Goal: Task Accomplishment & Management: Manage account settings

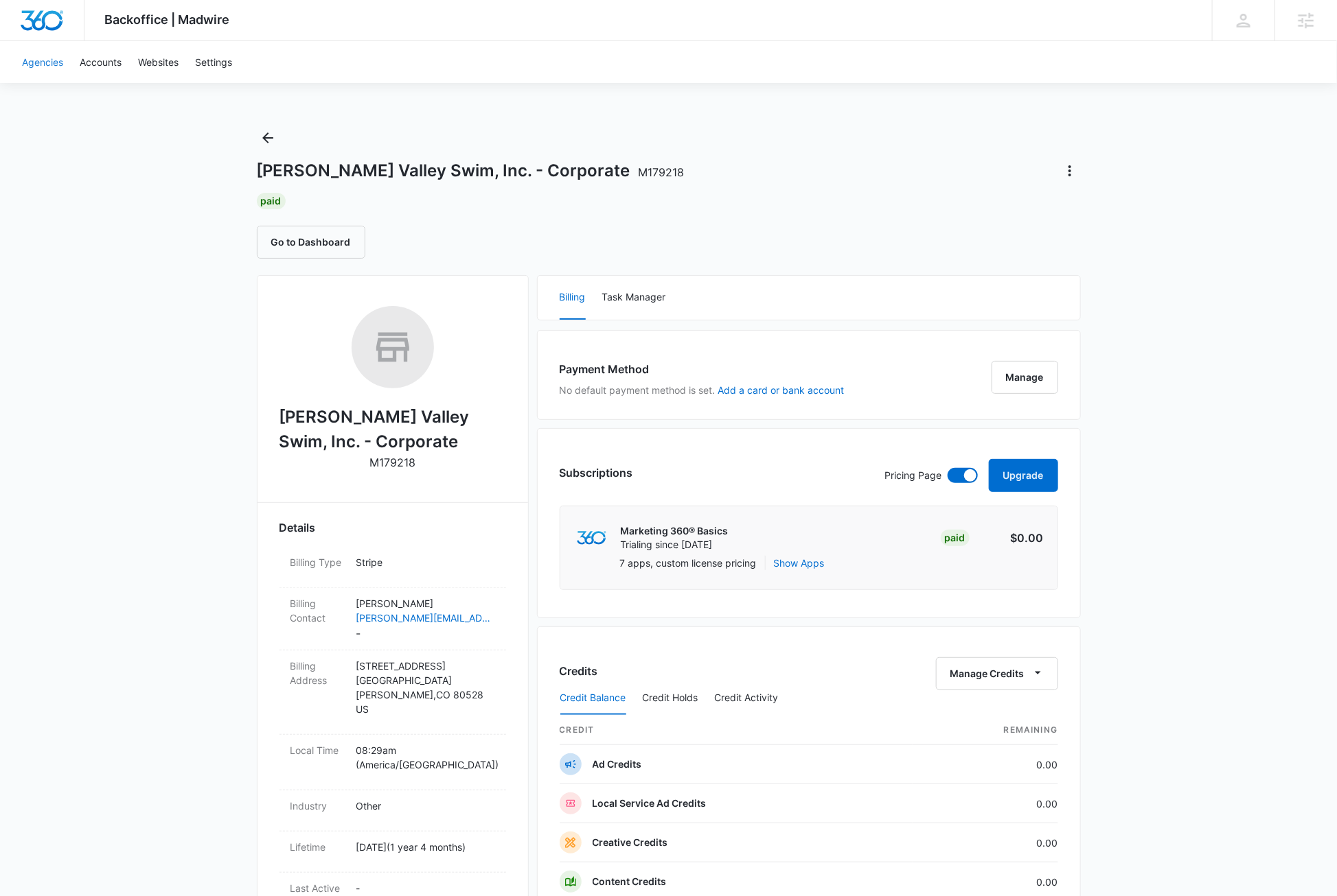
click at [52, 66] on link "Agencies" at bounding box center [43, 62] width 57 height 42
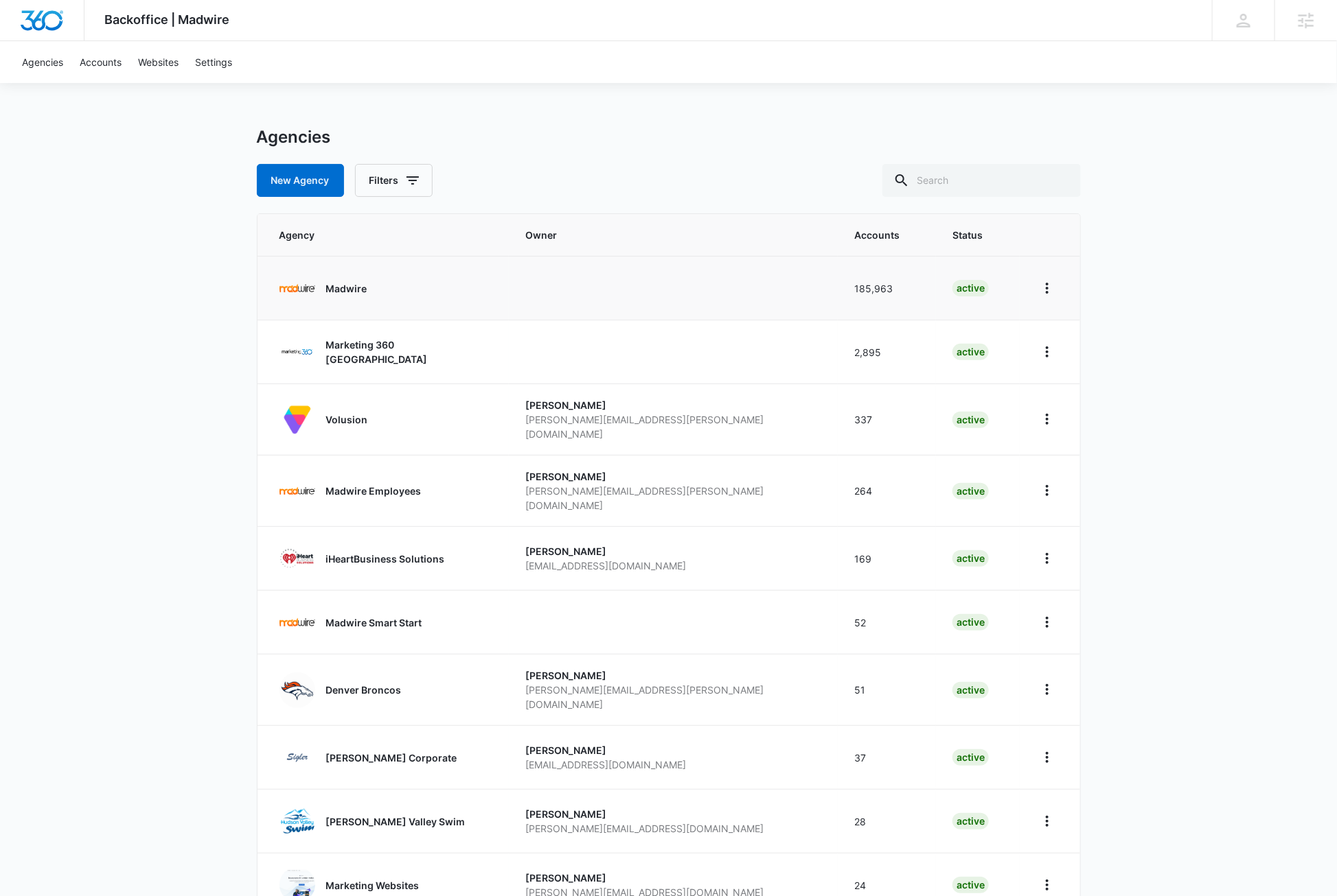
click at [346, 293] on p "Madwire" at bounding box center [346, 289] width 42 height 15
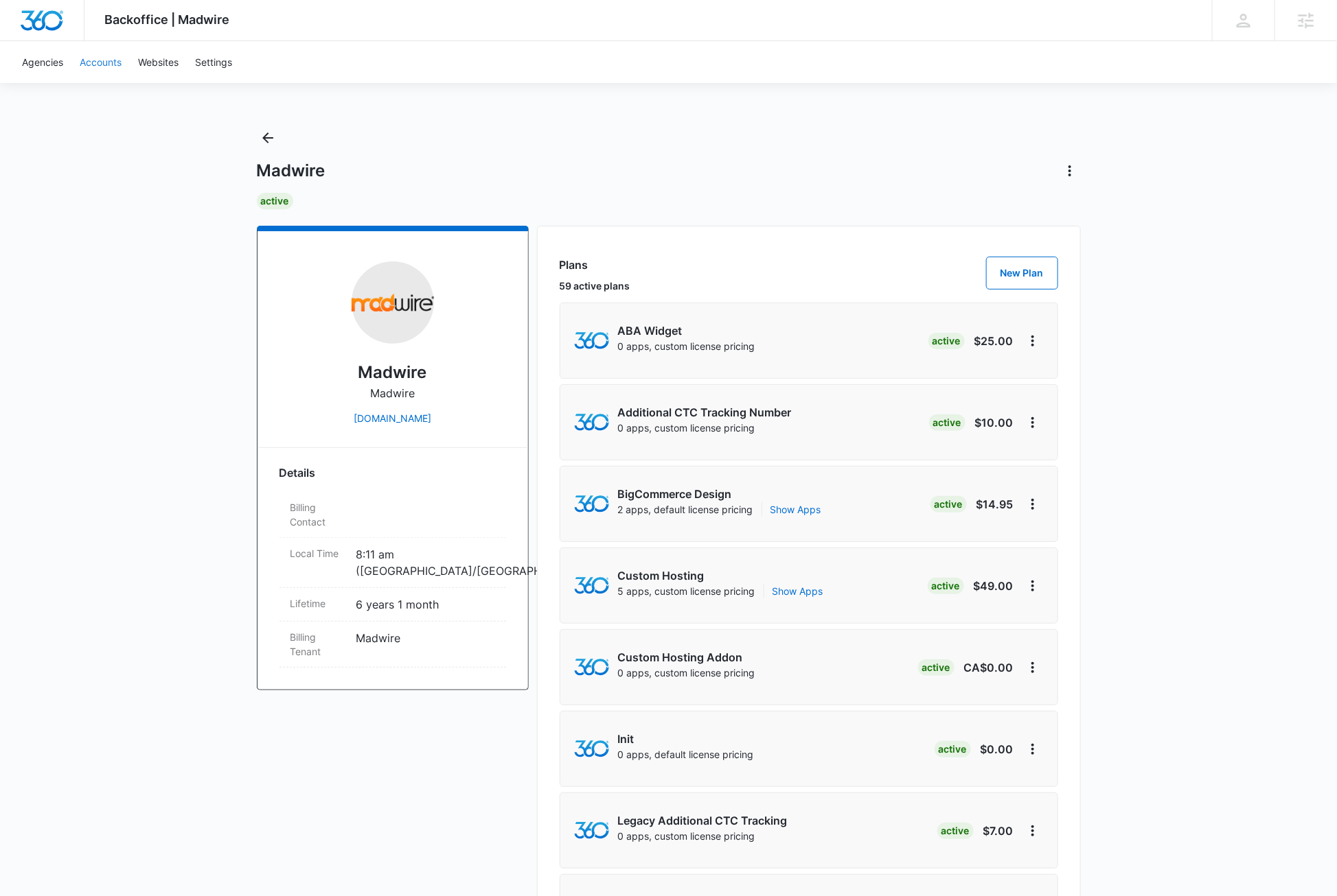
click at [103, 63] on link "Accounts" at bounding box center [100, 62] width 58 height 42
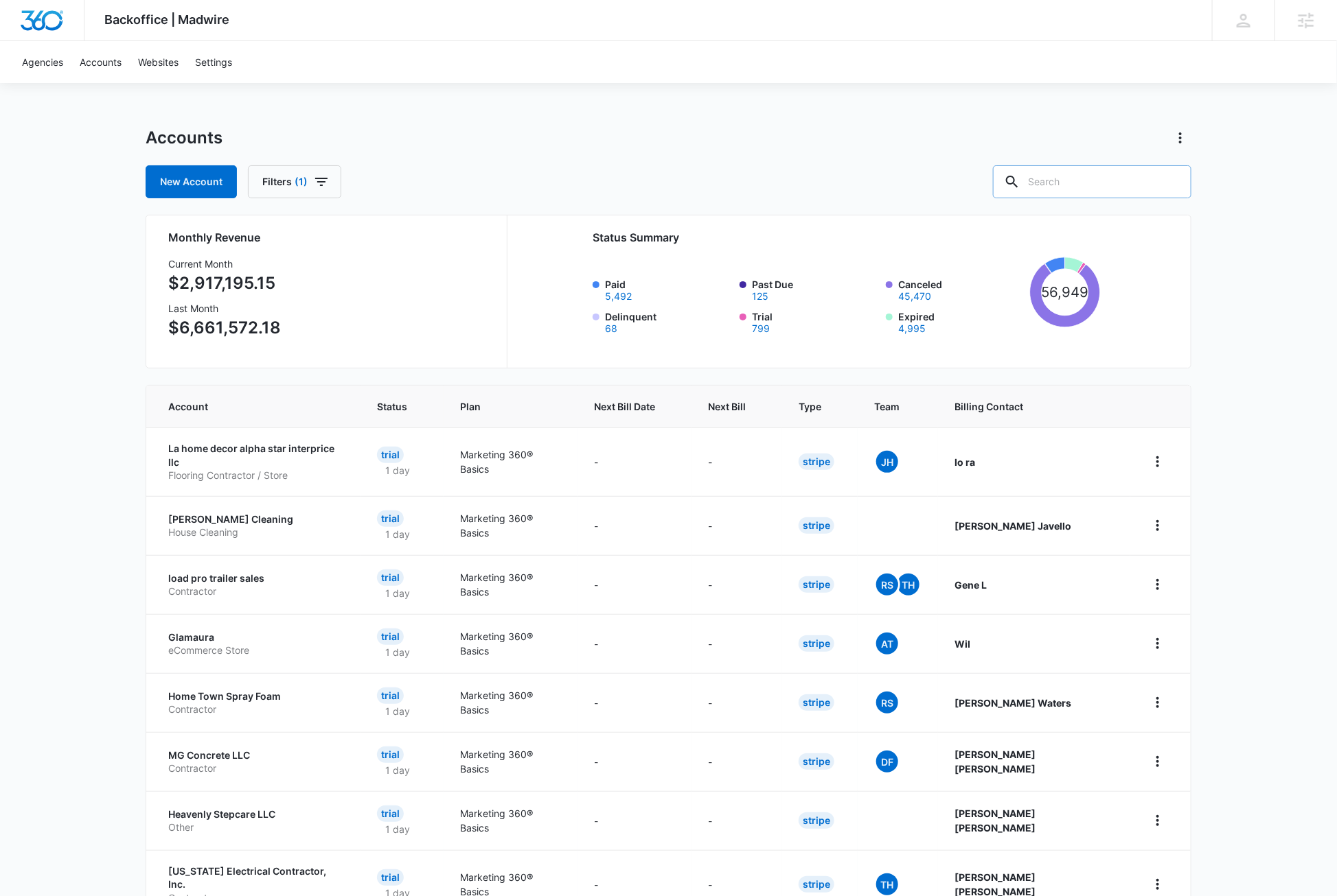
drag, startPoint x: 1109, startPoint y: 175, endPoint x: 1111, endPoint y: 181, distance: 6.3
click at [1110, 178] on input "text" at bounding box center [1091, 182] width 199 height 33
paste input "M326805 and M170937"
type input "M326805"
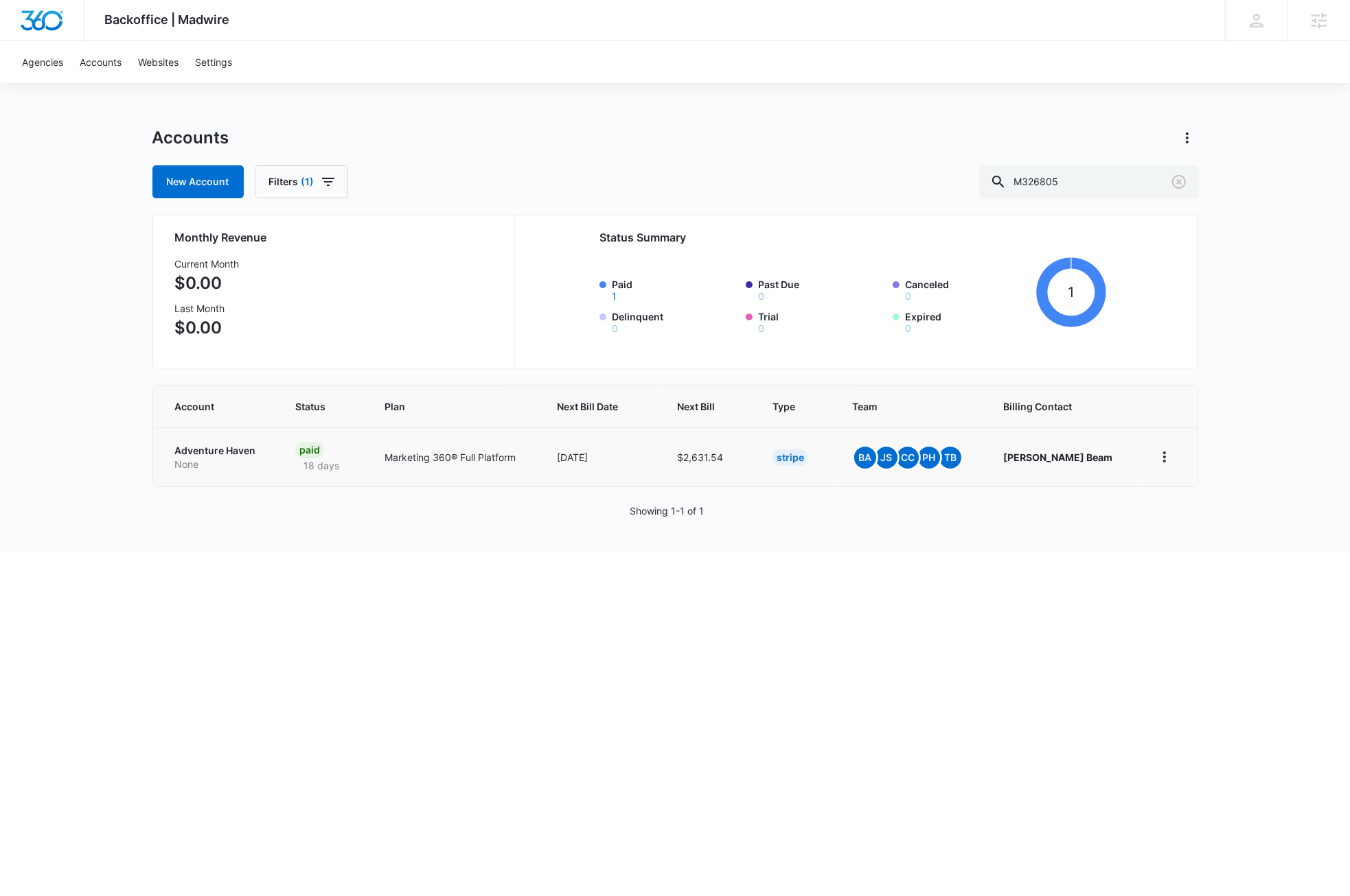
click at [229, 453] on p "Adventure Haven" at bounding box center [218, 451] width 87 height 14
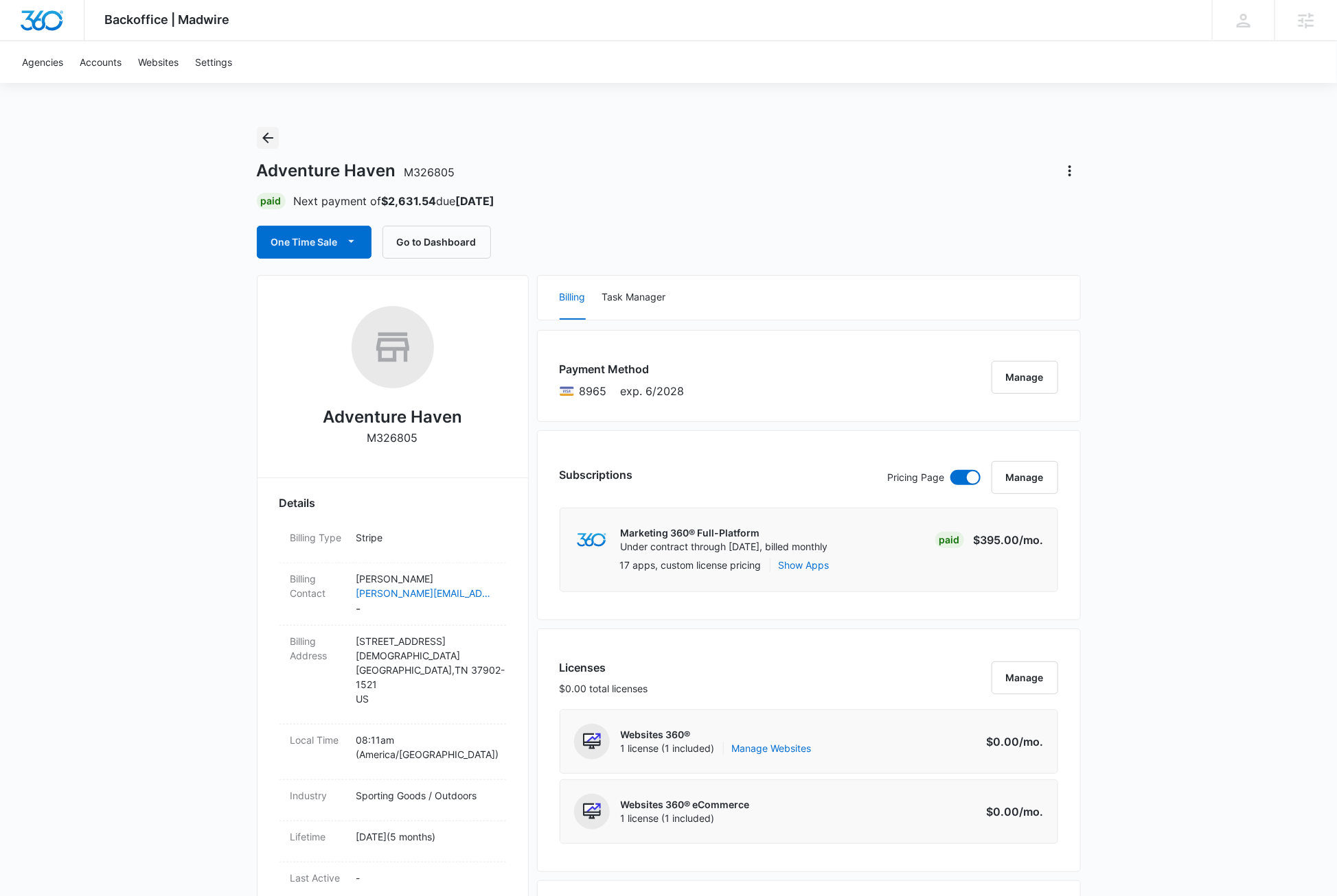
click at [269, 139] on icon "Back" at bounding box center [268, 138] width 17 height 17
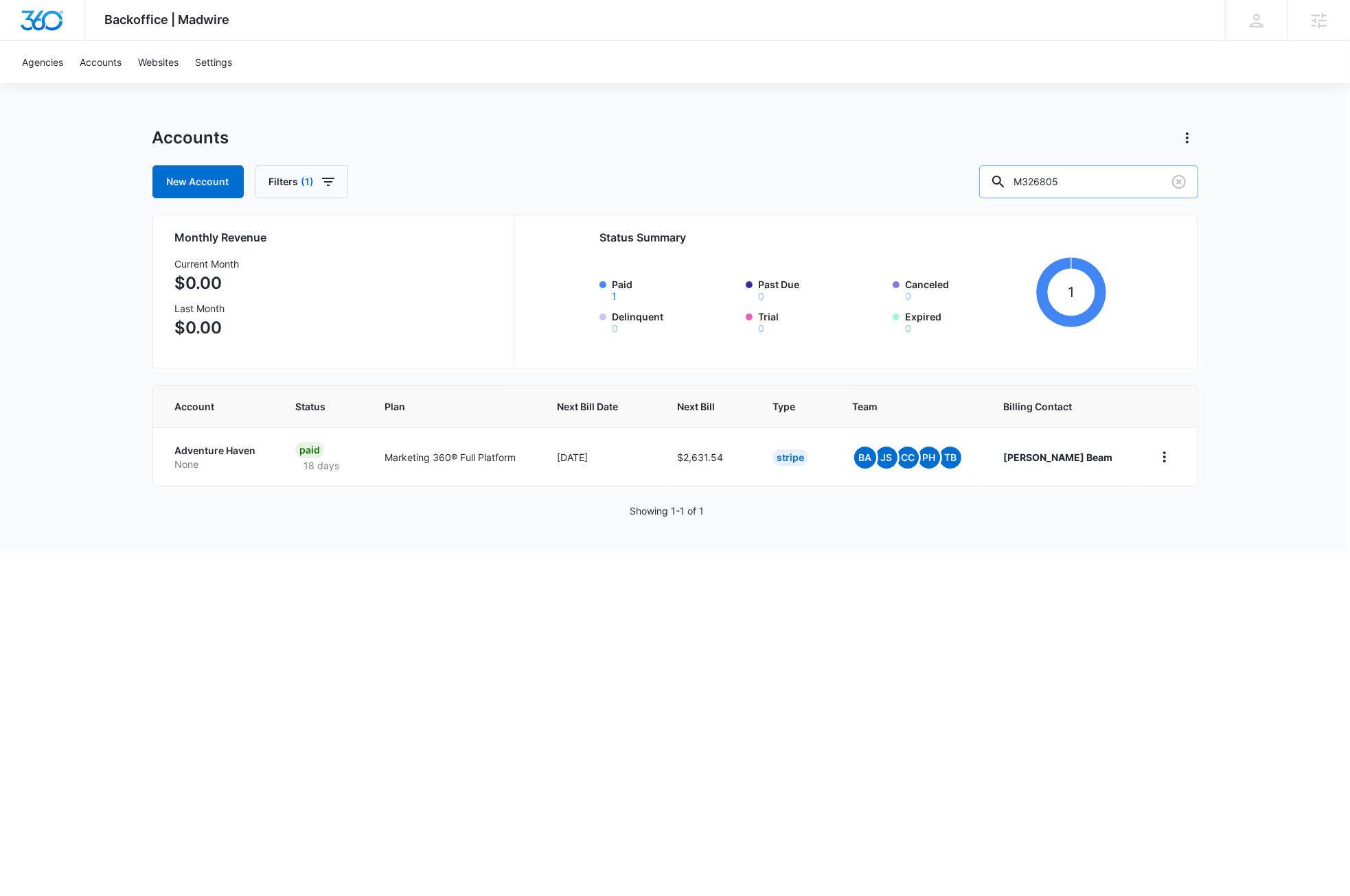
click at [1105, 184] on input "M326805" at bounding box center [1089, 182] width 219 height 33
type input "M170937"
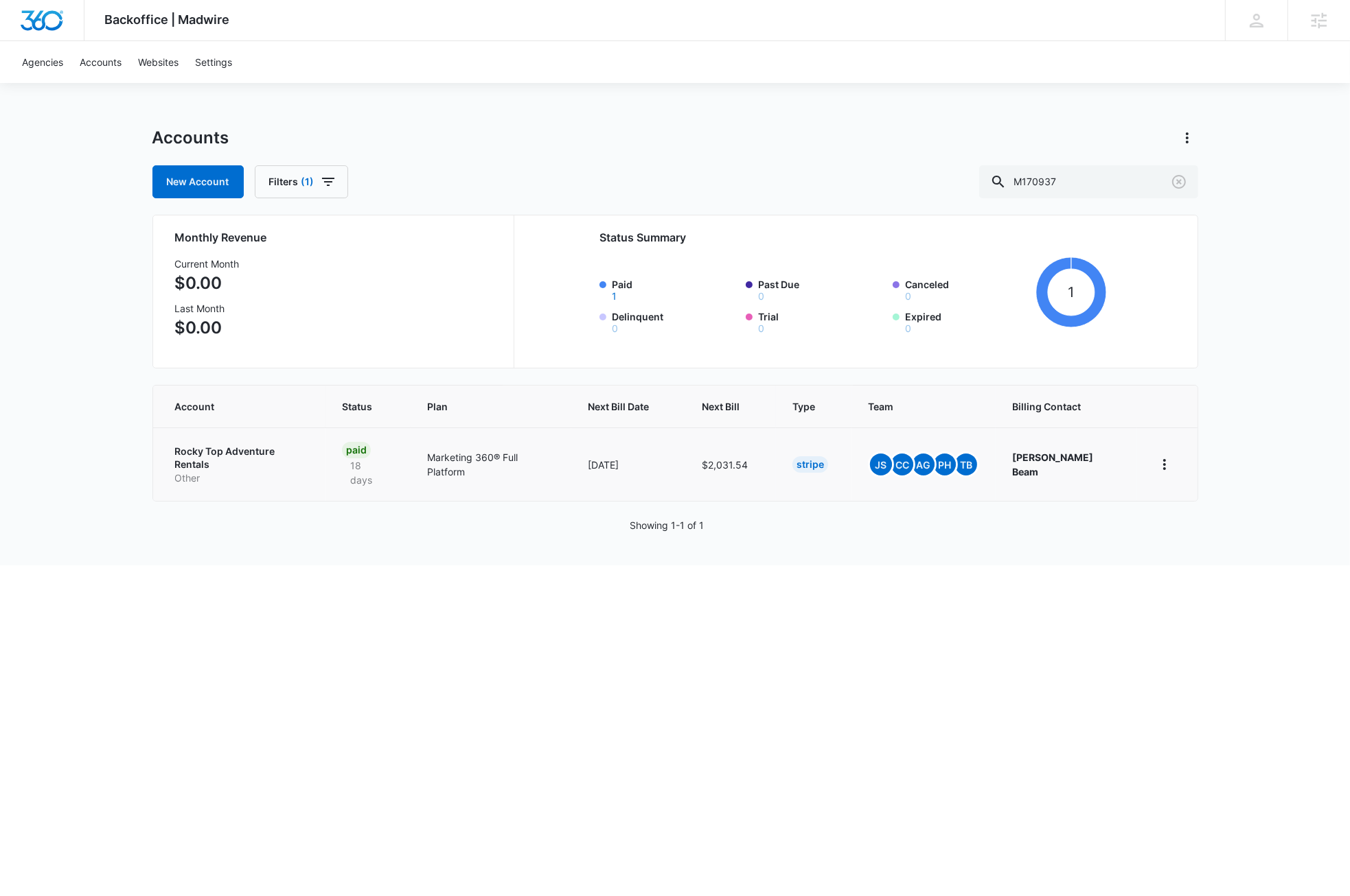
click at [235, 452] on p "Rocky Top Adventure Rentals" at bounding box center [242, 458] width 135 height 27
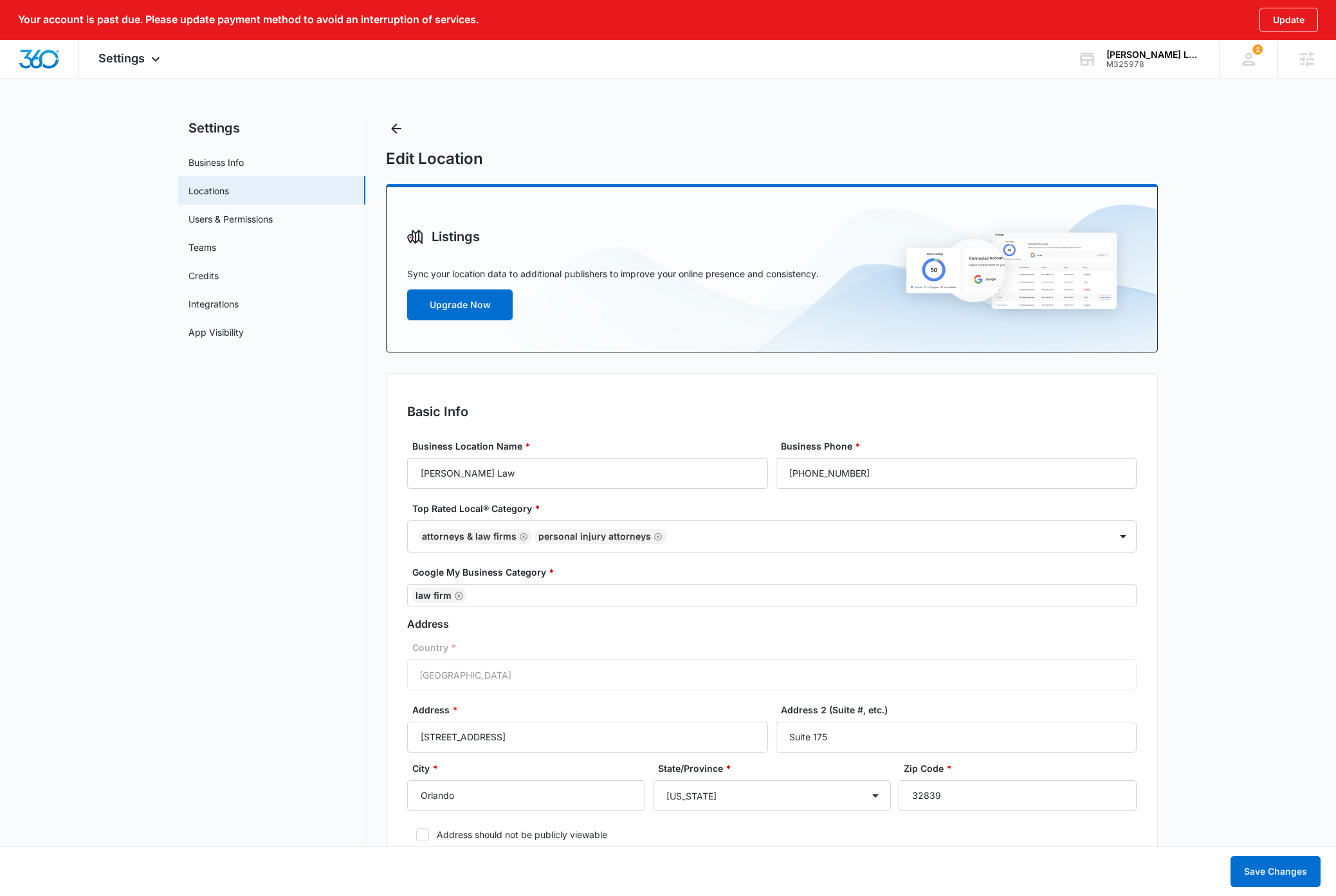
select select "Florida"
select select "2018"
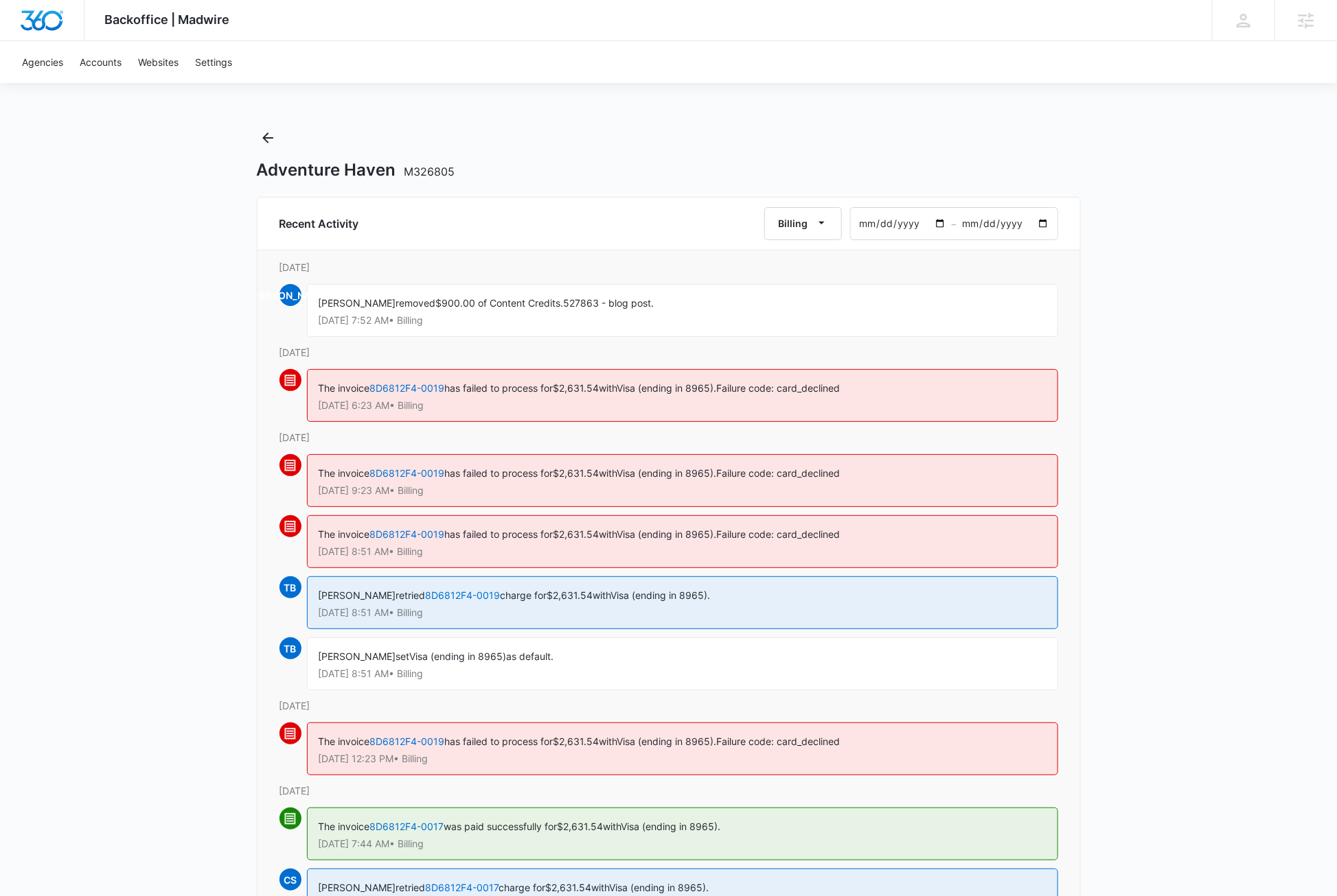
click at [1220, 153] on div "Backoffice | Madwire Apps Settings DB Dave Bettger dave@madwire.com My Profile …" at bounding box center [668, 875] width 1337 height 1750
click at [131, 151] on div "Backoffice | Madwire Apps Settings DB Dave Bettger dave@madwire.com My Profile …" at bounding box center [668, 875] width 1337 height 1750
click at [46, 23] on img "Dashboard" at bounding box center [43, 20] width 44 height 20
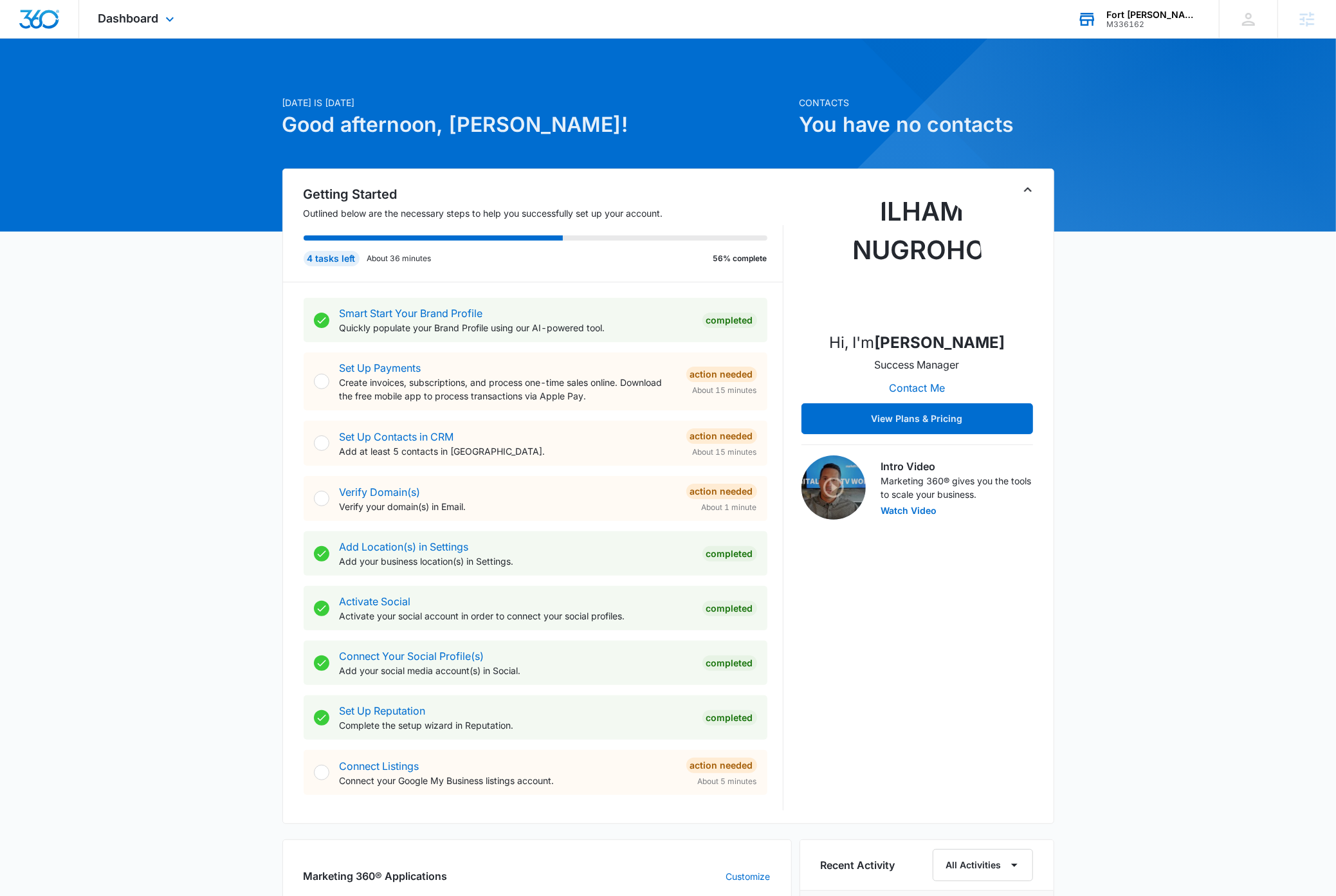
click at [1140, 20] on div "M336162" at bounding box center [1153, 24] width 94 height 9
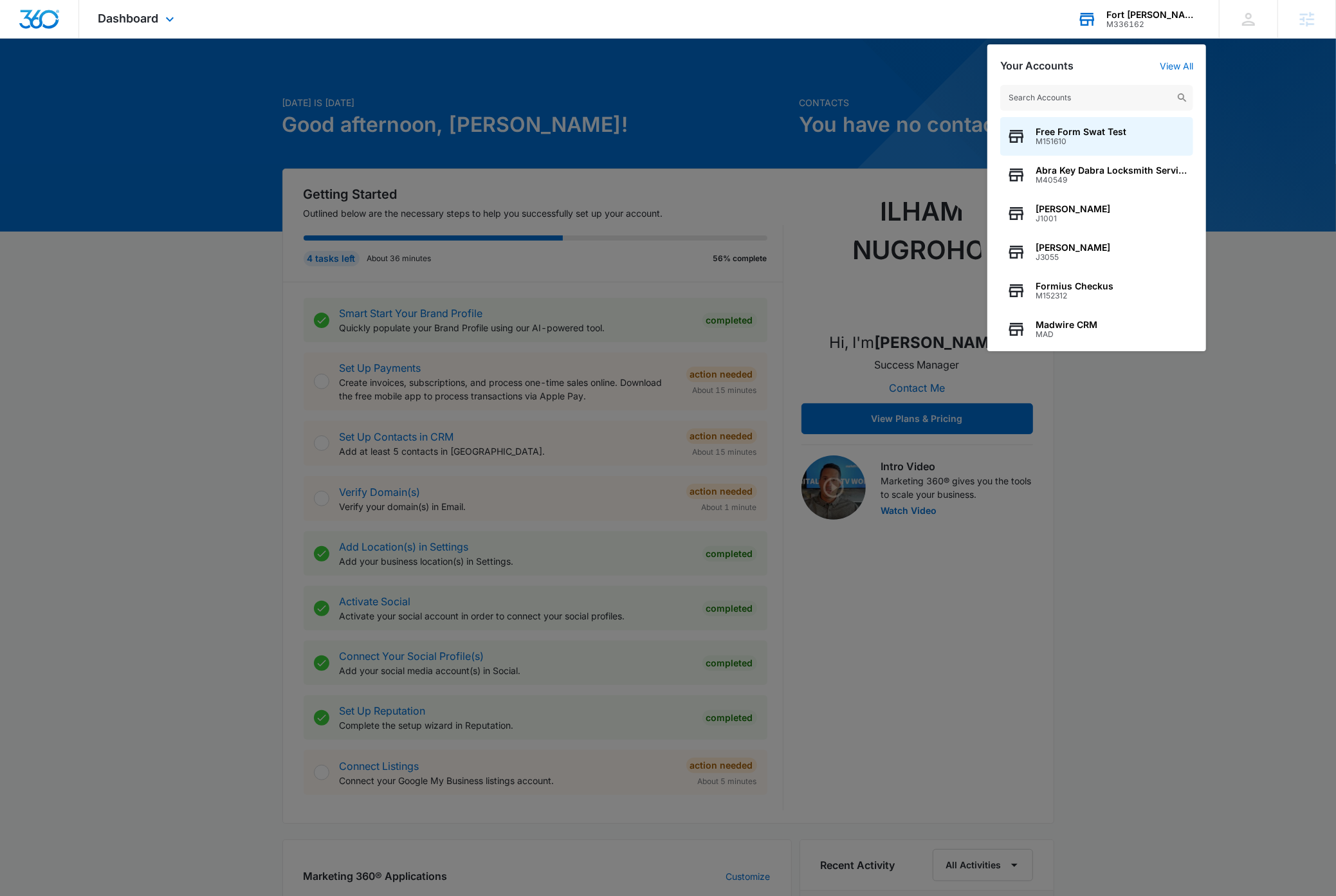
click at [1097, 98] on input "text" at bounding box center [1096, 98] width 193 height 26
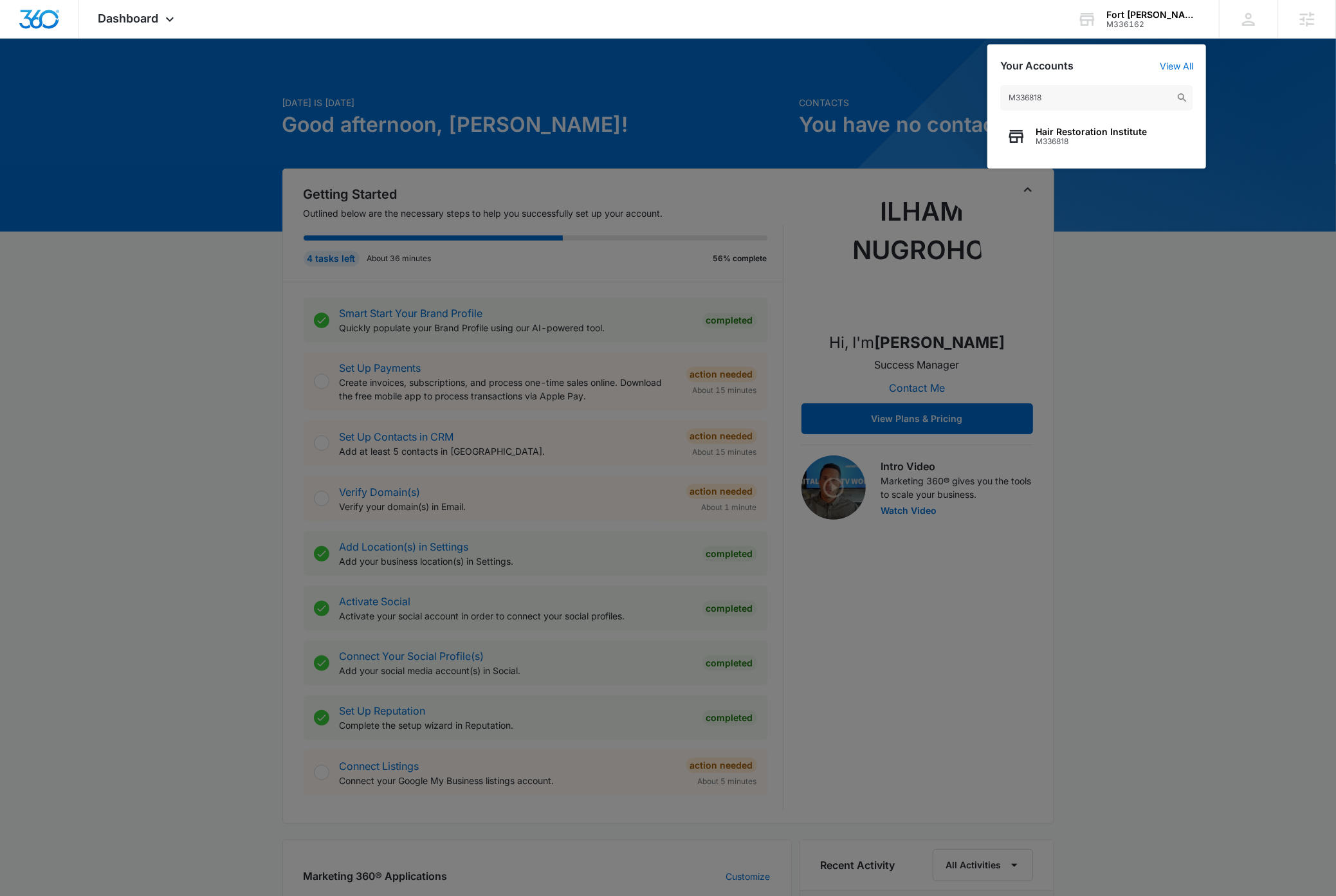
type input "M336818"
click at [1067, 138] on span "M336818" at bounding box center [1091, 141] width 112 height 9
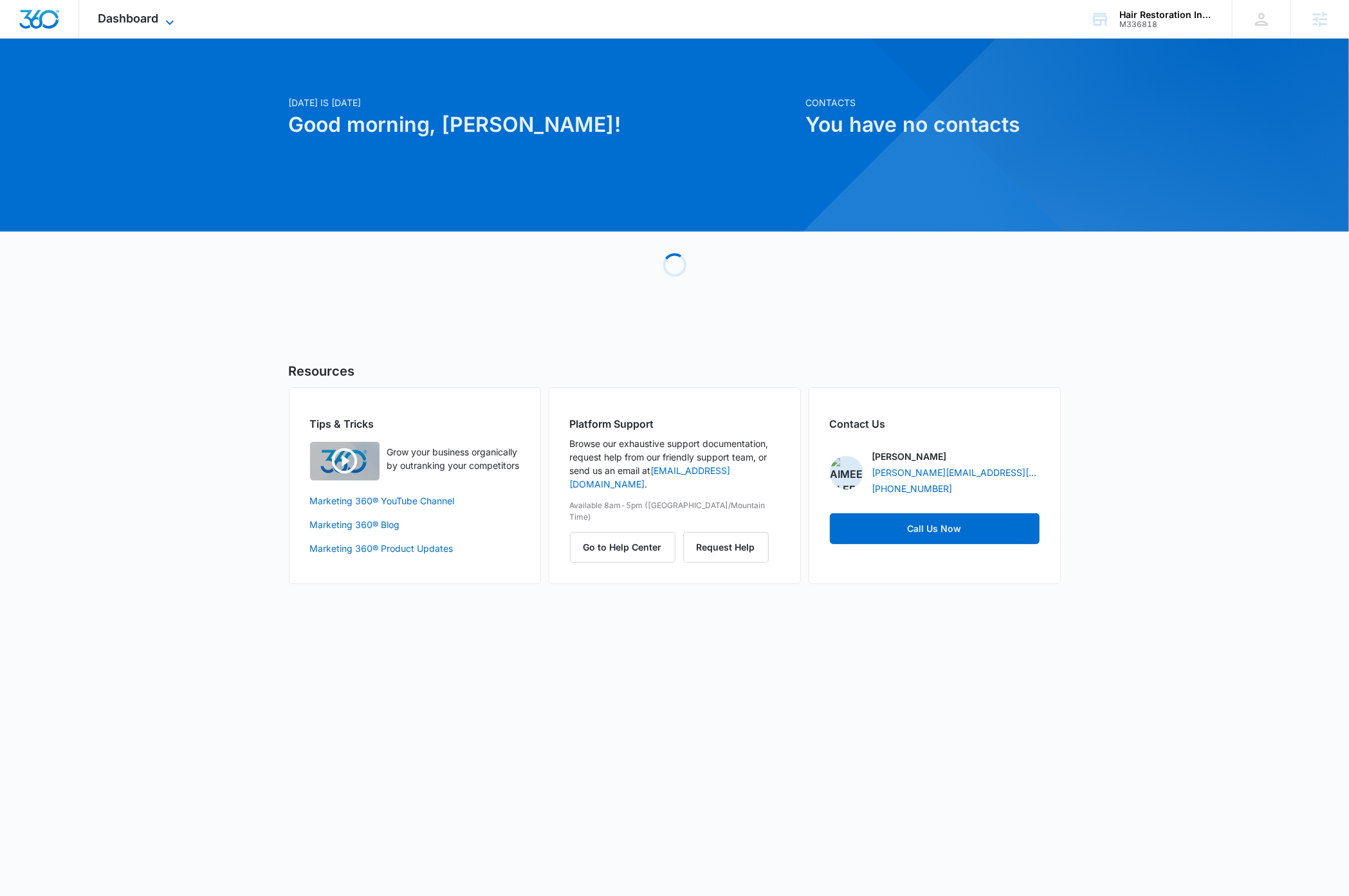
click at [171, 21] on icon at bounding box center [170, 23] width 16 height 16
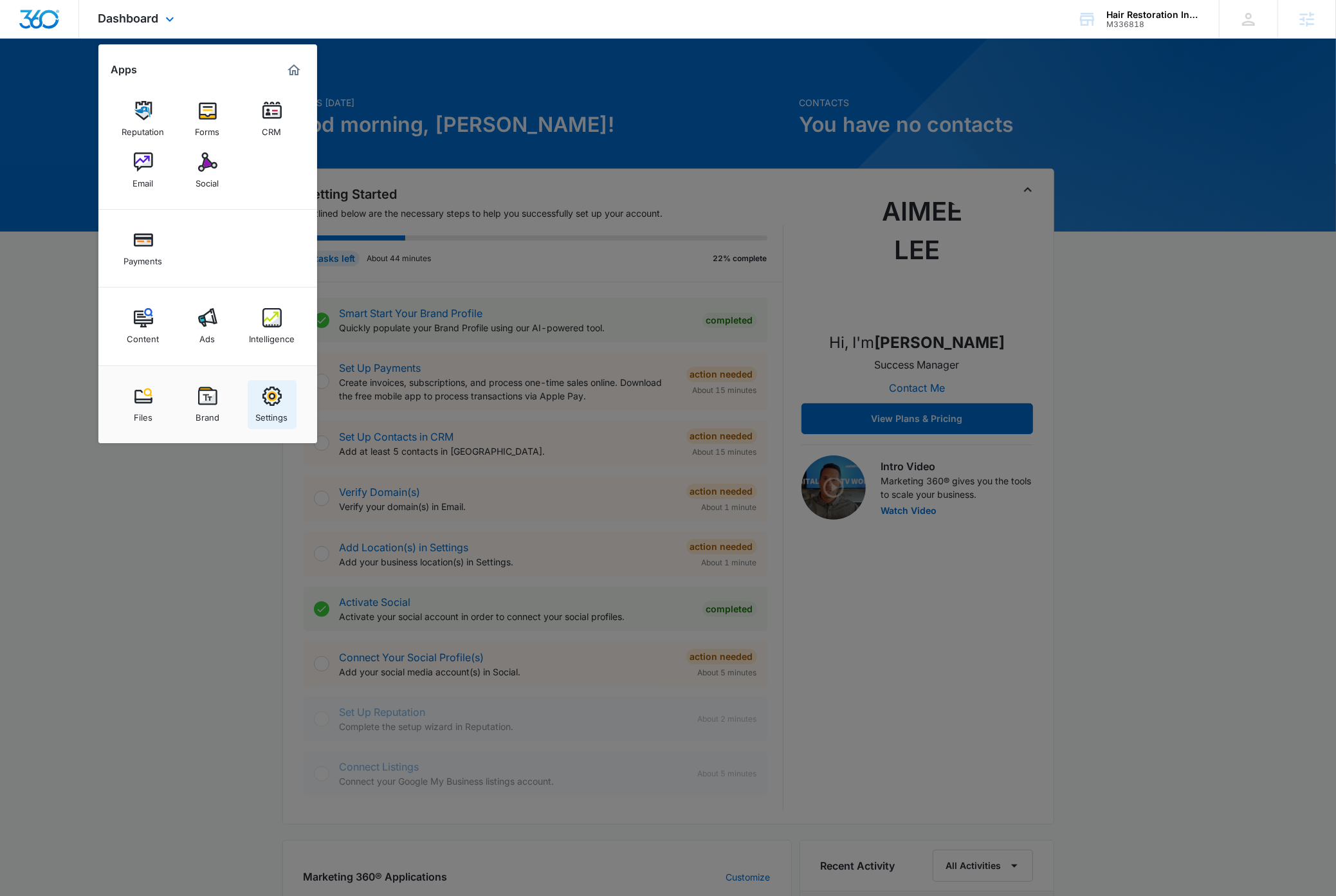
click at [272, 404] on img at bounding box center [272, 396] width 19 height 19
select select "13"
select select "US"
select select "America/[GEOGRAPHIC_DATA]"
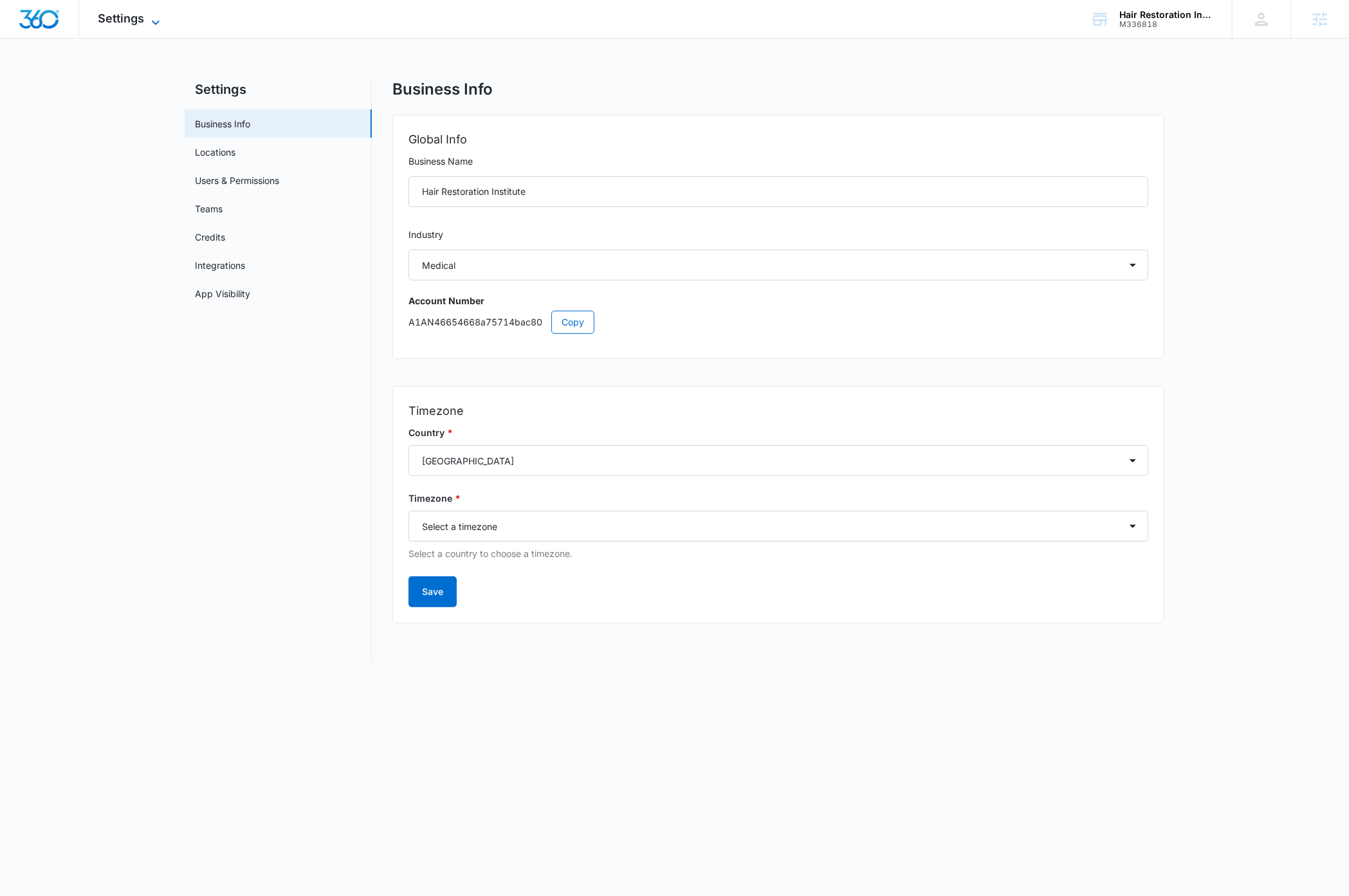
click at [154, 23] on icon at bounding box center [155, 22] width 8 height 4
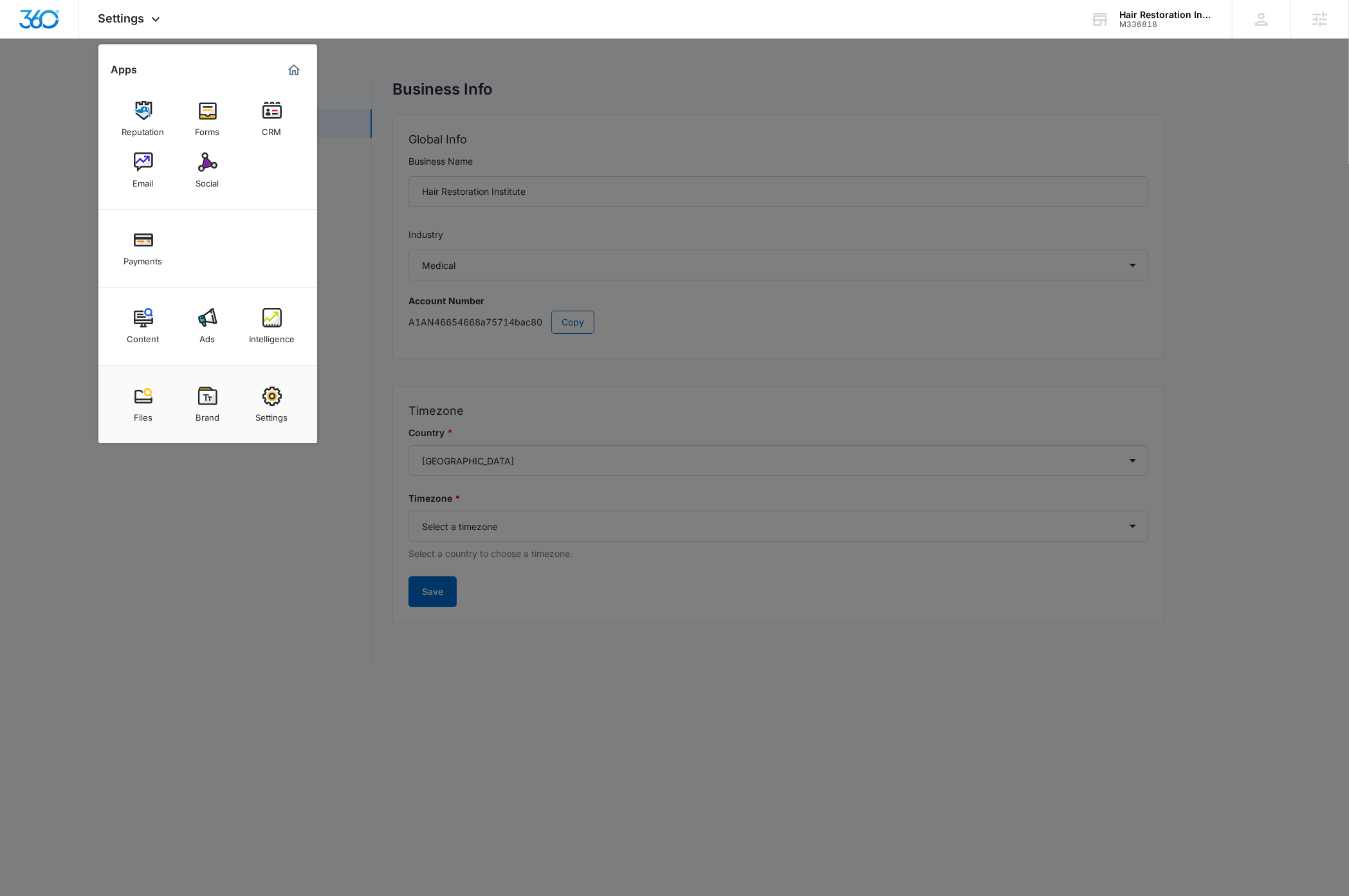
click at [326, 479] on div at bounding box center [674, 448] width 1349 height 896
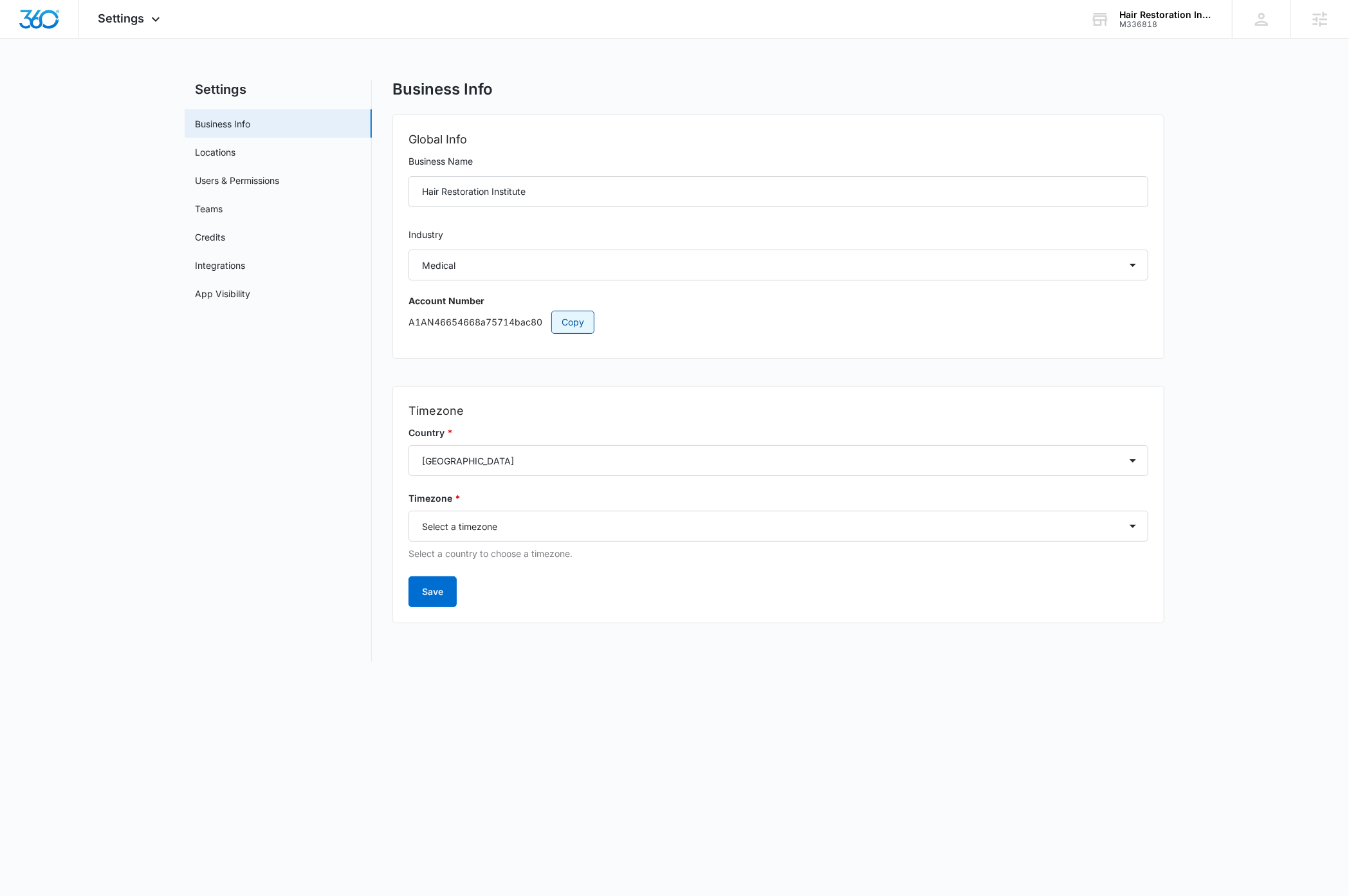
click at [570, 324] on span "Copy" at bounding box center [573, 322] width 23 height 14
click at [222, 152] on link "Locations" at bounding box center [215, 152] width 41 height 14
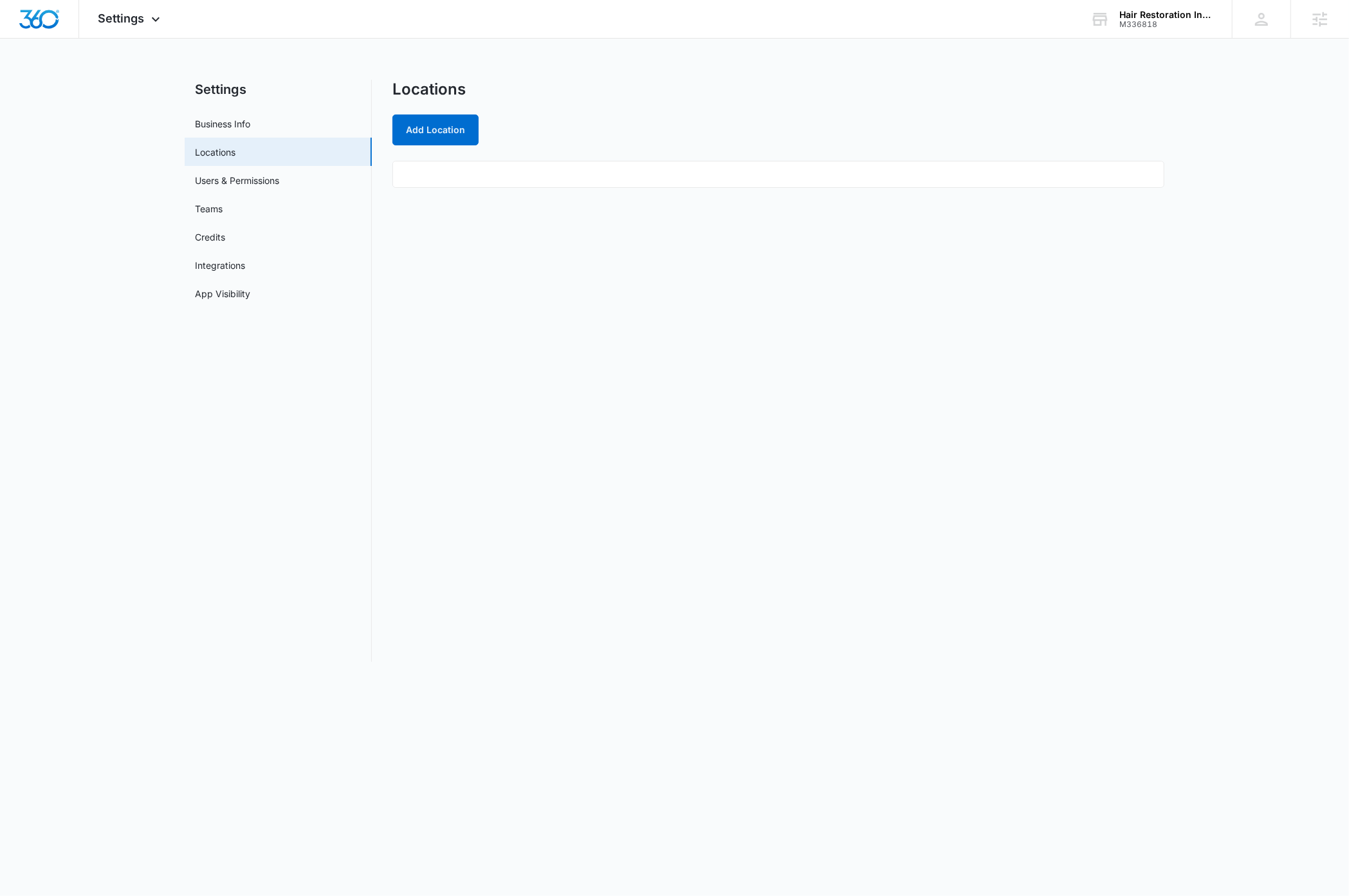
click at [580, 409] on div "Locations Add Location" at bounding box center [778, 371] width 772 height 582
click at [834, 442] on div "Locations Add Location" at bounding box center [778, 371] width 772 height 582
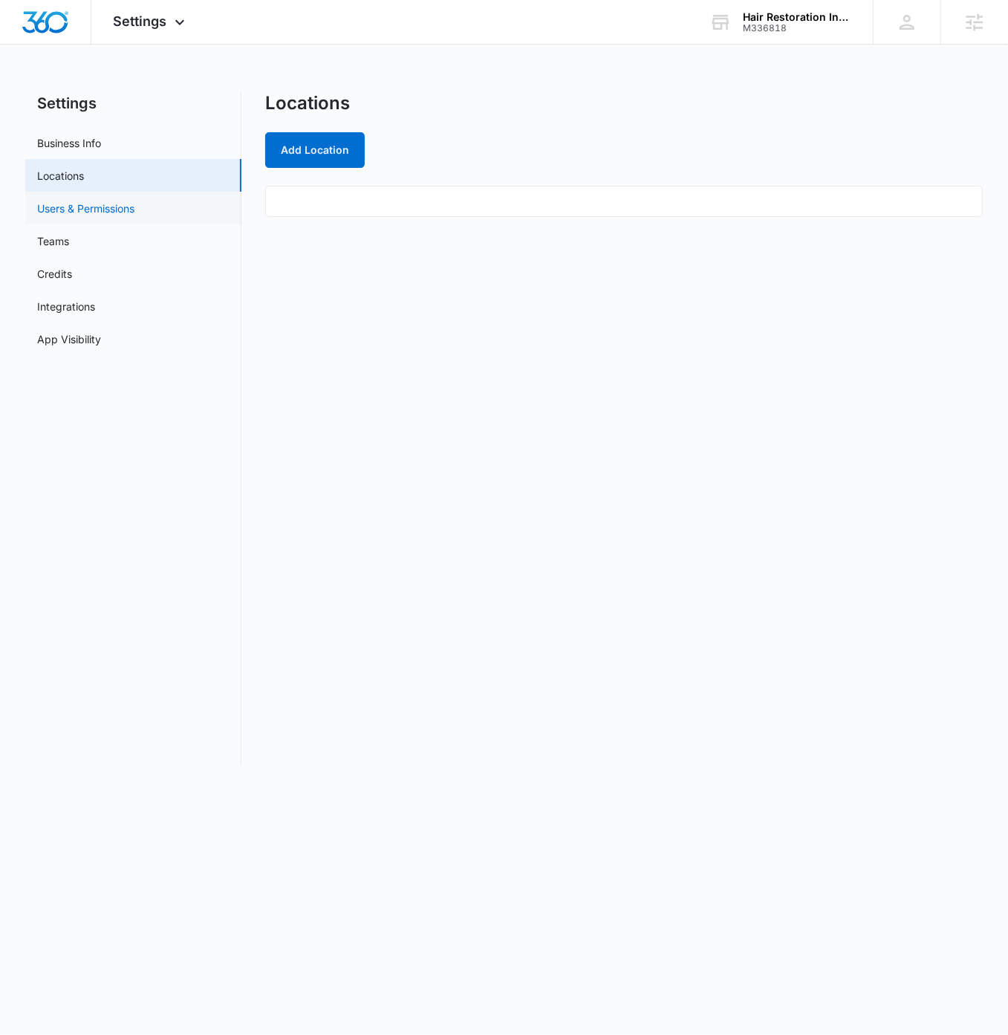
click at [88, 209] on link "Users & Permissions" at bounding box center [85, 209] width 97 height 16
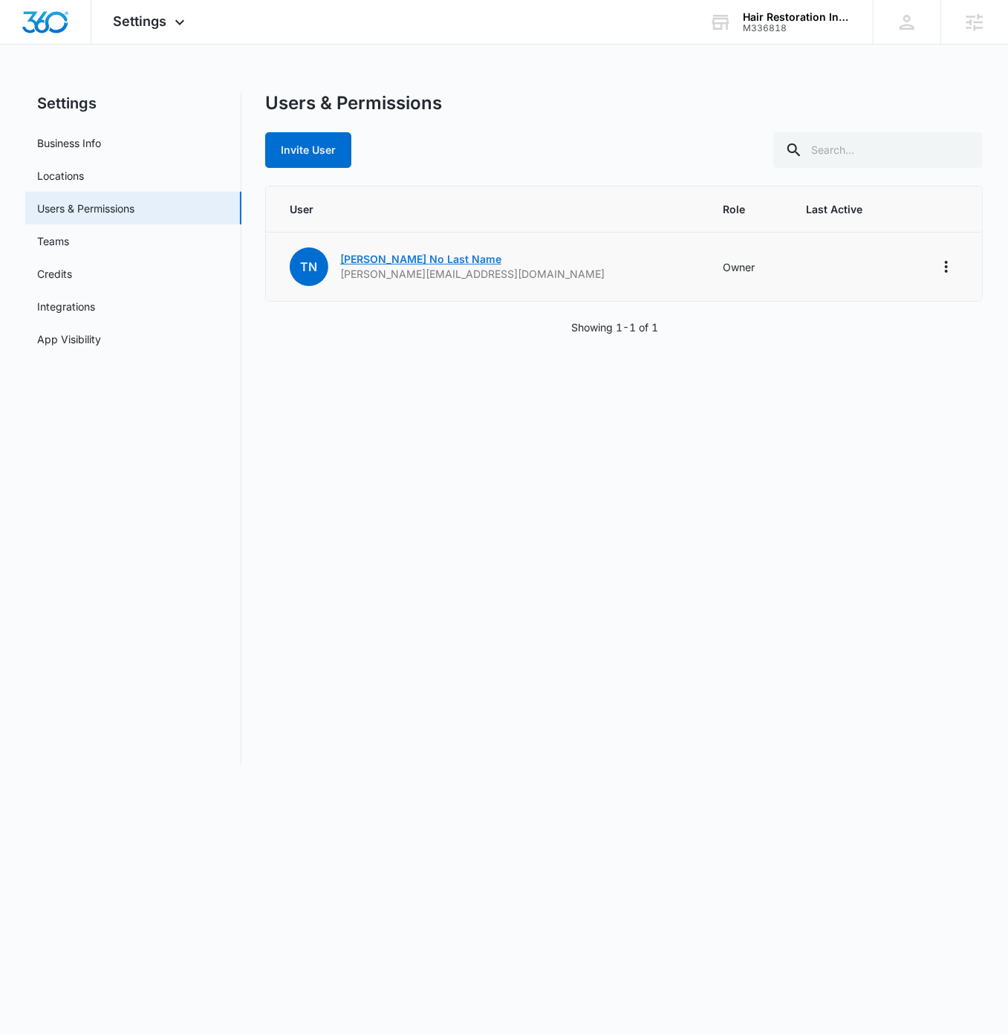
click at [435, 258] on link "[PERSON_NAME] No Last Name" at bounding box center [420, 259] width 161 height 13
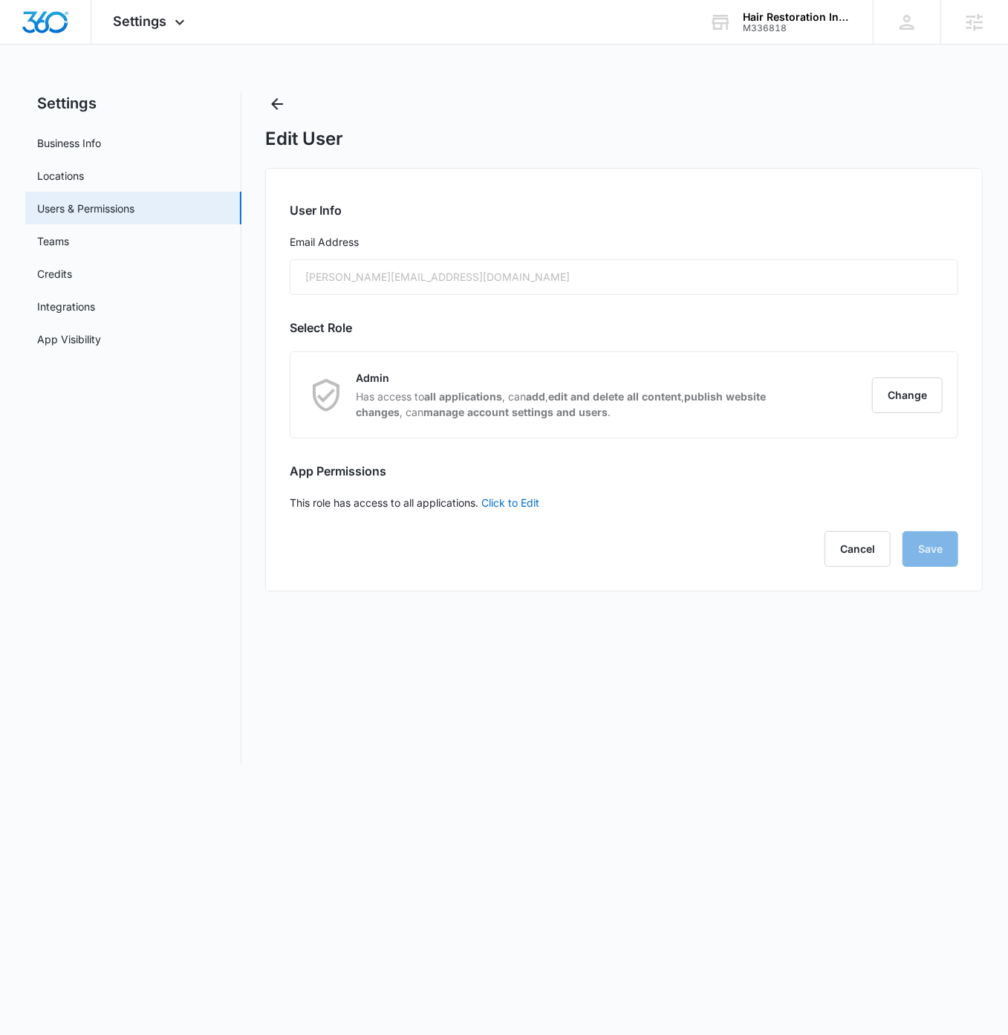
click at [428, 279] on div "[PERSON_NAME][EMAIL_ADDRESS][DOMAIN_NAME]" at bounding box center [624, 277] width 669 height 36
click at [94, 140] on link "Business Info" at bounding box center [69, 143] width 64 height 16
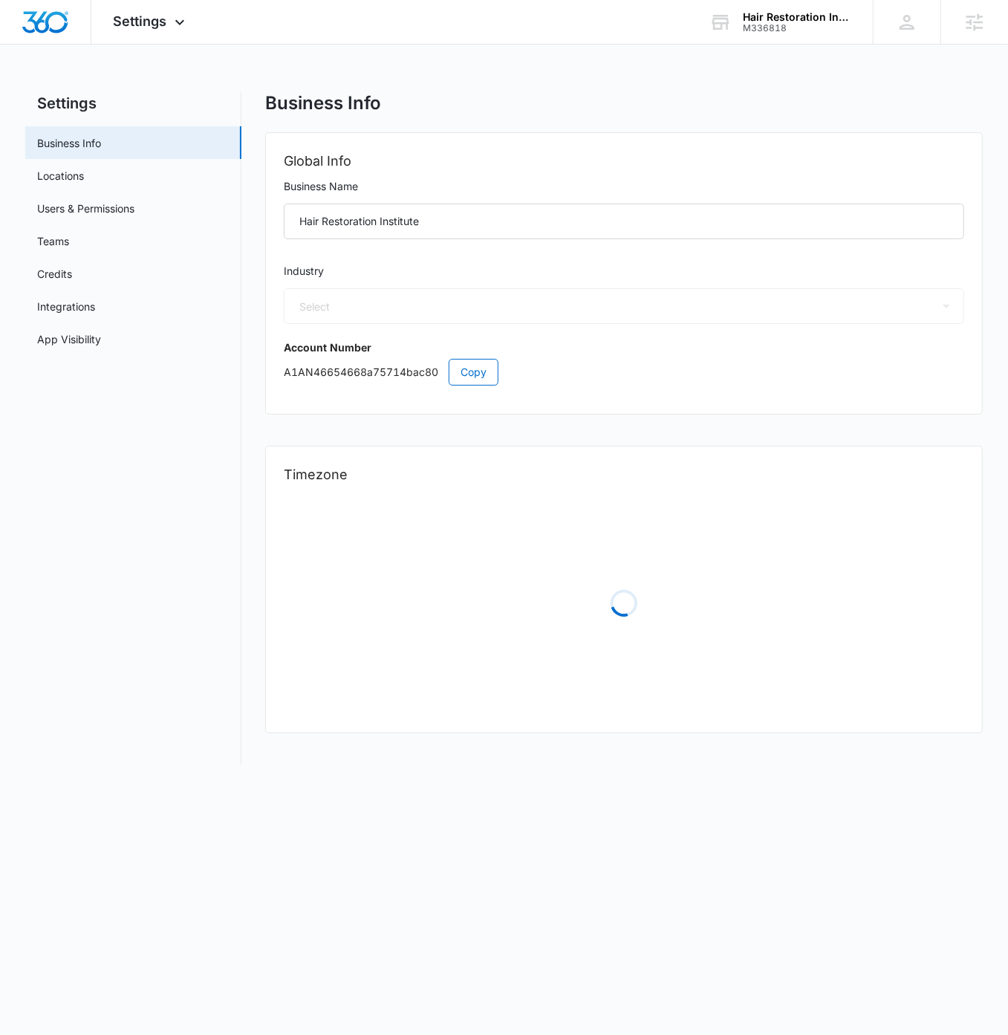
select select "13"
select select "US"
select select "America/[GEOGRAPHIC_DATA]"
click at [480, 372] on span "Copy" at bounding box center [474, 372] width 26 height 16
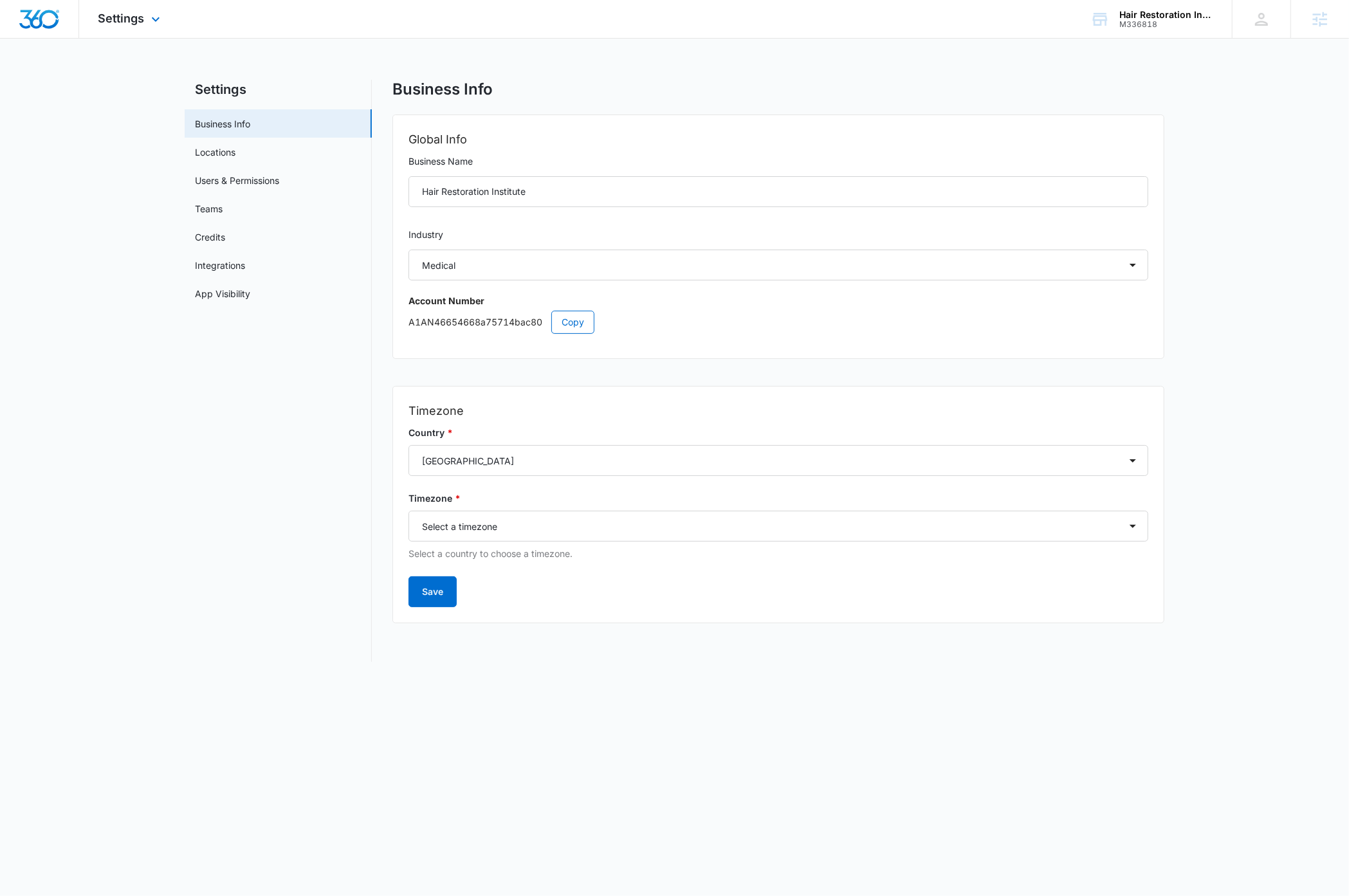
click at [39, 23] on img "Dashboard" at bounding box center [40, 19] width 42 height 19
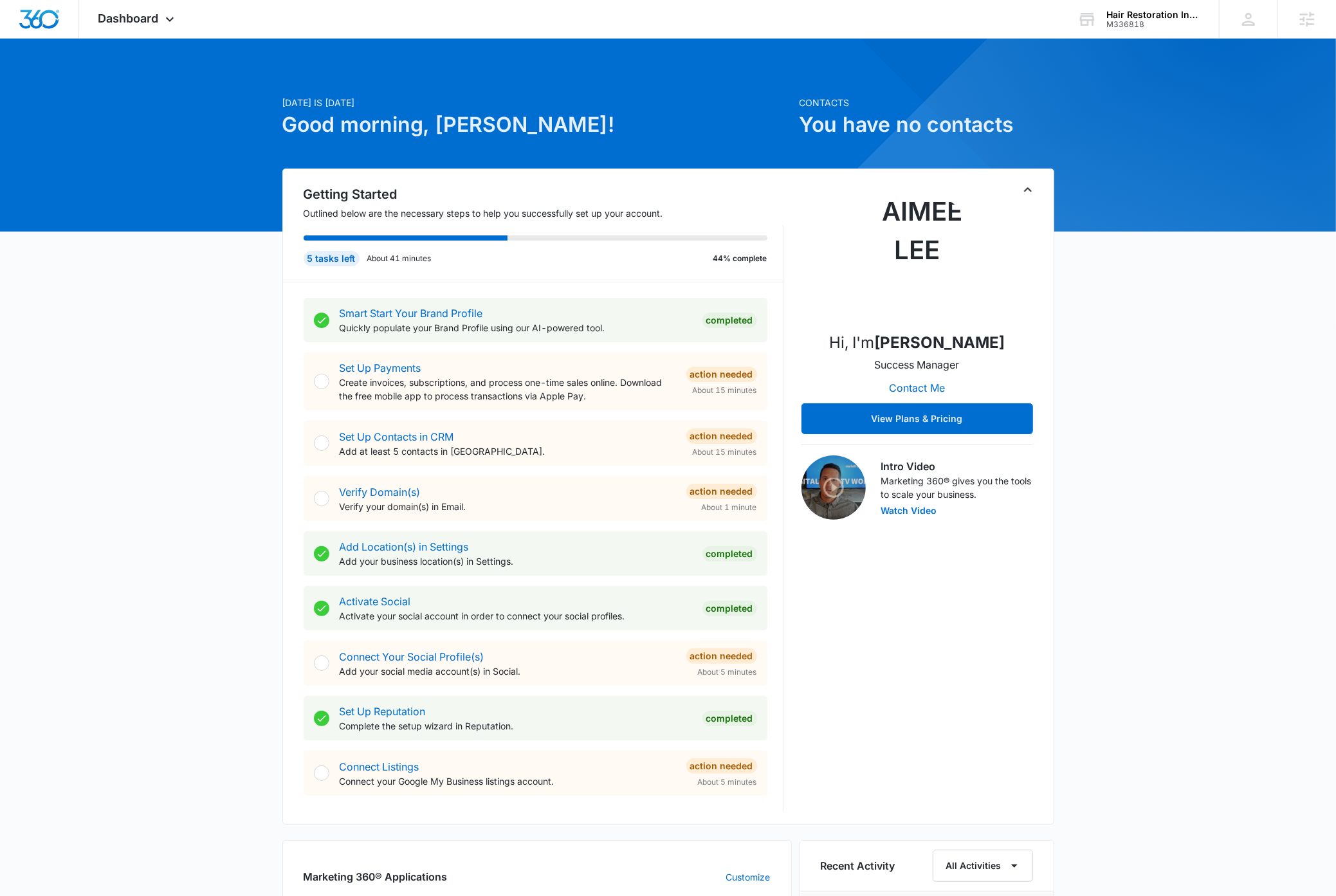
click at [873, 191] on icon "Toggle Collapse" at bounding box center [1028, 189] width 8 height 4
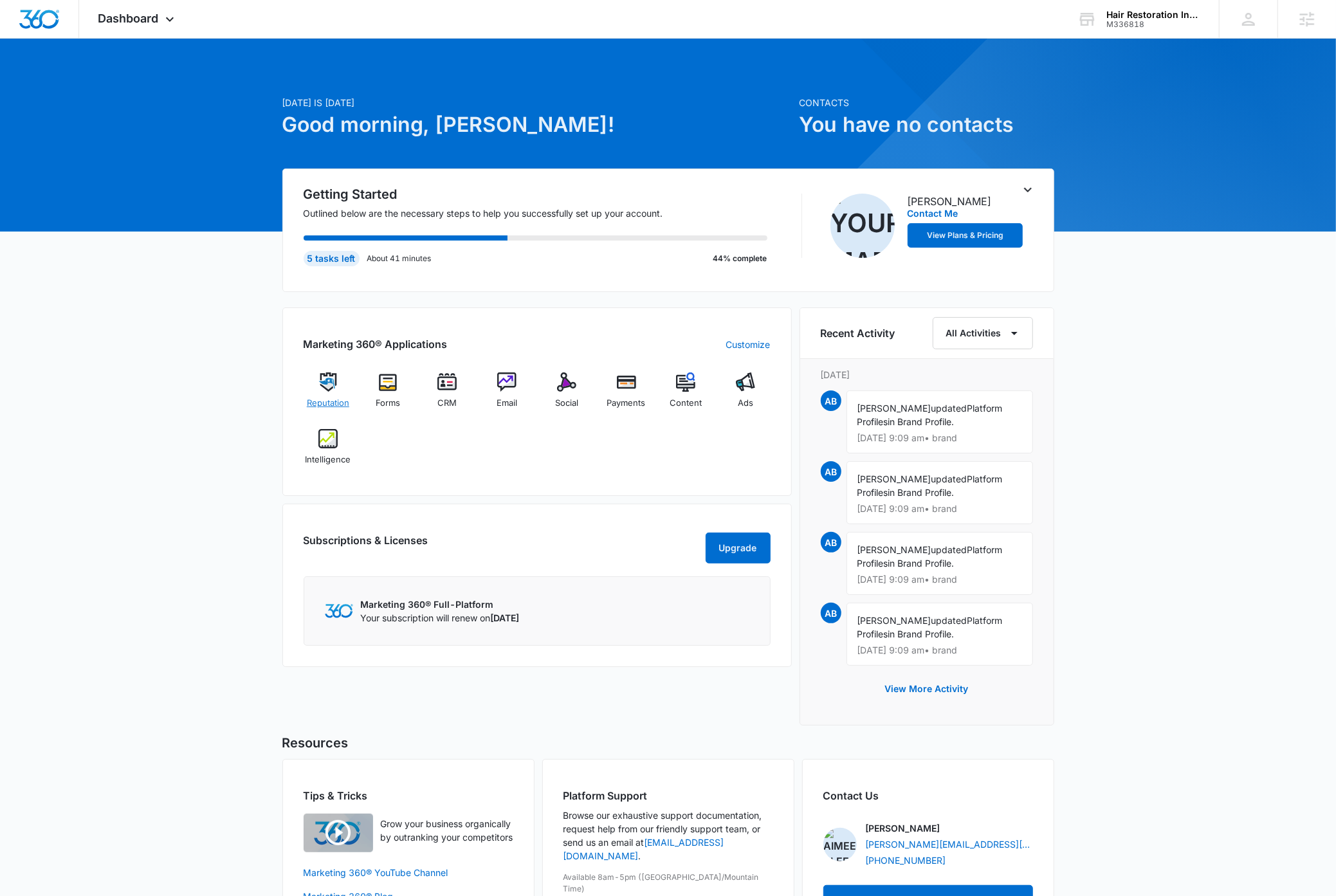
click at [335, 388] on img at bounding box center [328, 382] width 19 height 19
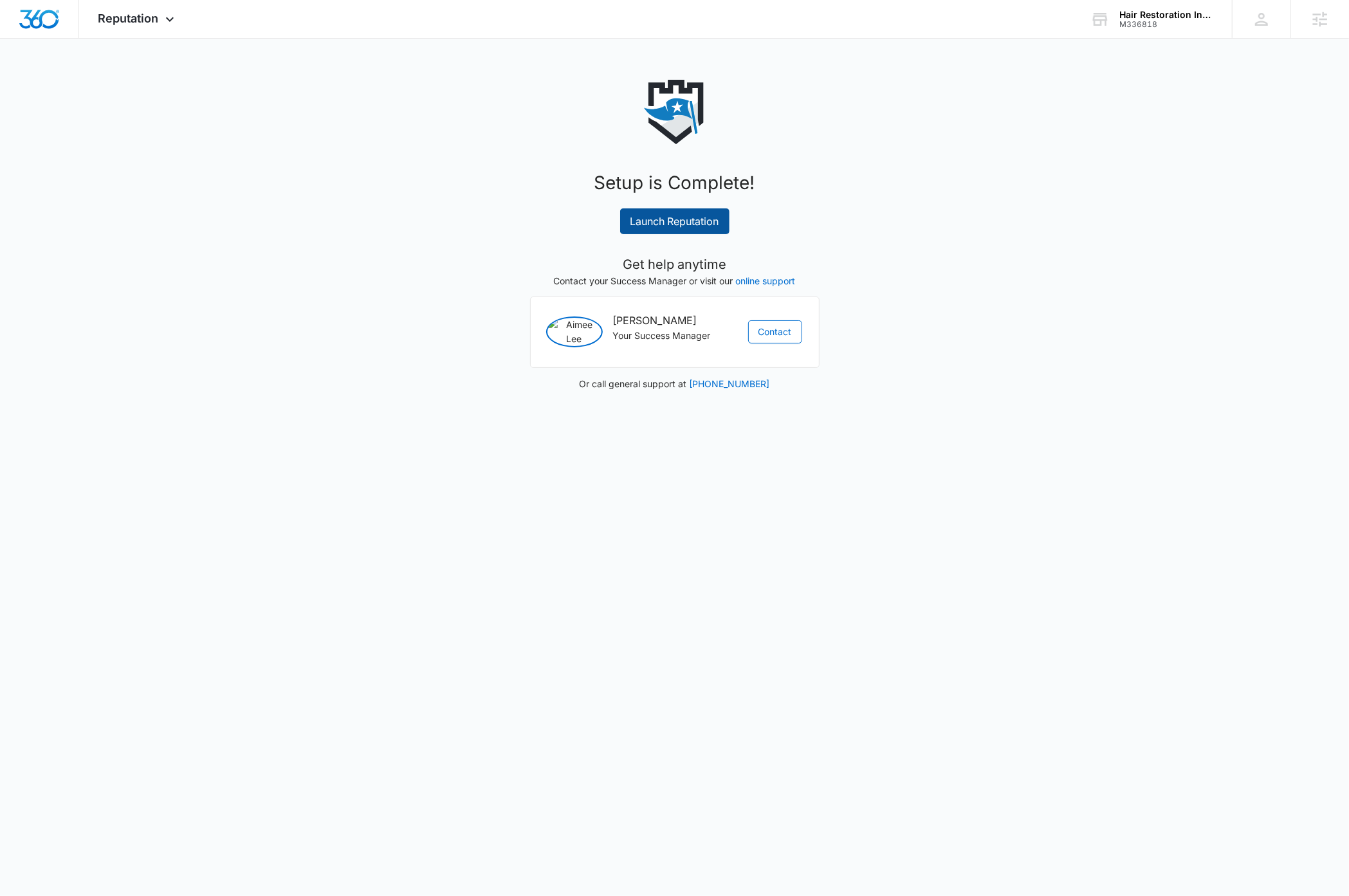
click at [699, 226] on link "Launch Reputation" at bounding box center [674, 222] width 109 height 26
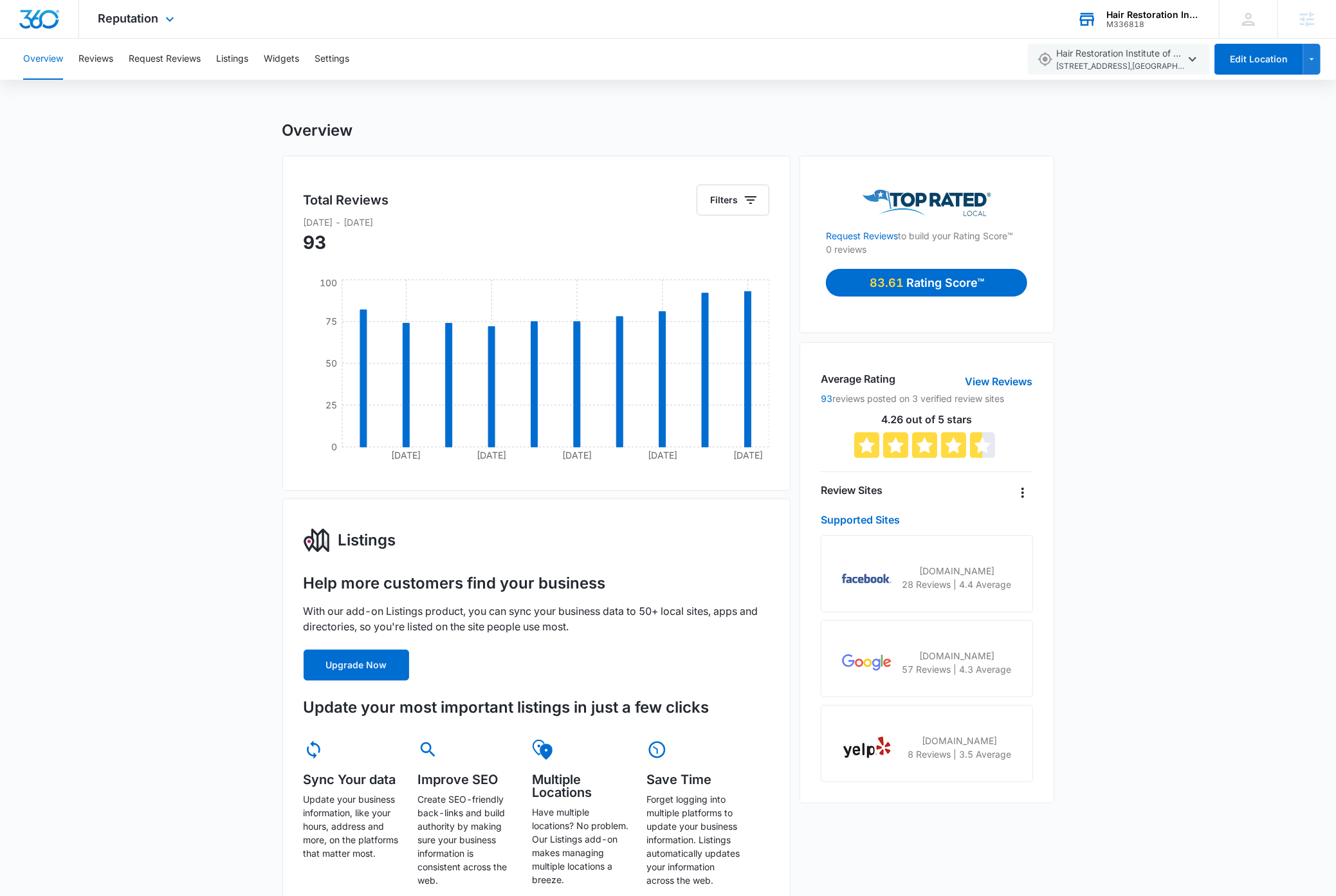
click at [1153, 18] on div "Hair Restoration Institute" at bounding box center [1153, 15] width 94 height 10
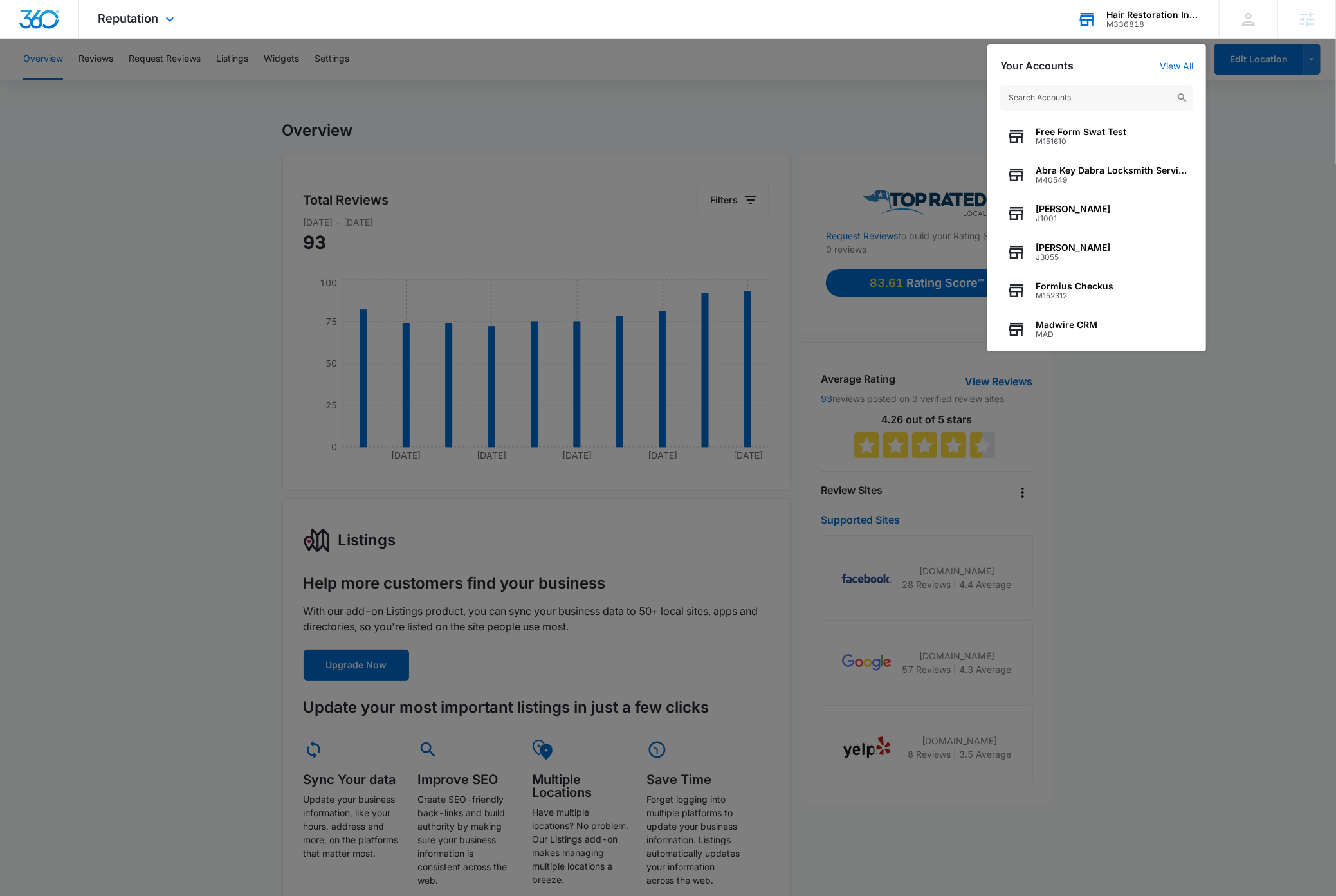
click at [1093, 100] on input "text" at bounding box center [1096, 98] width 193 height 26
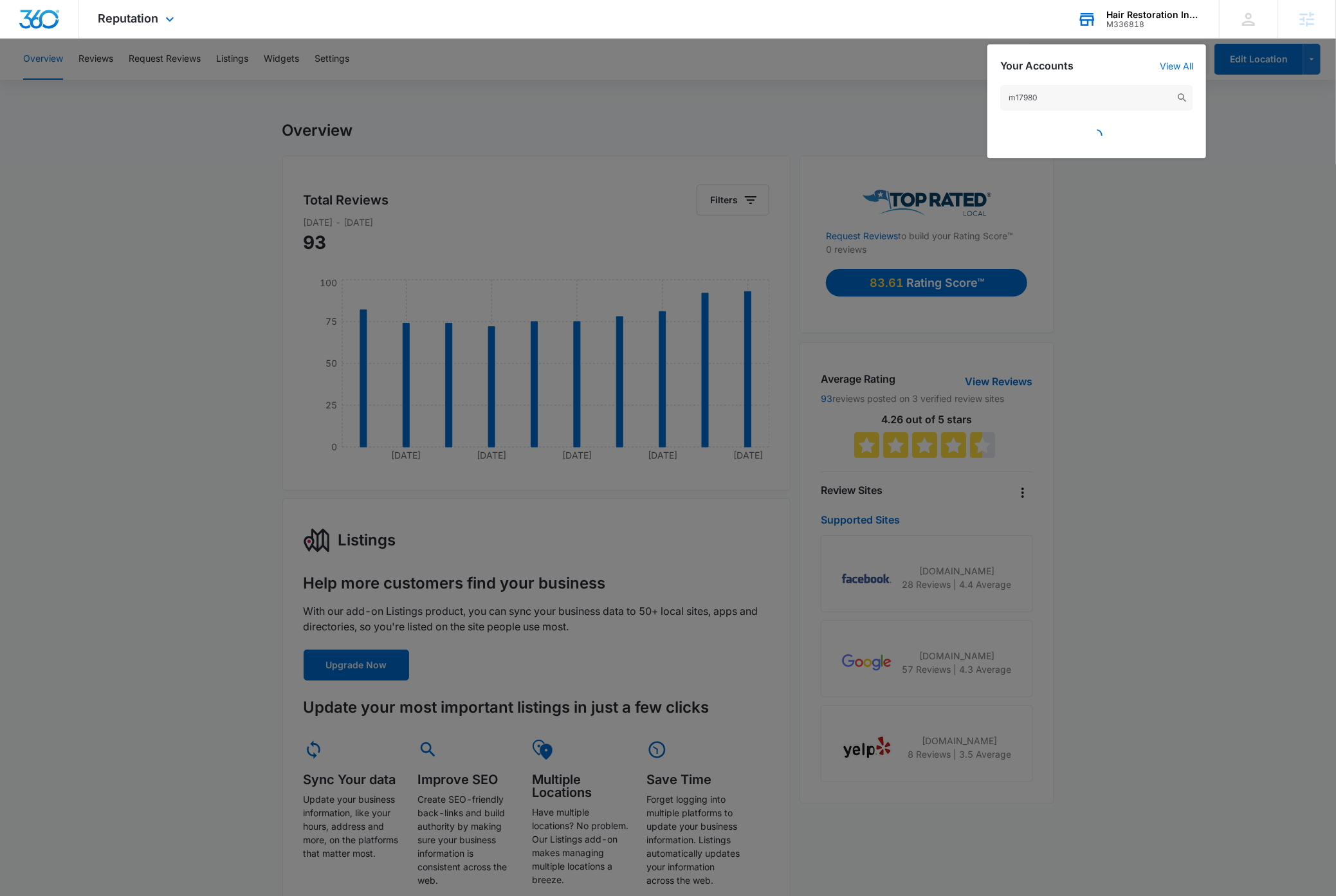
type input "m179803"
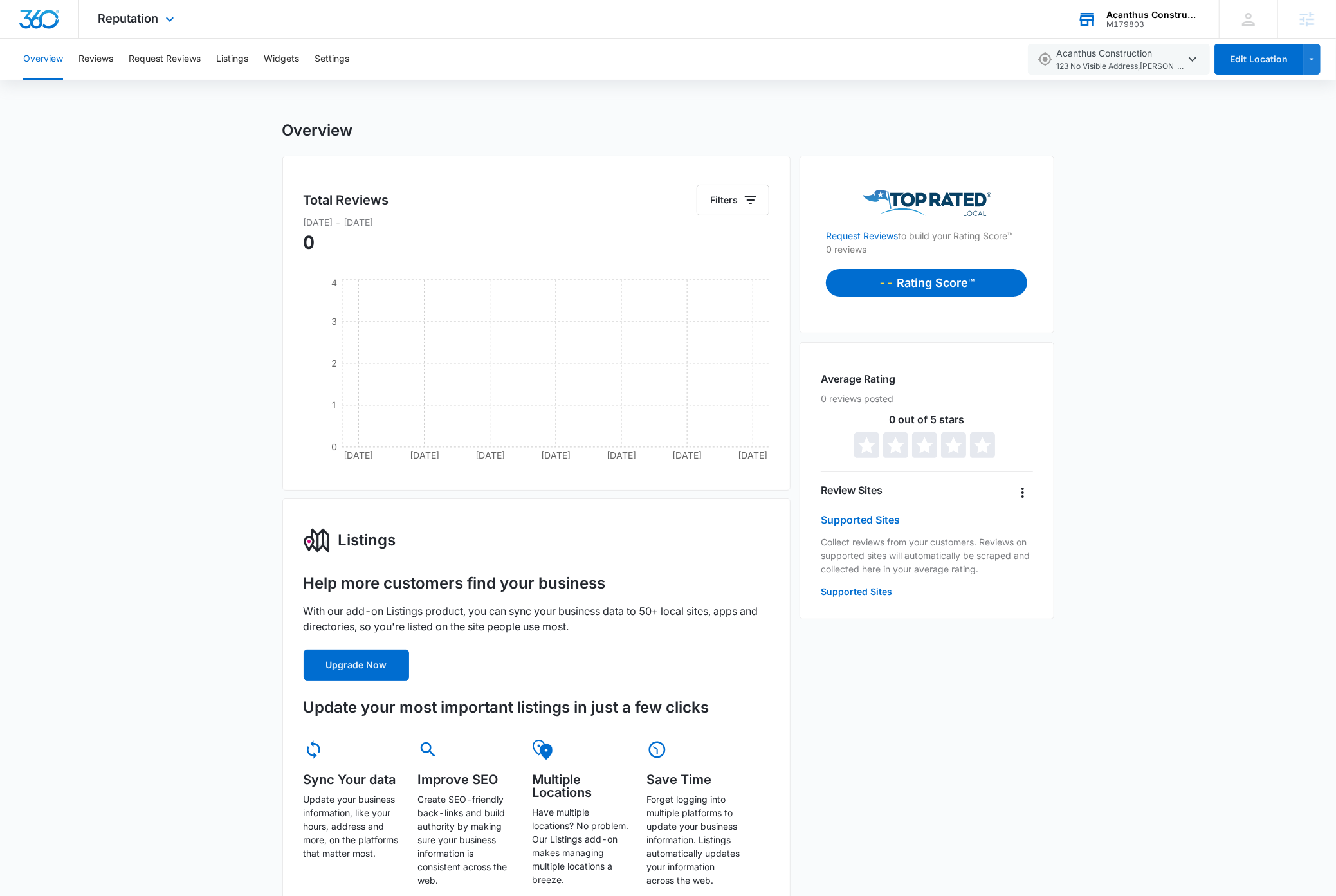
click at [47, 21] on img "Dashboard" at bounding box center [40, 19] width 42 height 19
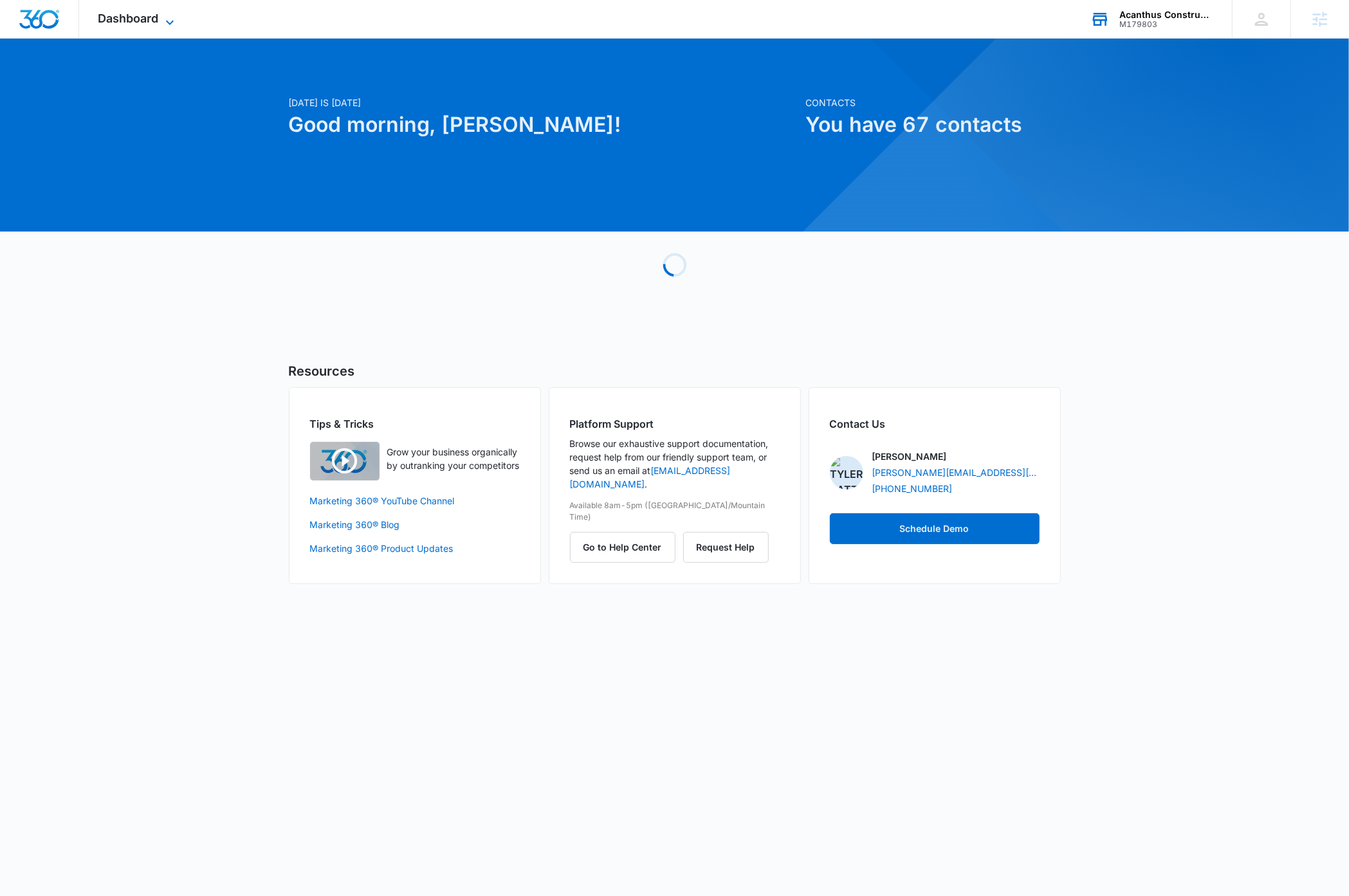
click at [171, 23] on icon at bounding box center [170, 23] width 16 height 16
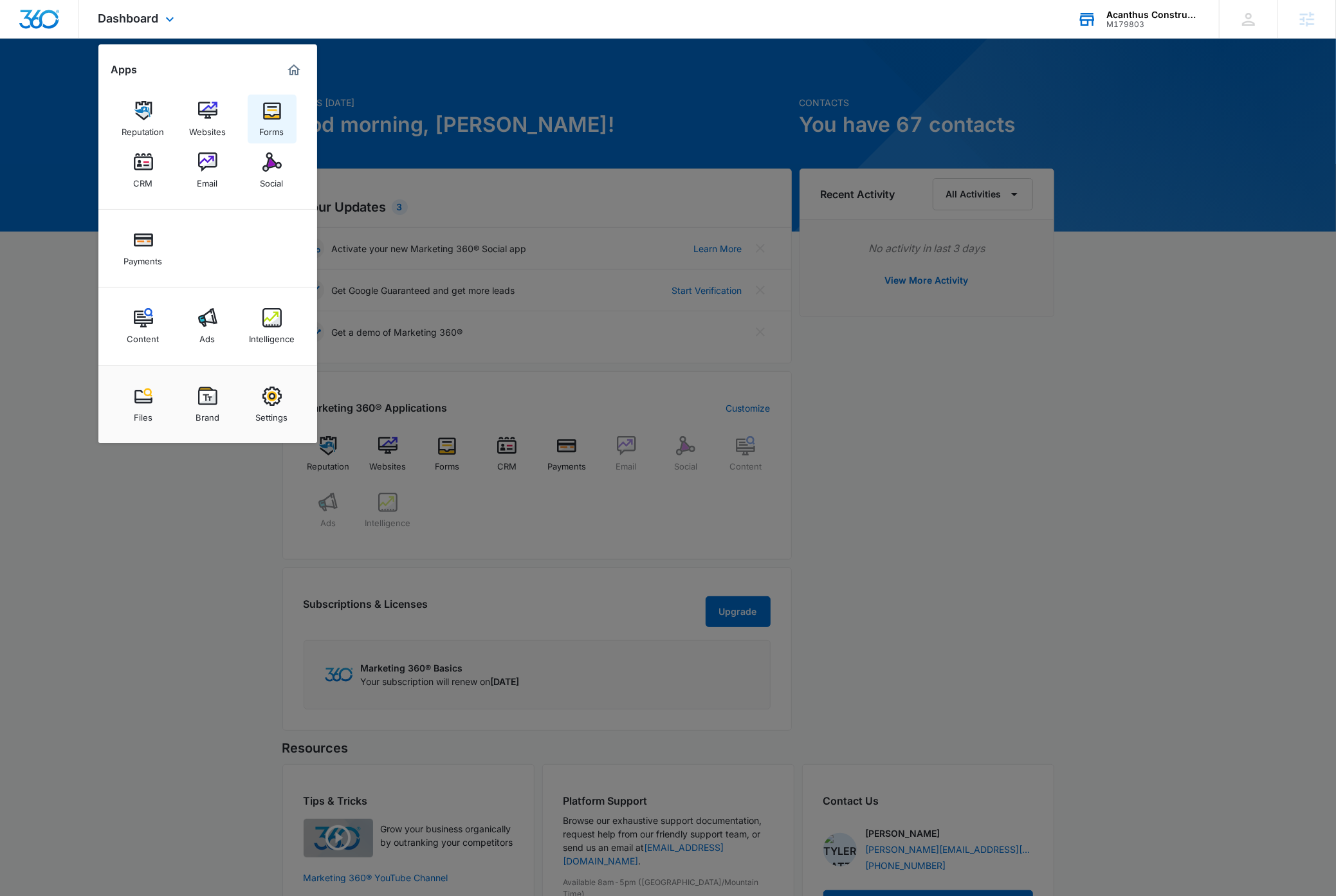
click at [269, 118] on img at bounding box center [272, 111] width 19 height 19
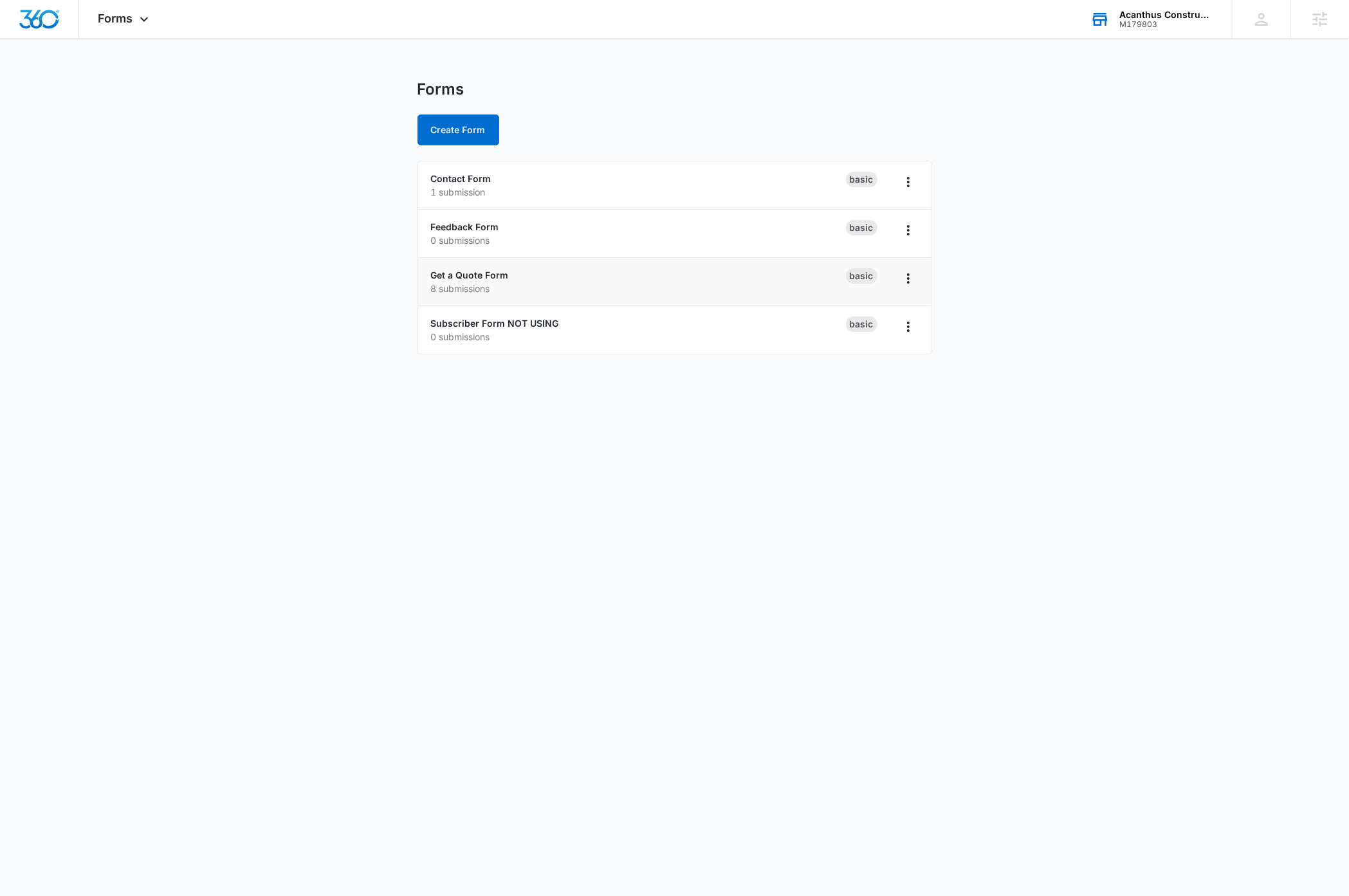
click at [485, 268] on div "Get a Quote Form 8 submissions" at bounding box center [638, 281] width 415 height 27
click at [490, 275] on link "Get a Quote Form" at bounding box center [470, 274] width 78 height 11
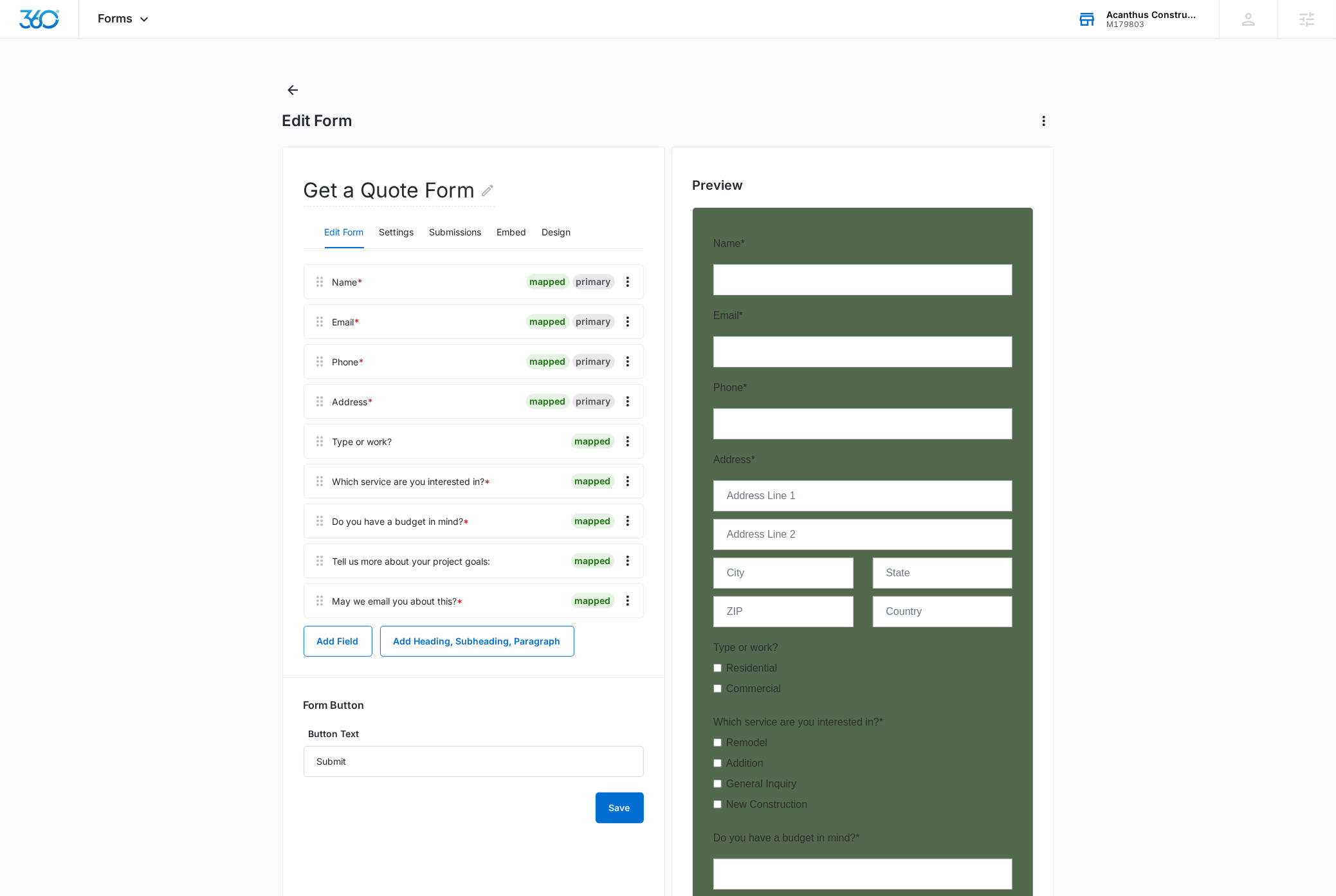
click at [131, 217] on main "Edit Form Get a Quote Form Edit Form Settings Submissions Embed Design Name * m…" at bounding box center [668, 629] width 1336 height 1099
click at [47, 23] on img "Dashboard" at bounding box center [40, 19] width 42 height 19
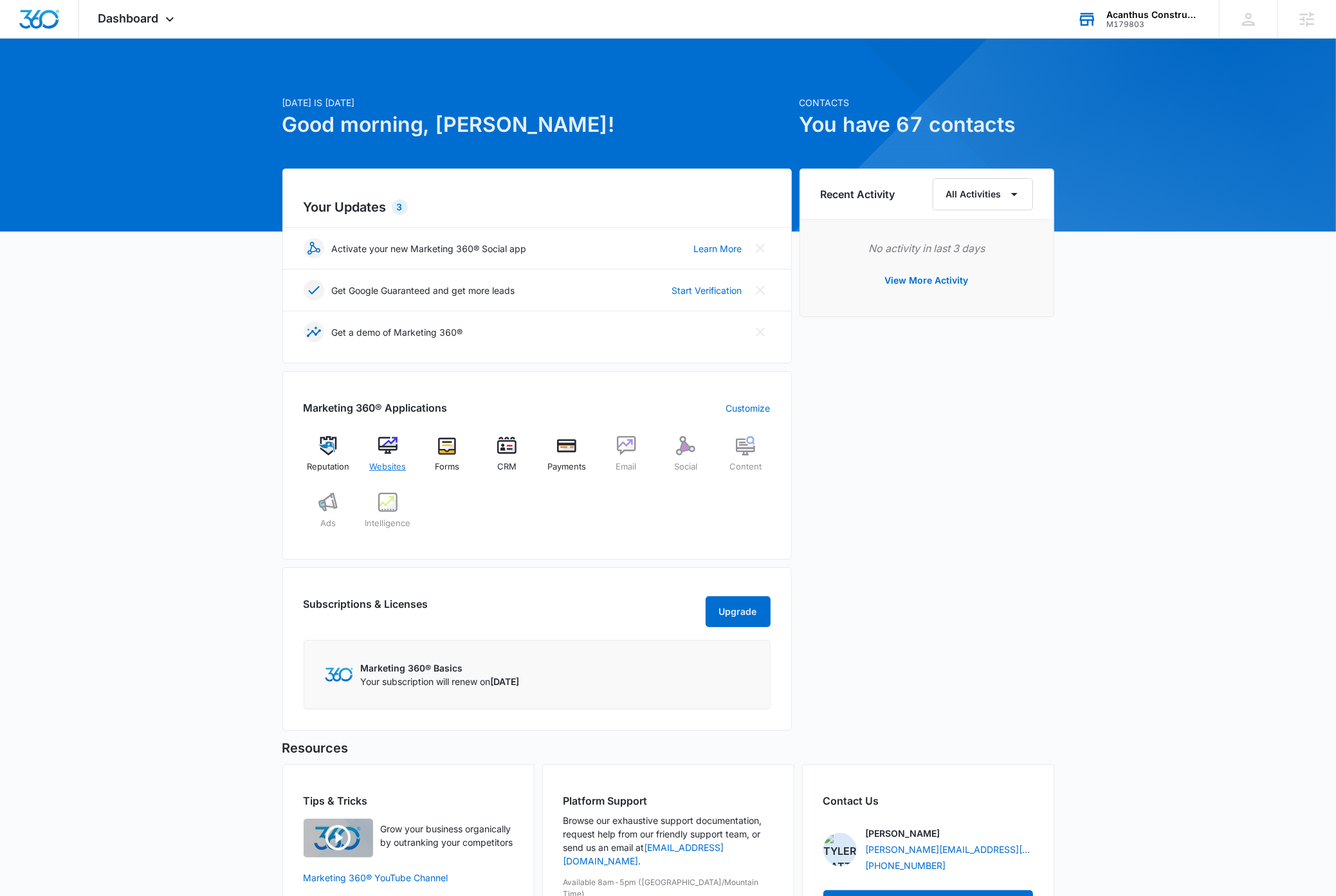
click at [390, 452] on img at bounding box center [388, 446] width 19 height 19
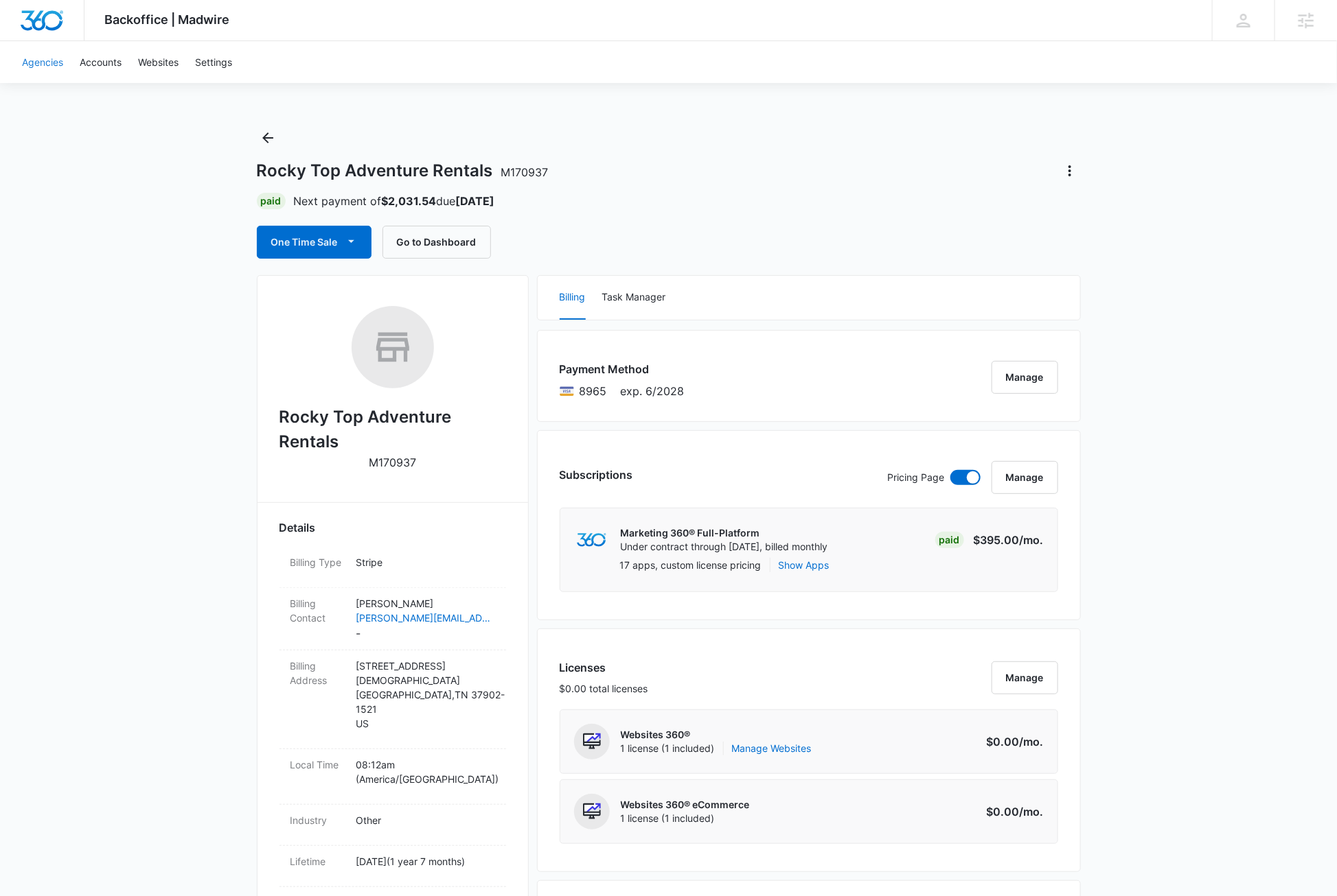
click at [43, 60] on link "Agencies" at bounding box center [43, 62] width 57 height 42
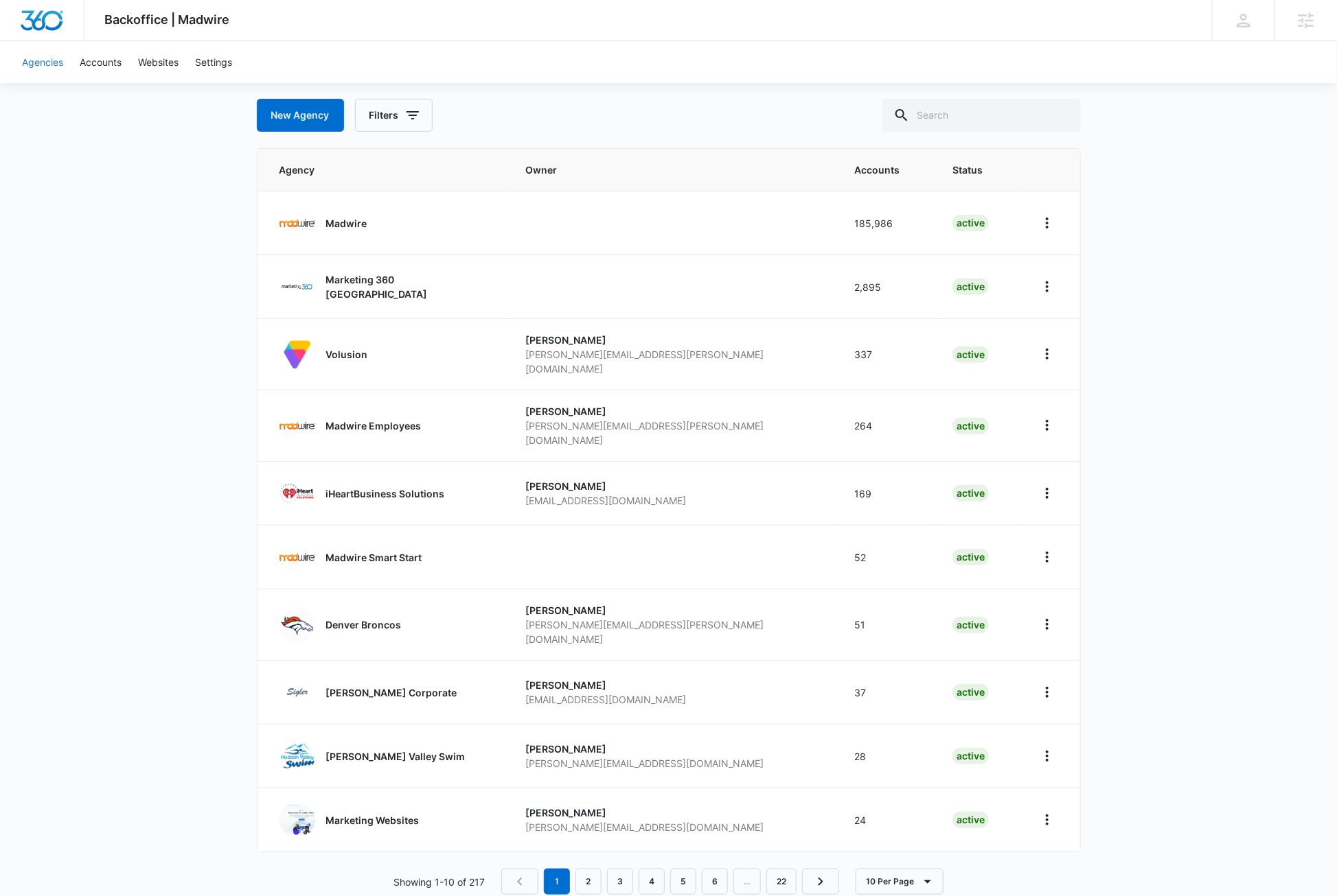
scroll to position [76, 0]
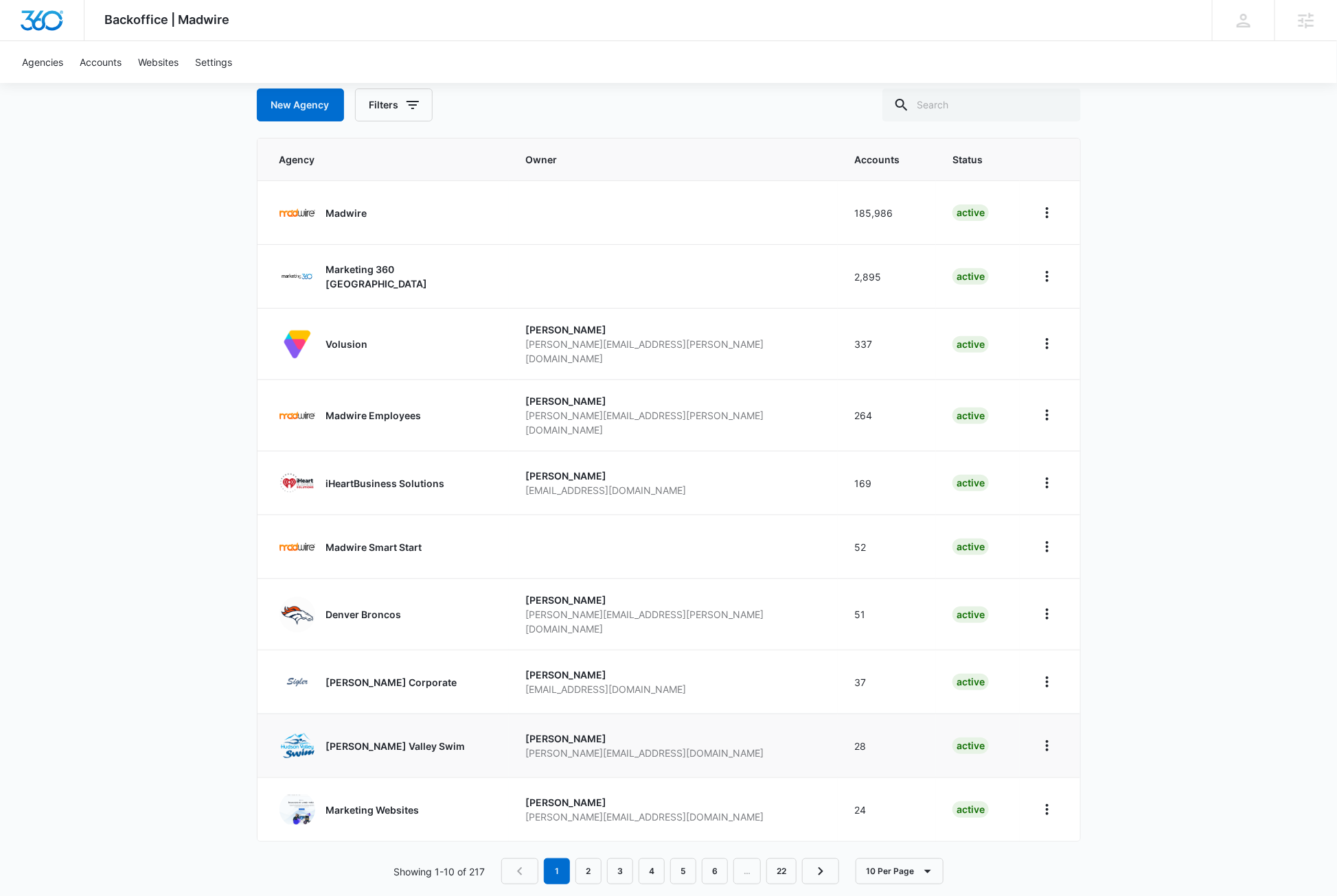
click at [357, 739] on p "Hudson Valley Swim" at bounding box center [395, 746] width 140 height 15
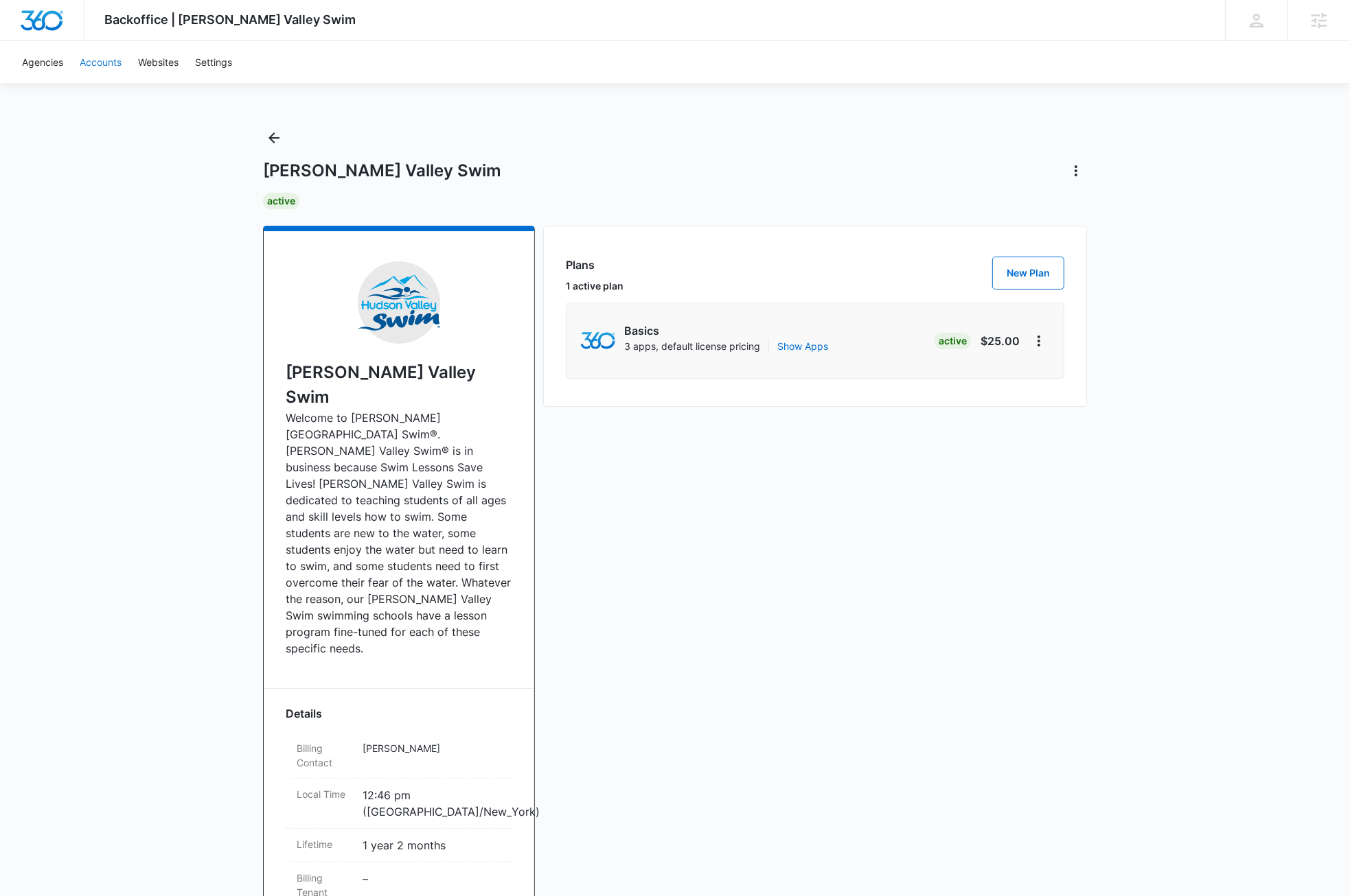
click at [101, 63] on link "Accounts" at bounding box center [100, 62] width 58 height 42
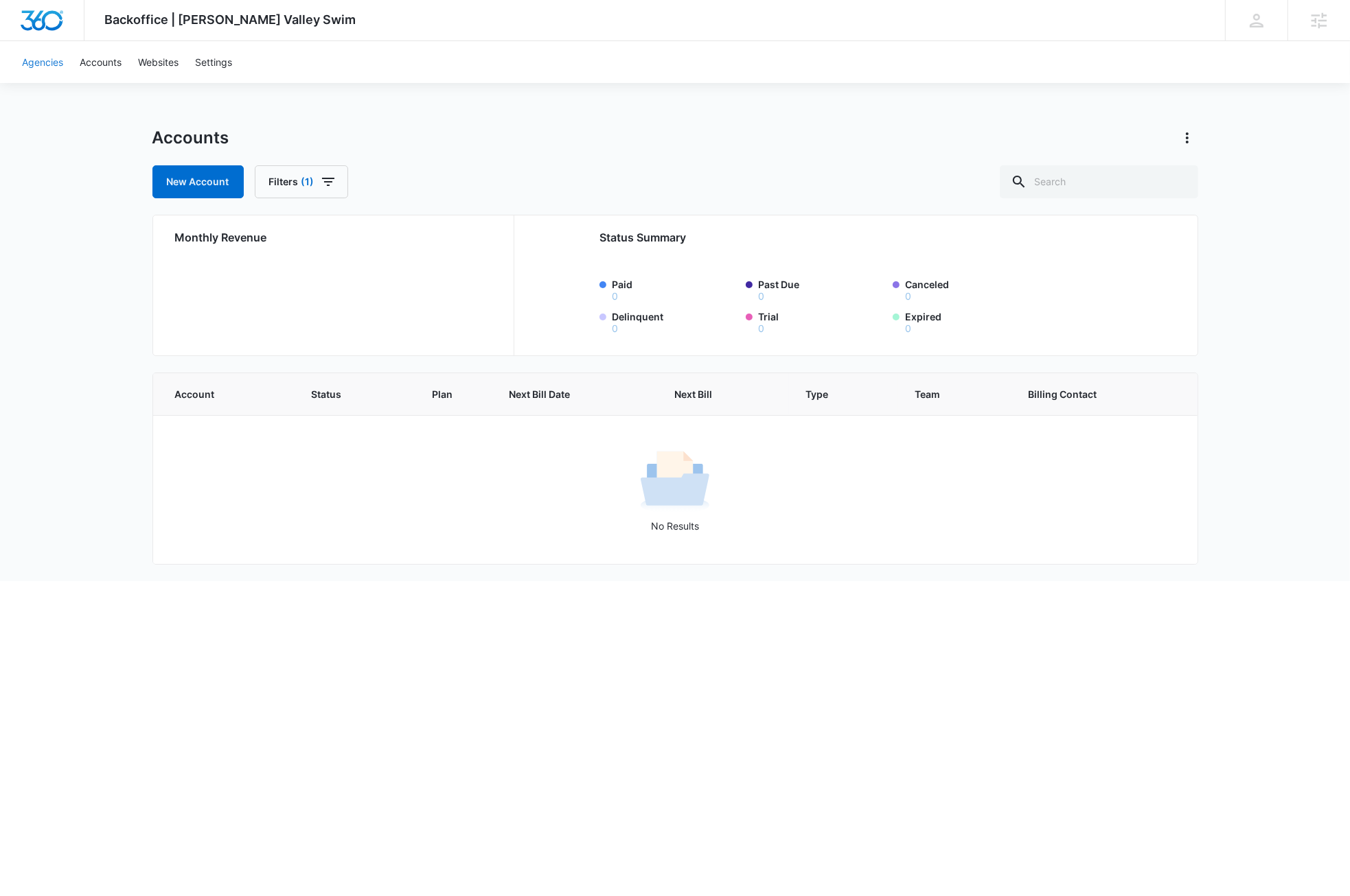
click at [46, 62] on link "Agencies" at bounding box center [43, 62] width 57 height 42
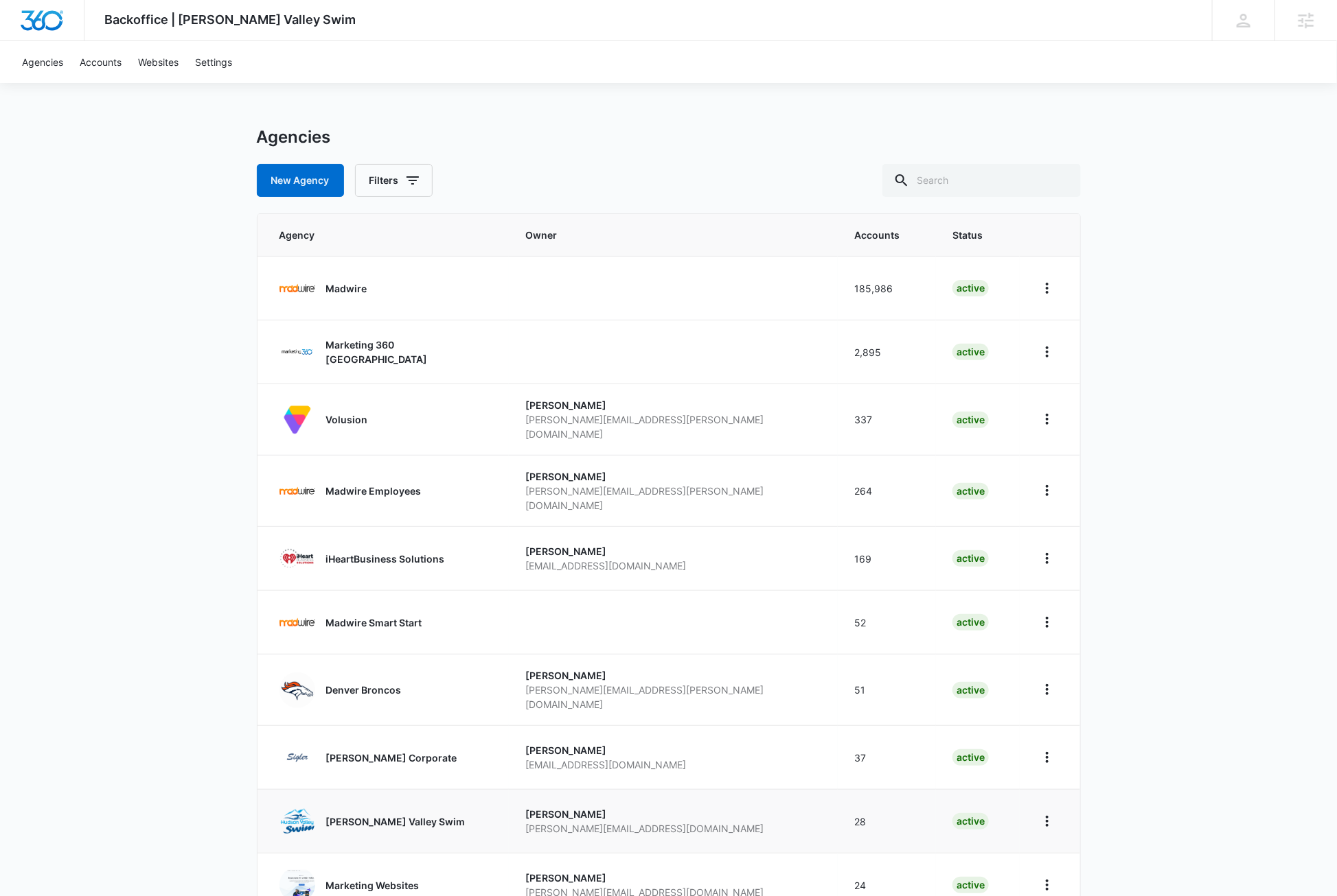
click at [369, 815] on p "Hudson Valley Swim" at bounding box center [395, 822] width 140 height 15
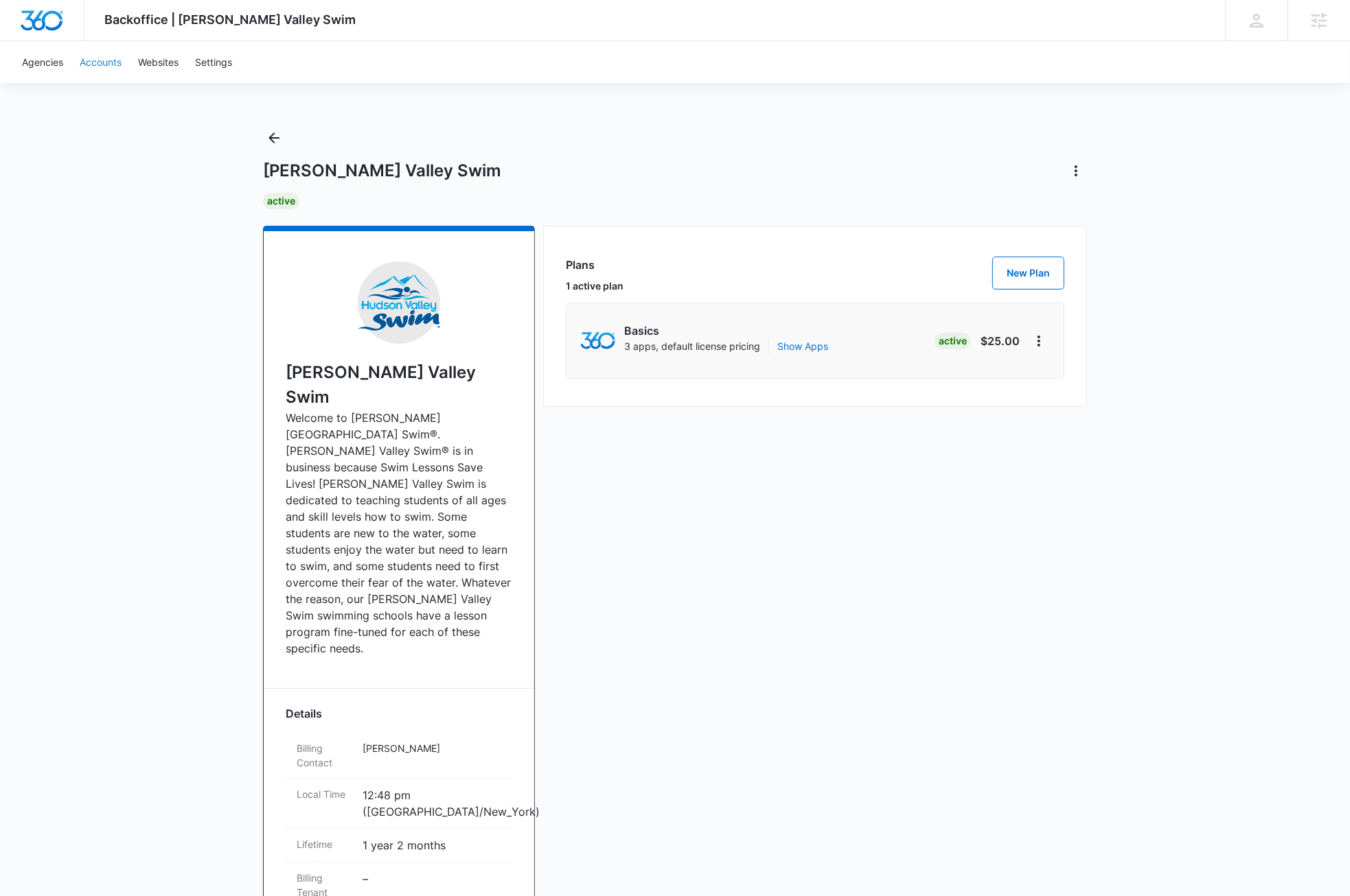
click at [98, 63] on link "Accounts" at bounding box center [100, 62] width 58 height 42
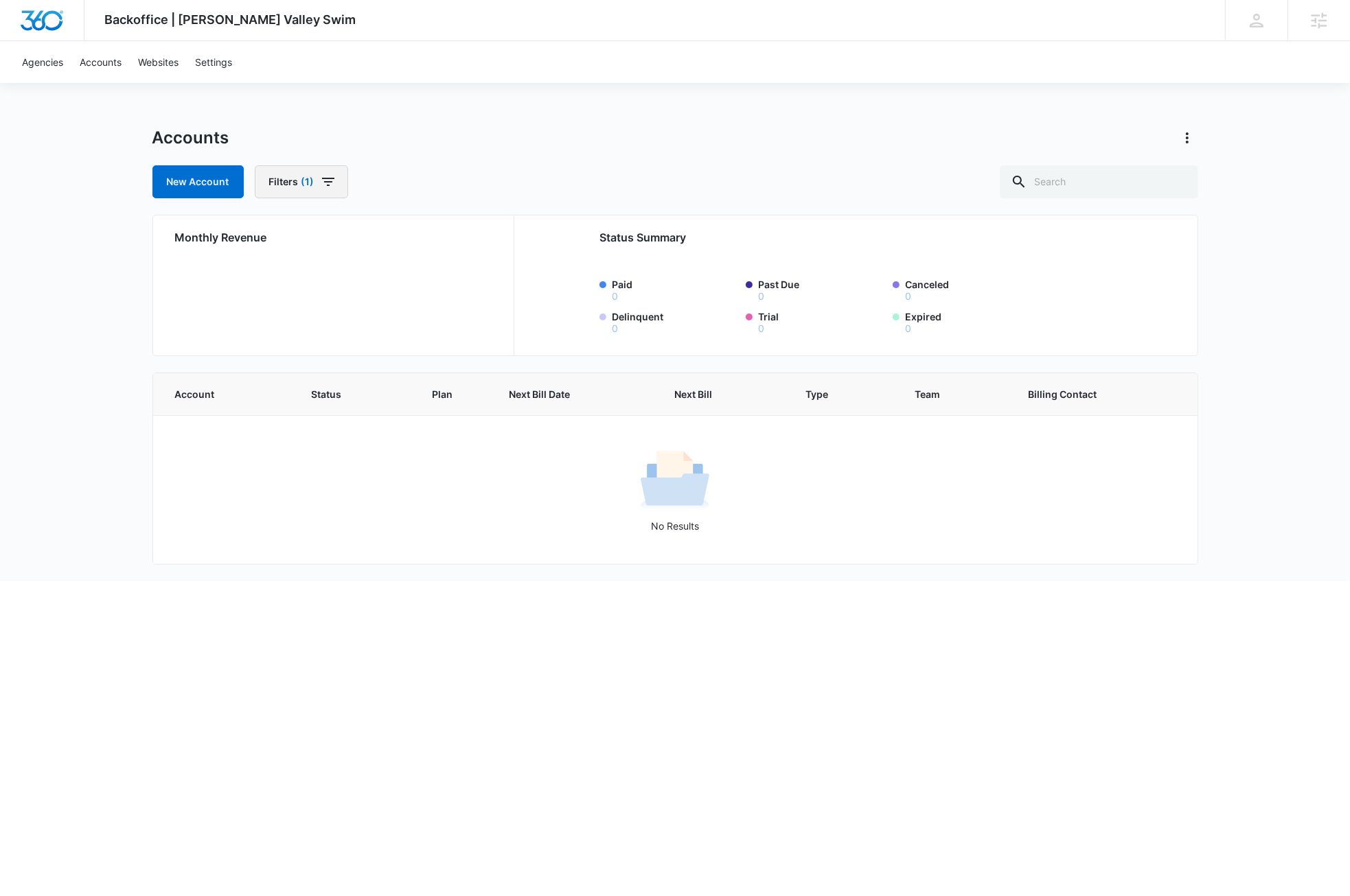
click at [332, 183] on icon "button" at bounding box center [328, 182] width 17 height 17
click at [371, 423] on button "Clear All" at bounding box center [350, 425] width 158 height 26
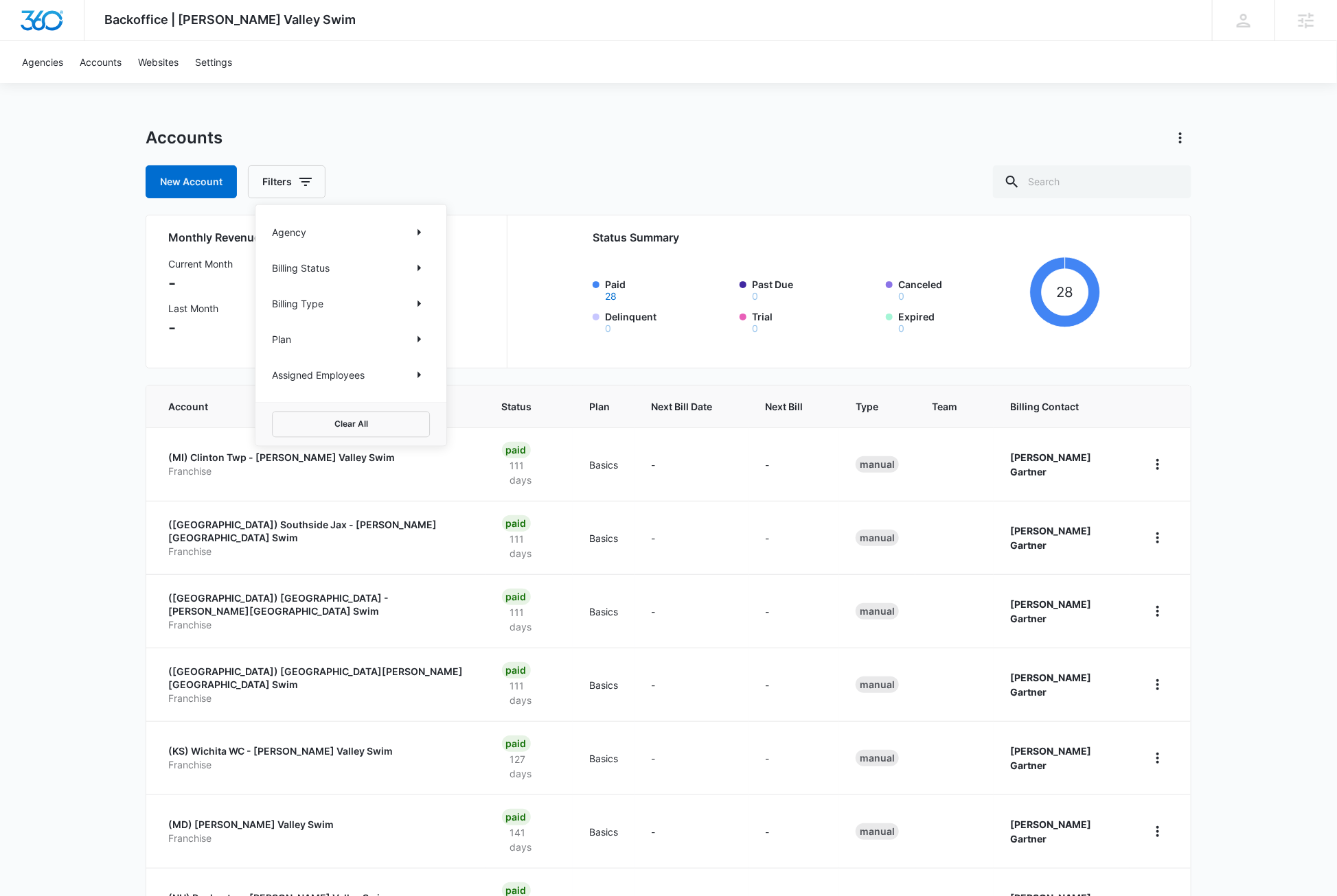
click at [757, 136] on div "Accounts" at bounding box center [669, 138] width 1046 height 22
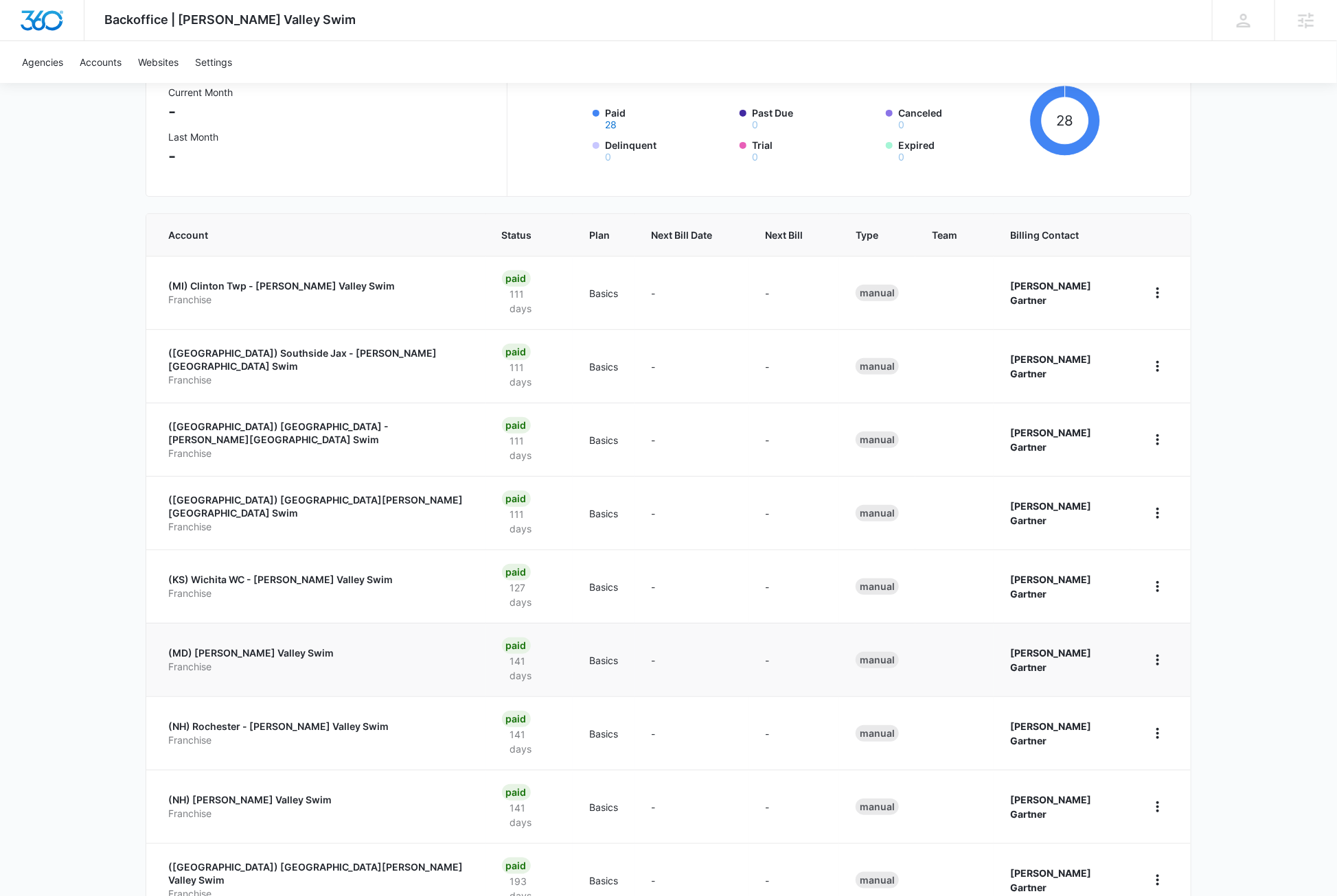
scroll to position [200, 0]
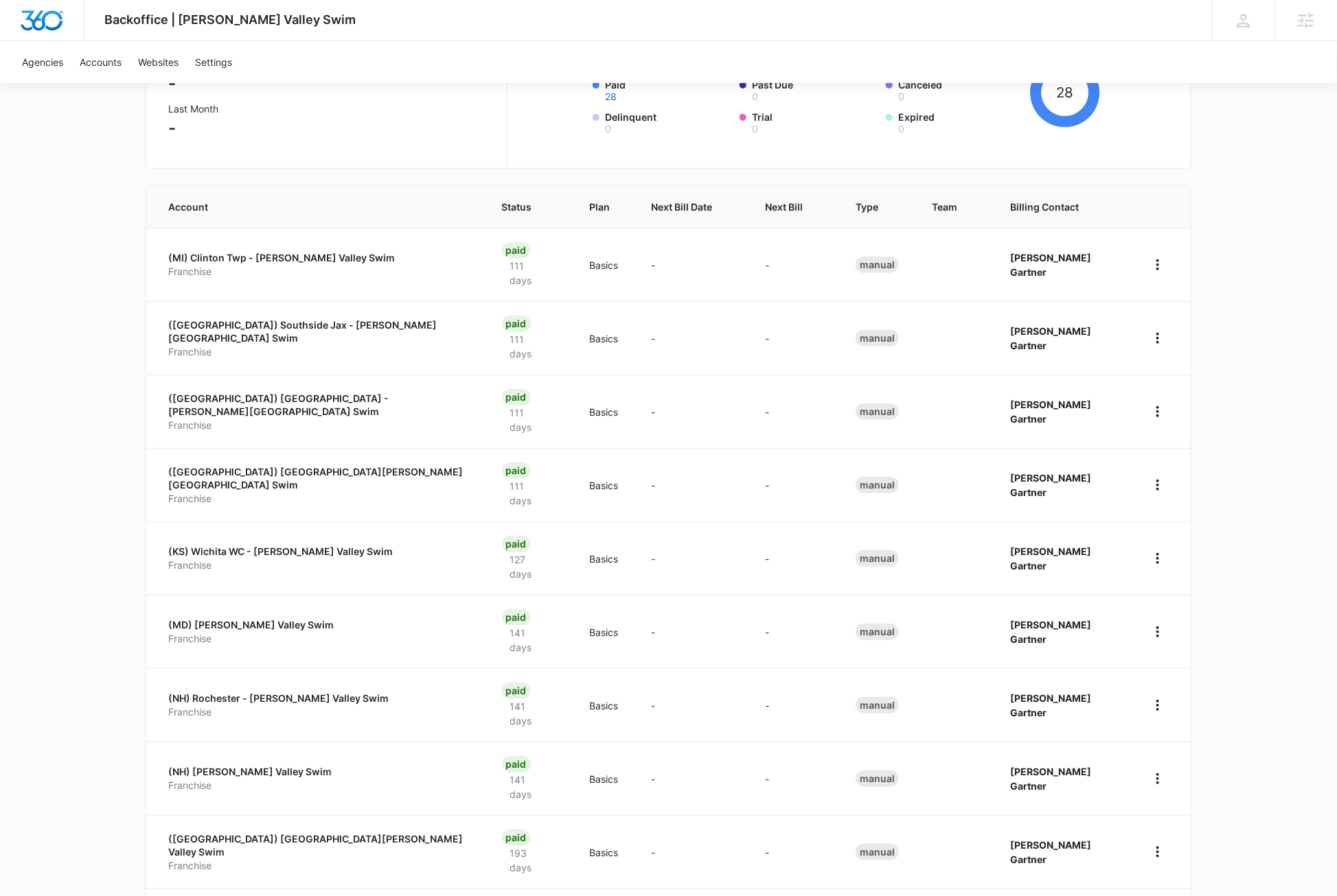
click at [829, 792] on div "50 Per Page" at bounding box center [820, 790] width 61 height 9
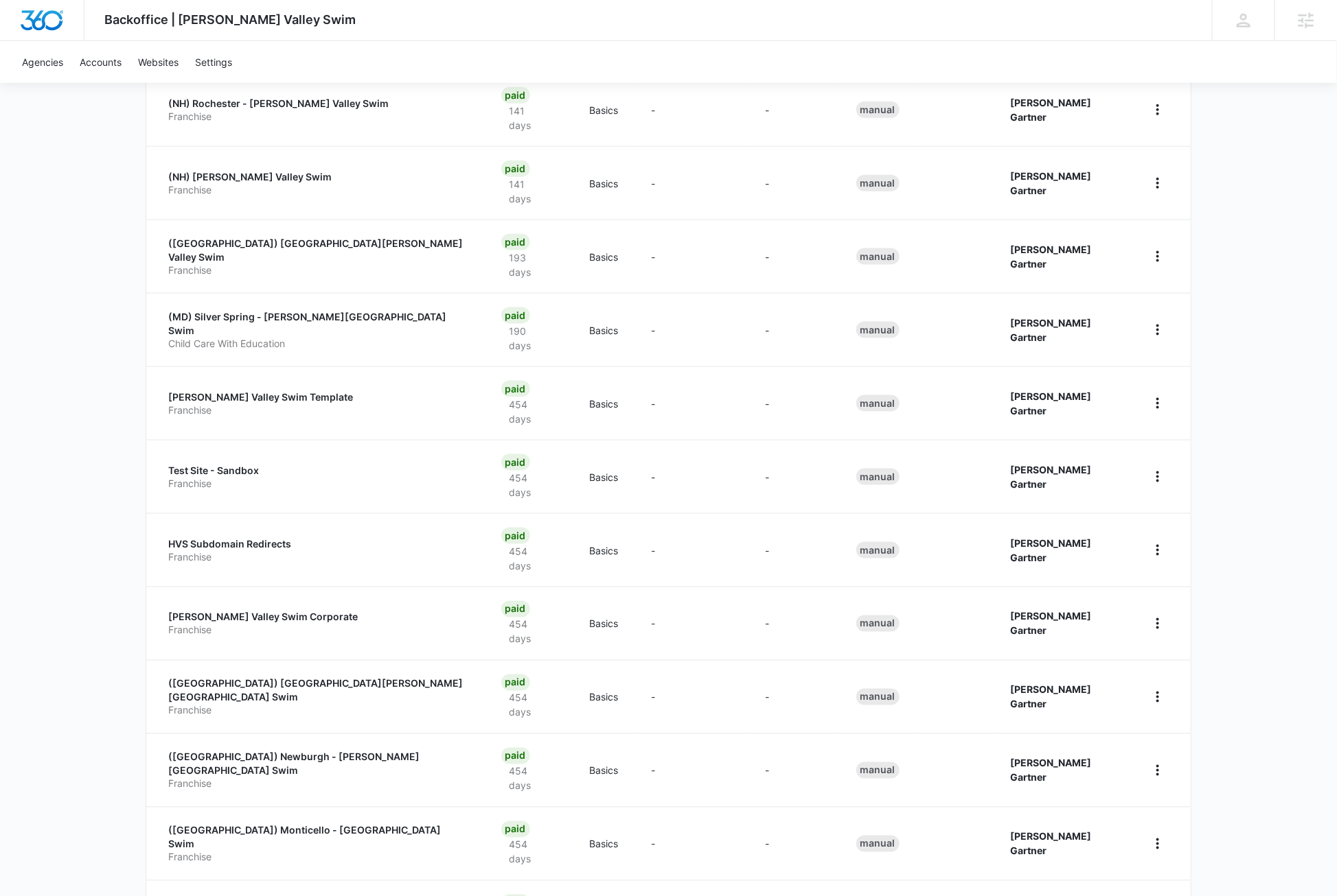
scroll to position [739, 0]
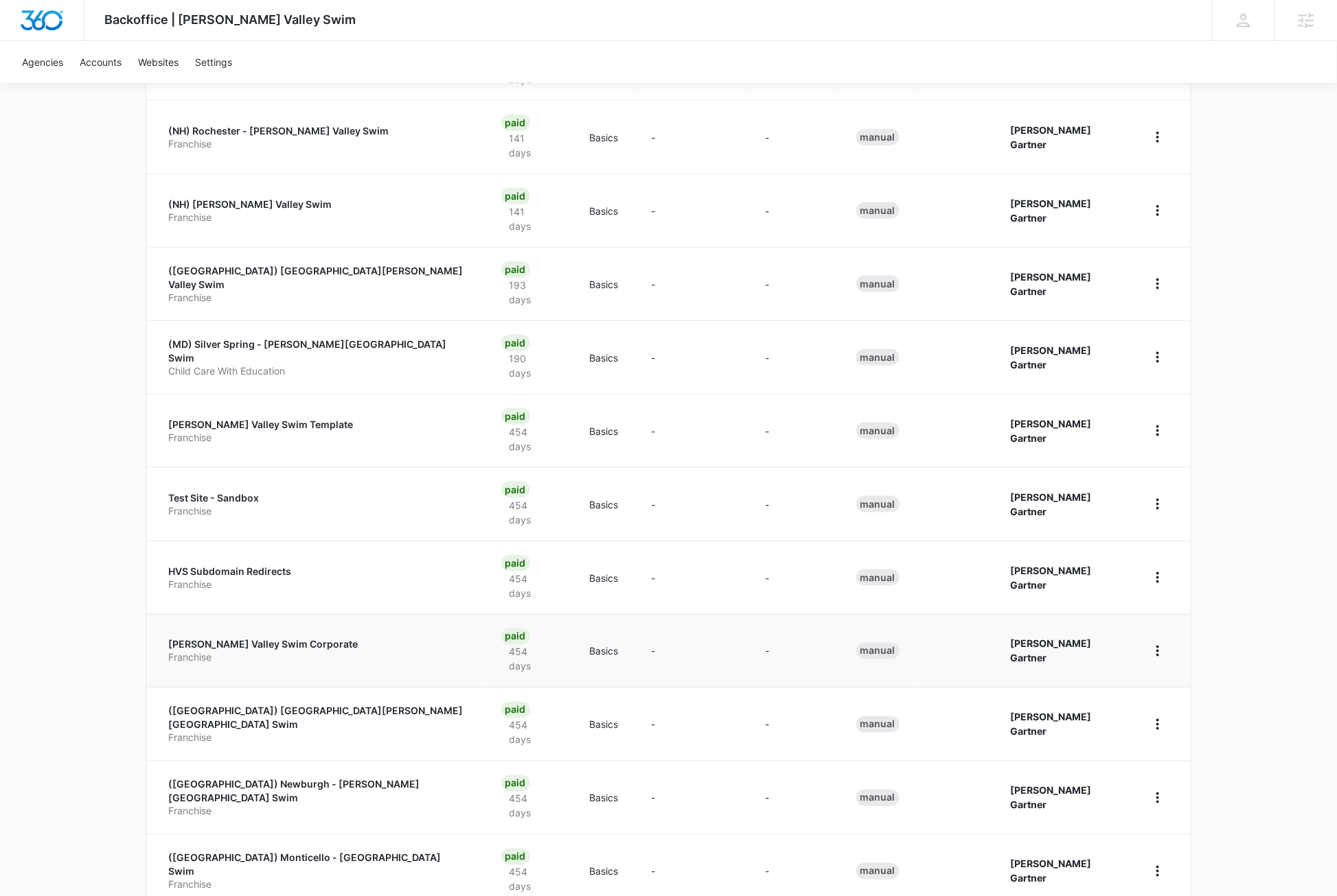
click at [285, 638] on p "Hudson Valley Swim Corporate" at bounding box center [318, 645] width 300 height 14
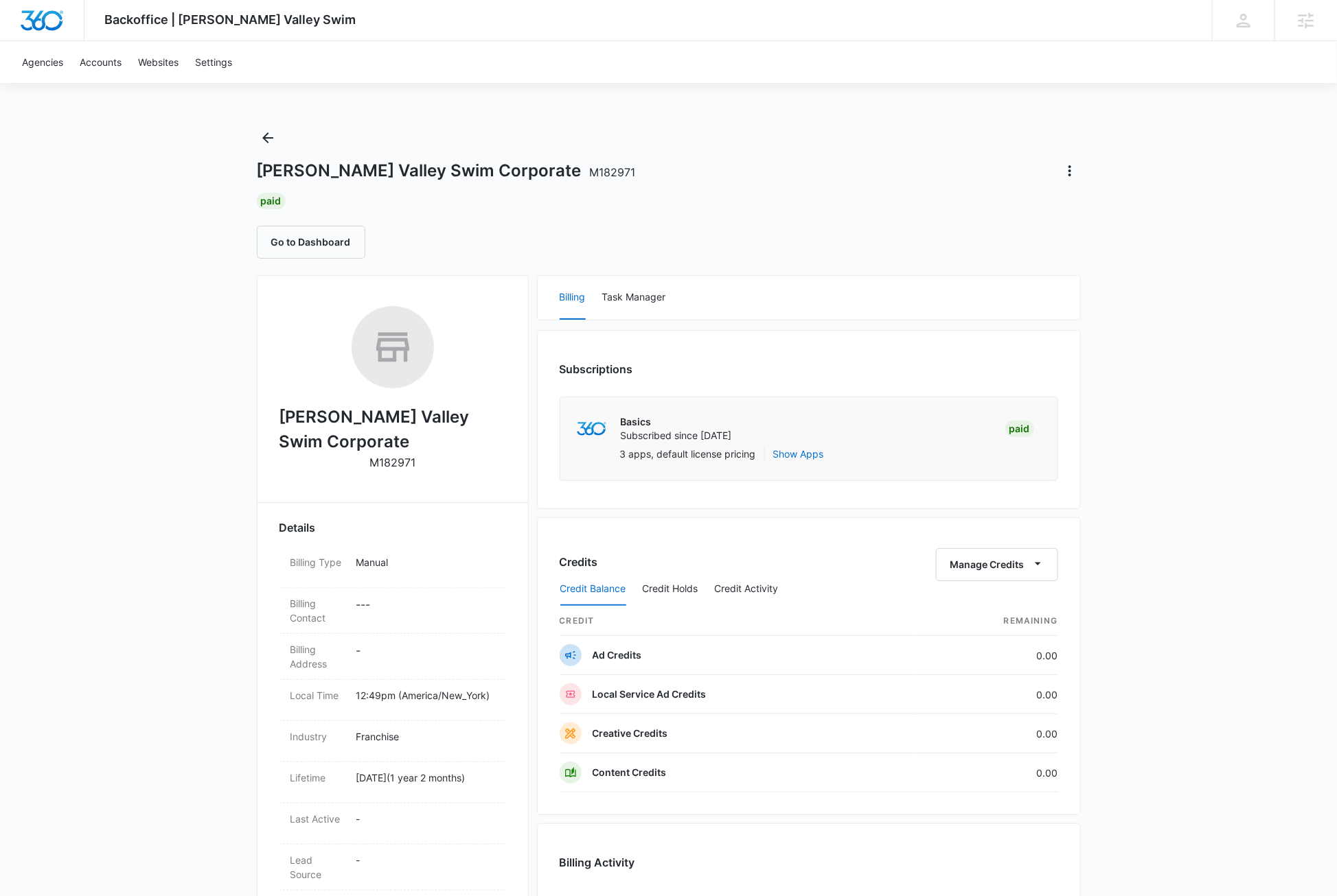
click at [128, 151] on div "Backoffice | Hudson Valley Swim Apps Settings DB Dave Bettger dave@madwire.com …" at bounding box center [668, 647] width 1337 height 1294
click at [193, 466] on div "Backoffice | Hudson Valley Swim Apps Settings DB Dave Bettger dave@madwire.com …" at bounding box center [668, 647] width 1337 height 1294
click at [95, 180] on div "Backoffice | Hudson Valley Swim Apps Settings DB Dave Bettger dave@madwire.com …" at bounding box center [668, 647] width 1337 height 1294
click at [51, 64] on link "Agencies" at bounding box center [43, 62] width 57 height 42
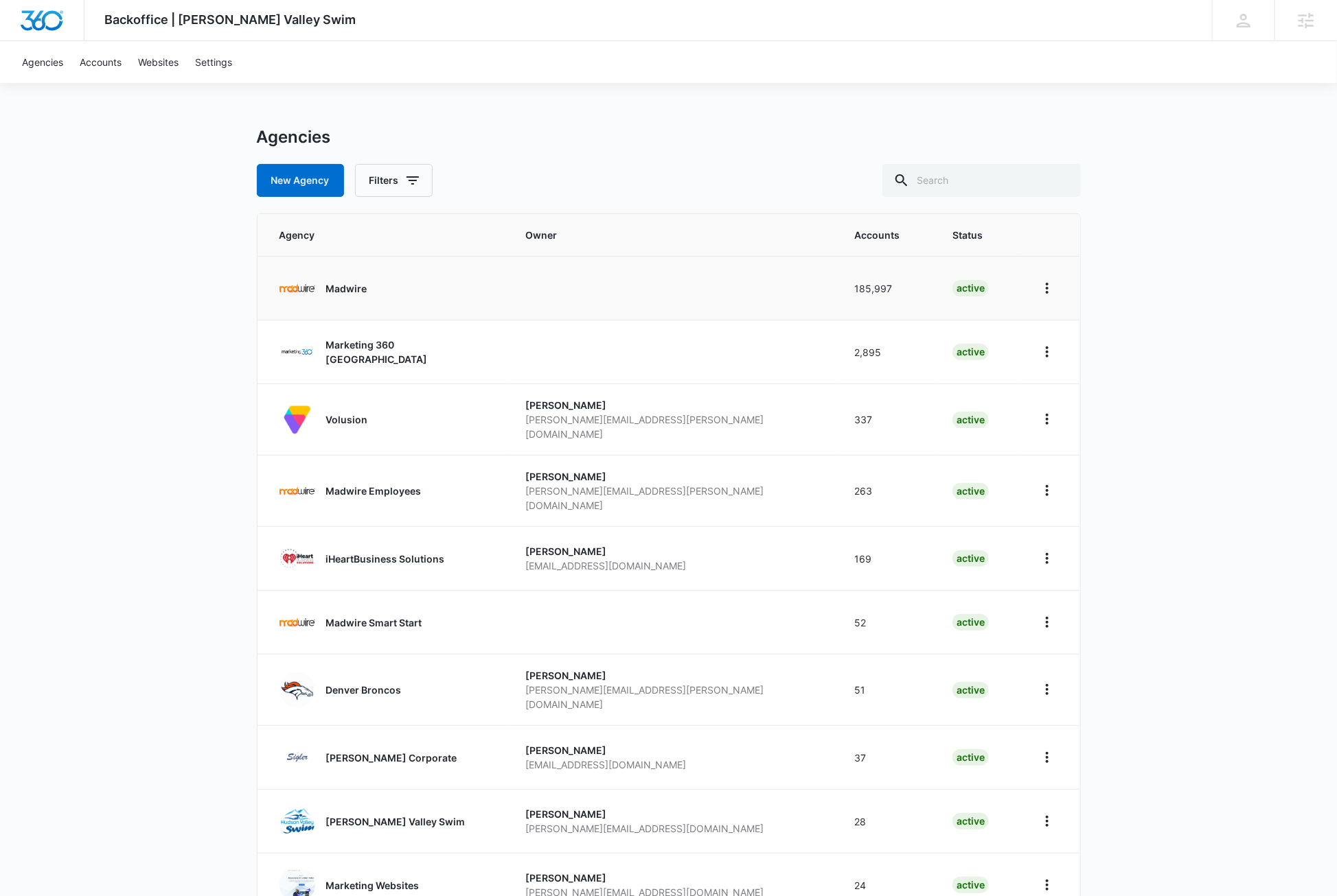
click at [359, 289] on p "Madwire" at bounding box center [346, 289] width 42 height 15
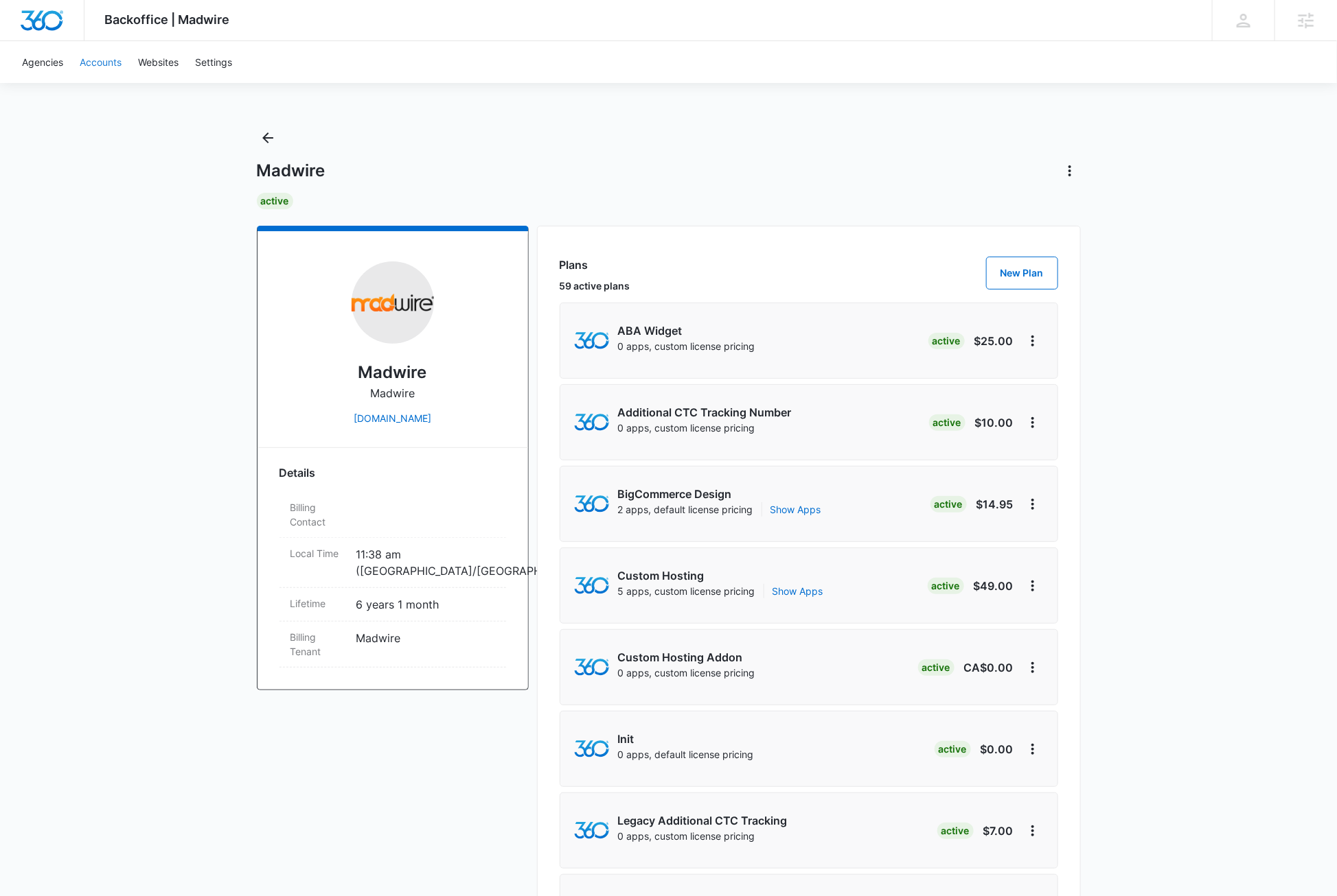
click at [103, 66] on link "Accounts" at bounding box center [100, 62] width 58 height 42
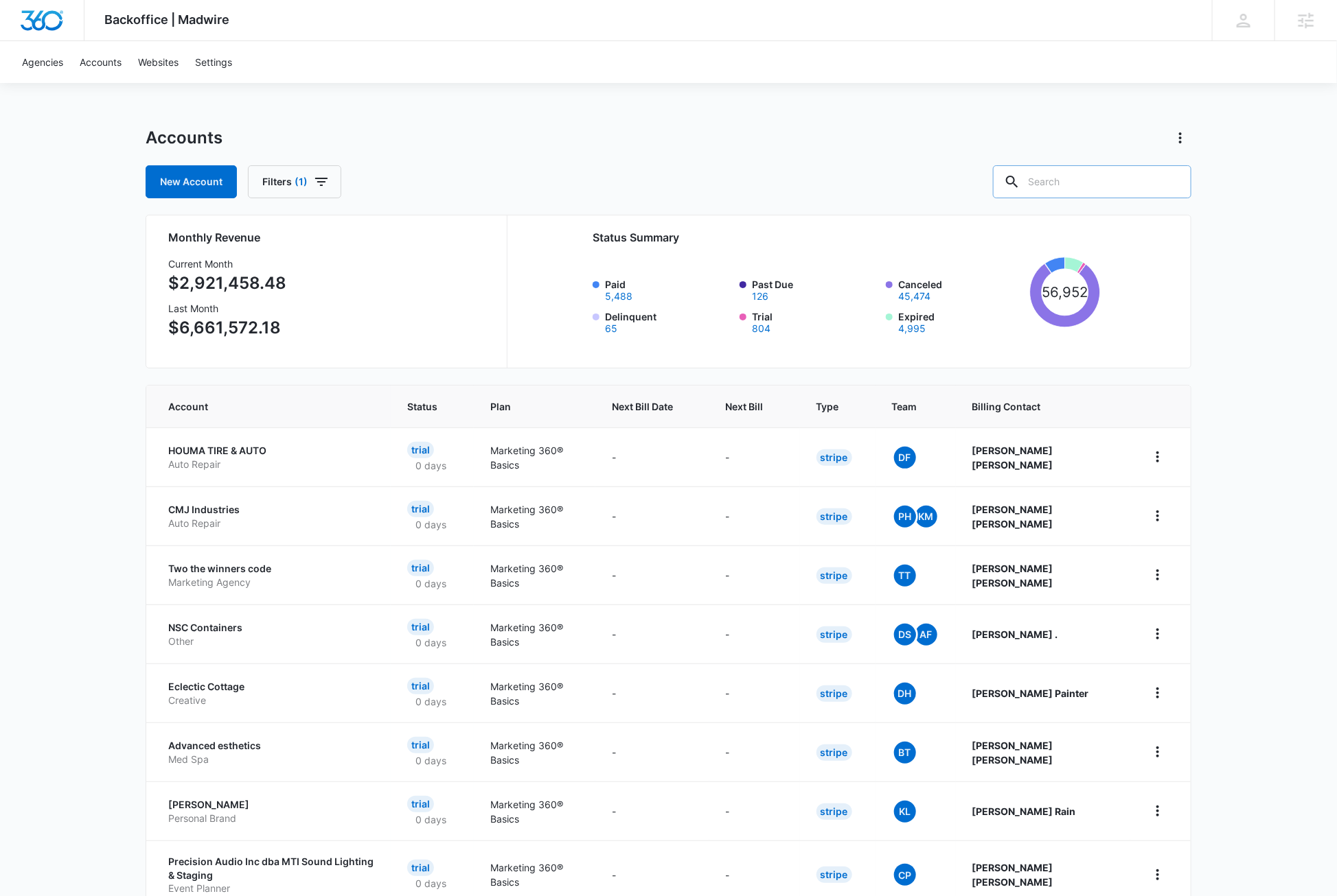
click at [1121, 186] on input "text" at bounding box center [1091, 182] width 199 height 33
paste input "M325282"
type input "M325282"
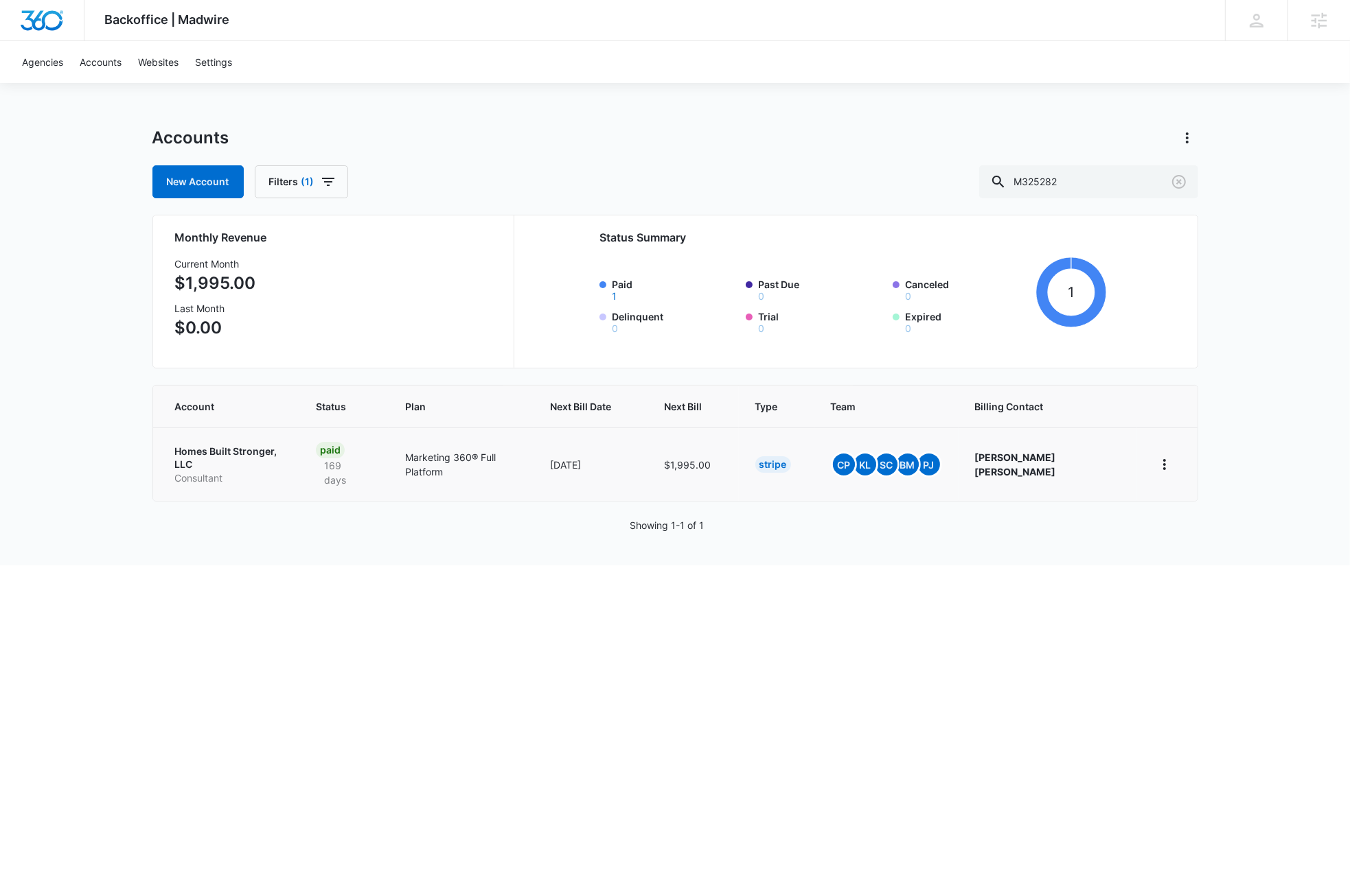
click at [227, 450] on p "Homes Built Stronger, LLC" at bounding box center [228, 458] width 108 height 27
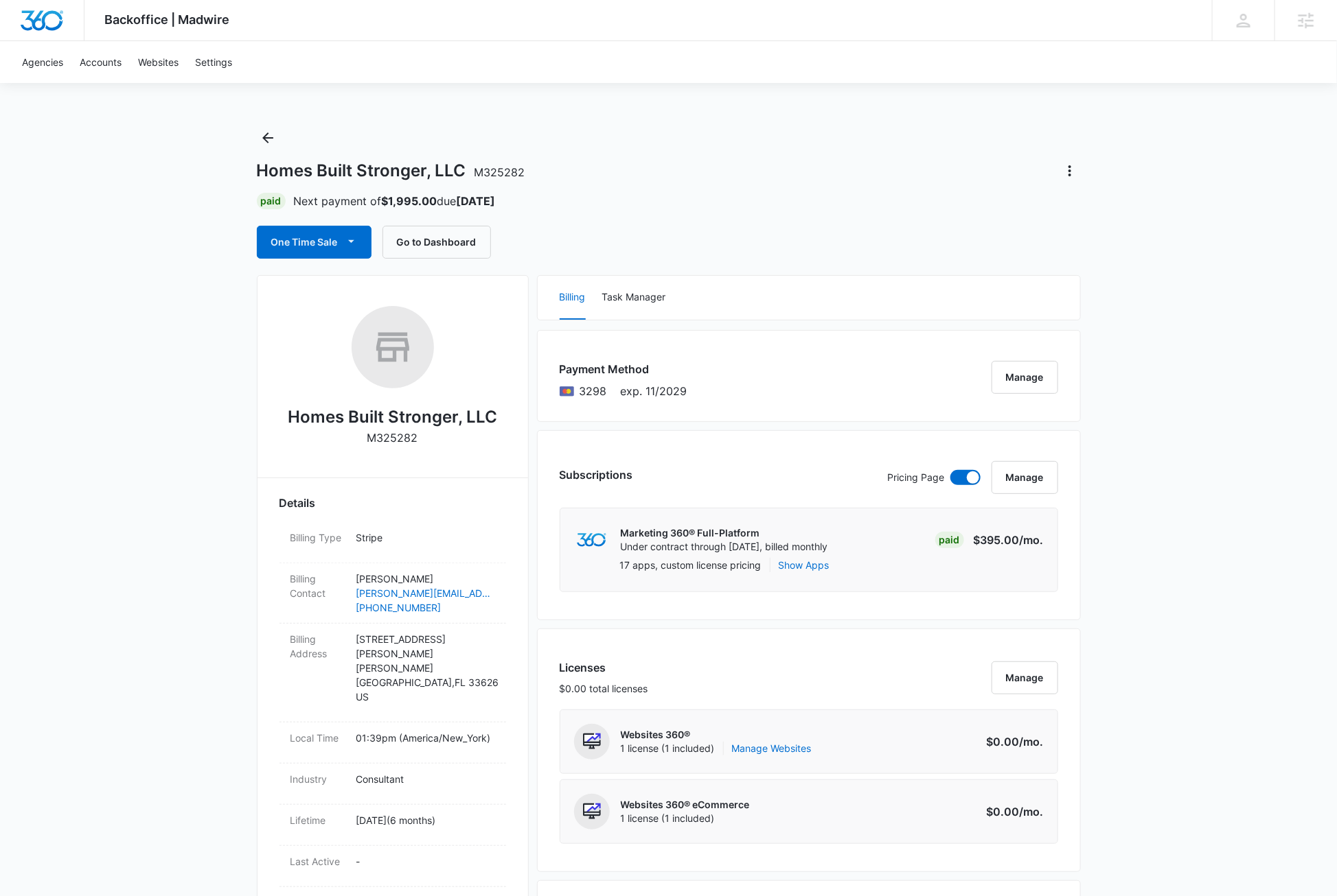
scroll to position [997, 0]
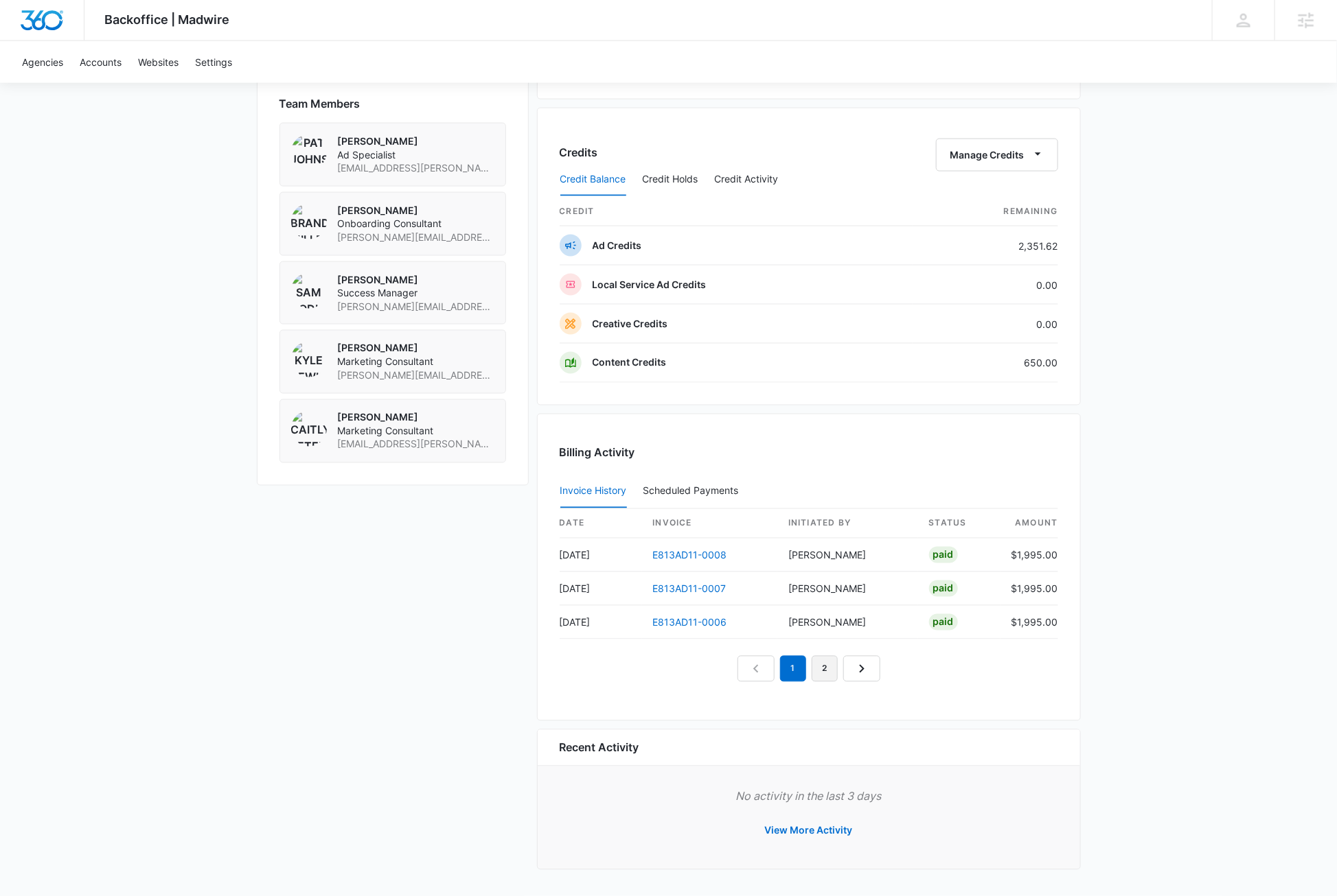
click at [820, 672] on link "2" at bounding box center [824, 669] width 26 height 26
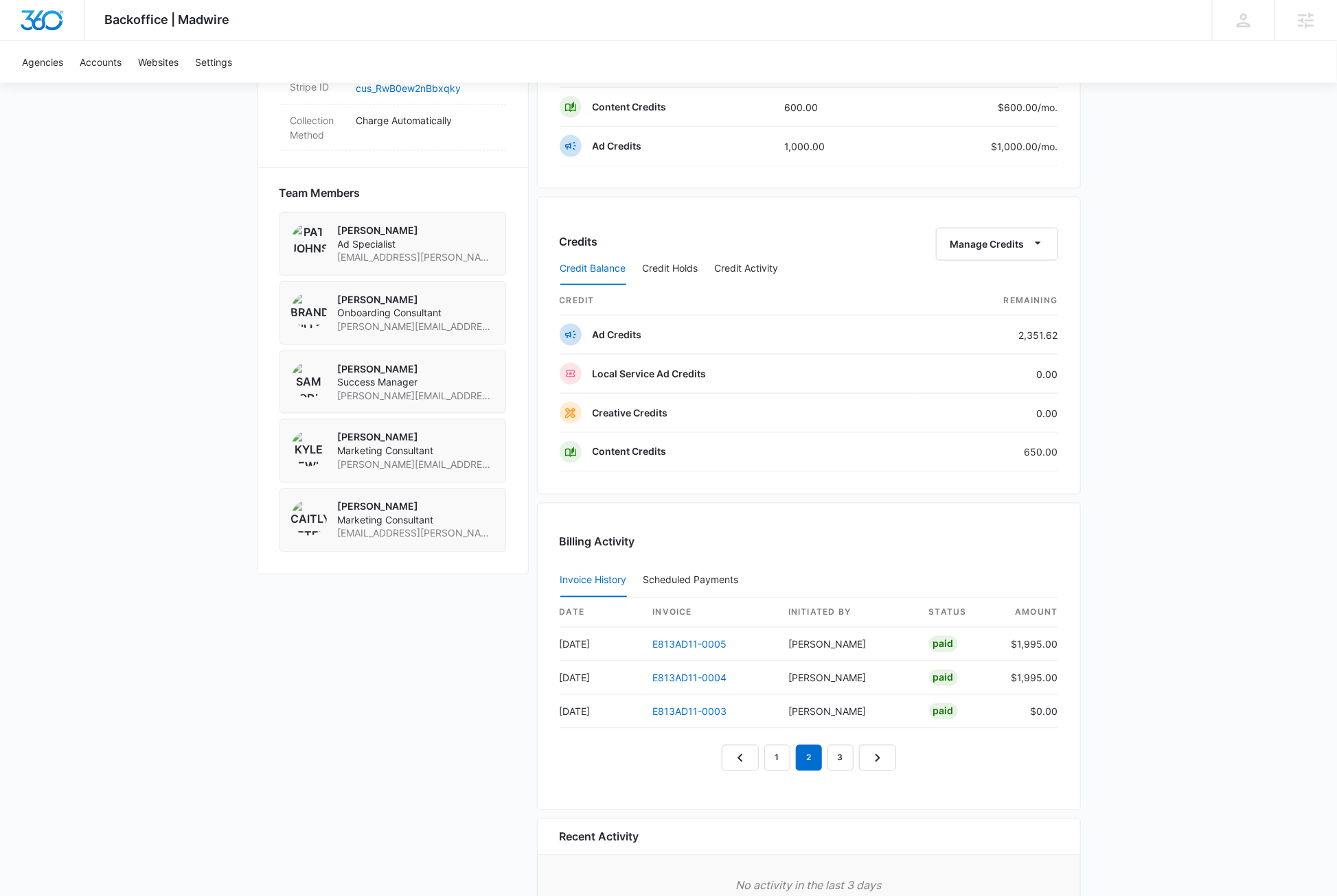
scroll to position [901, 0]
click at [747, 272] on button "Credit Activity" at bounding box center [747, 272] width 64 height 33
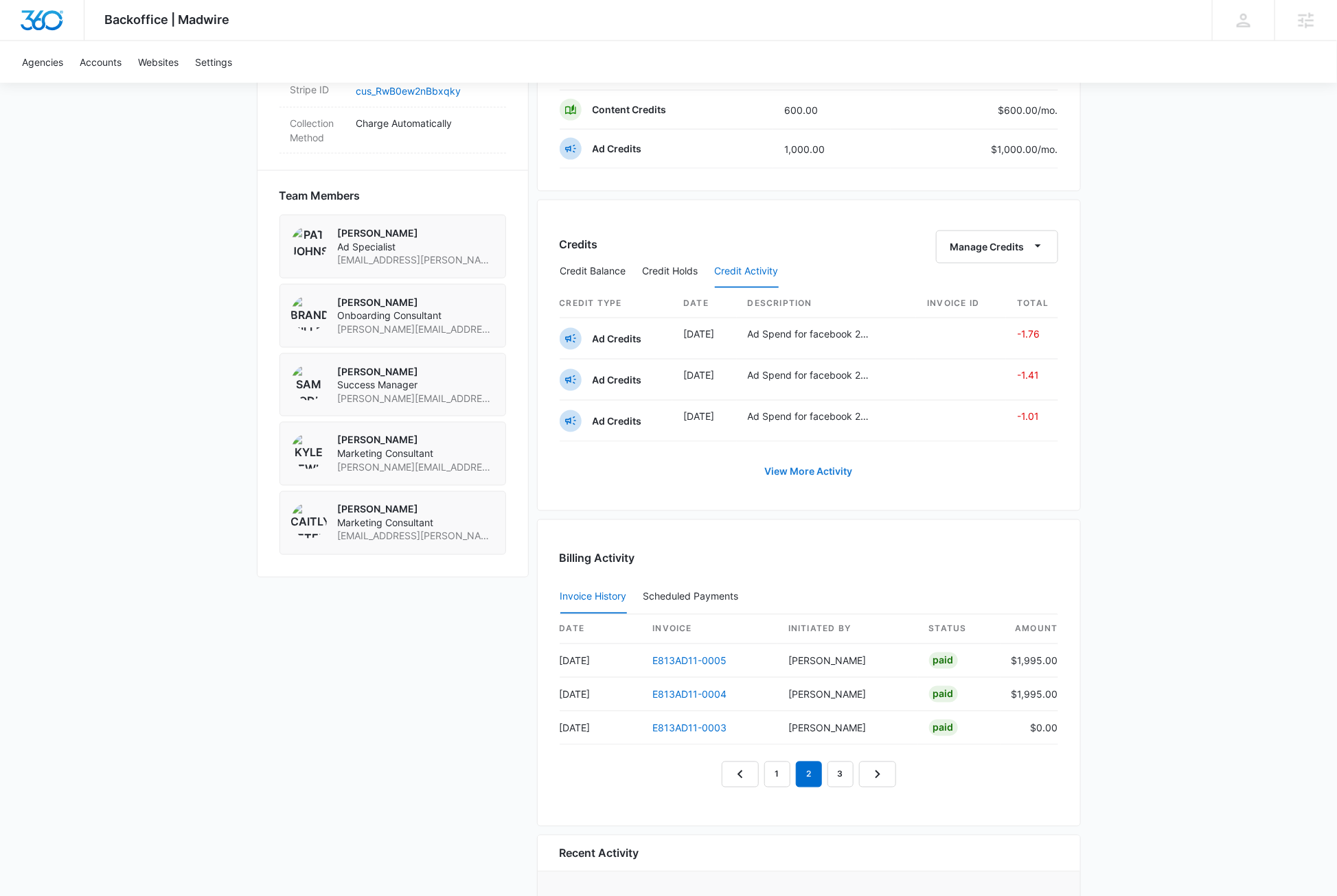
click at [819, 477] on link "View More Activity" at bounding box center [808, 472] width 115 height 33
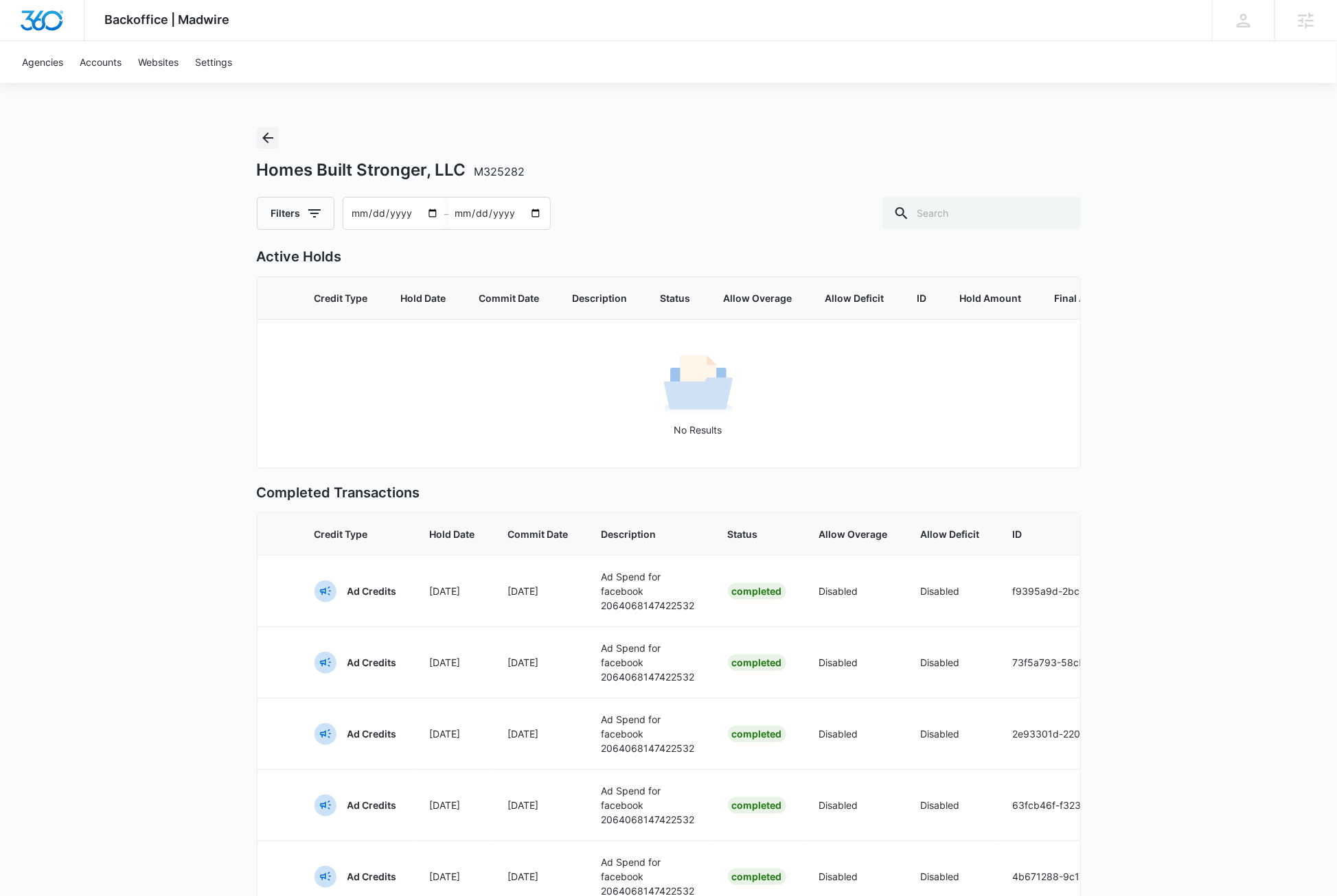
click at [268, 139] on icon "Back" at bounding box center [268, 138] width 17 height 17
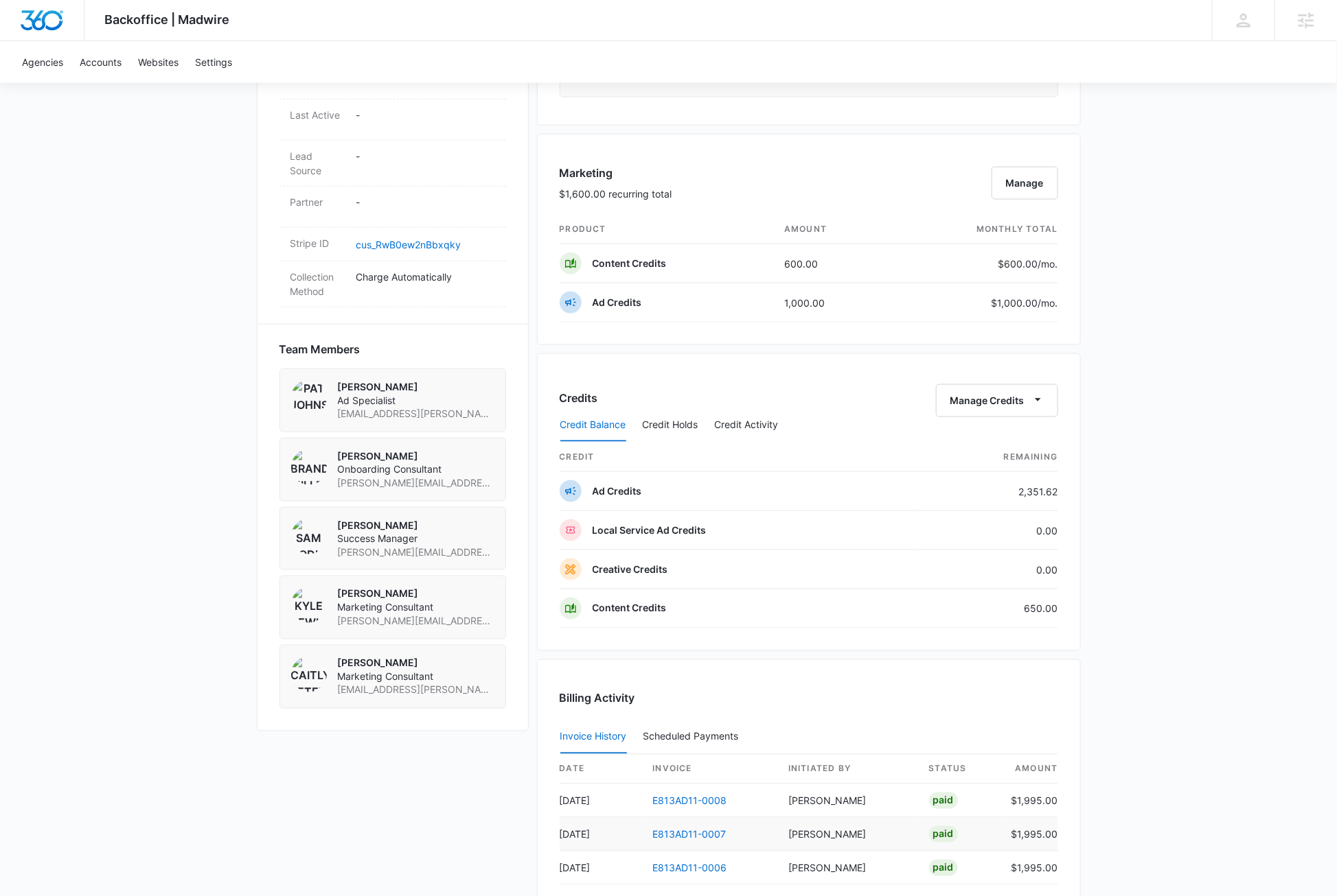
scroll to position [997, 0]
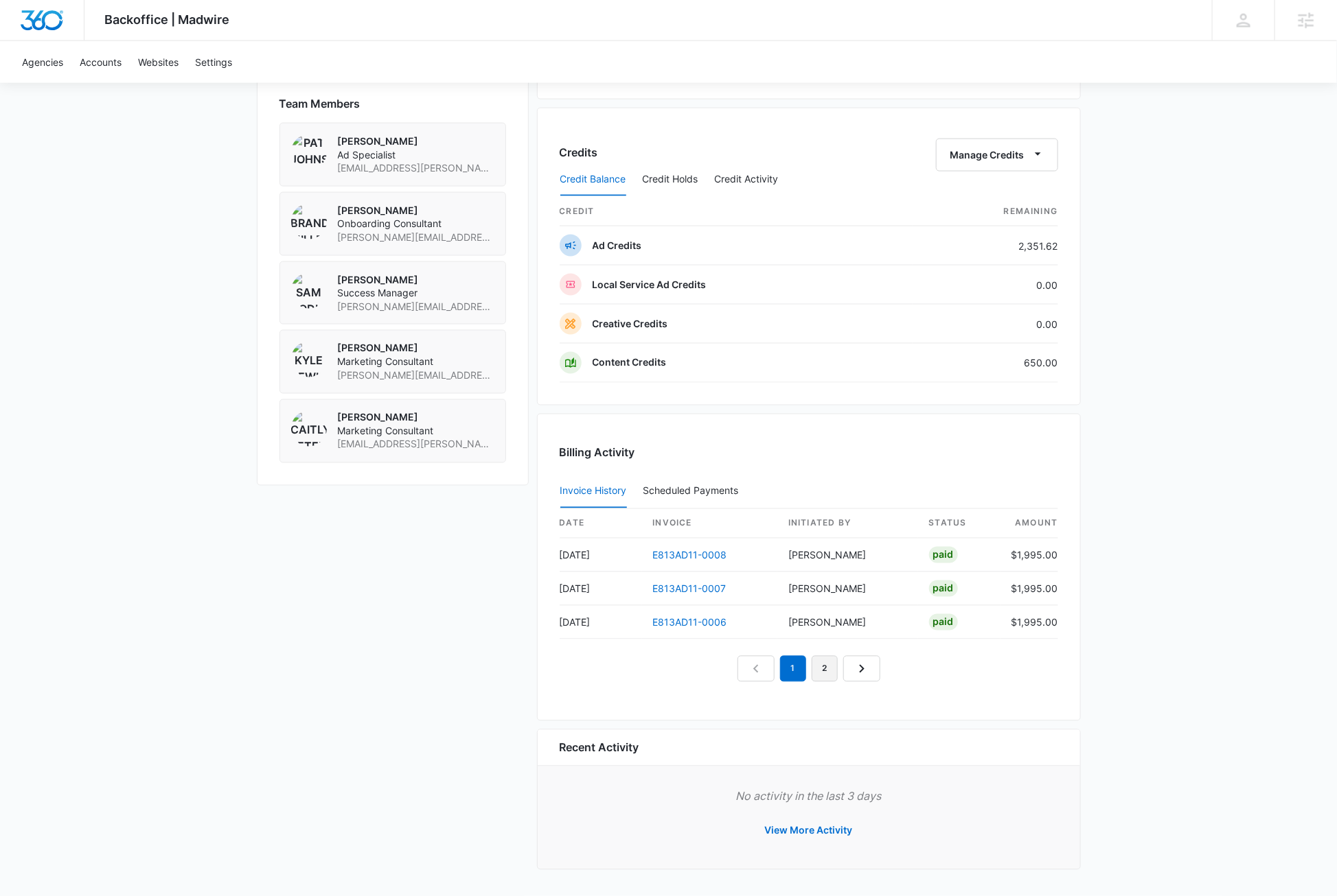
click at [825, 671] on link "2" at bounding box center [824, 669] width 26 height 26
click at [835, 667] on link "3" at bounding box center [840, 669] width 26 height 26
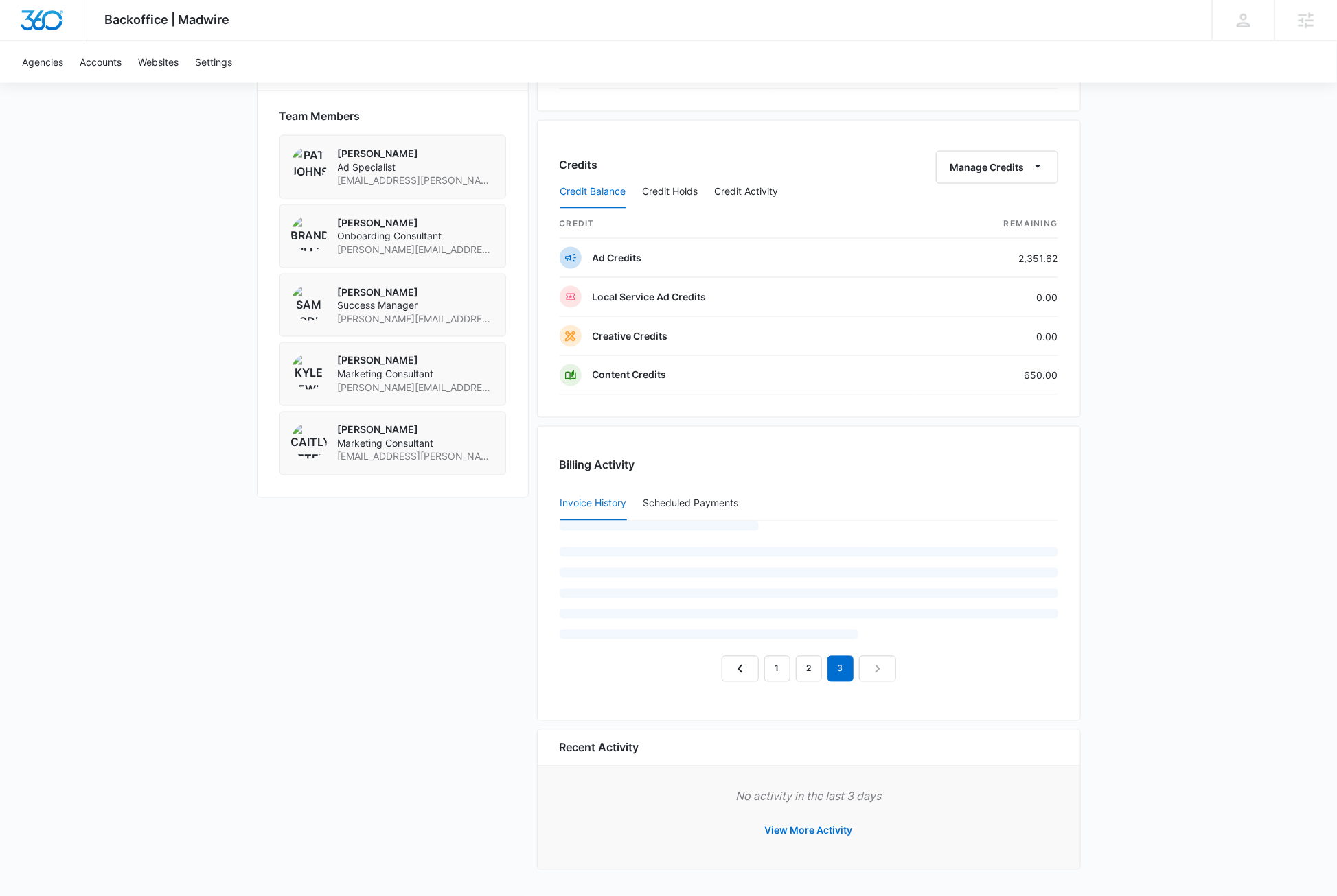
scroll to position [963, 0]
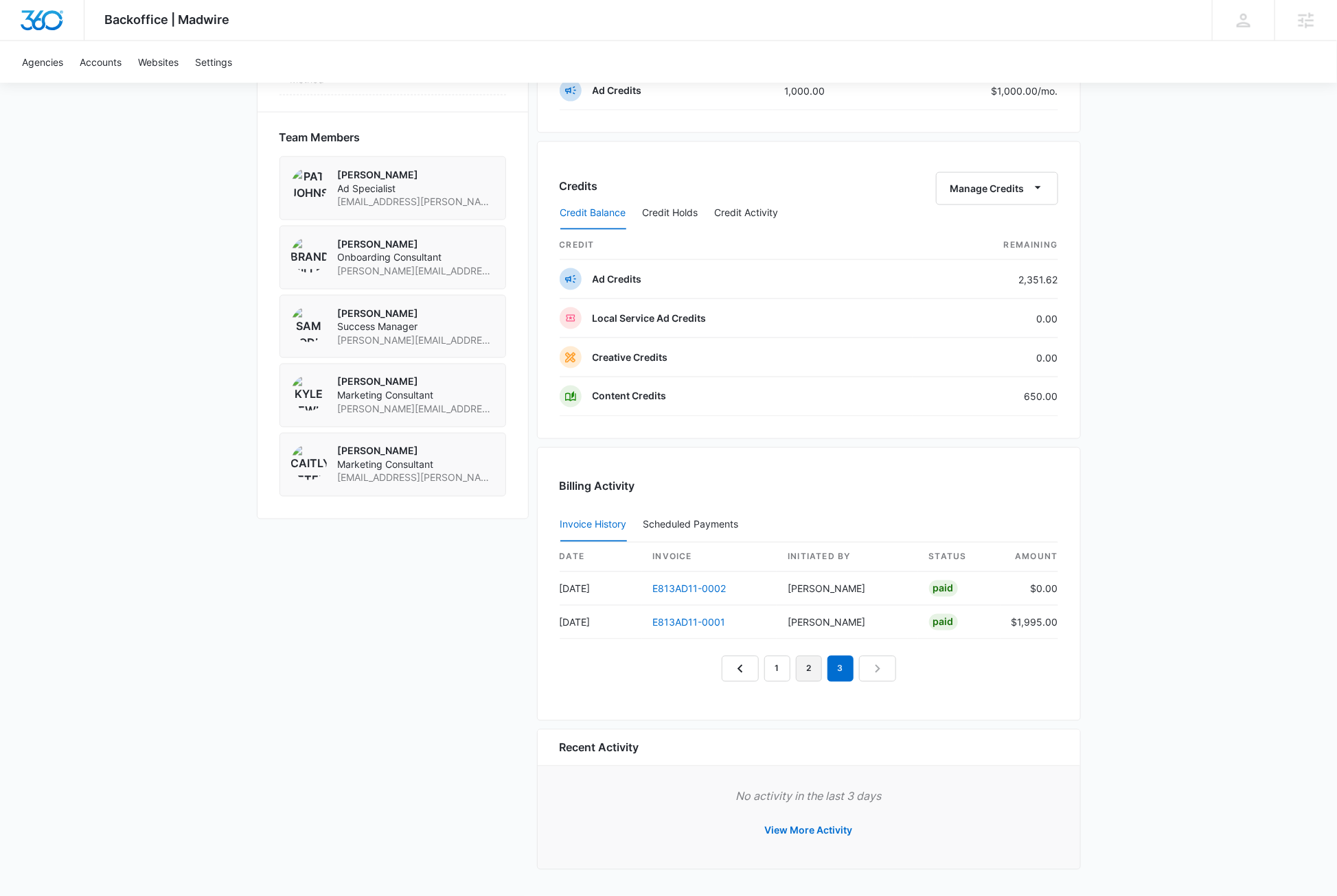
click at [808, 668] on link "2" at bounding box center [808, 669] width 26 height 26
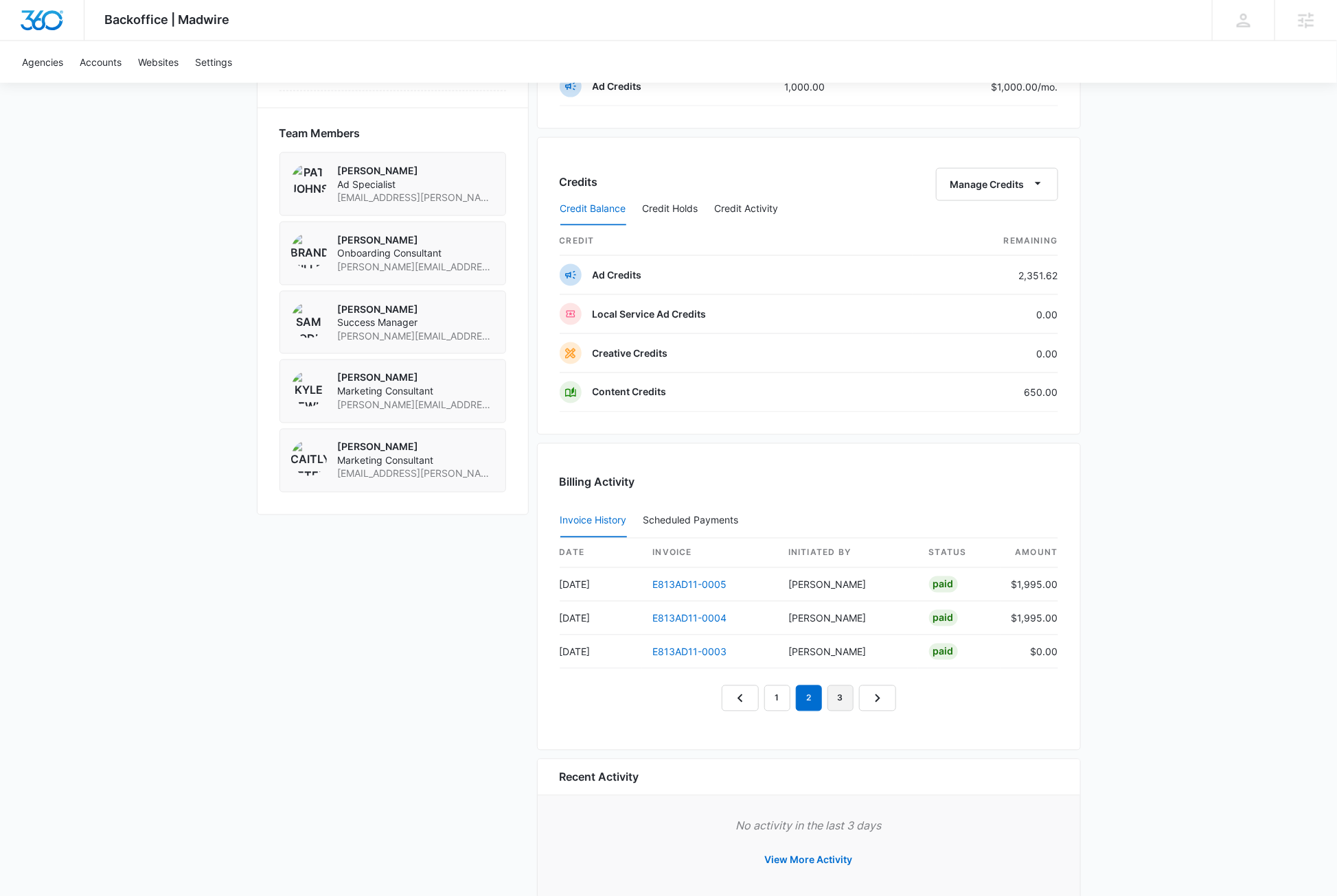
click at [841, 704] on link "3" at bounding box center [840, 698] width 26 height 26
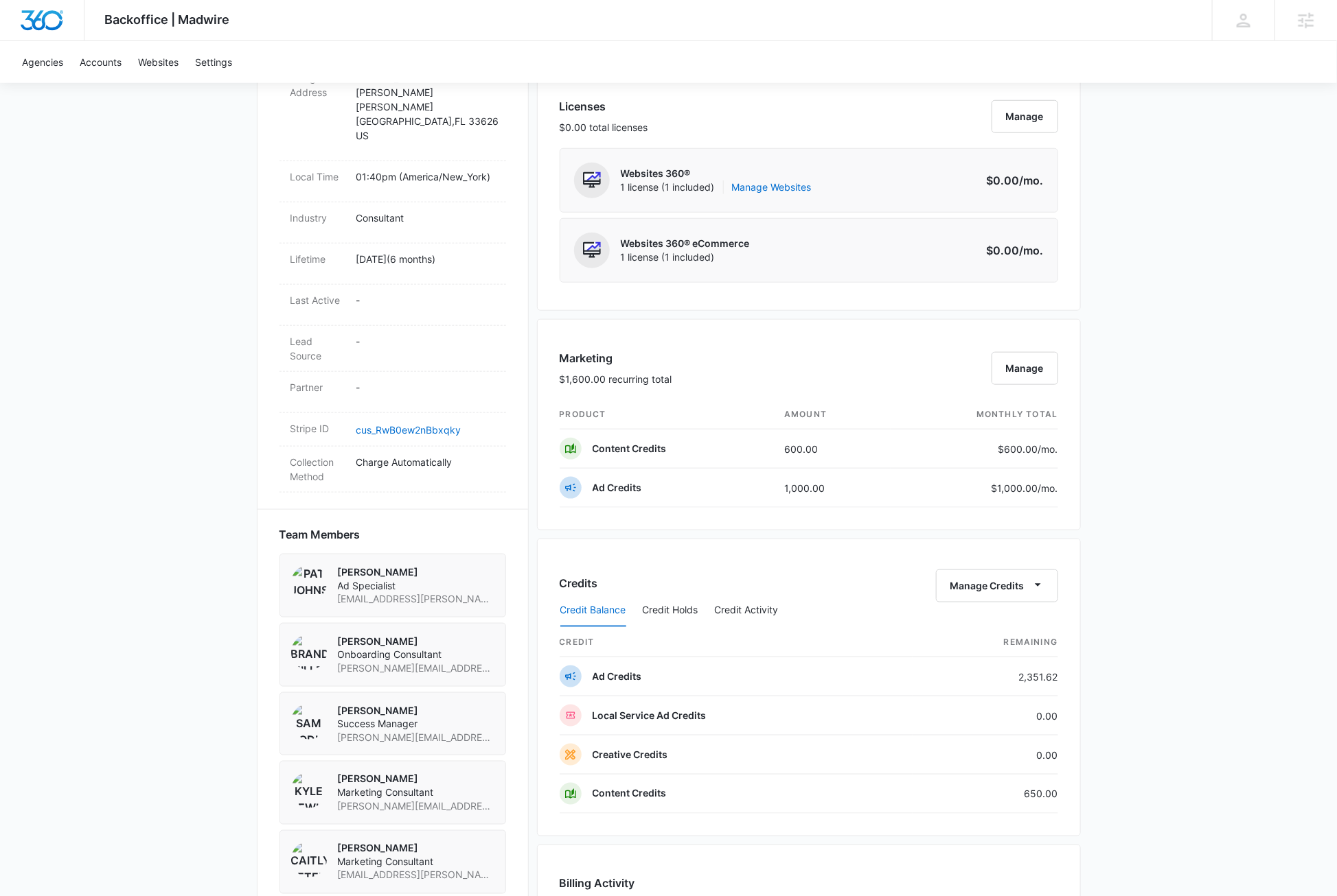
scroll to position [0, 0]
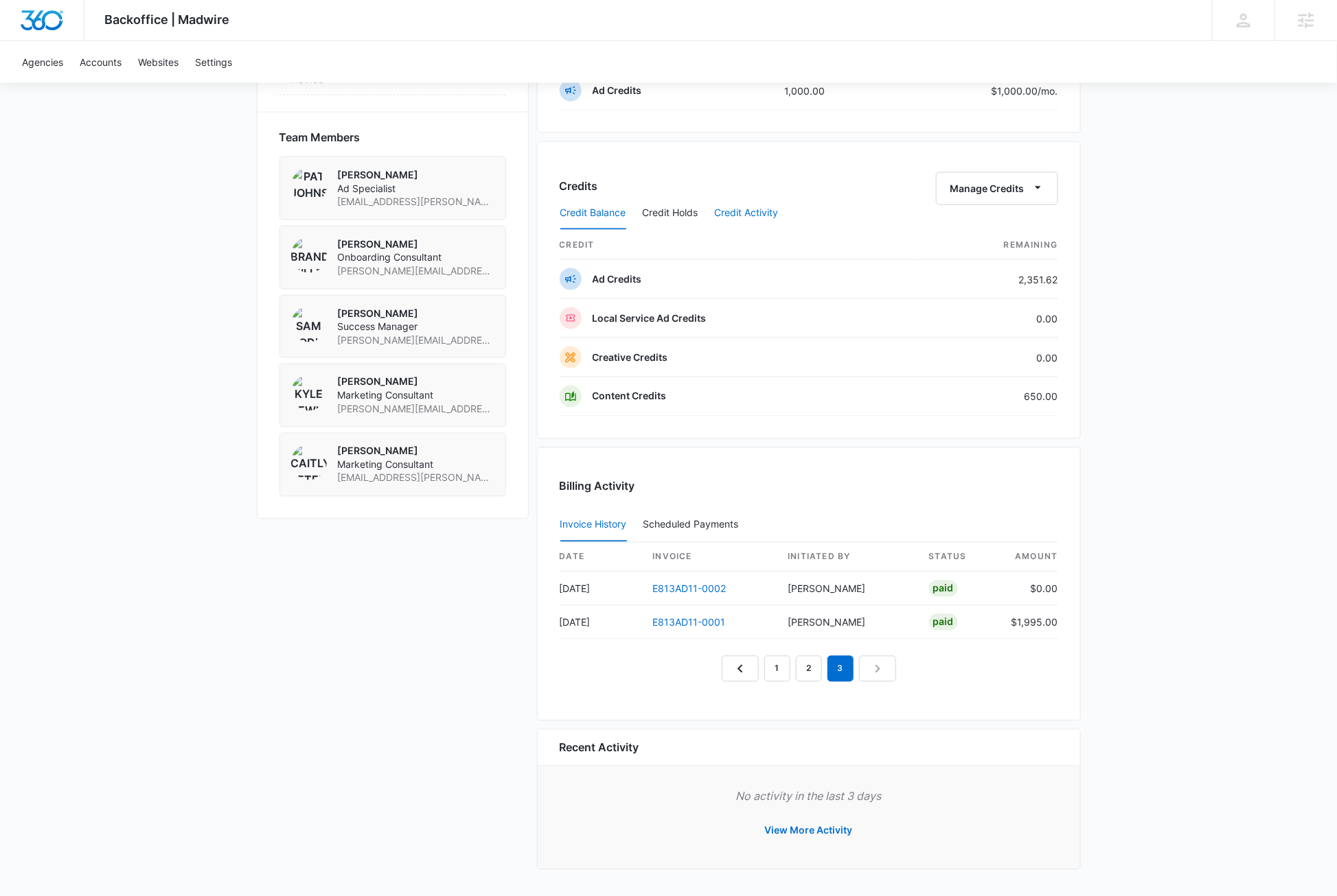
click at [752, 210] on button "Credit Activity" at bounding box center [747, 213] width 64 height 33
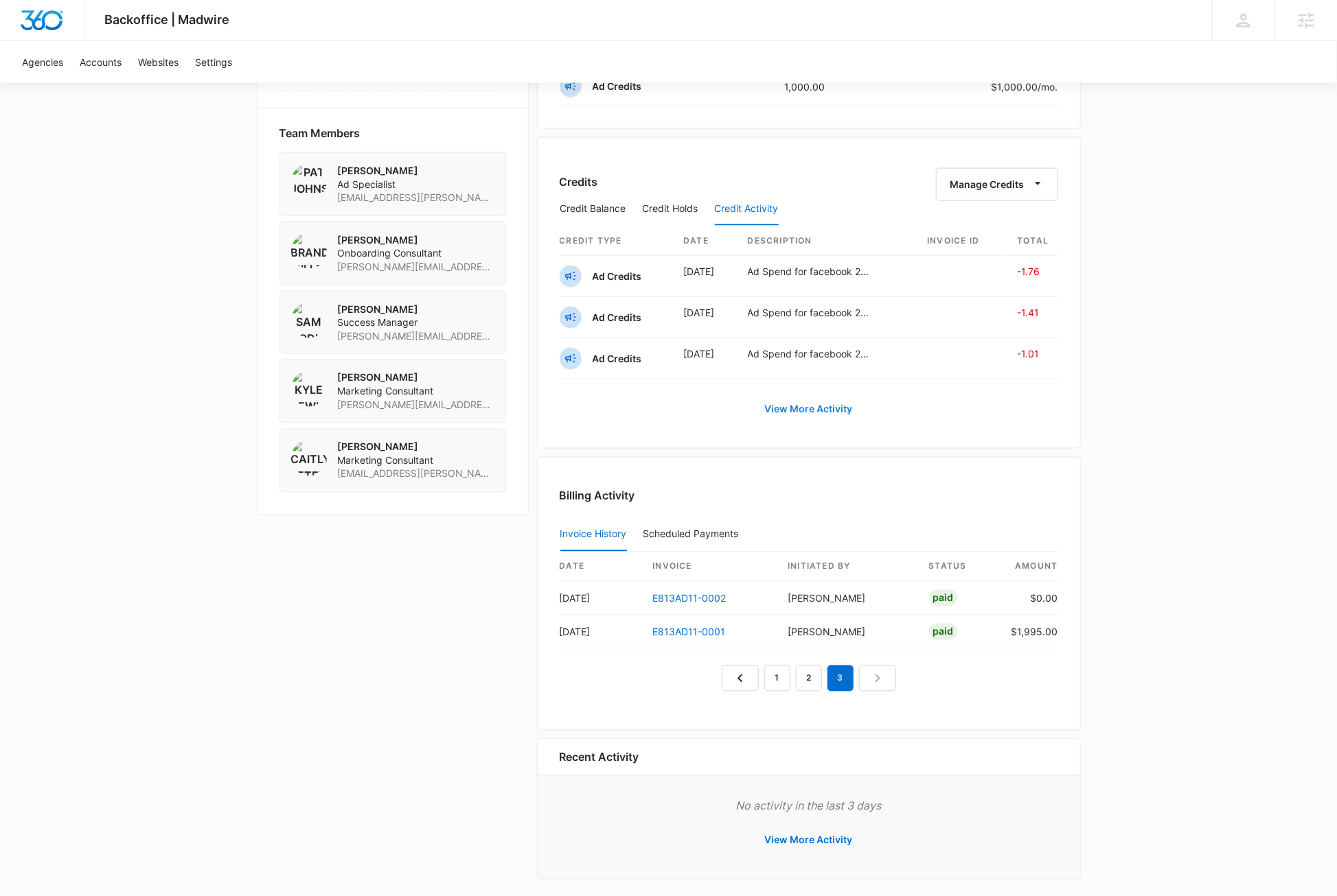
click at [833, 414] on link "View More Activity" at bounding box center [808, 410] width 115 height 33
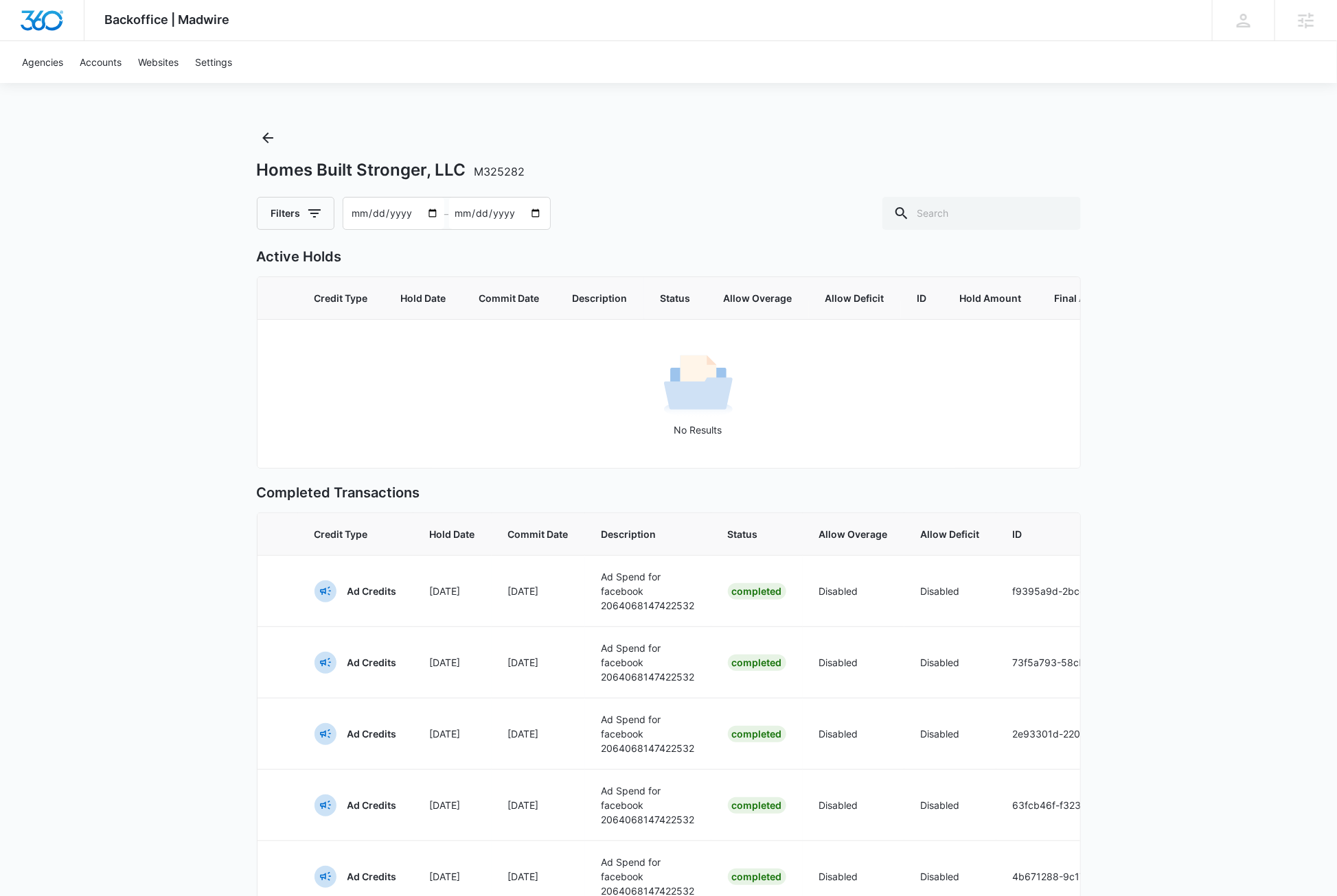
click at [431, 212] on input "2025-07-18" at bounding box center [394, 213] width 101 height 31
type input "2025-03-01"
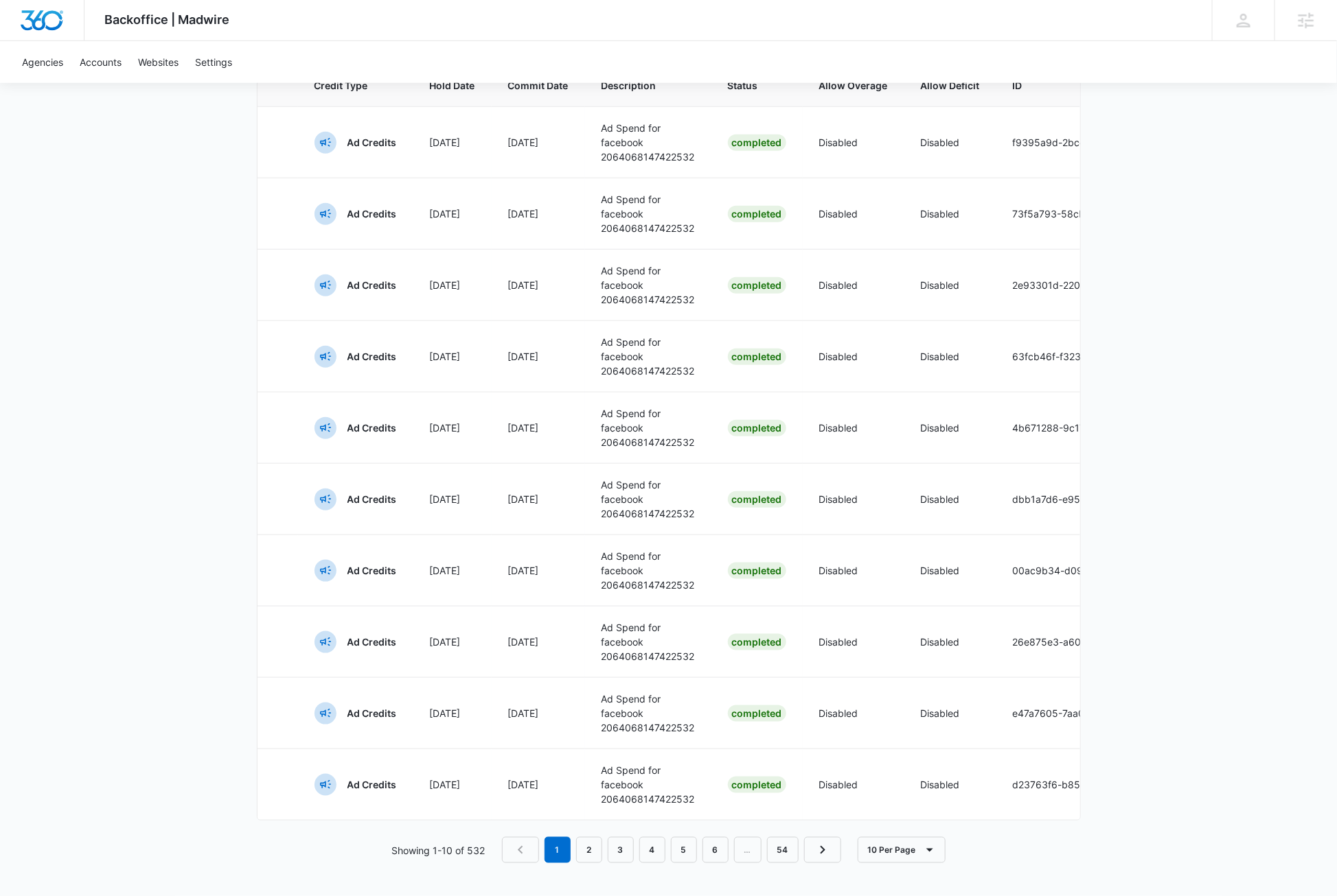
scroll to position [478, 0]
click at [930, 851] on icon "button" at bounding box center [930, 851] width 17 height 17
click at [921, 835] on div "100 Per Page" at bounding box center [906, 840] width 61 height 9
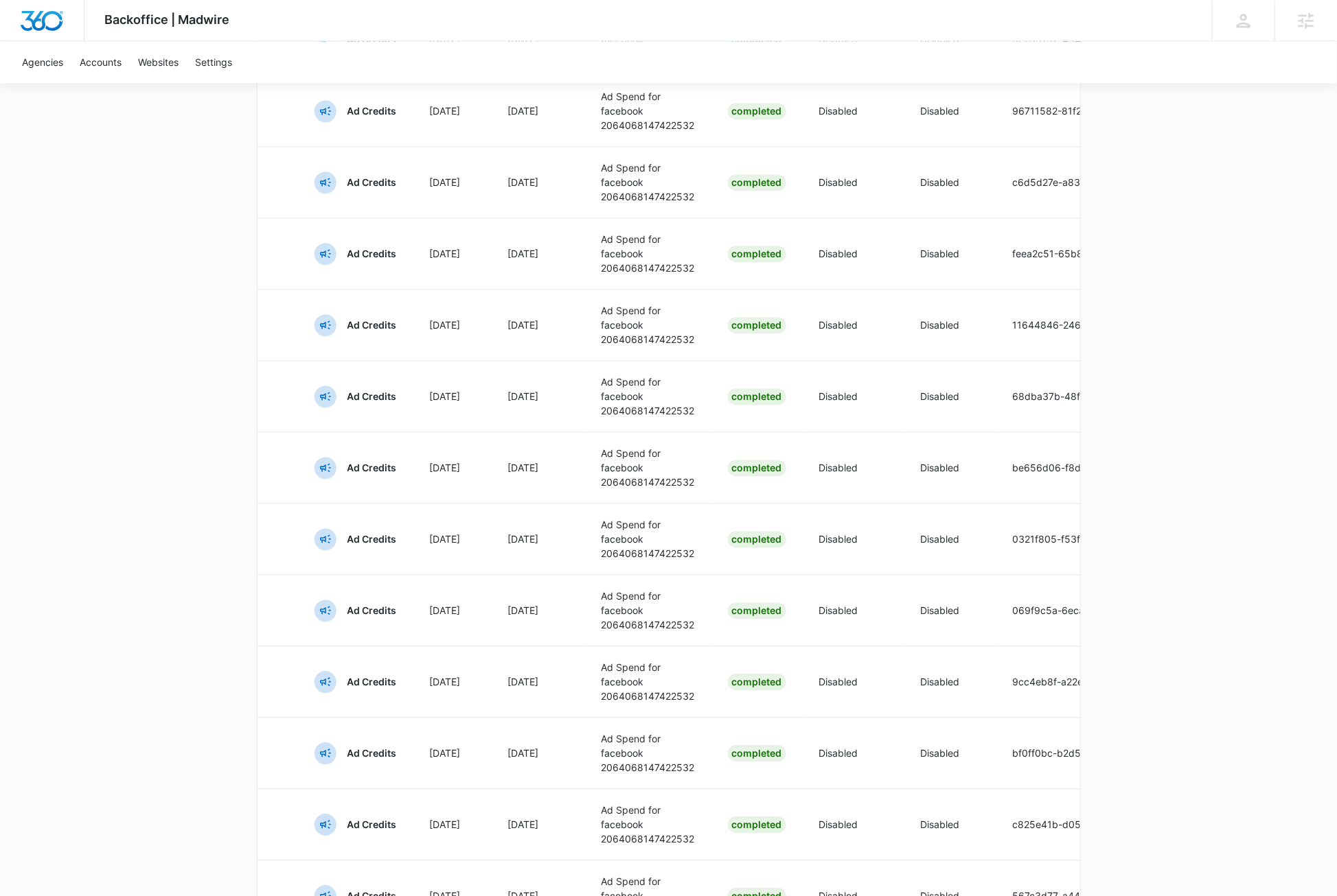
scroll to position [0, 0]
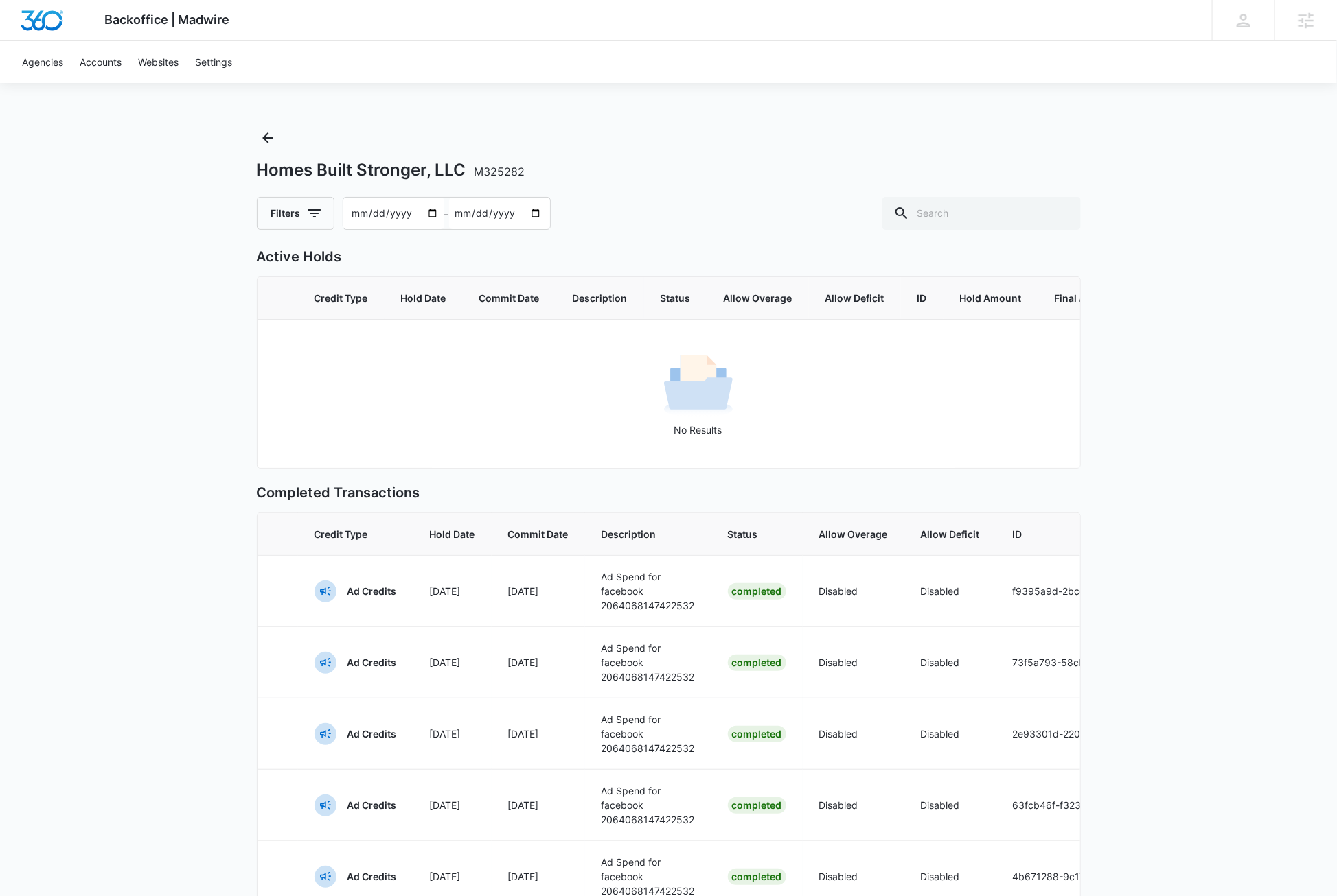
click at [269, 139] on icon "Back" at bounding box center [268, 138] width 17 height 17
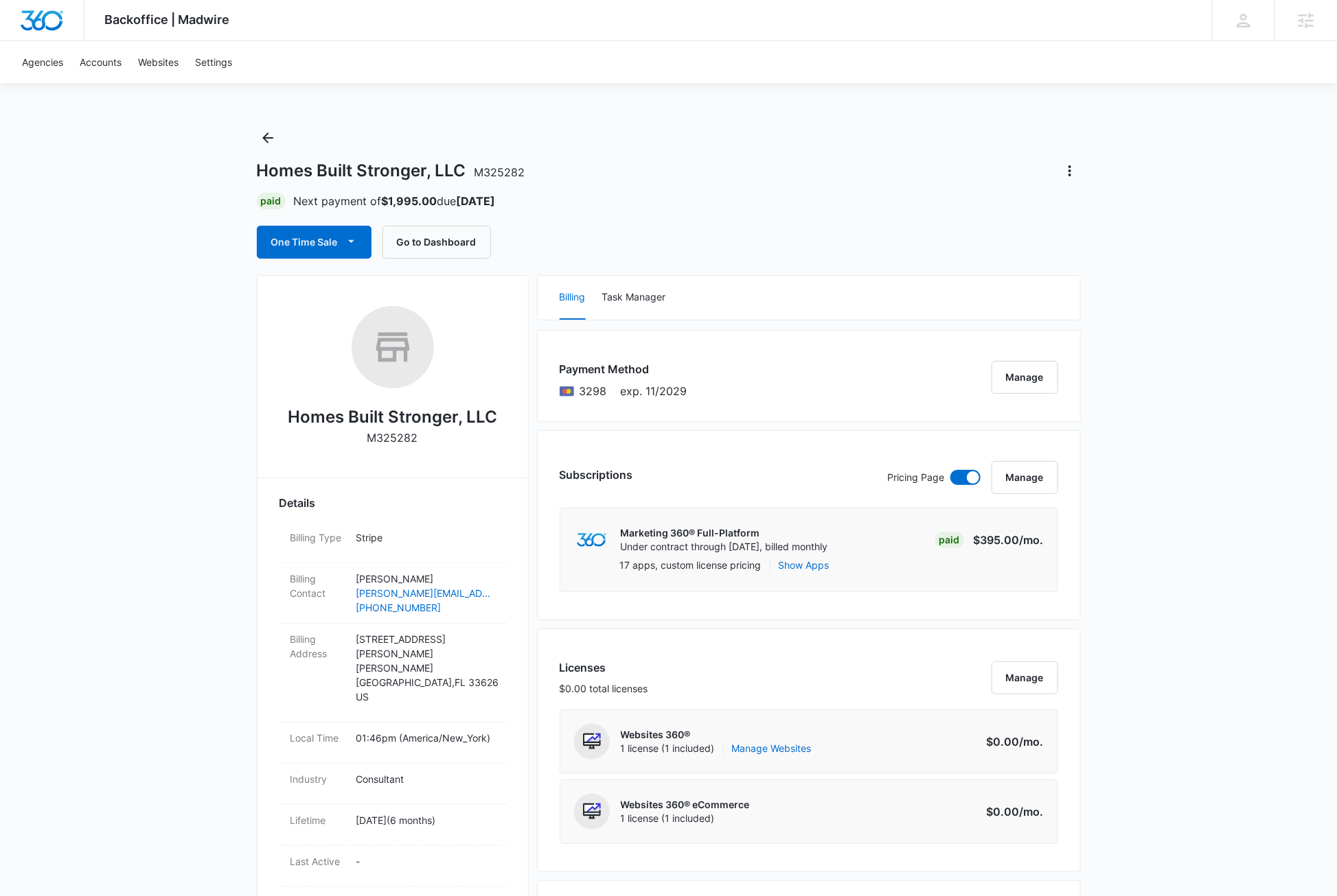
click at [267, 138] on icon "Back" at bounding box center [268, 138] width 11 height 11
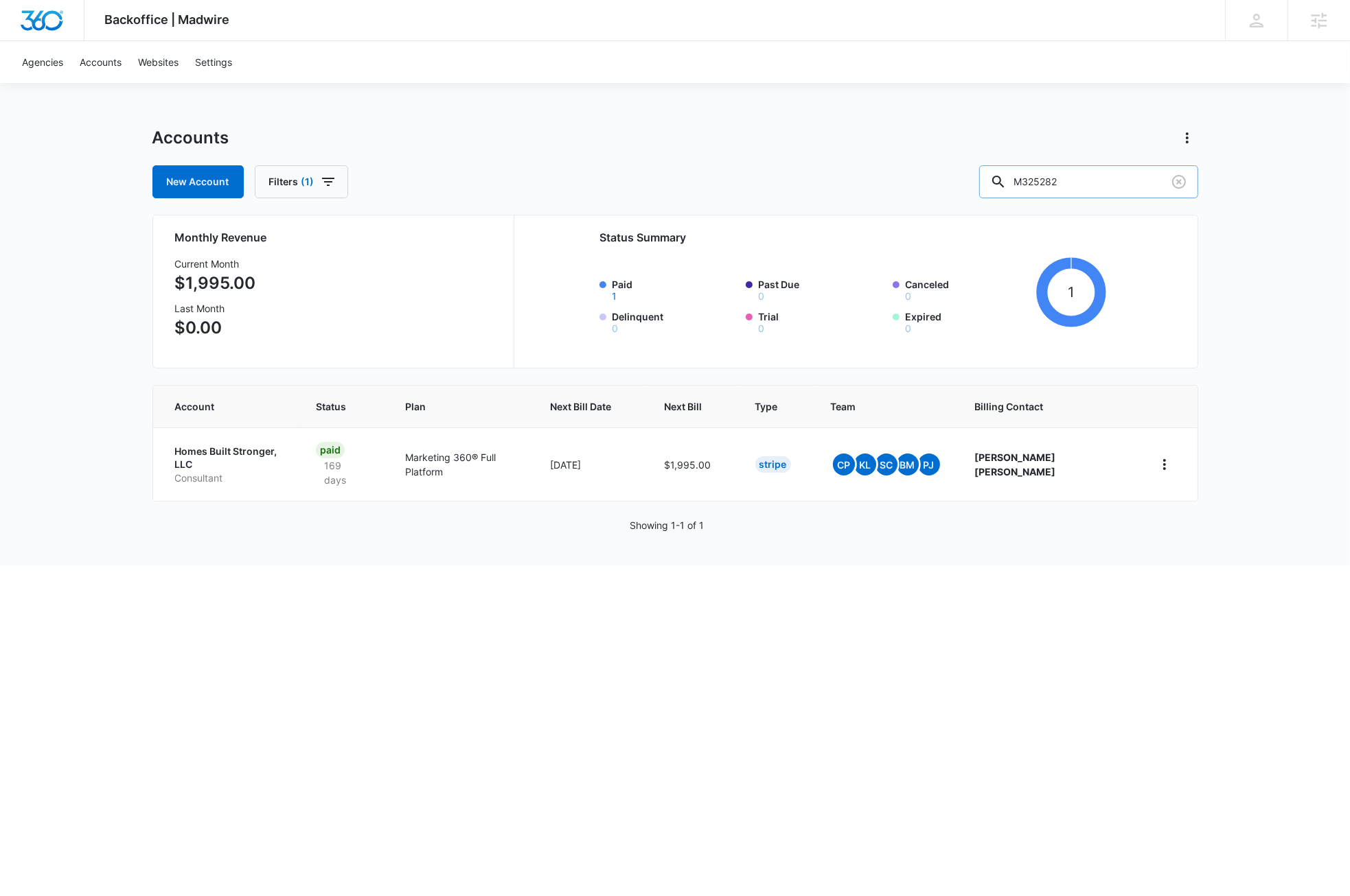
click at [1115, 181] on input "M325282" at bounding box center [1089, 182] width 219 height 33
click at [1116, 182] on input "M325282" at bounding box center [1089, 182] width 219 height 33
type input "m178070"
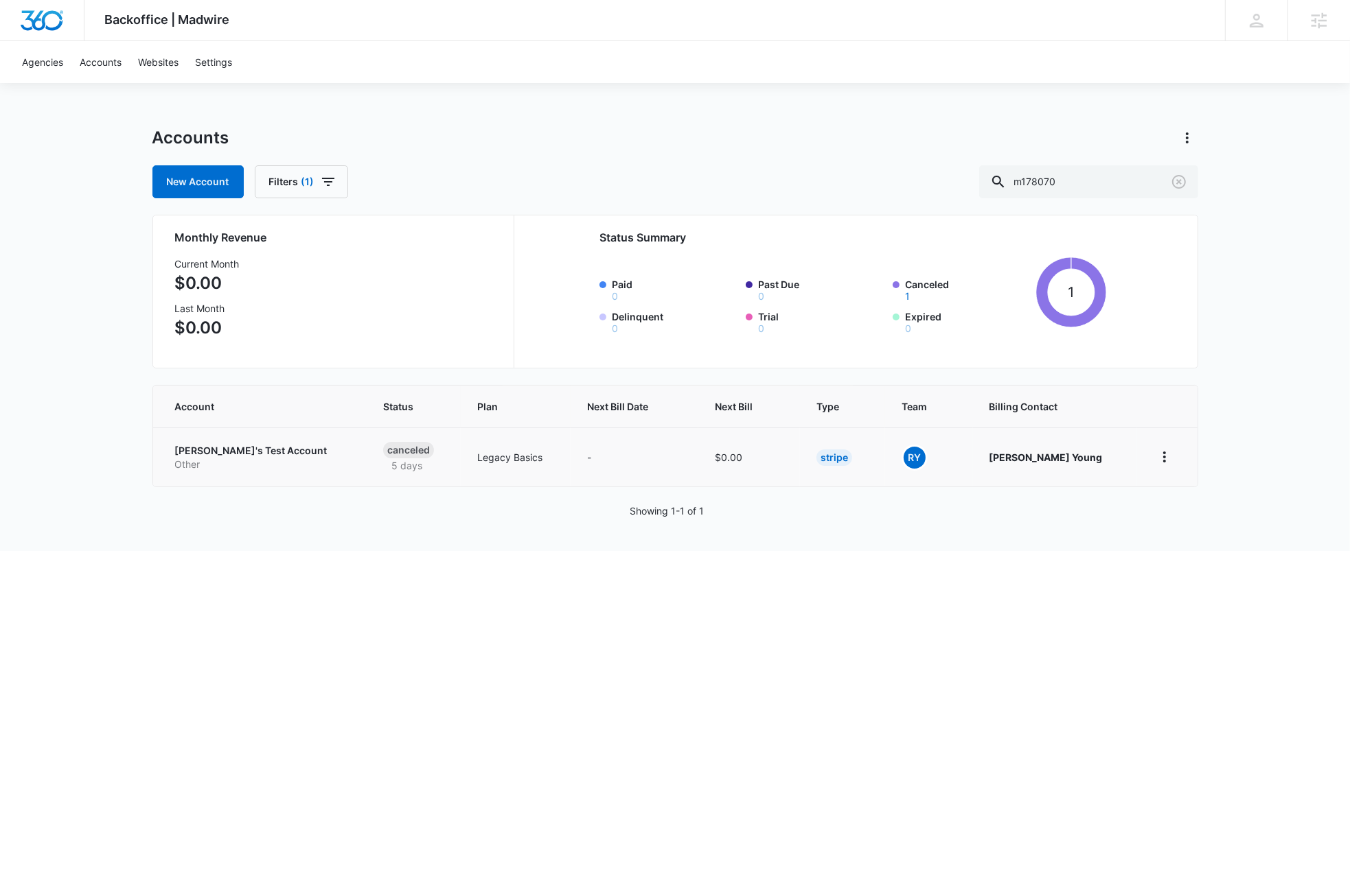
click at [234, 449] on p "Rochelle's Test Account" at bounding box center [262, 451] width 176 height 14
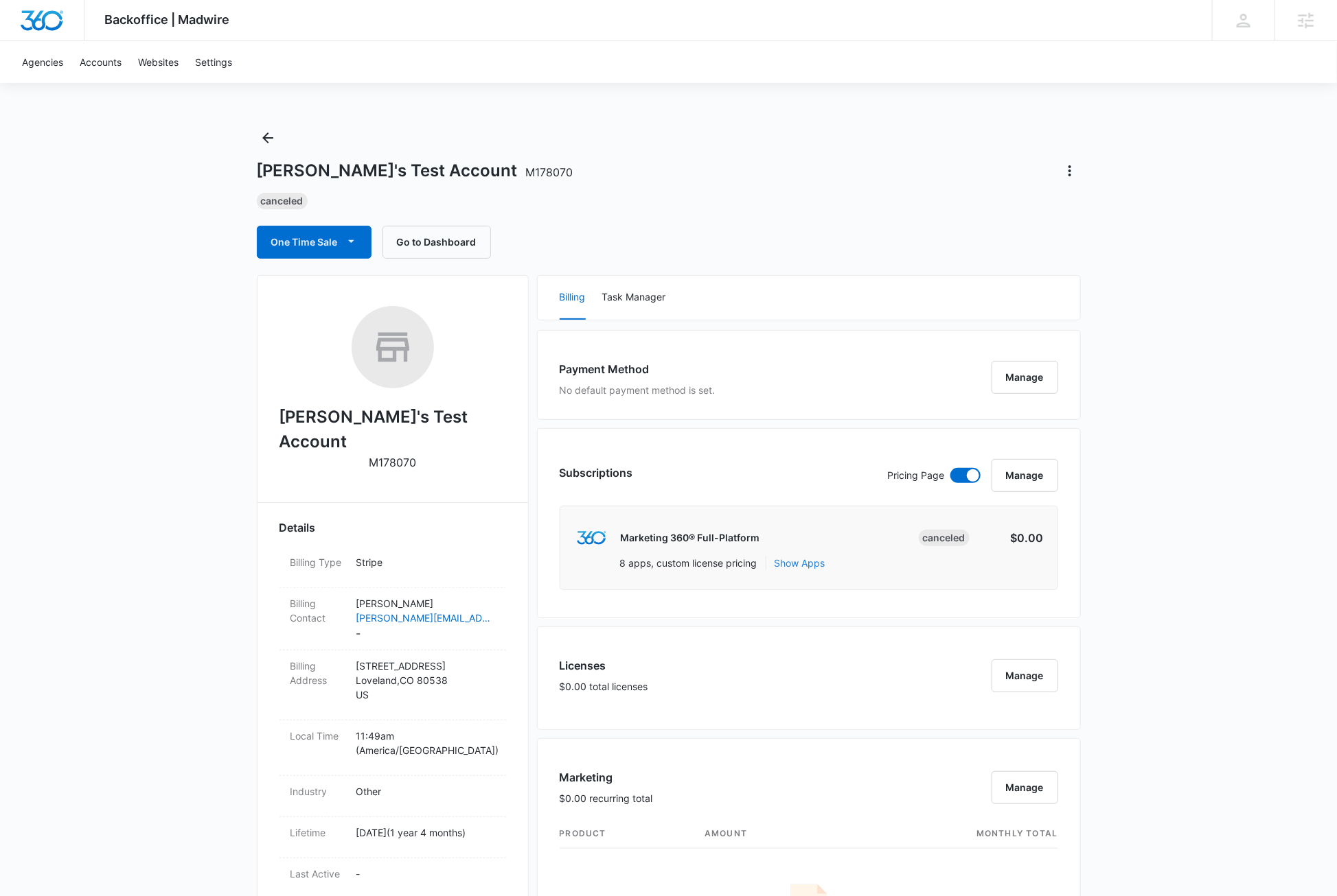
click at [800, 565] on button "Show Apps" at bounding box center [799, 563] width 51 height 15
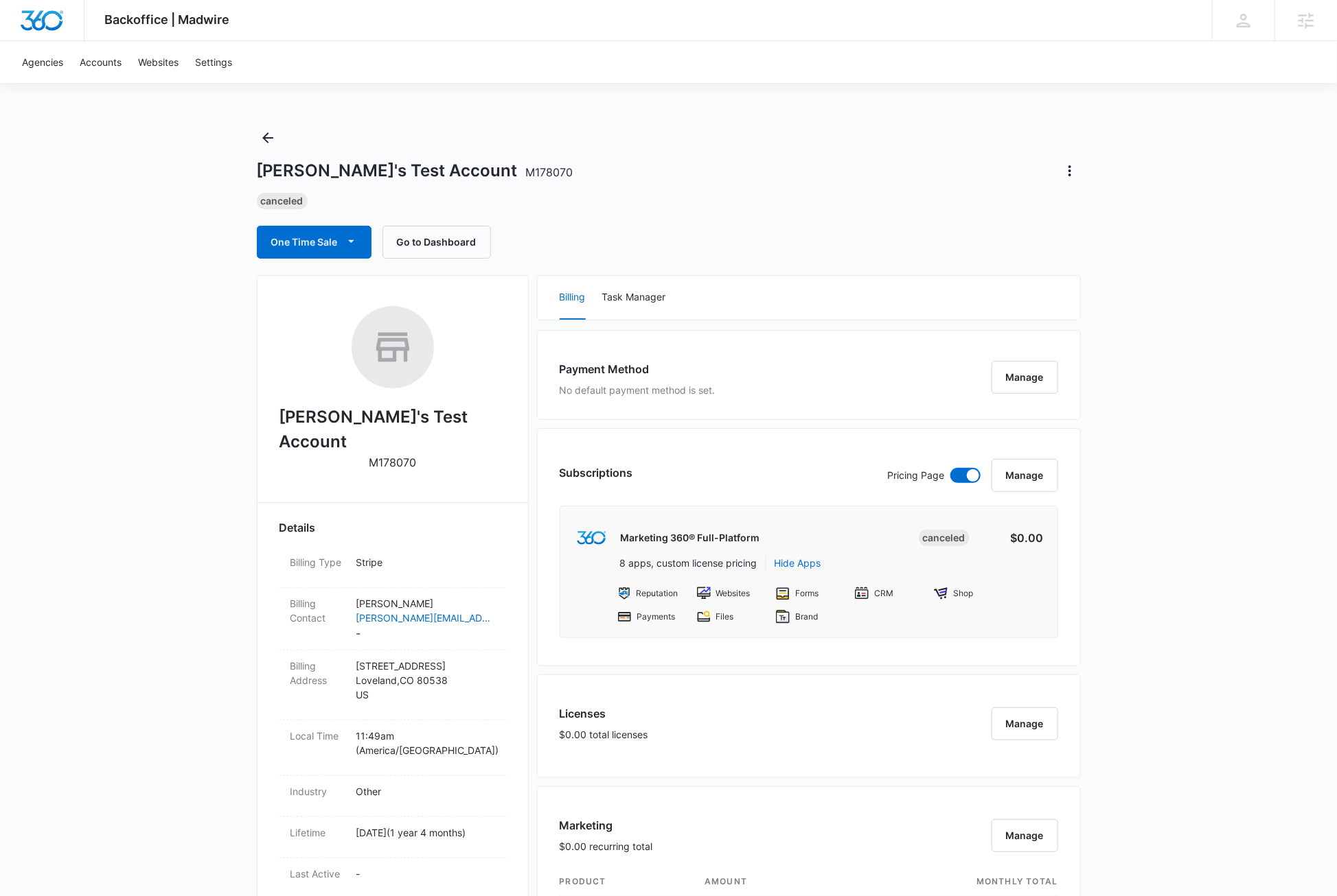
click at [265, 140] on icon "Back" at bounding box center [268, 138] width 11 height 11
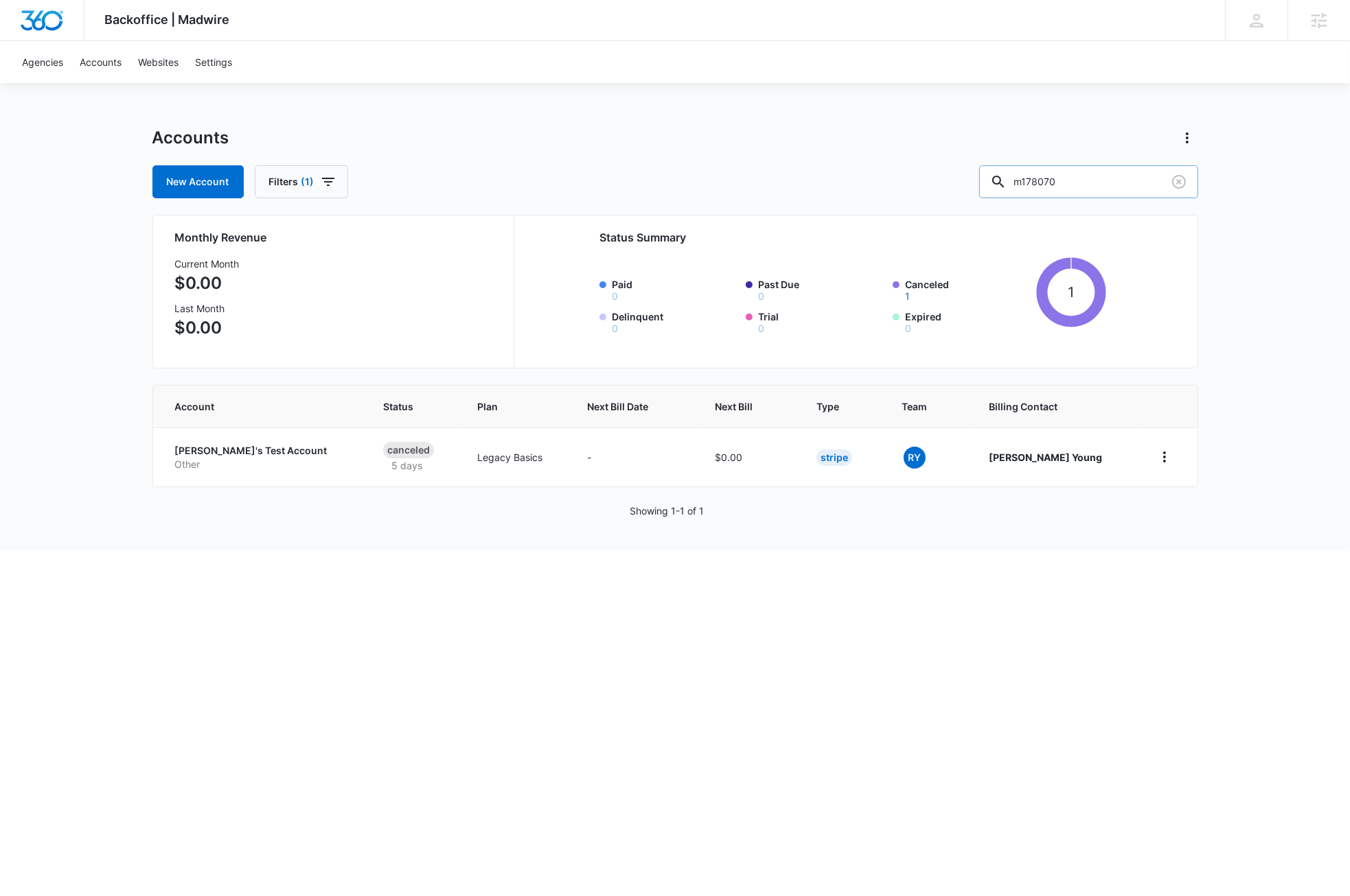
click at [1108, 186] on input "m178070" at bounding box center [1089, 182] width 219 height 33
type input "m335401"
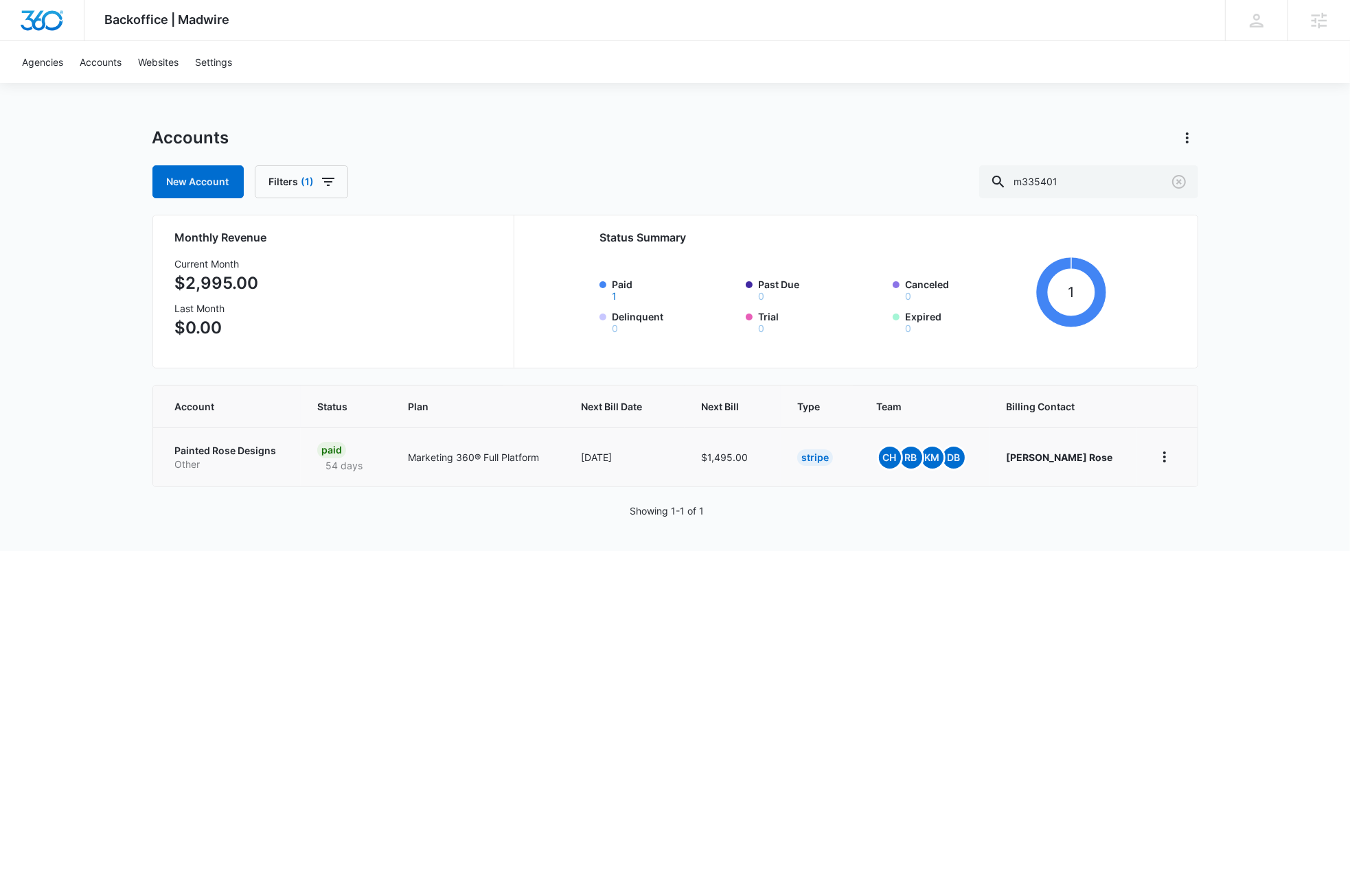
click at [234, 450] on p "Painted Rose Designs" at bounding box center [229, 451] width 109 height 14
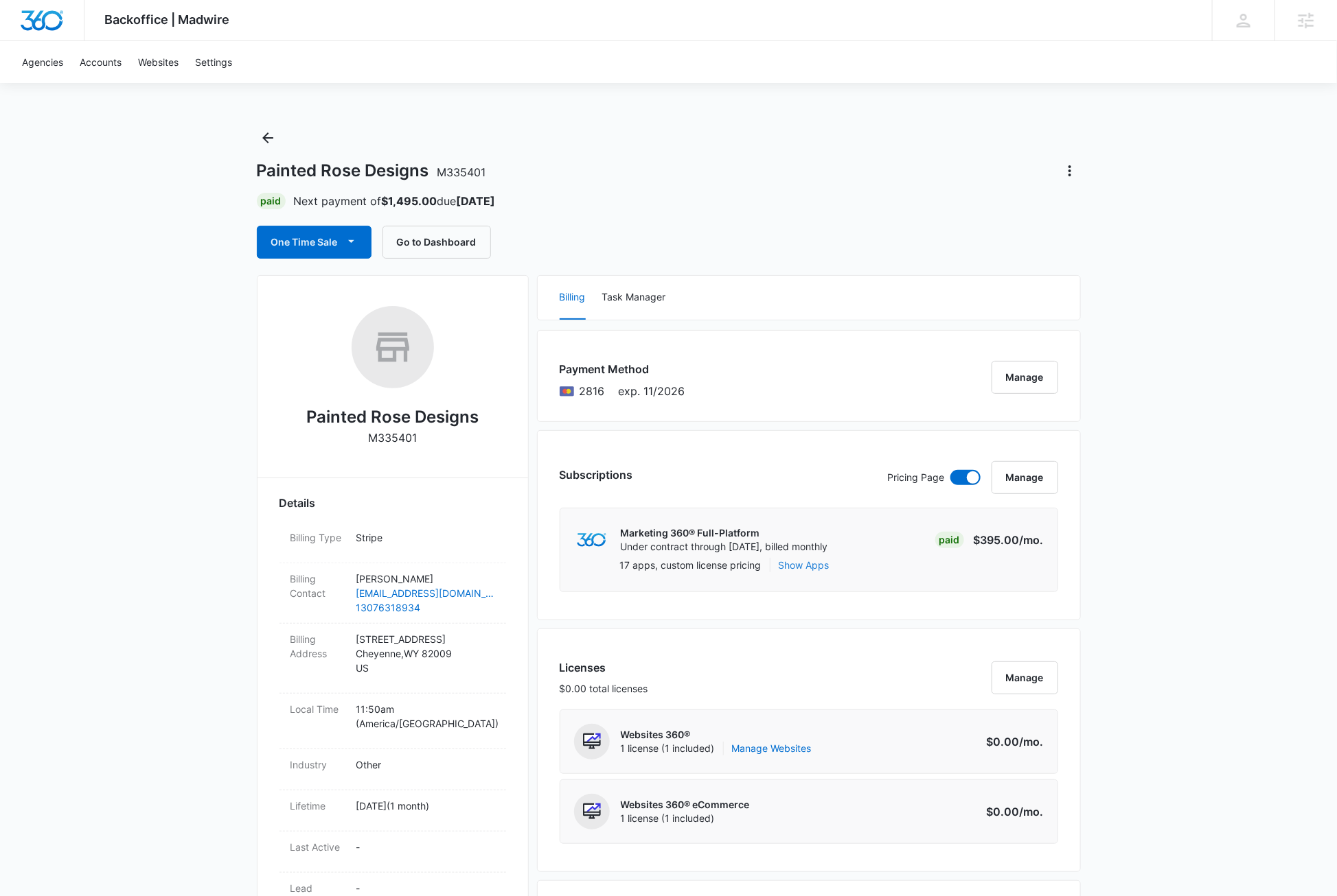
click at [816, 566] on button "Show Apps" at bounding box center [804, 565] width 51 height 15
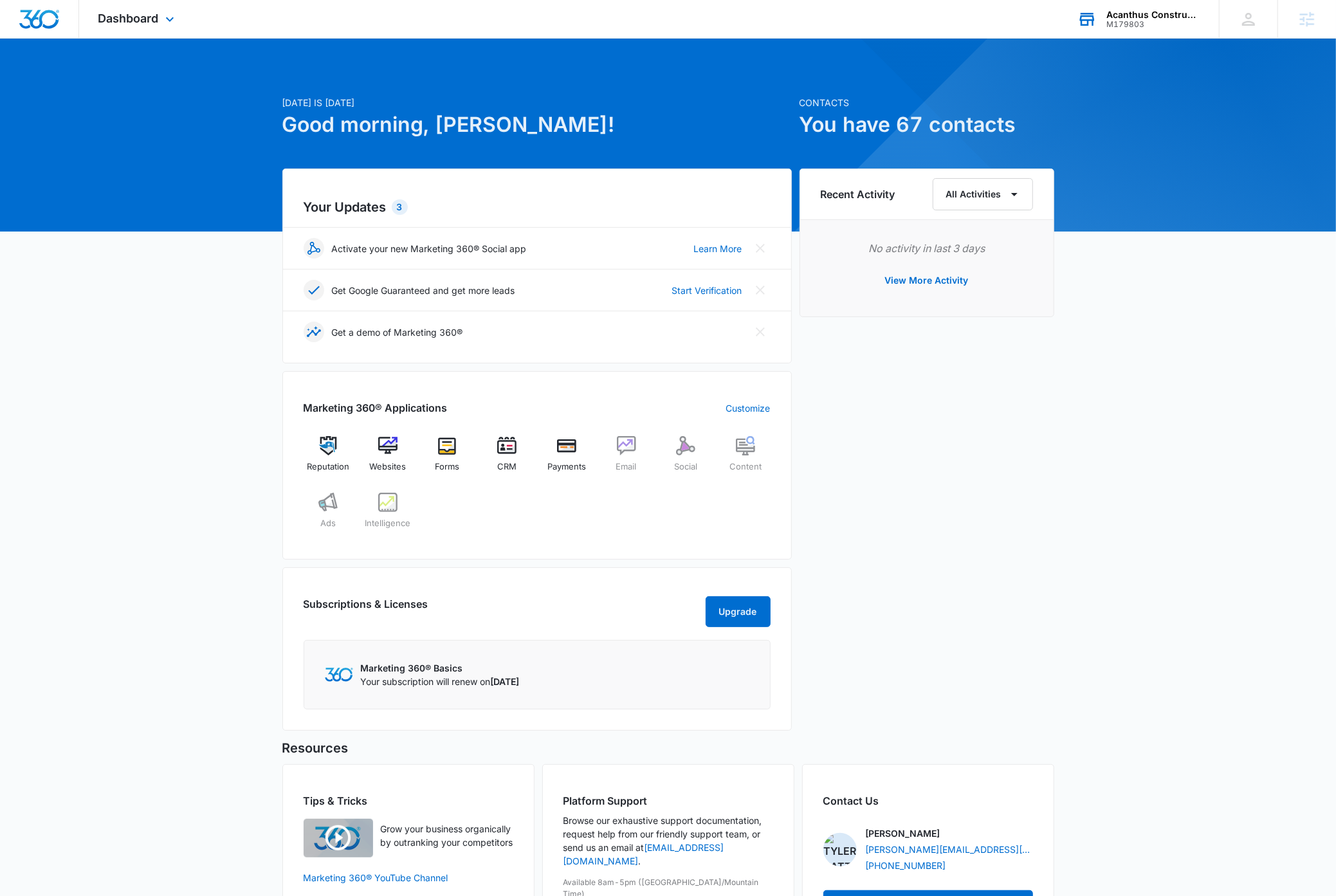
click at [1159, 17] on div "Acanthus Construction FL" at bounding box center [1153, 15] width 94 height 10
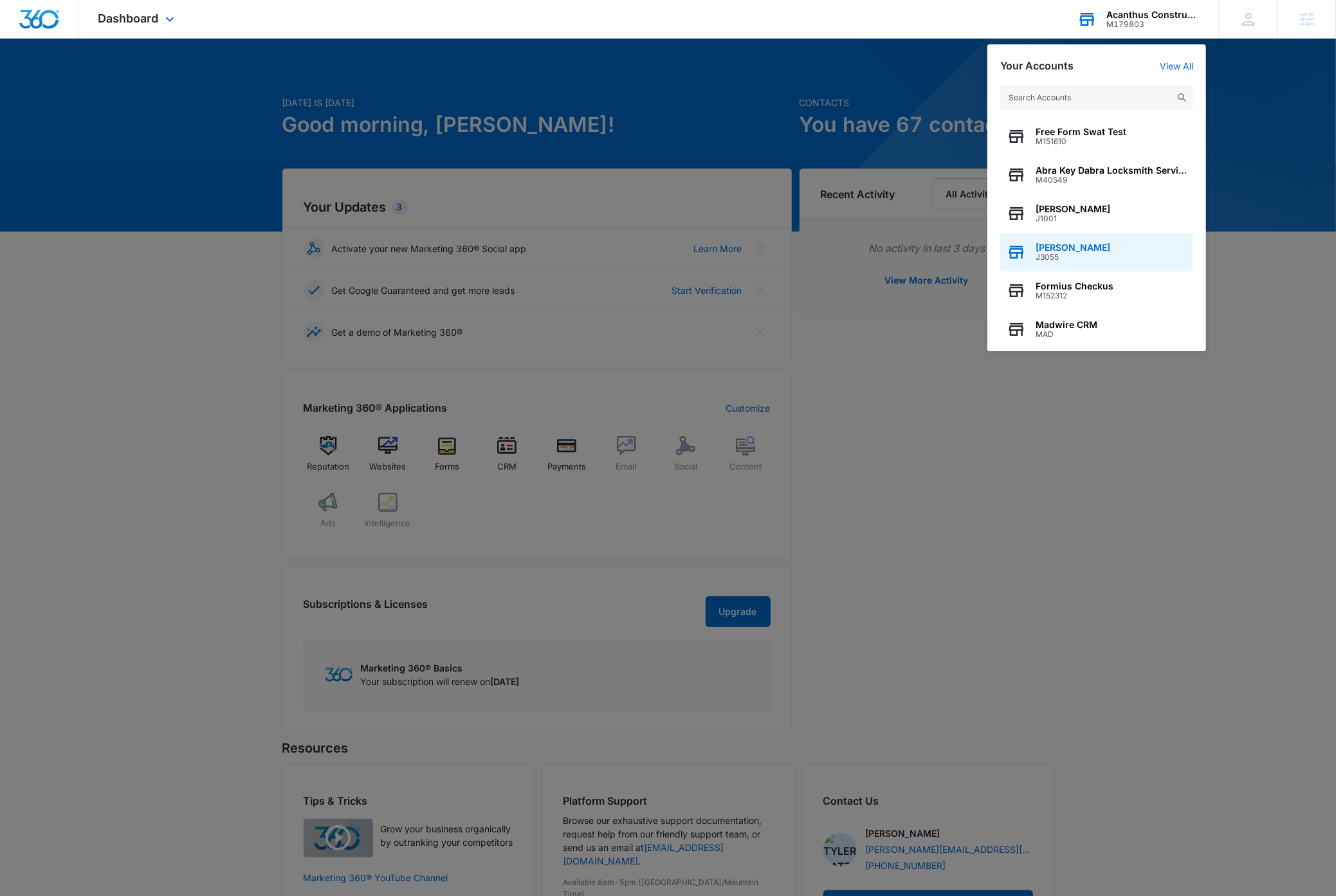
click at [1071, 251] on span "[PERSON_NAME]" at bounding box center [1073, 248] width 74 height 10
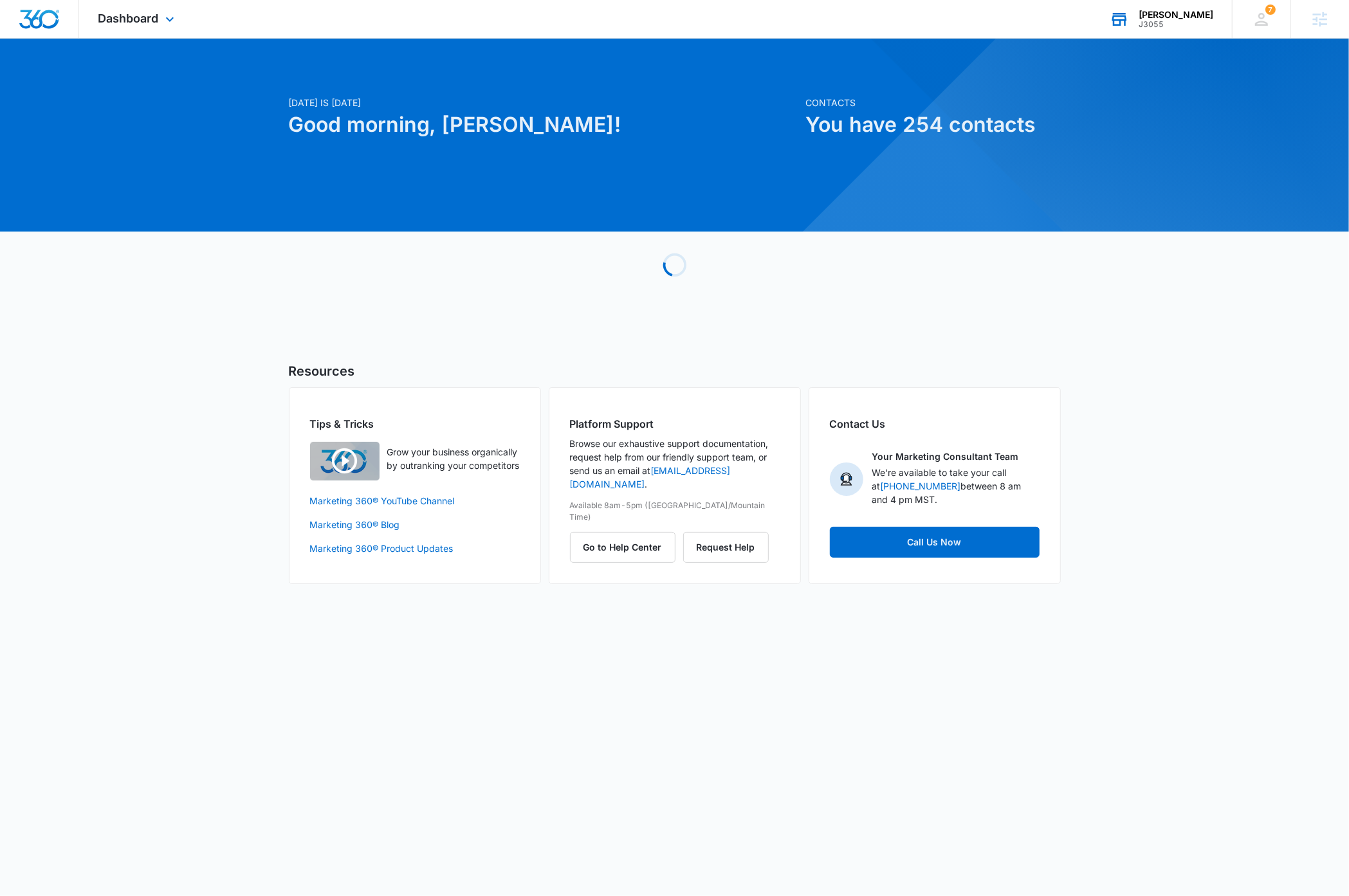
click at [1197, 16] on div "[PERSON_NAME]" at bounding box center [1176, 15] width 74 height 10
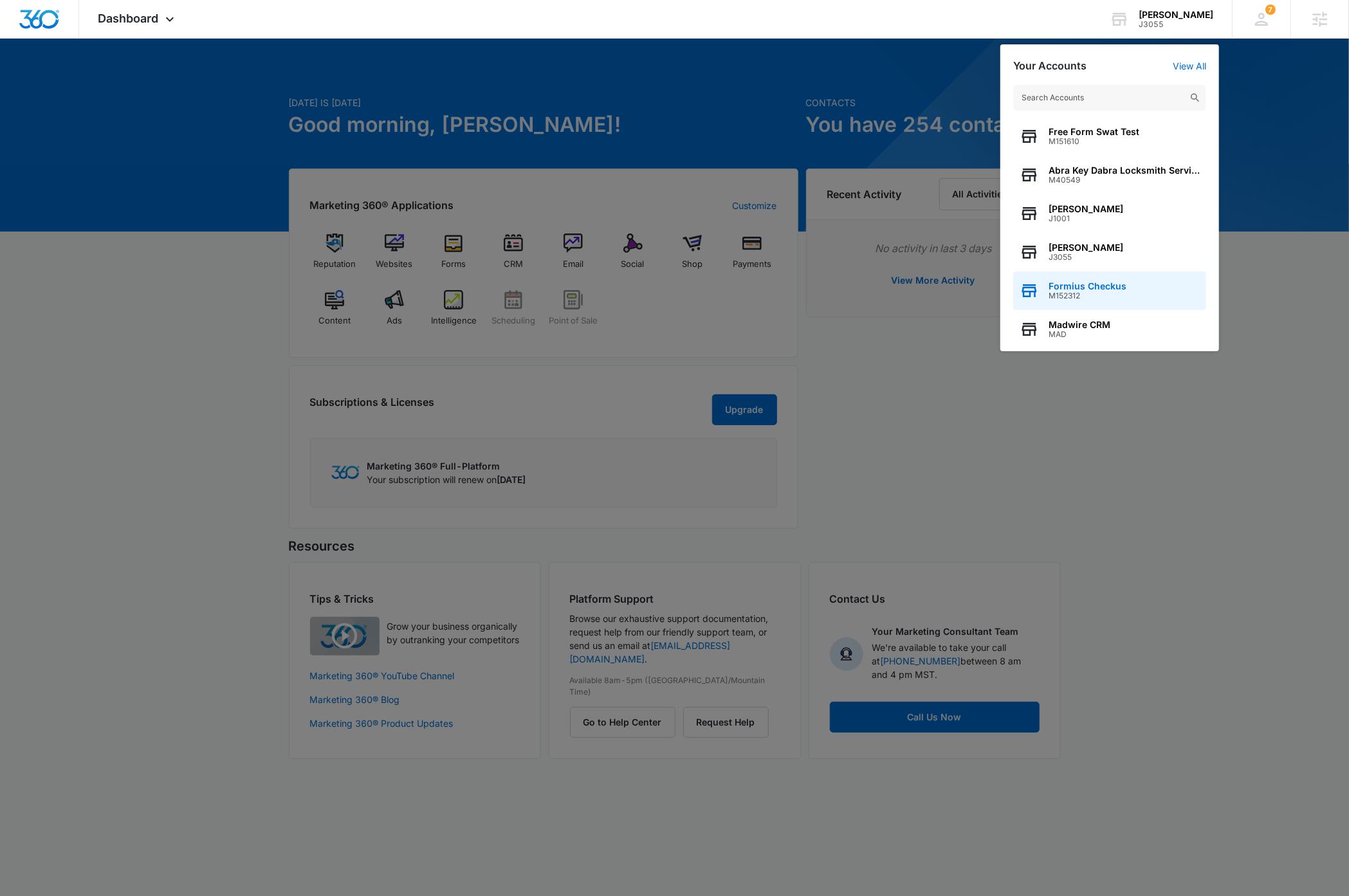
click at [1123, 286] on span "Formius Checkus" at bounding box center [1088, 287] width 78 height 10
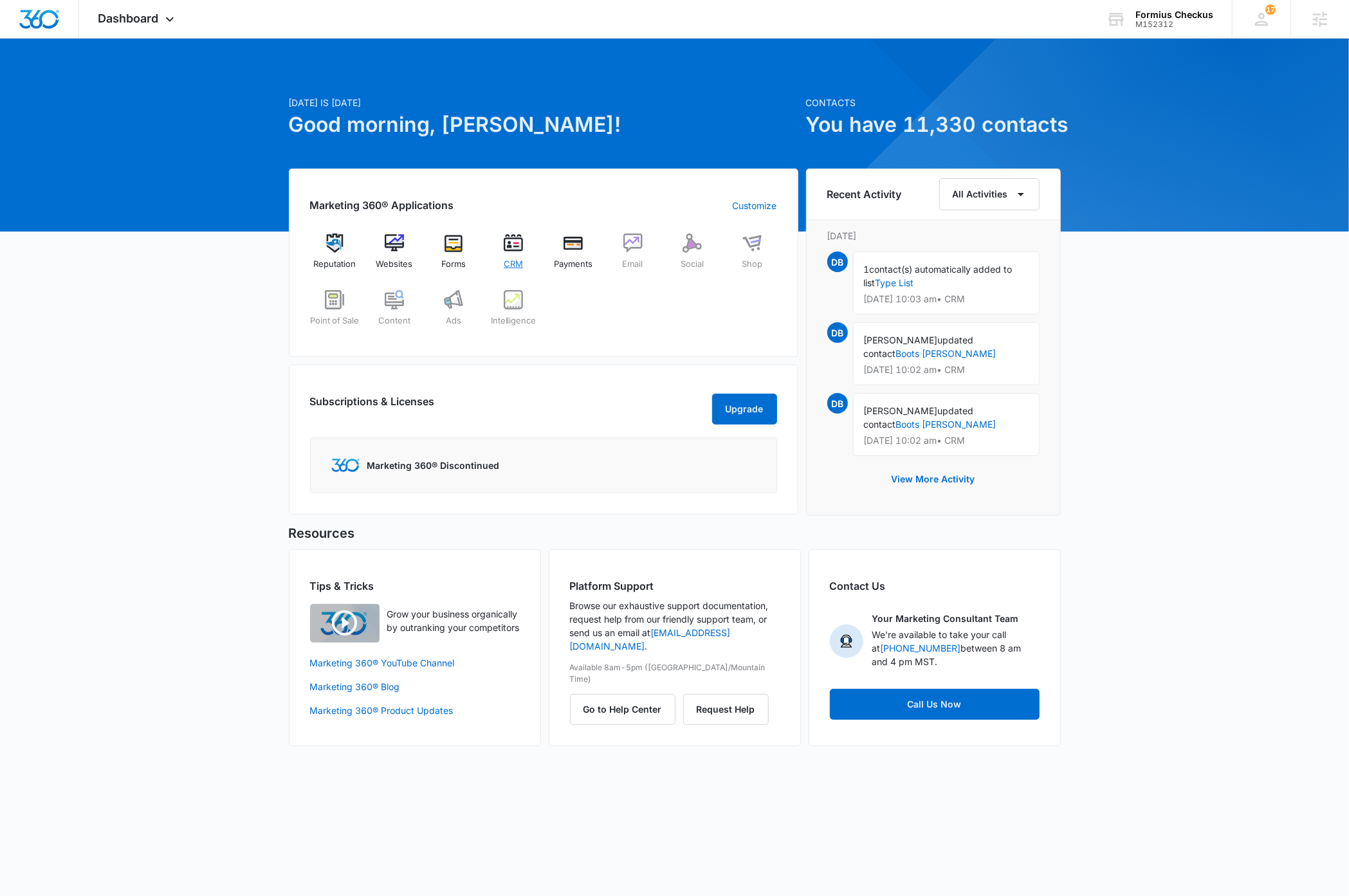
click at [517, 248] on img at bounding box center [513, 243] width 19 height 19
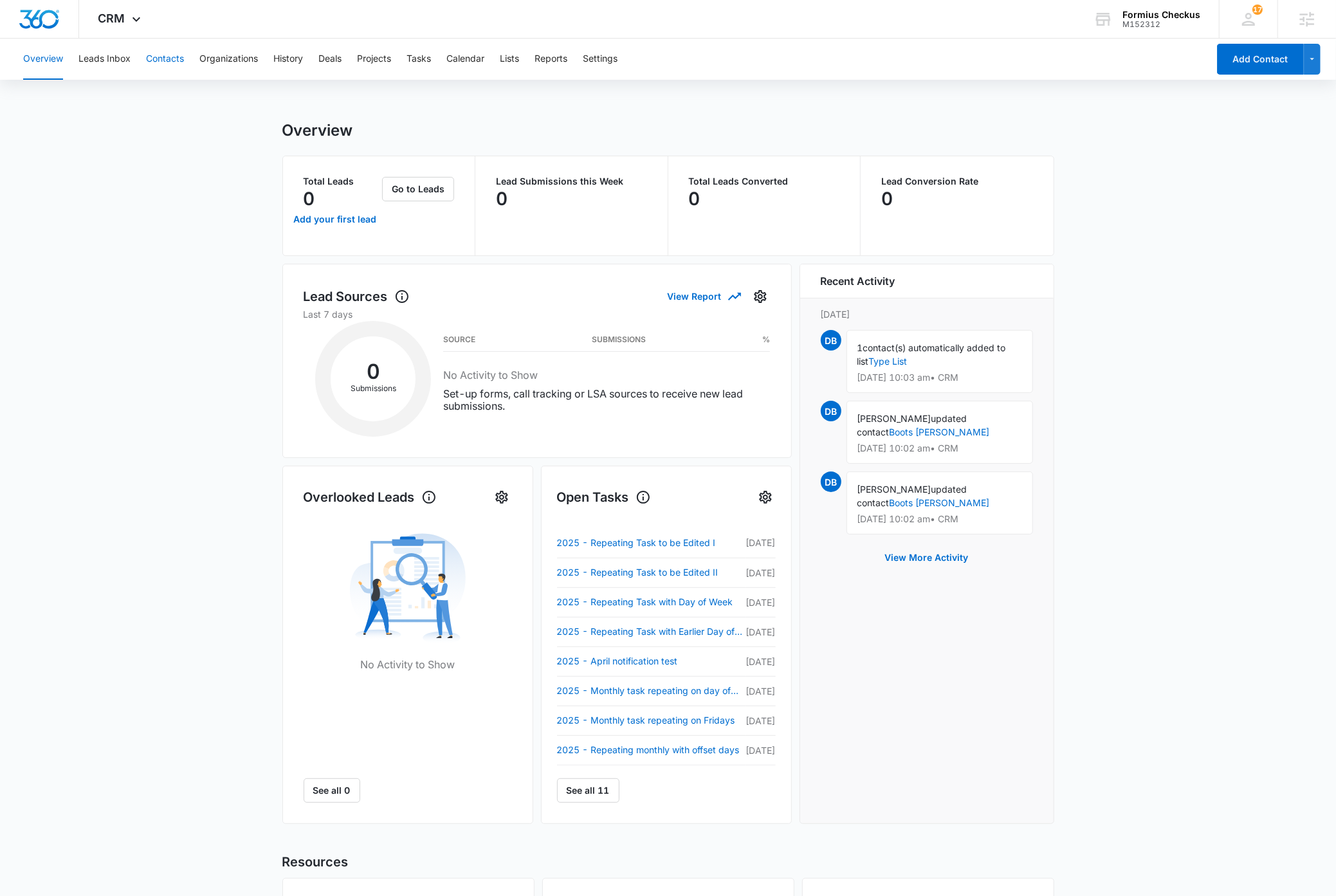
click at [175, 60] on button "Contacts" at bounding box center [165, 60] width 38 height 42
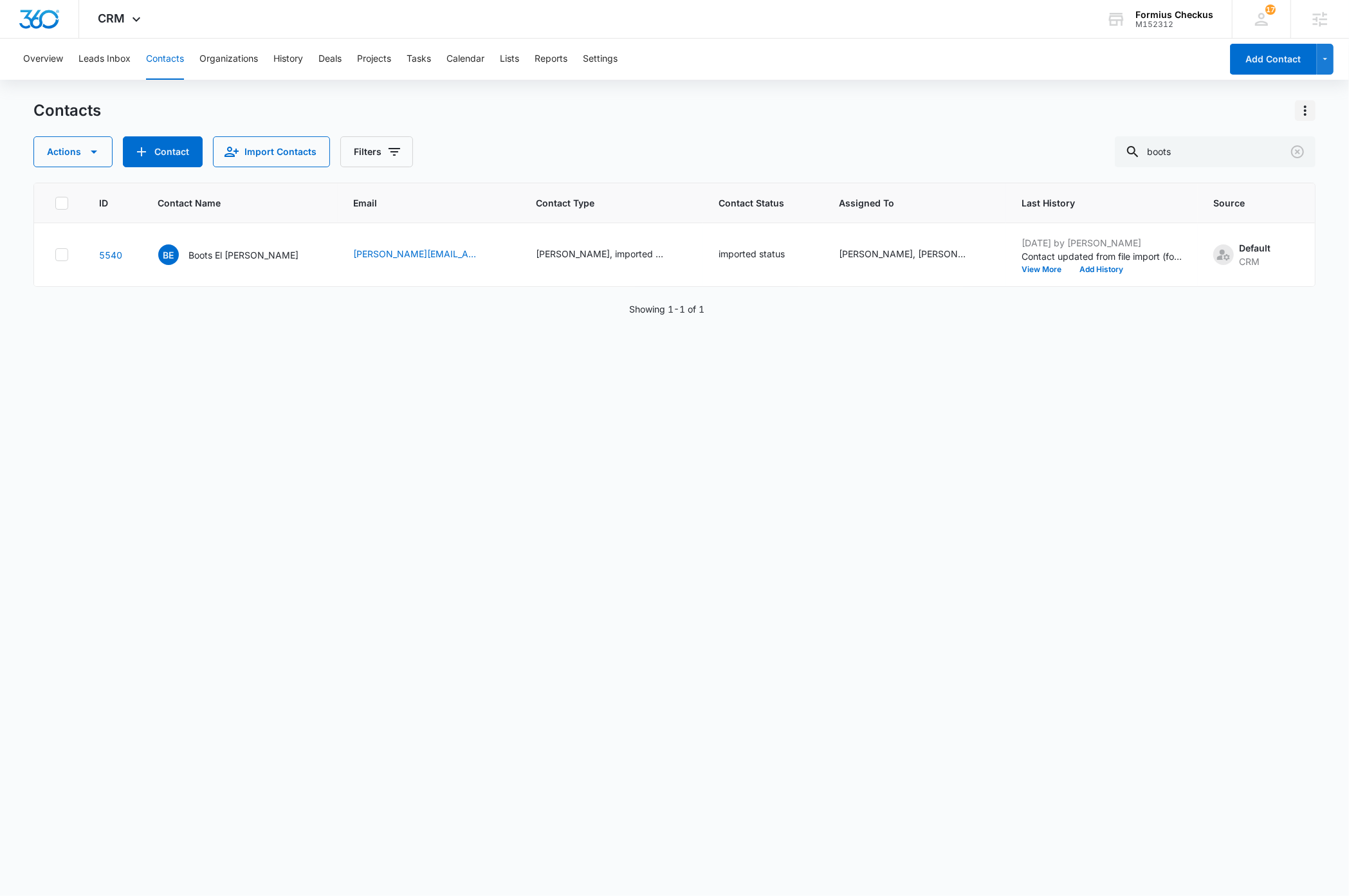
click at [1309, 112] on icon "Actions" at bounding box center [1306, 111] width 16 height 16
click at [1088, 484] on div "ID Contact Name Email Contact Type Contact Status Assigned To Last History Sour…" at bounding box center [674, 531] width 1281 height 697
click at [213, 251] on p "Boots El Poffenberger" at bounding box center [243, 255] width 110 height 14
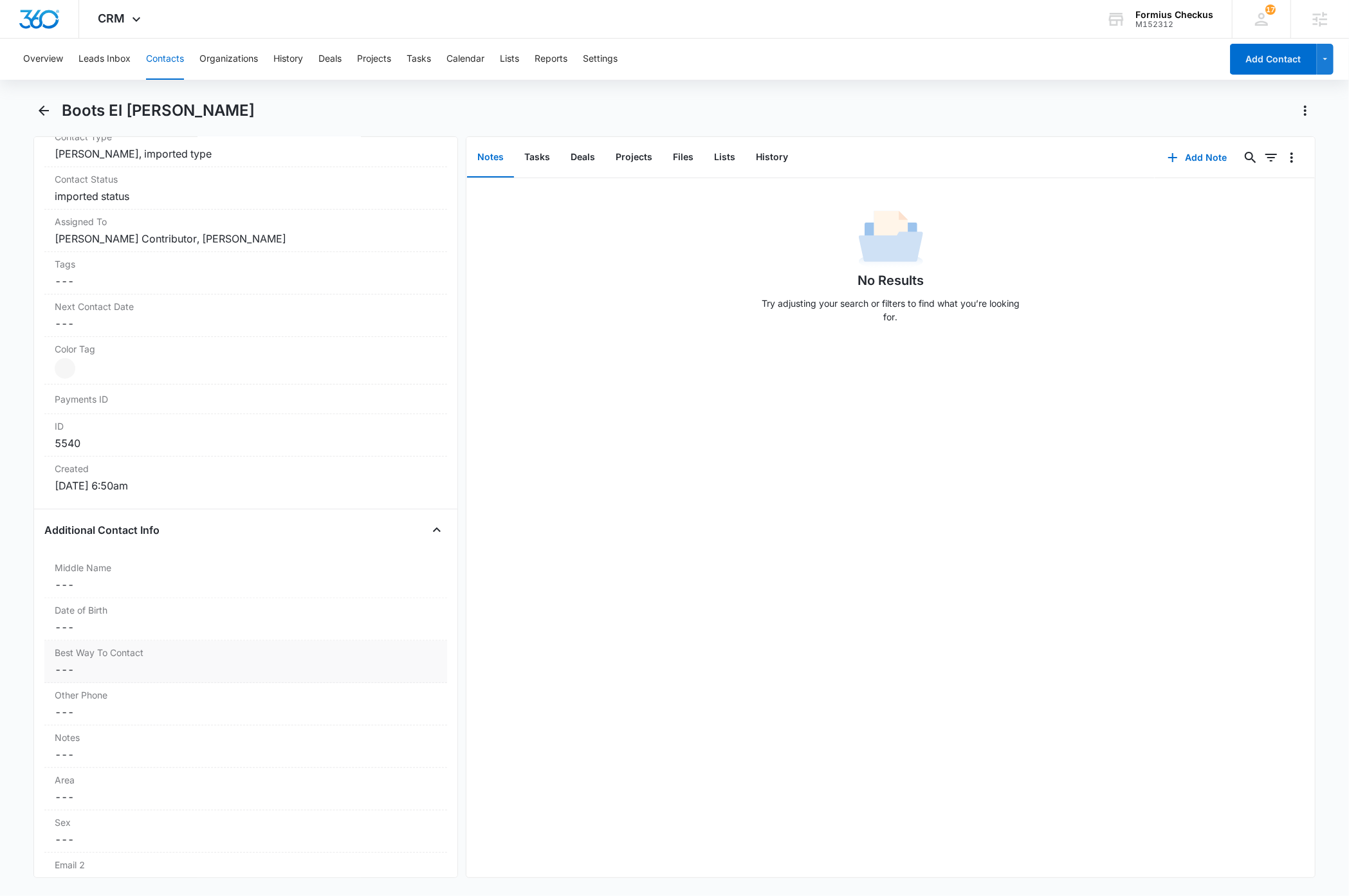
scroll to position [555, 0]
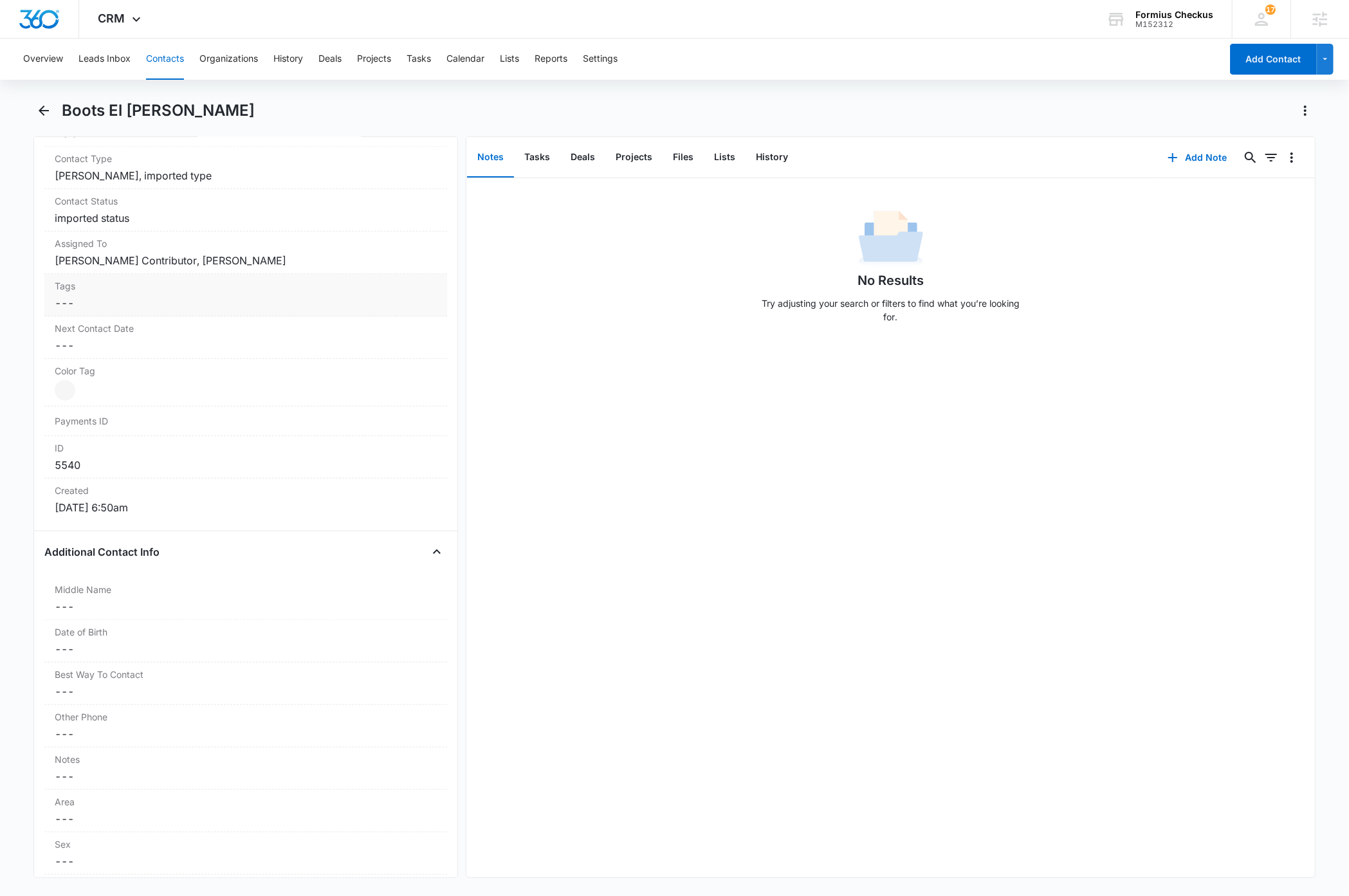
click at [275, 308] on dd "Cancel Save Changes ---" at bounding box center [245, 303] width 382 height 16
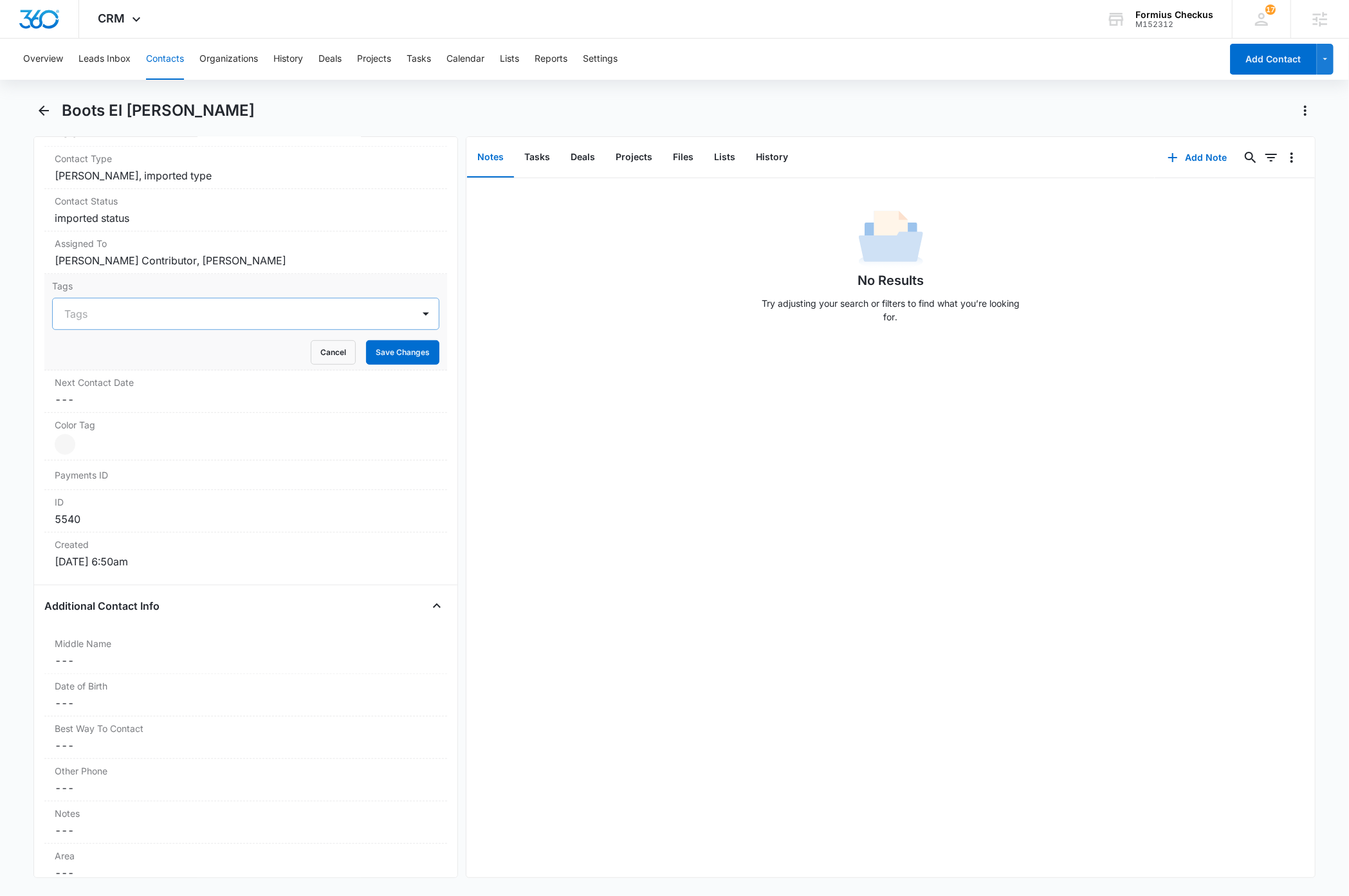
click at [248, 316] on div at bounding box center [237, 313] width 347 height 18
type input "tag"
click at [606, 56] on button "Settings" at bounding box center [600, 60] width 35 height 42
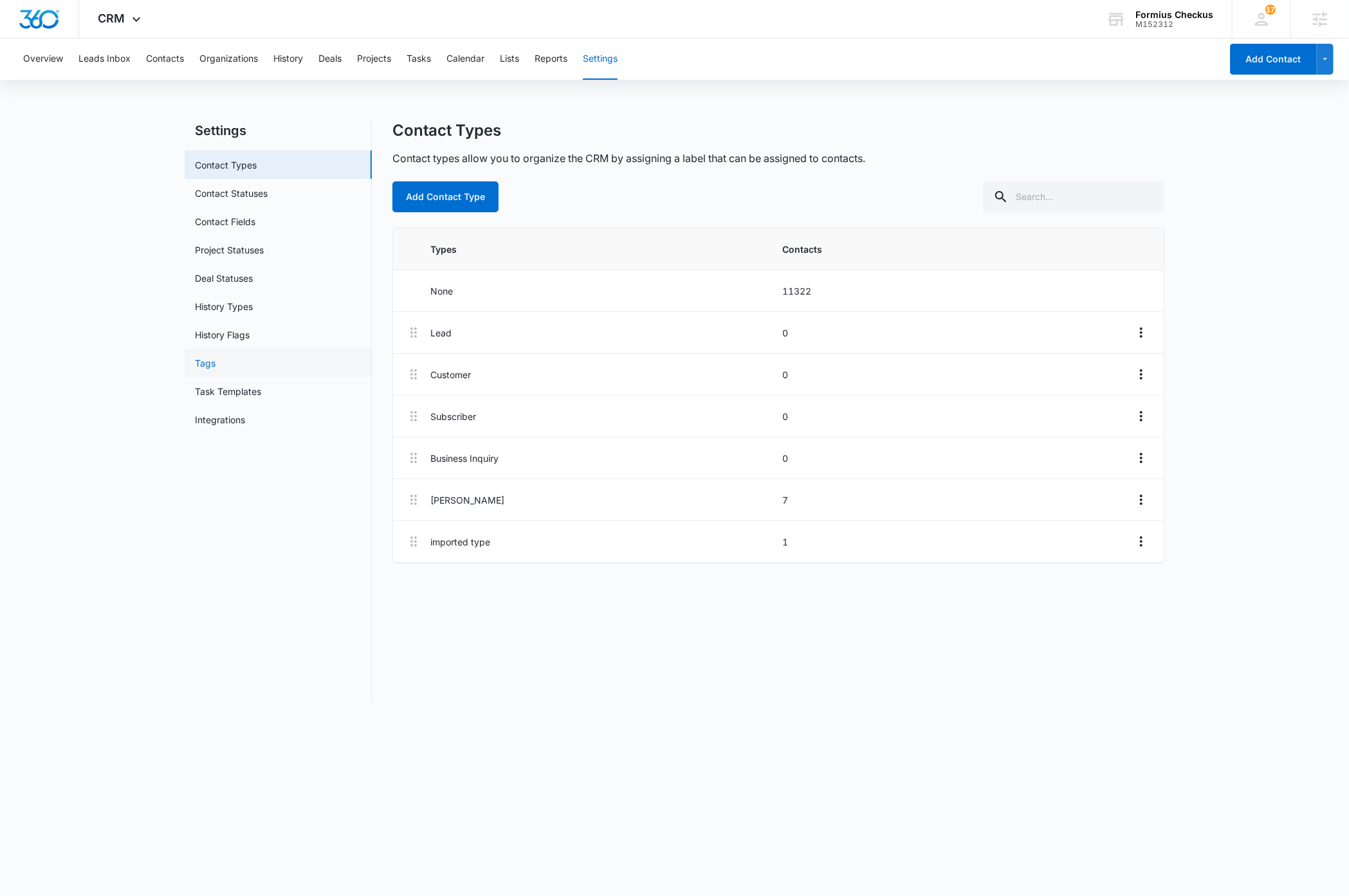
click at [213, 364] on link "Tags" at bounding box center [205, 364] width 21 height 14
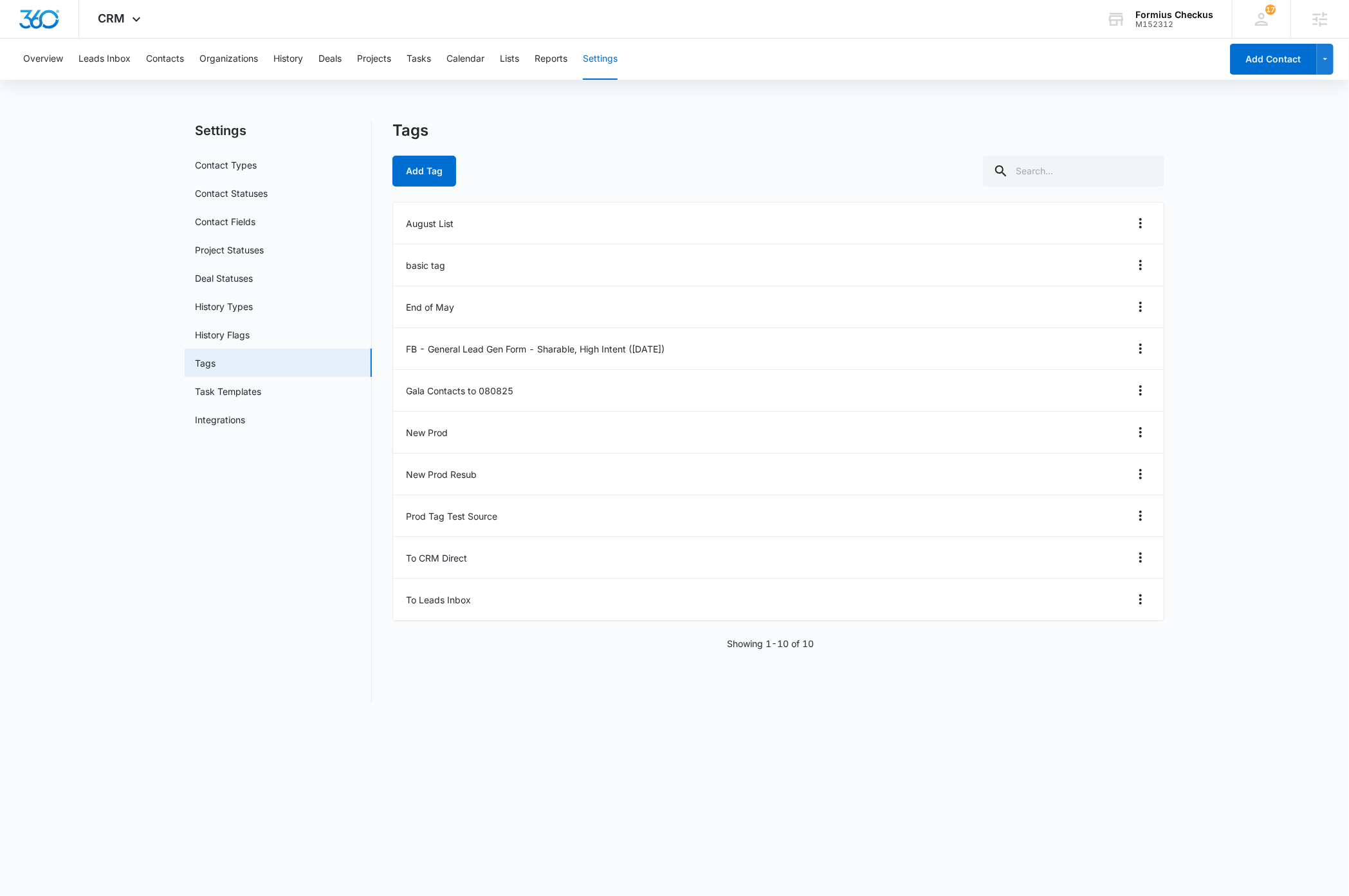
click at [282, 654] on nav "Settings Contact Types Contact Statuses Contact Fields Project Statuses Deal St…" at bounding box center [278, 412] width 187 height 582
click at [300, 596] on nav "Settings Contact Types Contact Statuses Contact Fields Project Statuses Deal St…" at bounding box center [278, 412] width 187 height 582
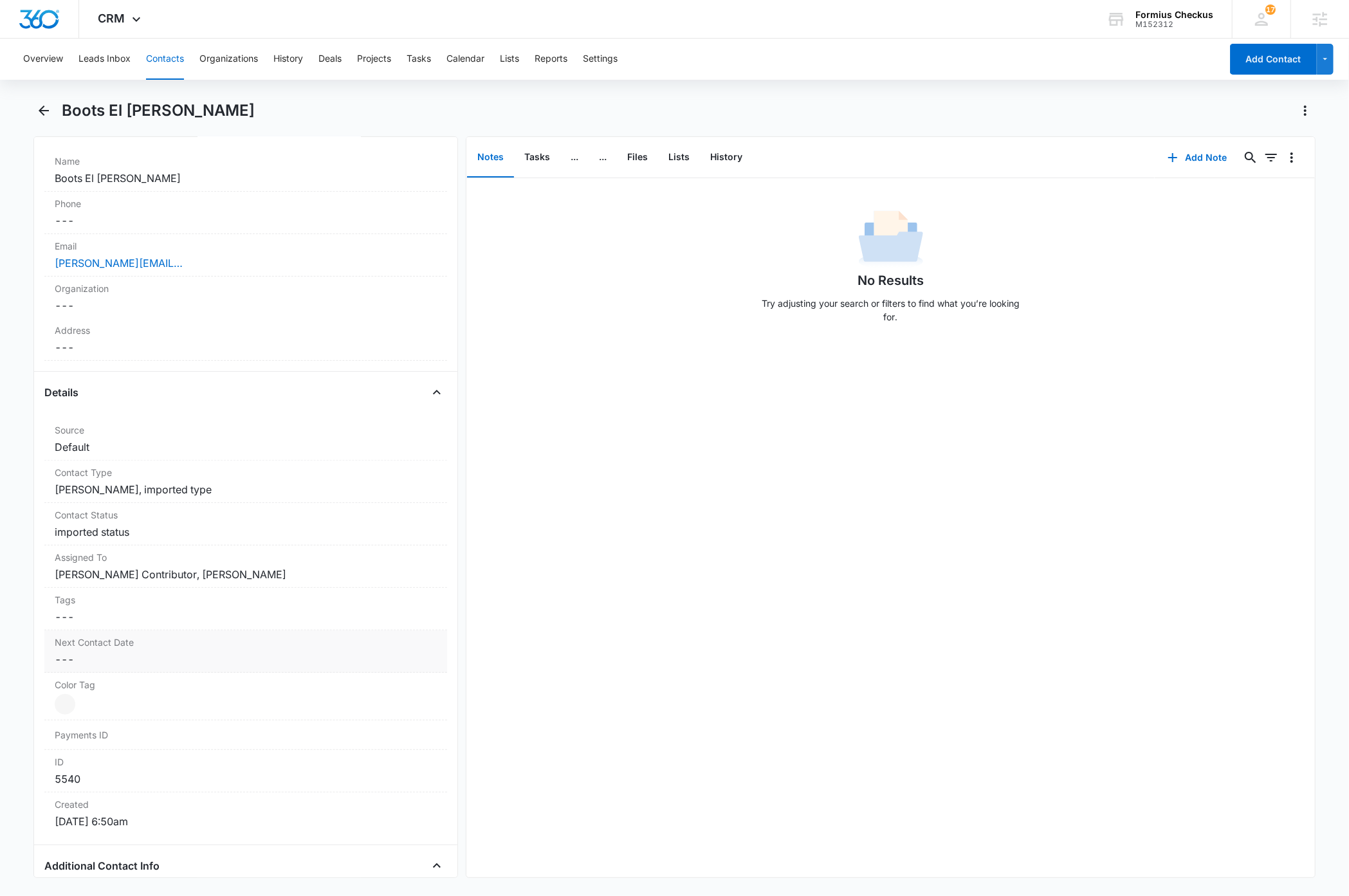
scroll to position [242, 0]
click at [284, 619] on dd "Cancel Save Changes ---" at bounding box center [245, 616] width 382 height 16
click at [222, 627] on div at bounding box center [237, 626] width 347 height 18
type input "new"
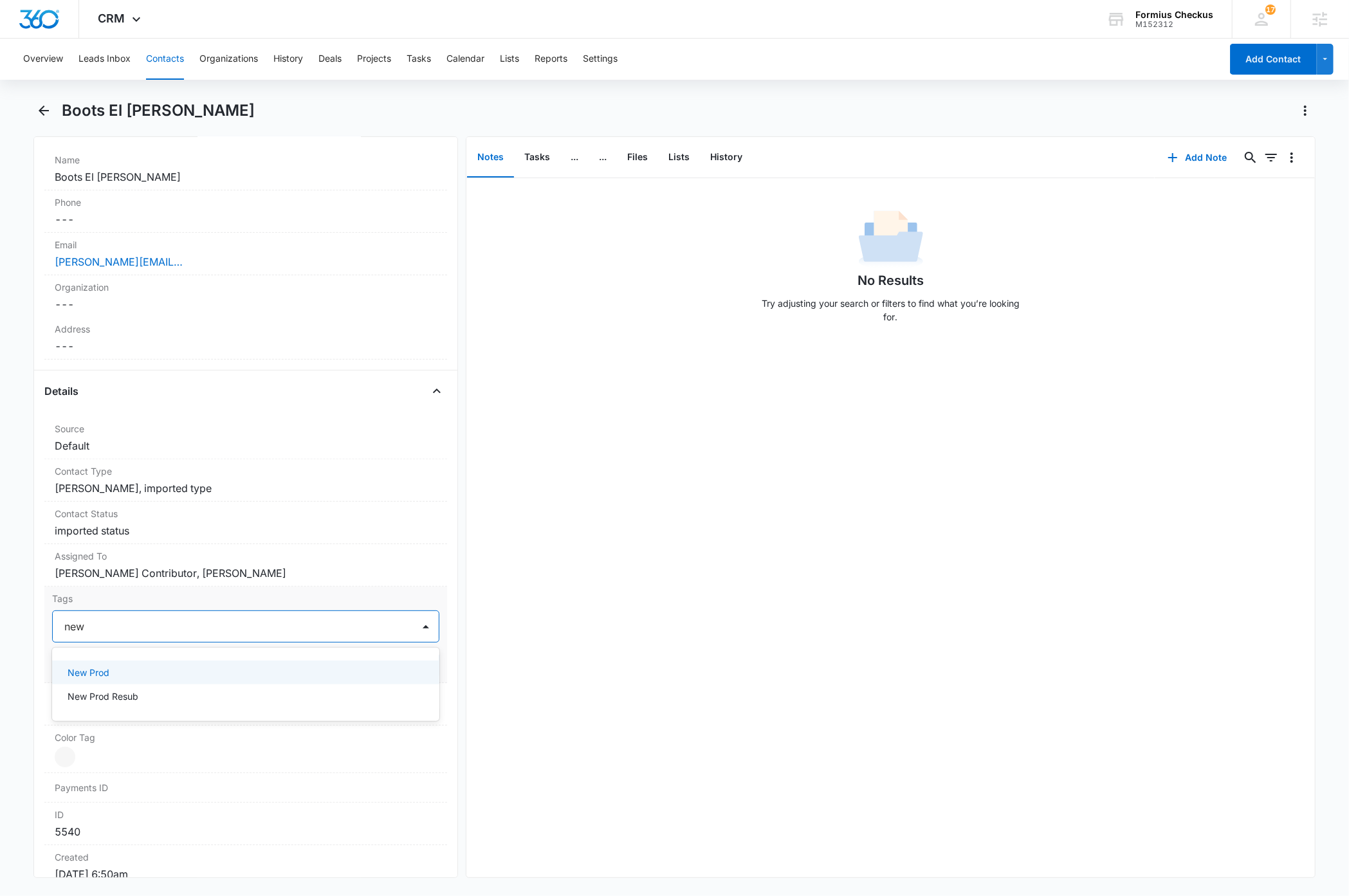
click at [106, 673] on p "New Prod" at bounding box center [88, 673] width 42 height 14
click at [118, 674] on p "New Prod Resub" at bounding box center [103, 673] width 71 height 14
click at [638, 657] on div "No Results Try adjusting your search or filters to find what you’re looking for." at bounding box center [890, 528] width 848 height 699
click at [391, 668] on button "Save Changes" at bounding box center [403, 665] width 74 height 24
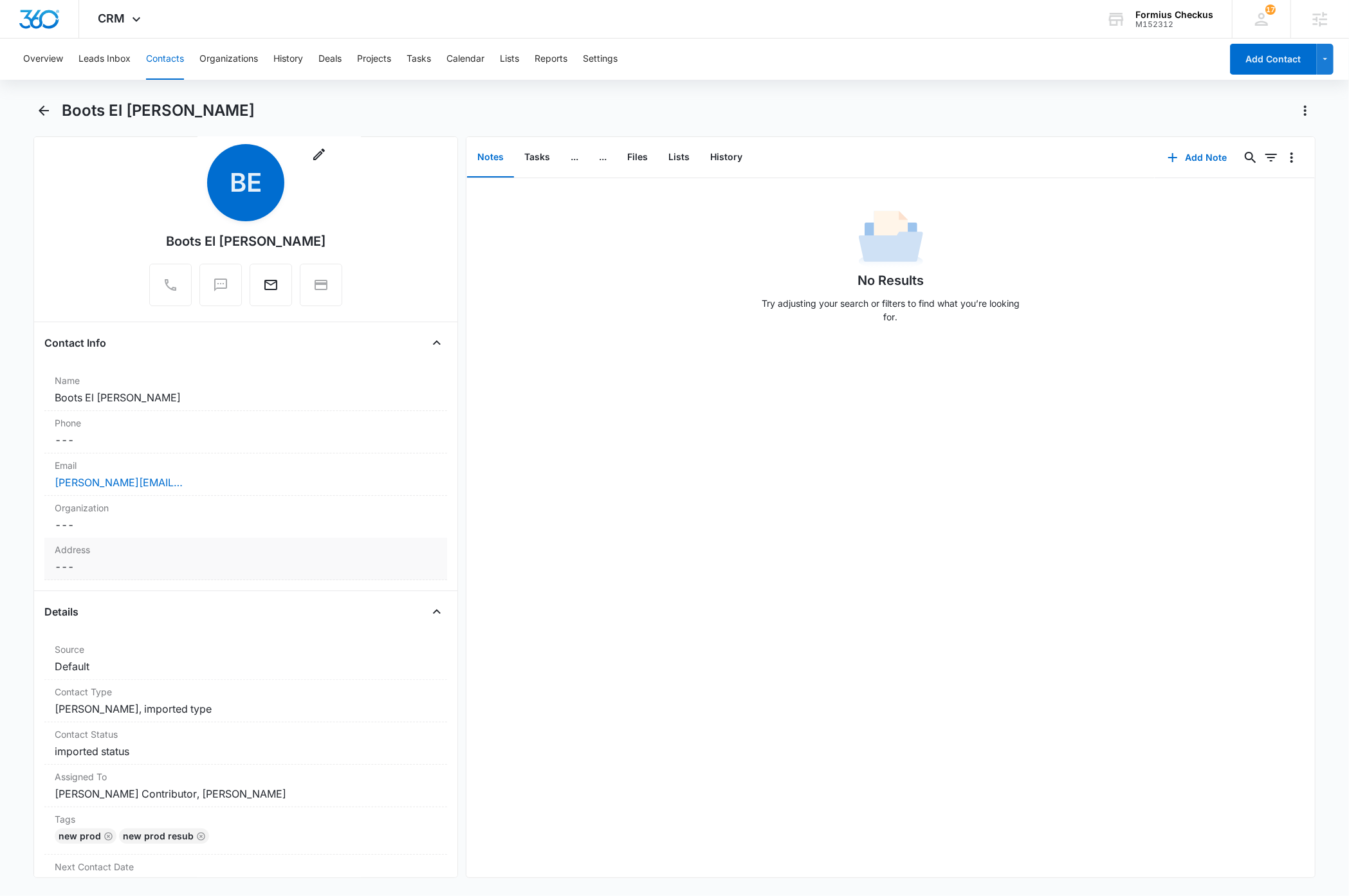
scroll to position [0, 0]
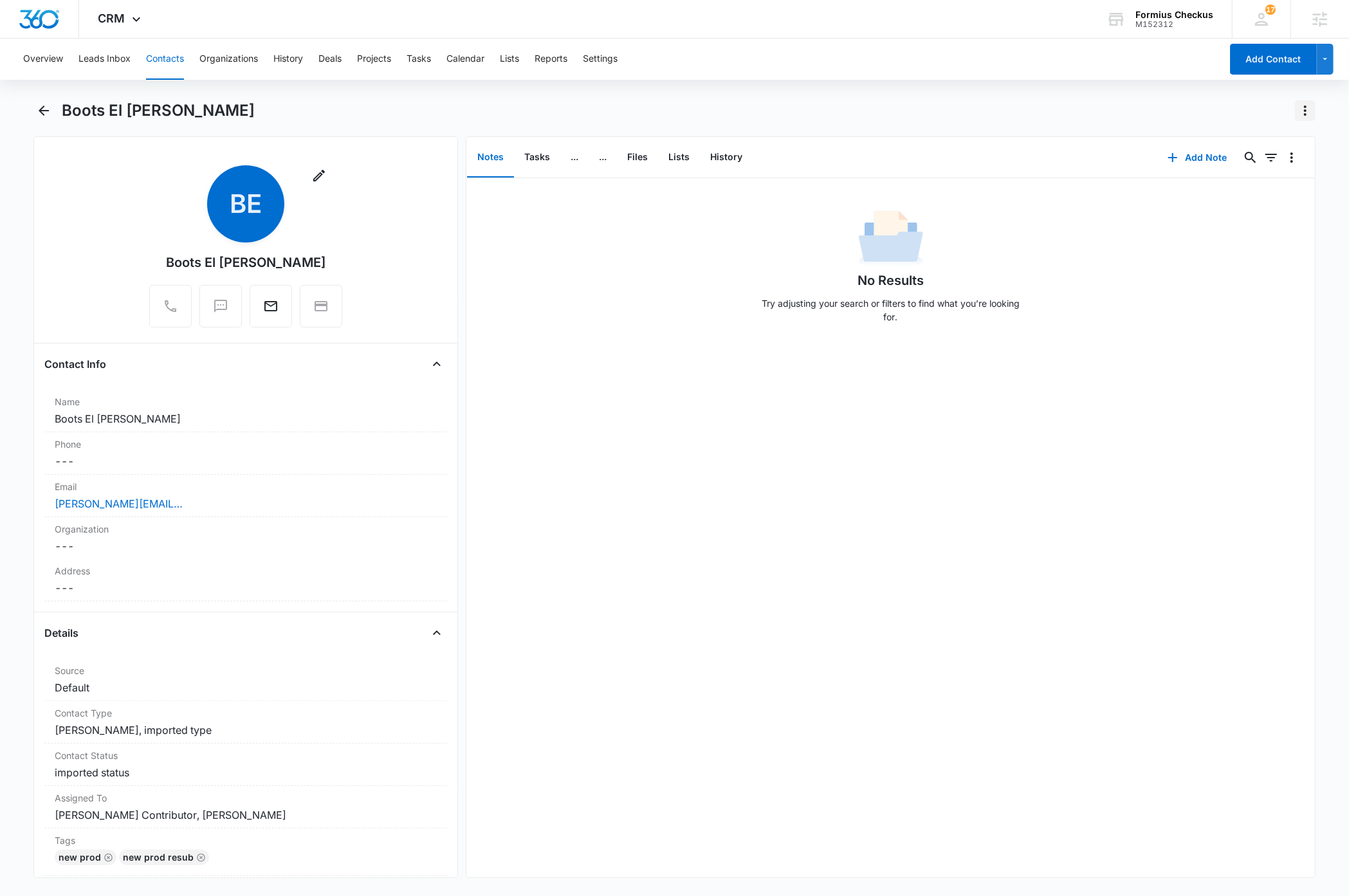
click at [1307, 109] on icon "Actions" at bounding box center [1306, 111] width 16 height 16
click at [1263, 164] on div "Export" at bounding box center [1255, 166] width 56 height 9
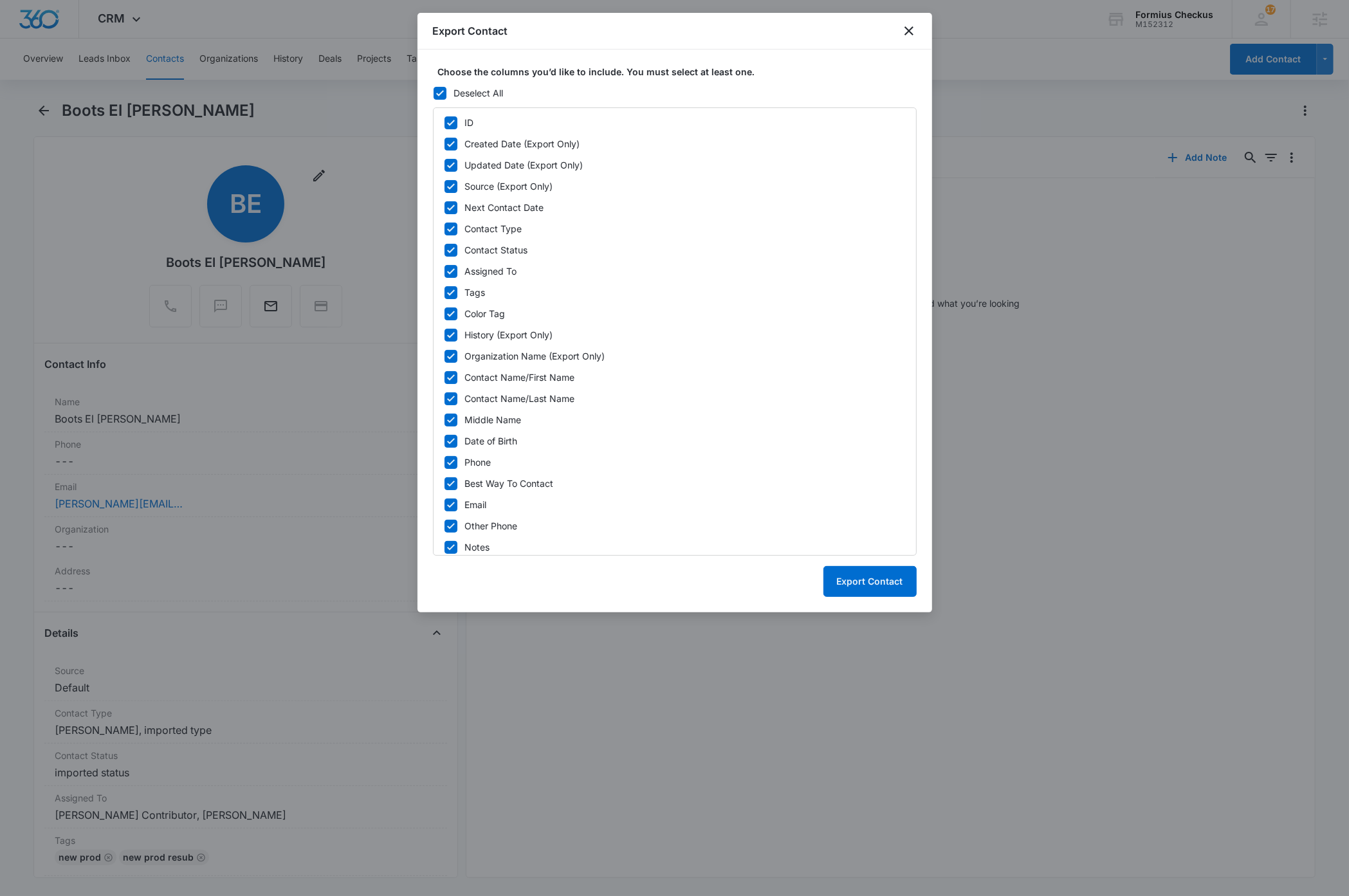
click at [441, 91] on icon at bounding box center [440, 93] width 11 height 11
click at [434, 93] on input "Deselect All" at bounding box center [433, 93] width 1 height 1
checkbox input "false"
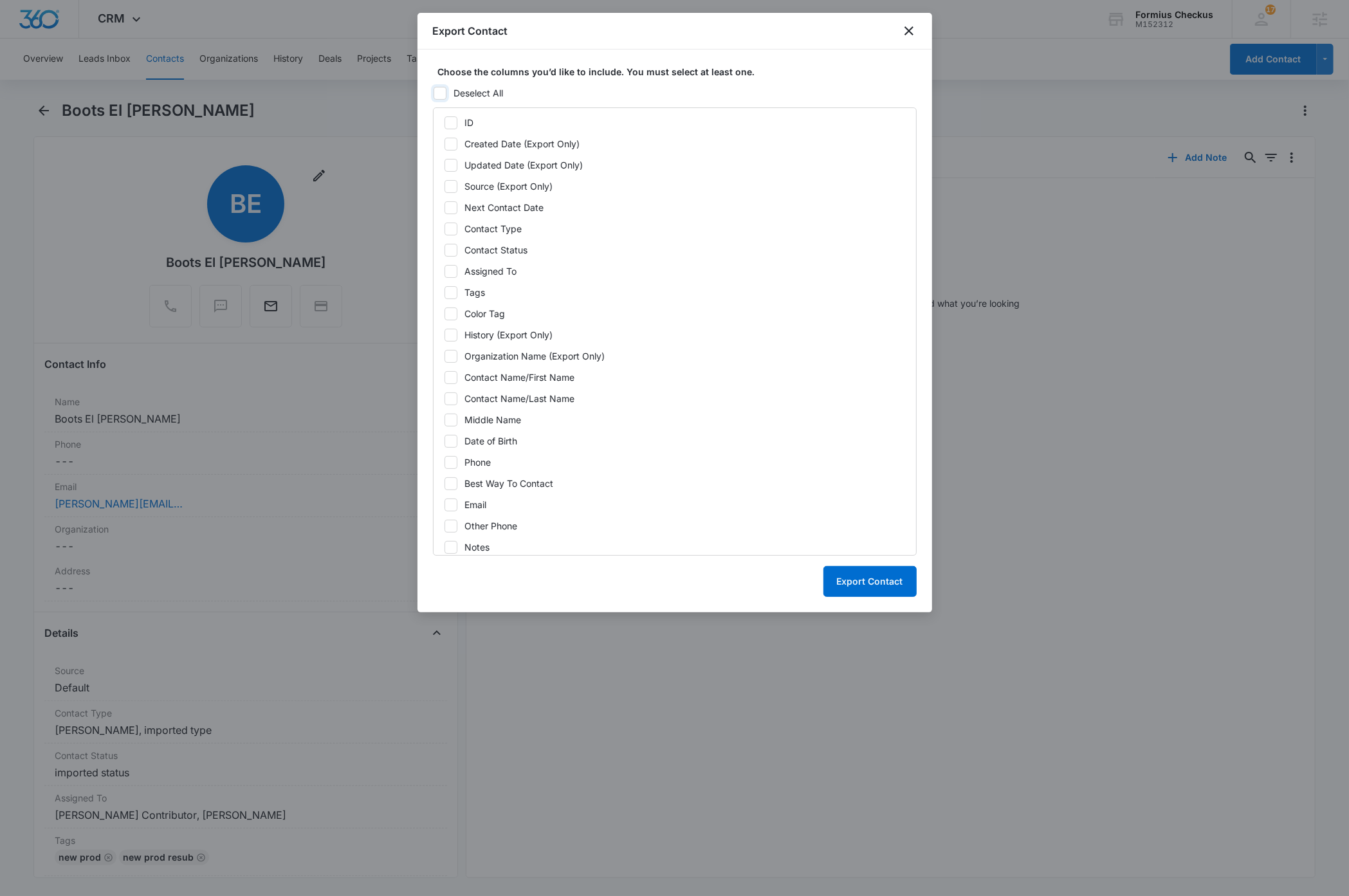
checkbox input "false"
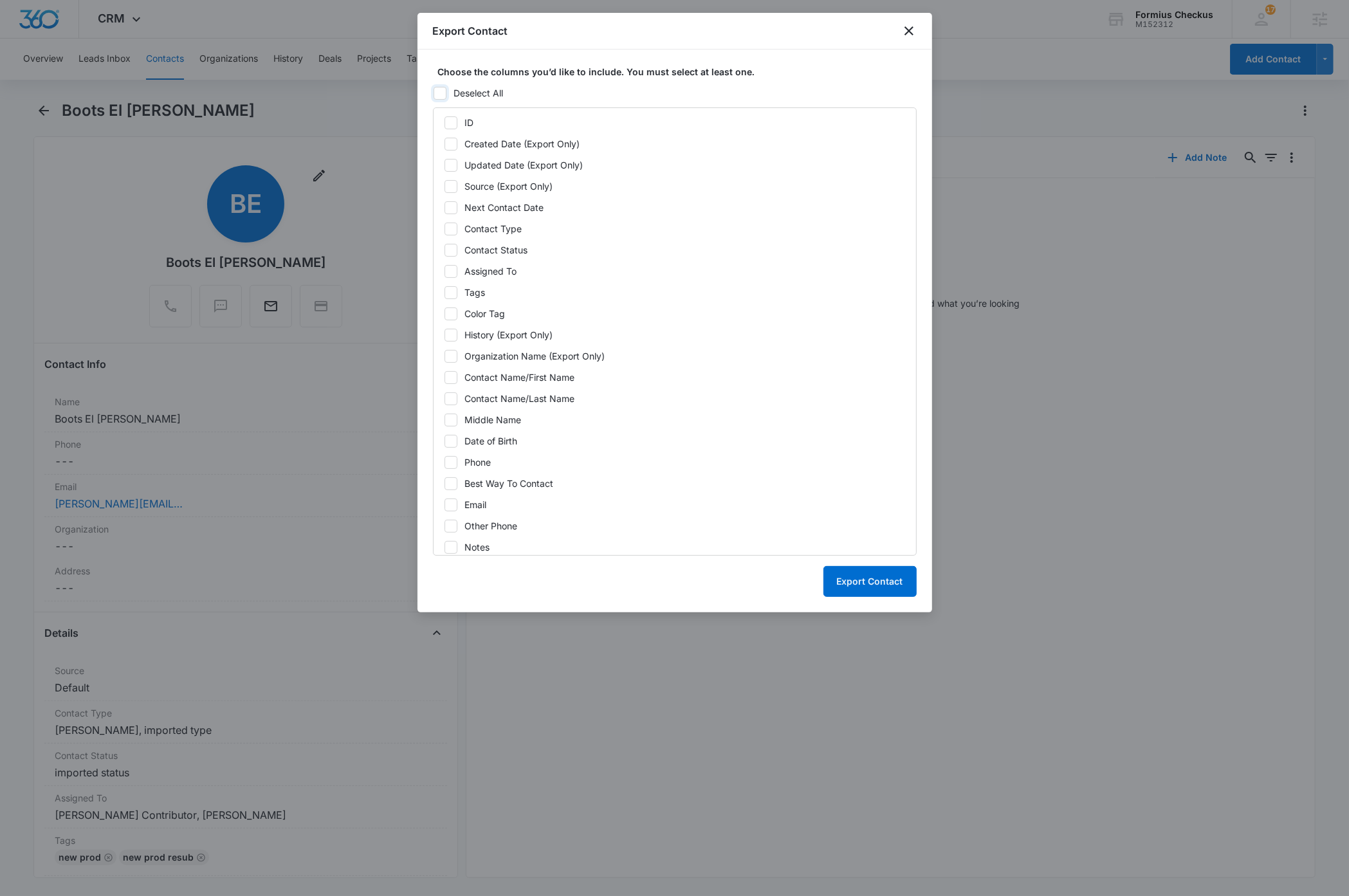
checkbox input "false"
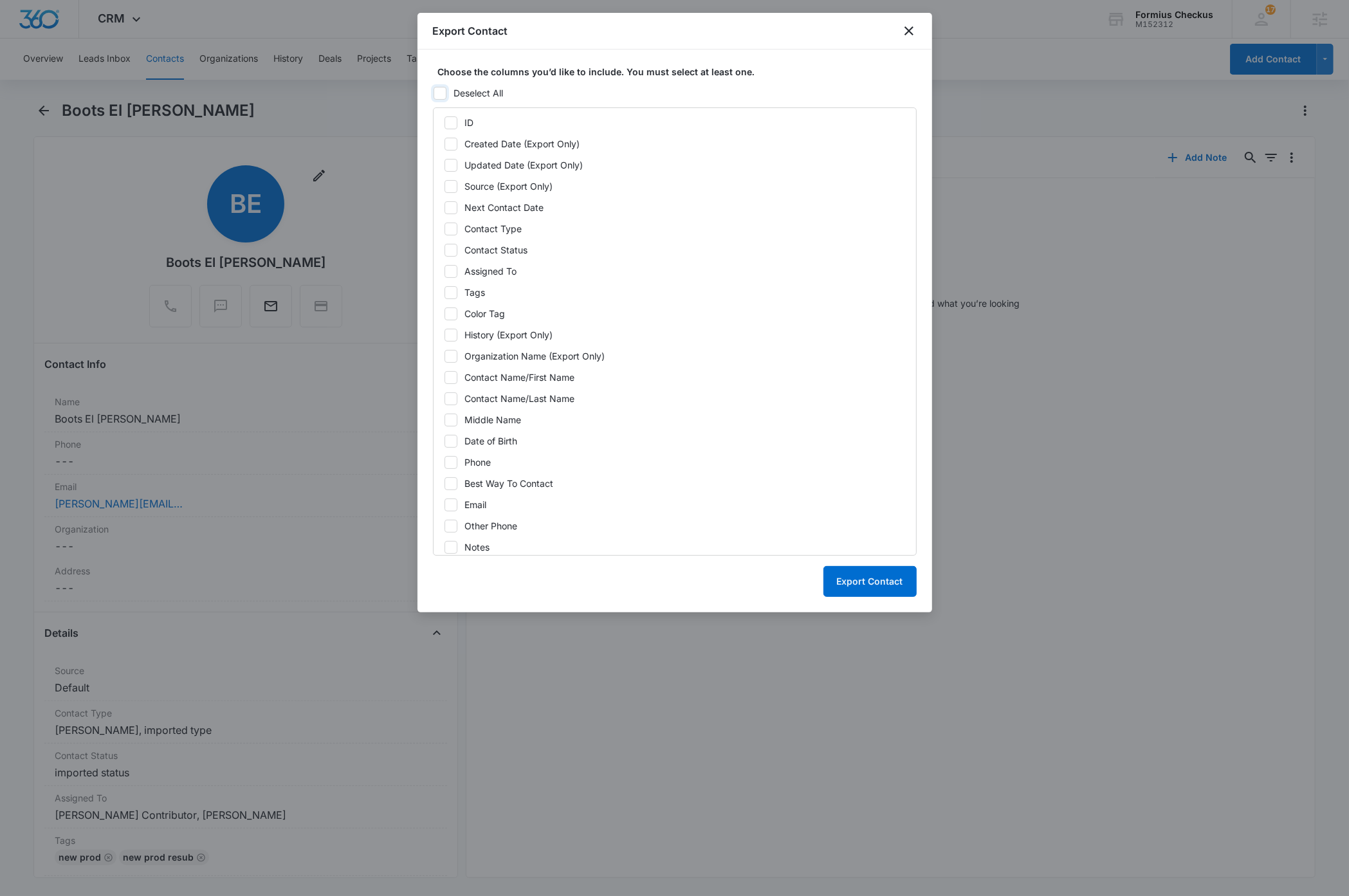
checkbox input "false"
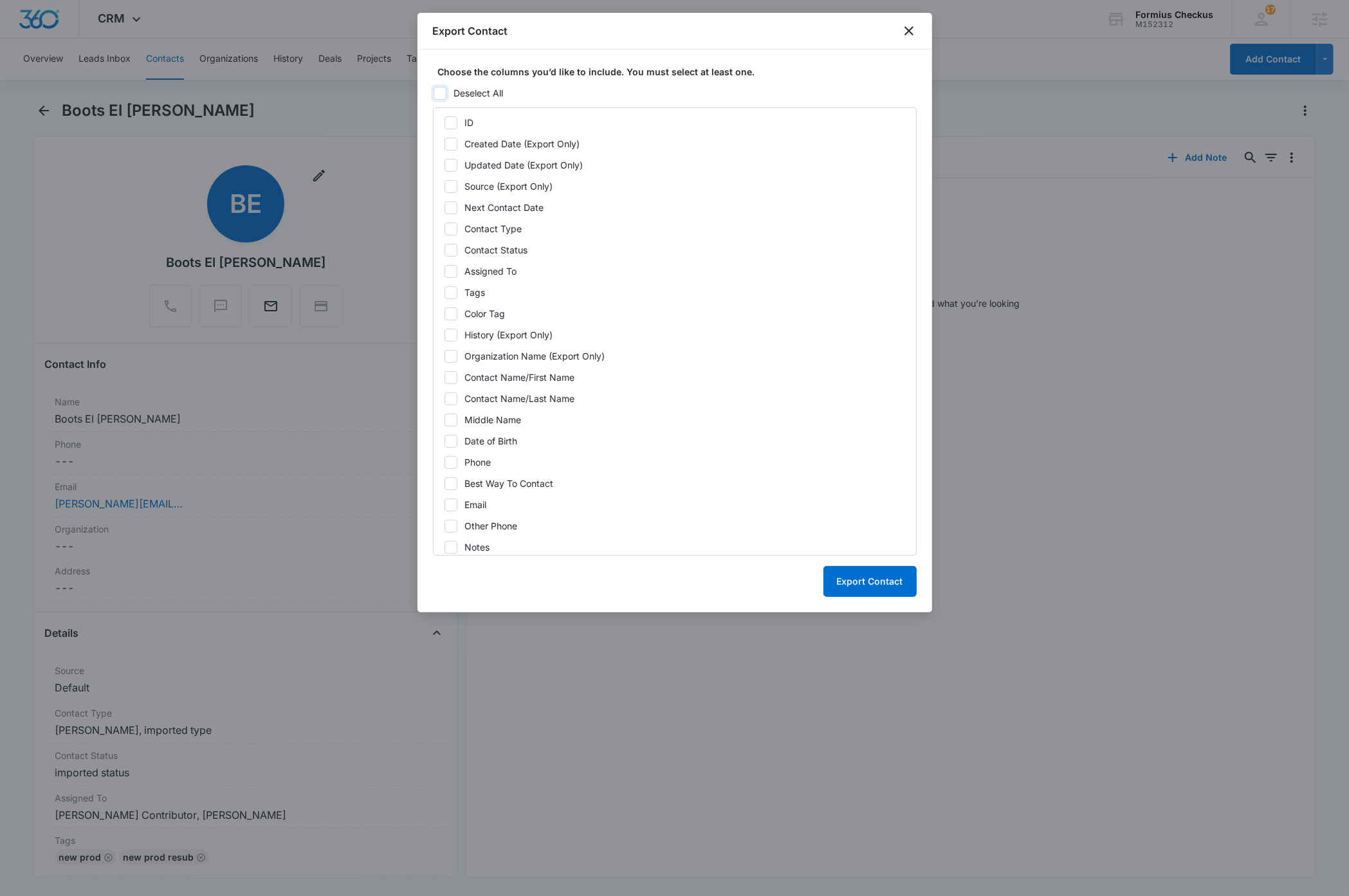
checkbox input "false"
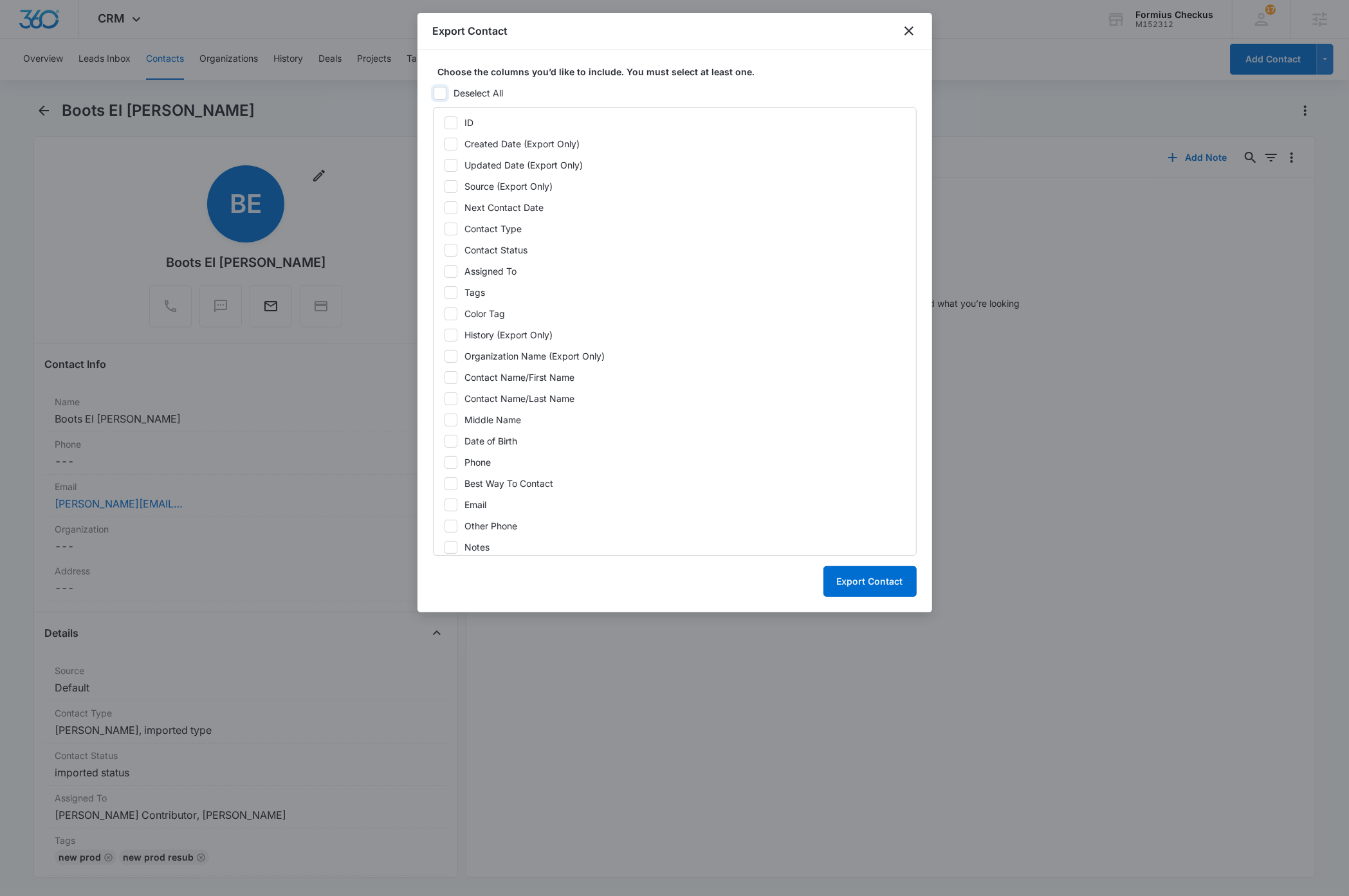
checkbox input "false"
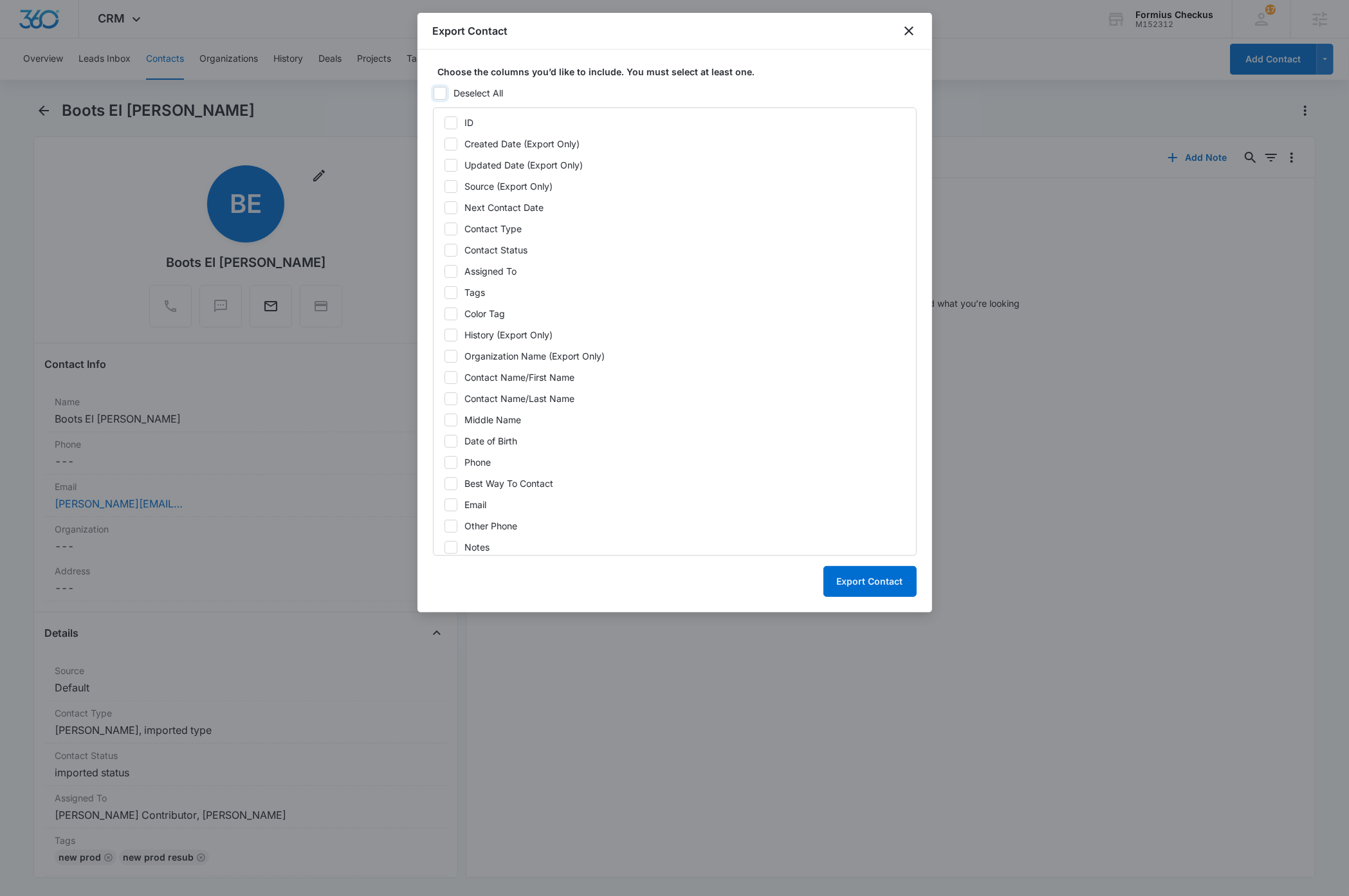
checkbox input "false"
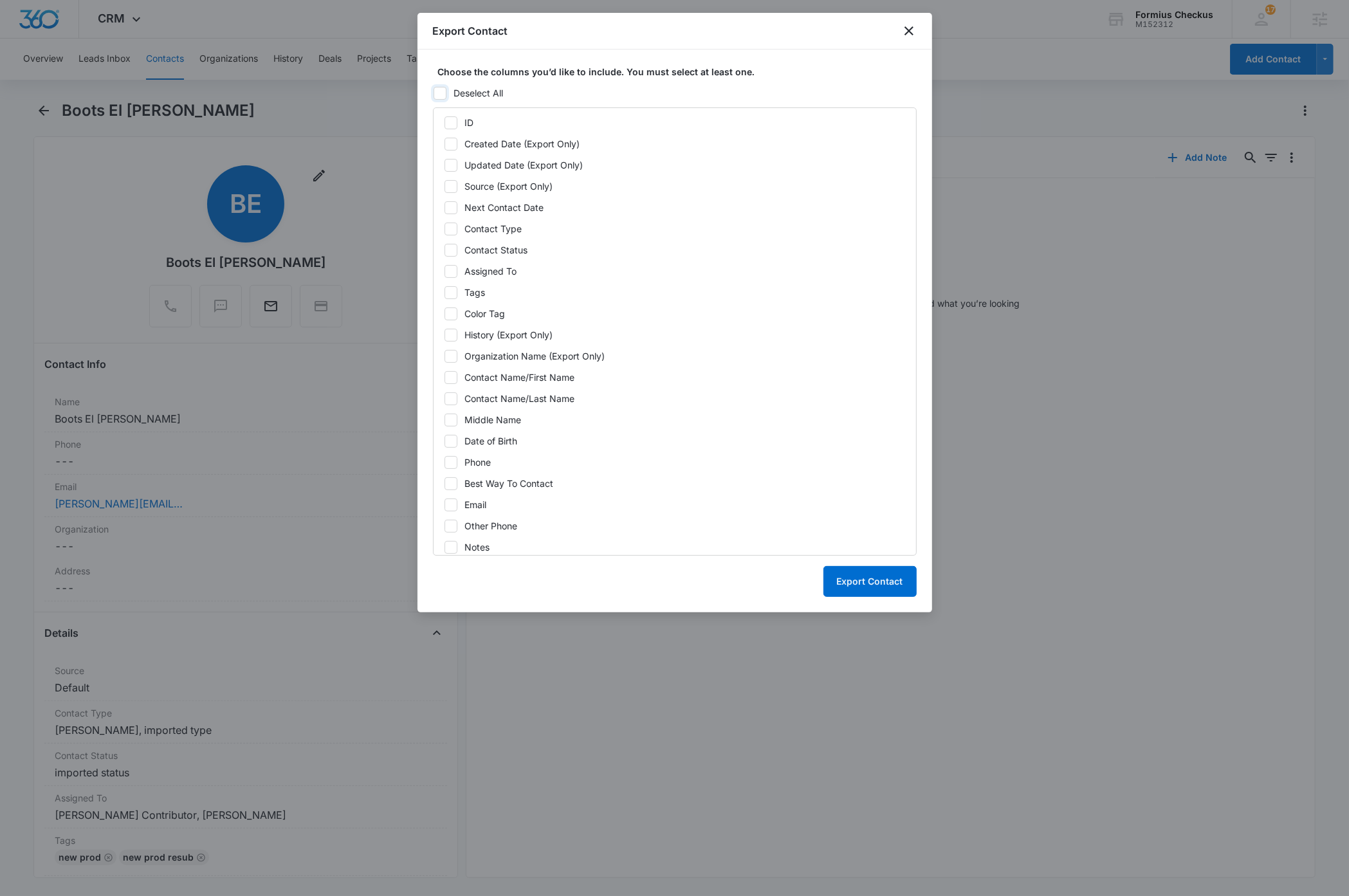
checkbox input "false"
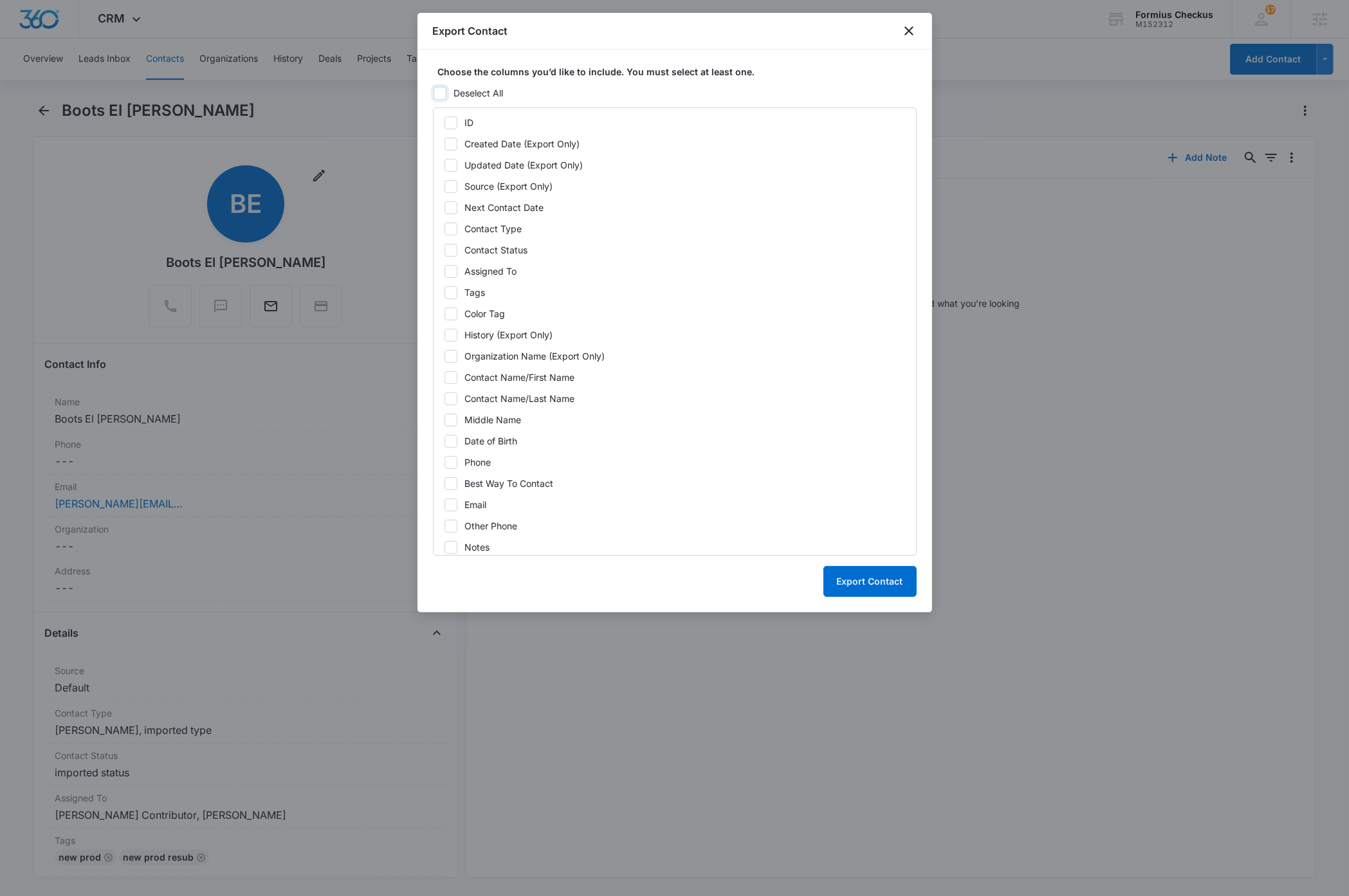
checkbox input "false"
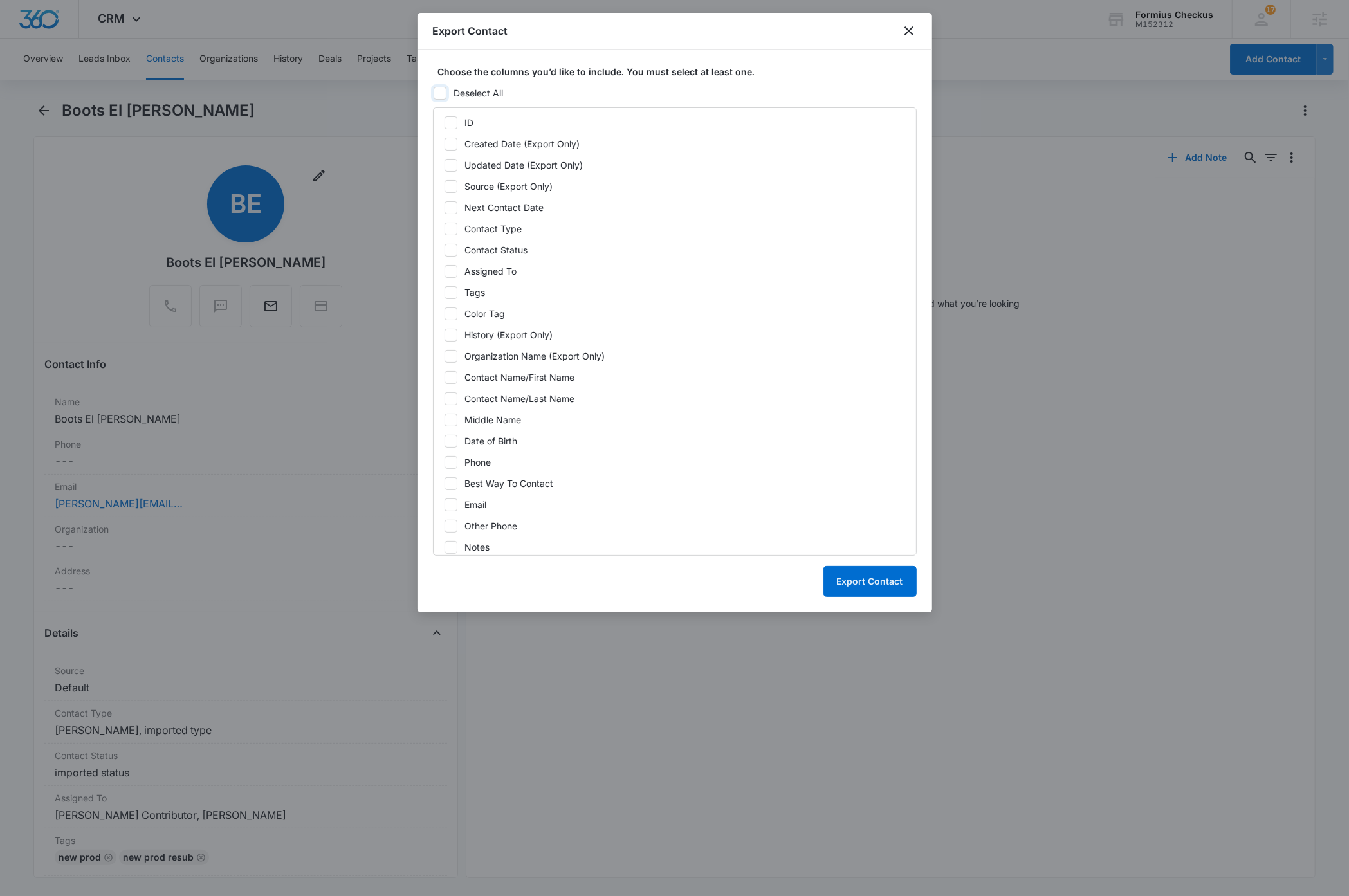
checkbox input "false"
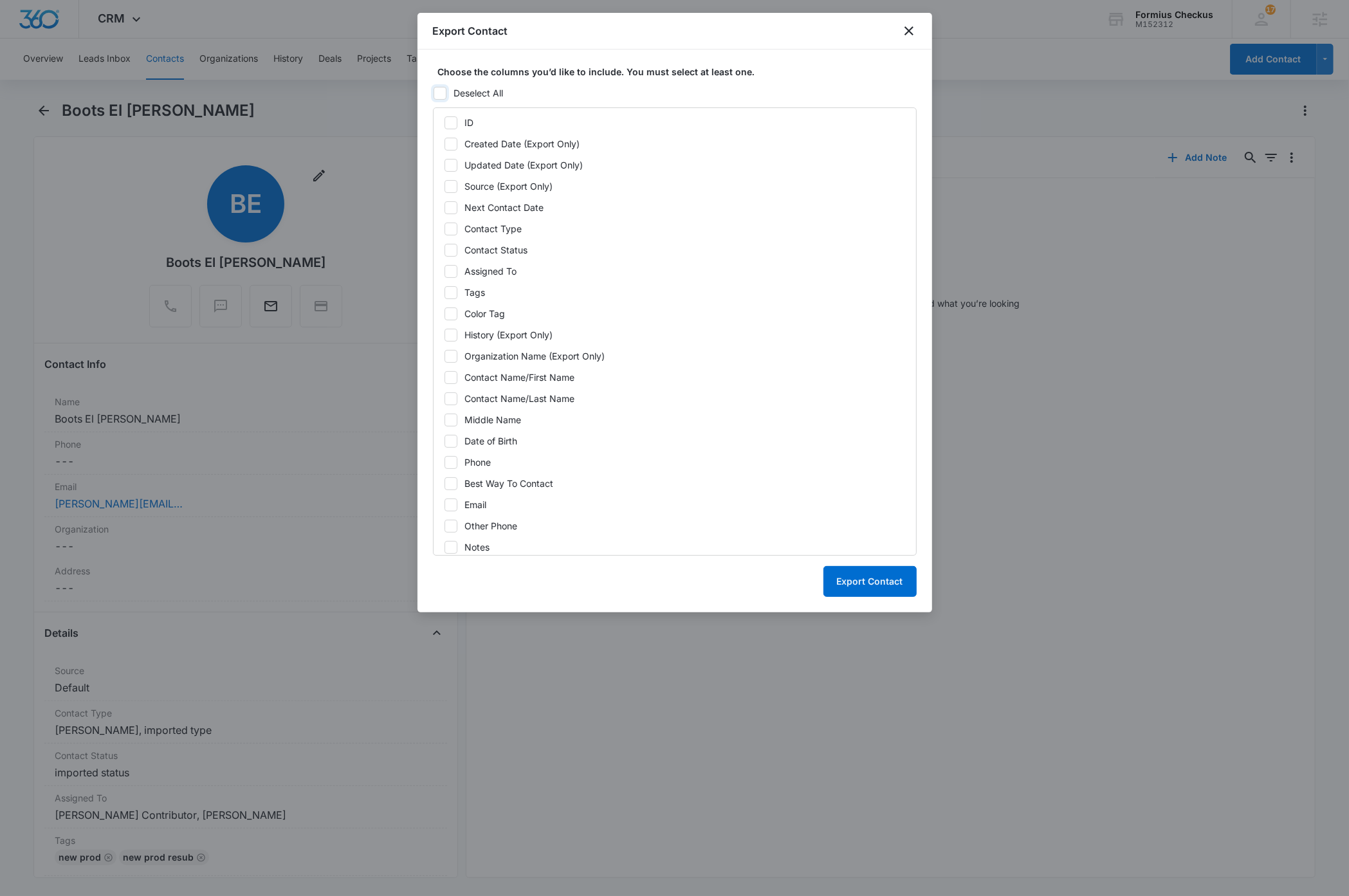
checkbox input "false"
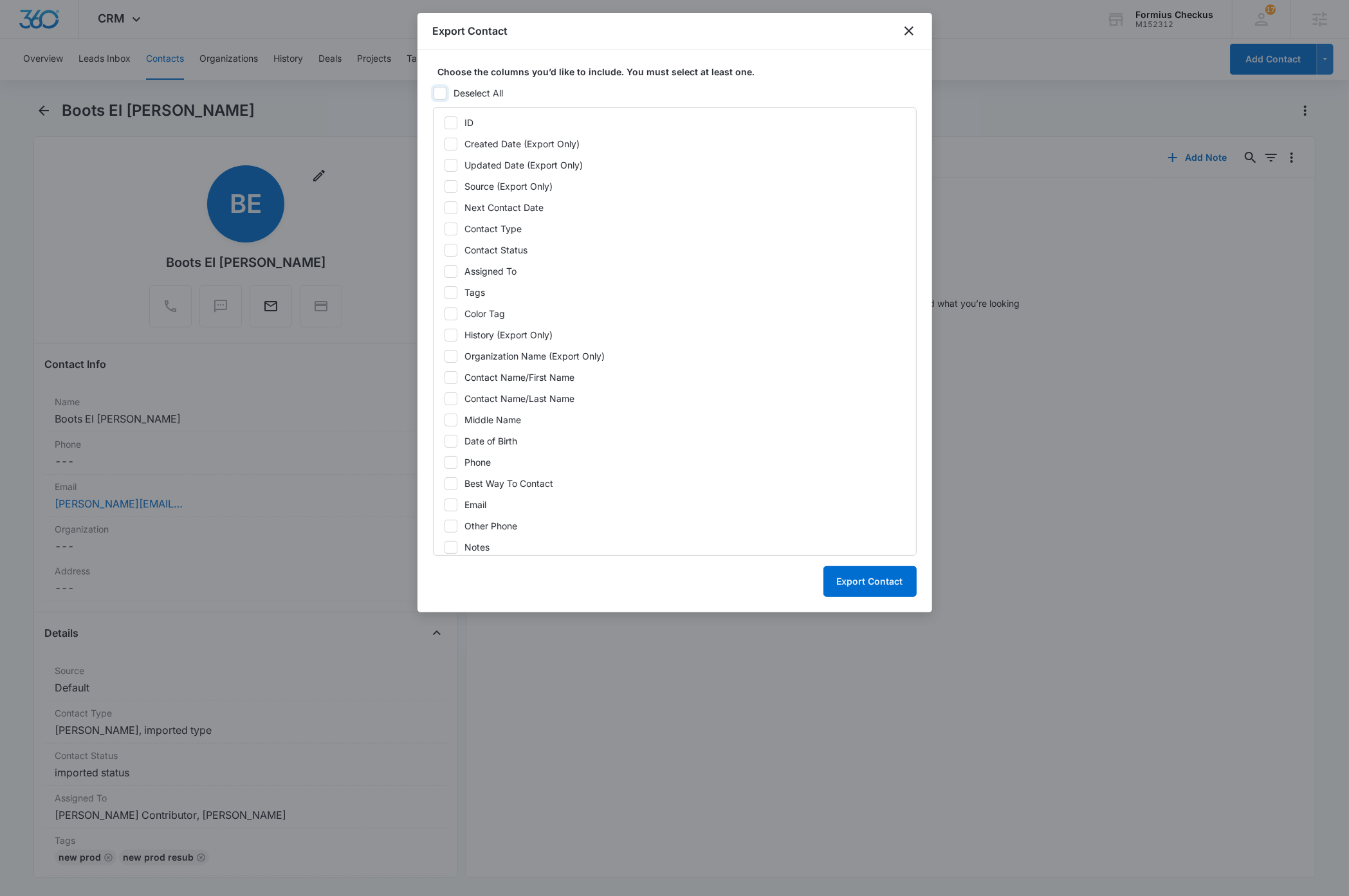
checkbox input "false"
click at [450, 292] on icon at bounding box center [450, 292] width 11 height 11
click at [444, 292] on input "Tags" at bounding box center [444, 292] width 1 height 1
checkbox input "true"
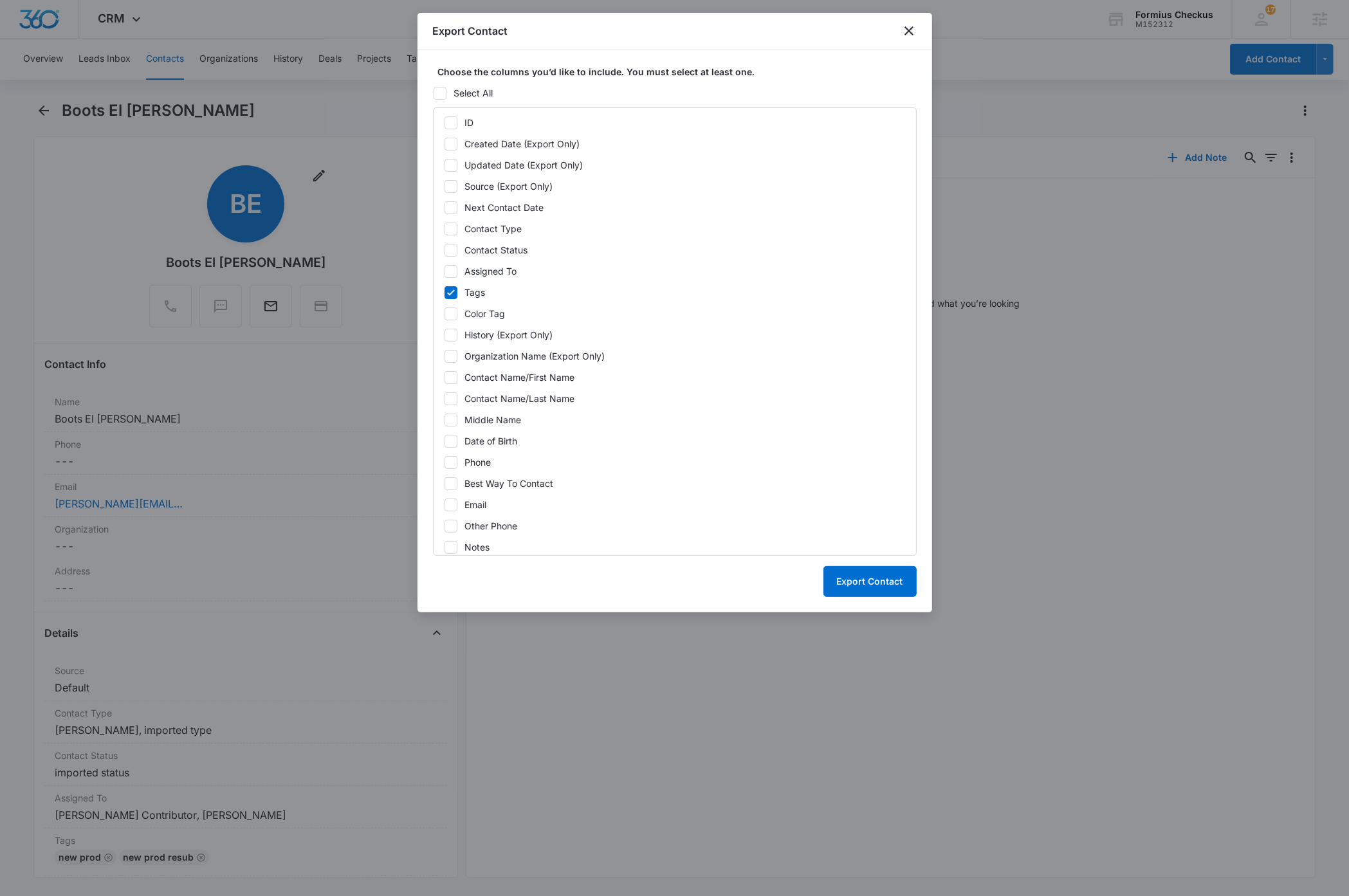
click at [449, 273] on icon at bounding box center [450, 271] width 8 height 6
click at [444, 272] on input "Assigned To" at bounding box center [444, 271] width 1 height 1
checkbox input "true"
click at [452, 251] on icon at bounding box center [450, 249] width 8 height 6
click at [444, 250] on input "Contact Status" at bounding box center [444, 249] width 1 height 1
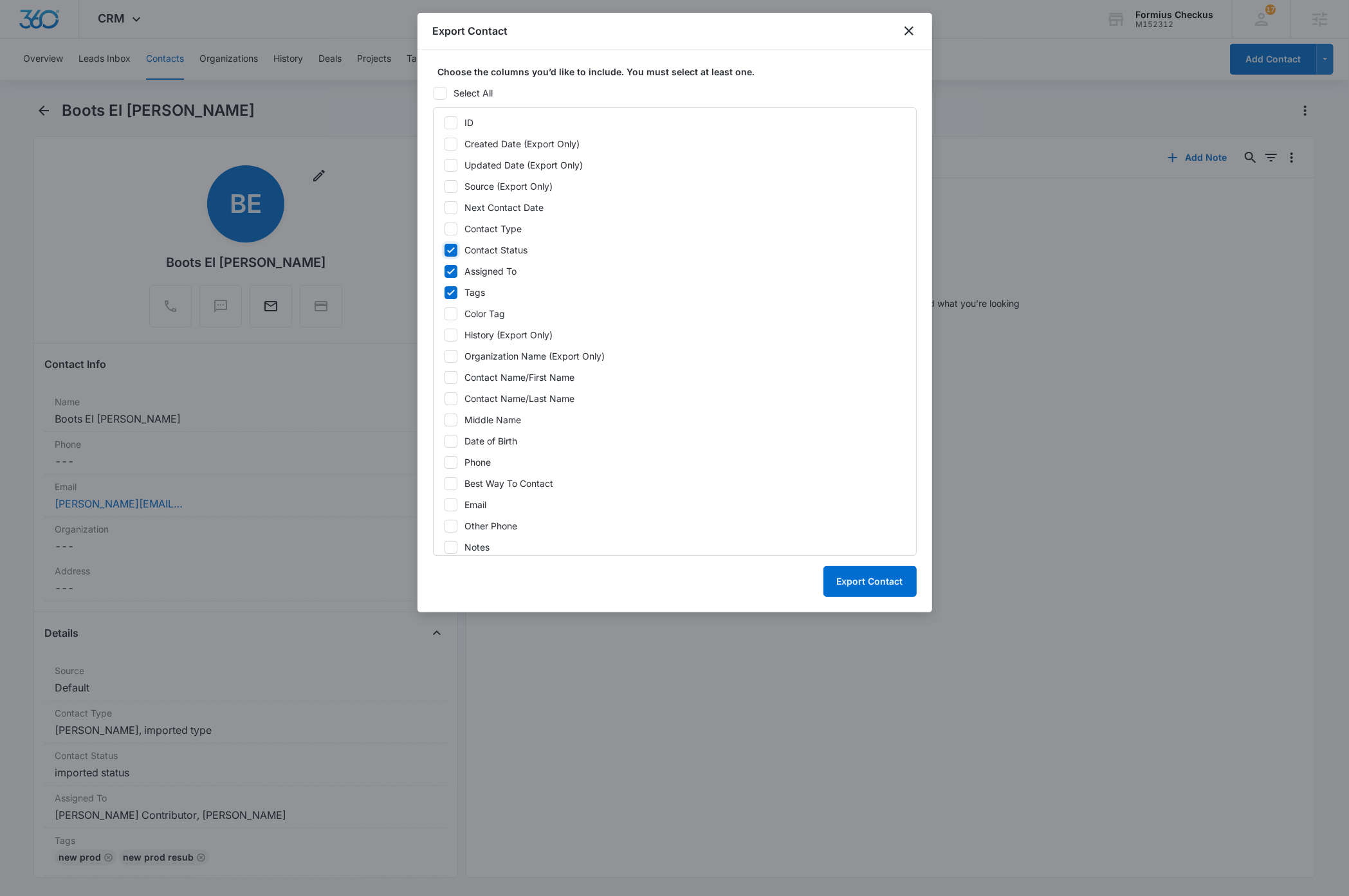
checkbox input "true"
click at [449, 227] on icon at bounding box center [450, 229] width 11 height 11
click at [444, 229] on input "Contact Type" at bounding box center [444, 229] width 1 height 1
checkbox input "true"
click at [451, 377] on icon at bounding box center [450, 377] width 11 height 11
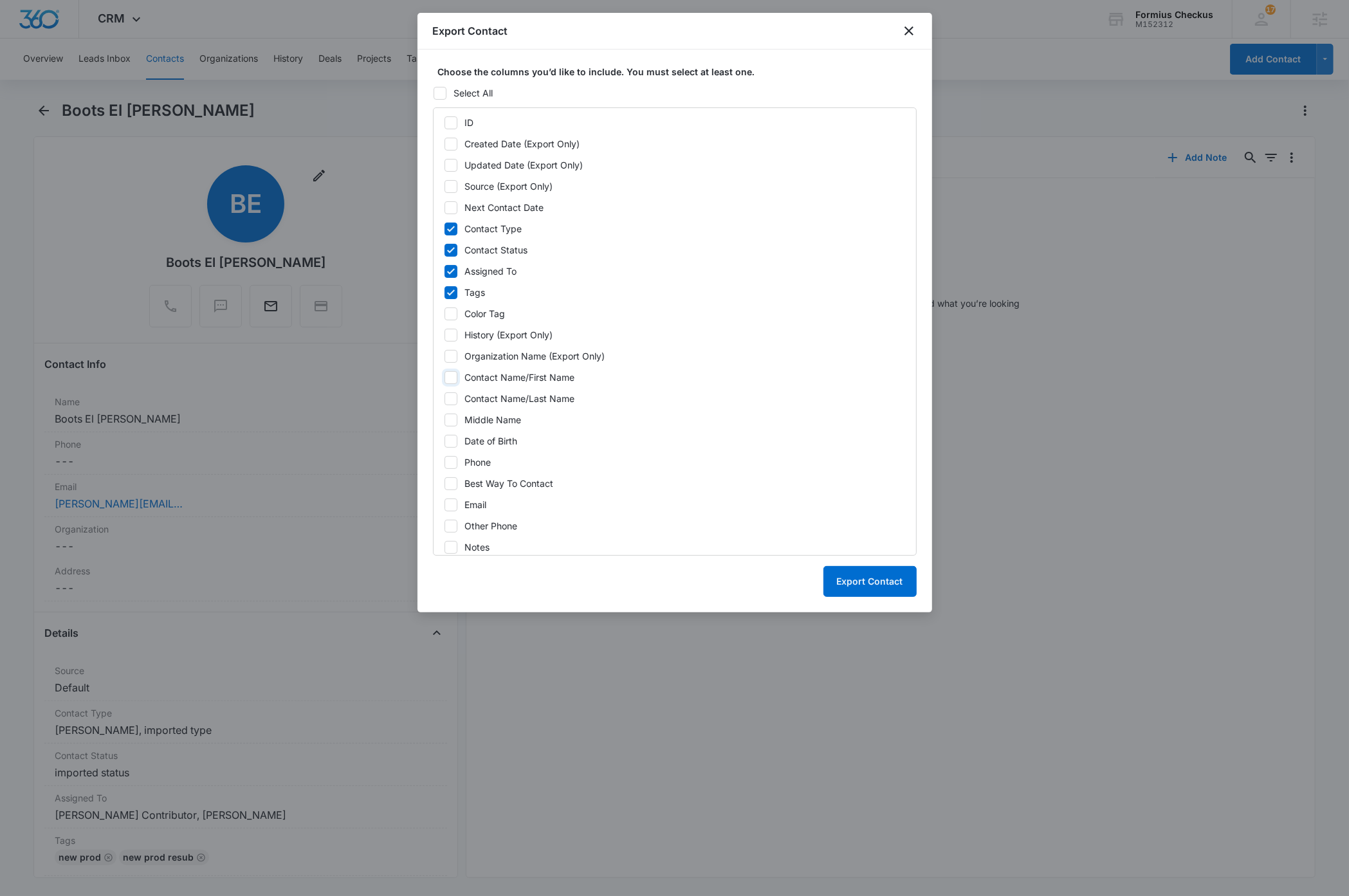
click at [444, 377] on input "Contact Name/First Name" at bounding box center [444, 377] width 1 height 1
checkbox input "true"
click at [449, 398] on icon at bounding box center [450, 398] width 11 height 11
click at [444, 398] on input "Contact Name/Last Name" at bounding box center [444, 398] width 1 height 1
checkbox input "true"
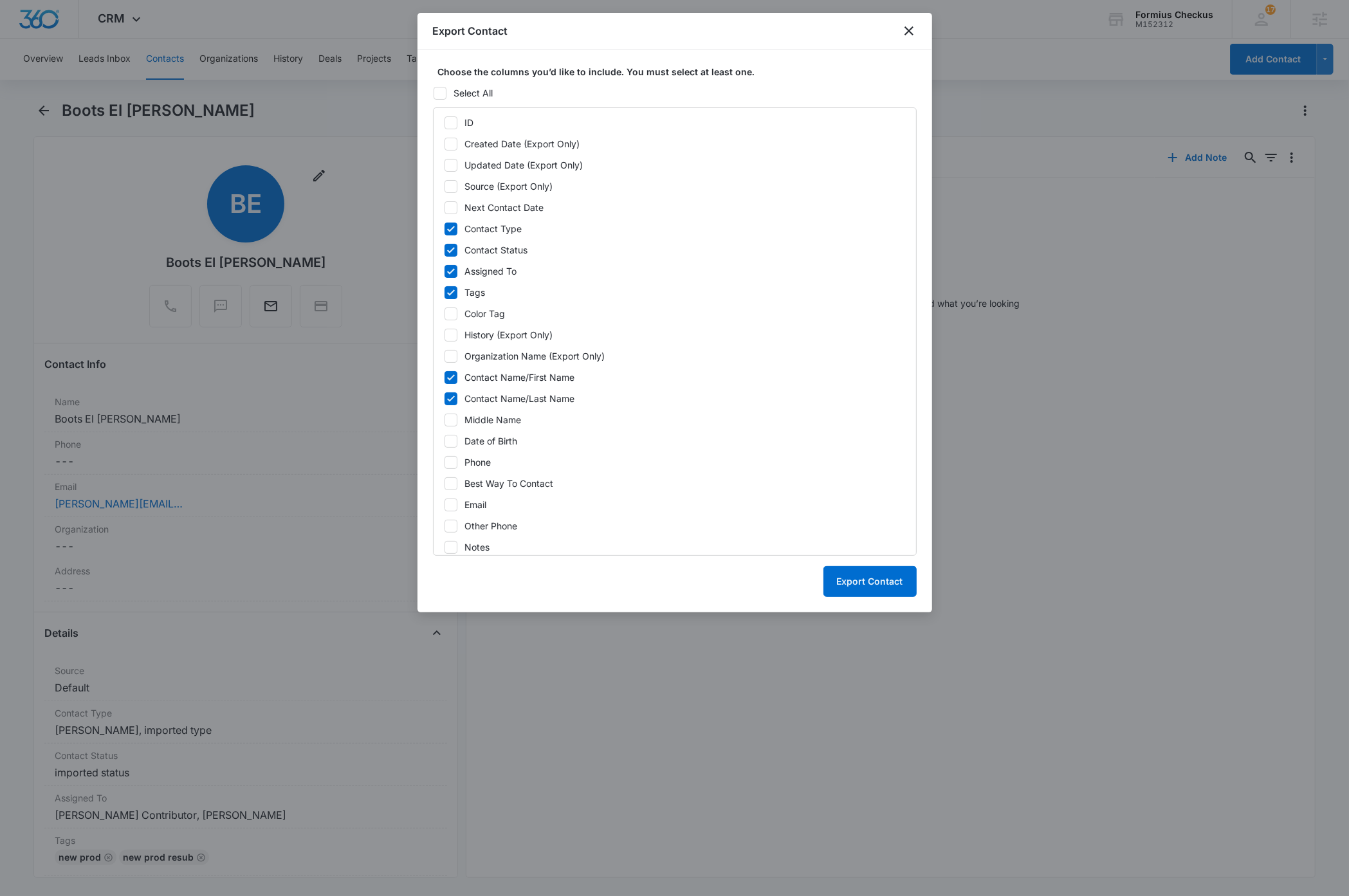
click at [449, 509] on icon at bounding box center [450, 505] width 11 height 11
click at [444, 505] on input "Email" at bounding box center [444, 505] width 1 height 1
checkbox input "true"
click at [885, 582] on button "Export Contact" at bounding box center [870, 582] width 94 height 31
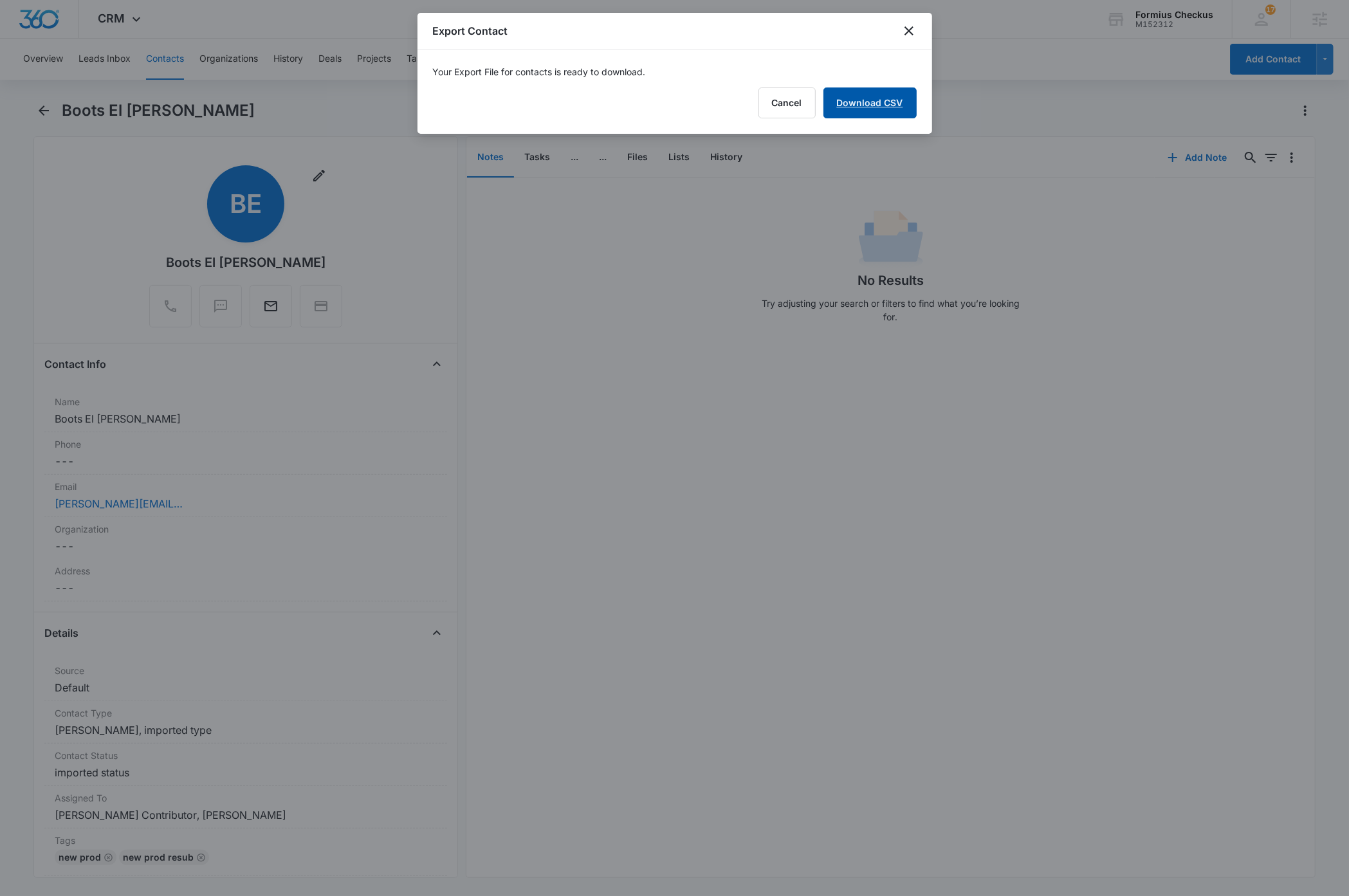
click at [870, 104] on link "Download CSV" at bounding box center [870, 103] width 94 height 31
click at [888, 106] on button "Finish" at bounding box center [889, 103] width 54 height 31
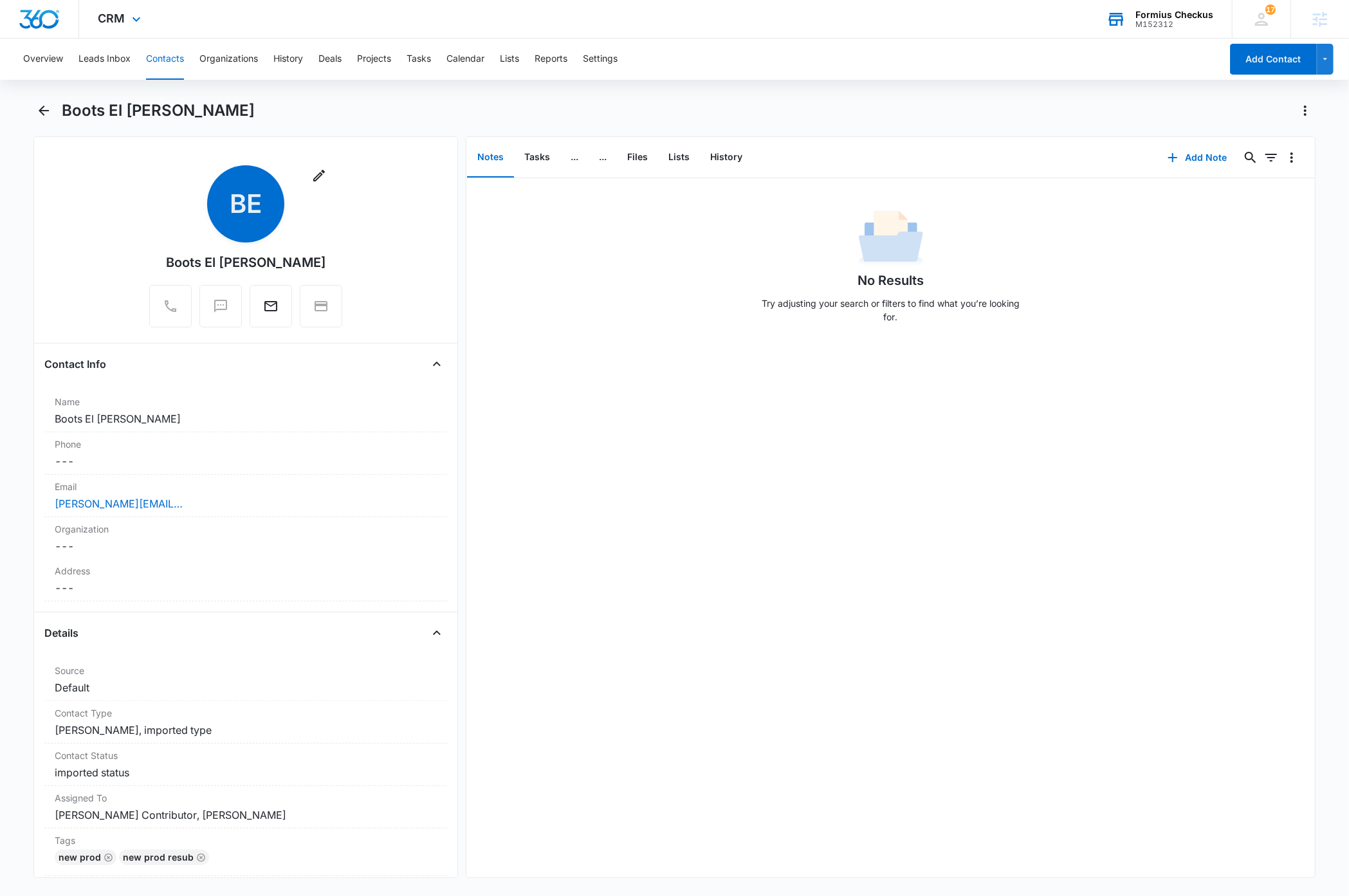
click at [1172, 17] on div "Formius Checkus" at bounding box center [1175, 15] width 78 height 10
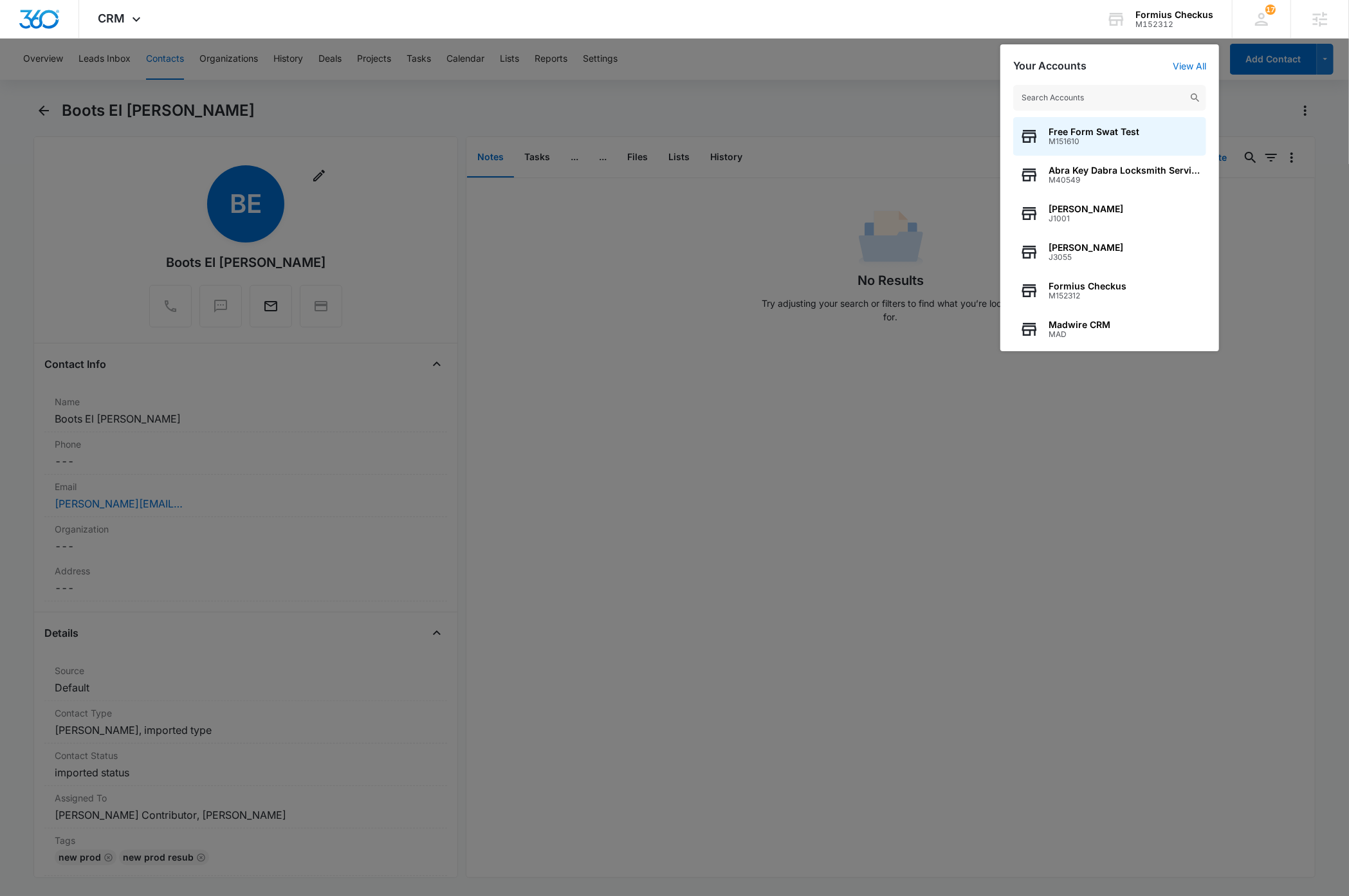
click at [1111, 102] on input "text" at bounding box center [1109, 98] width 193 height 26
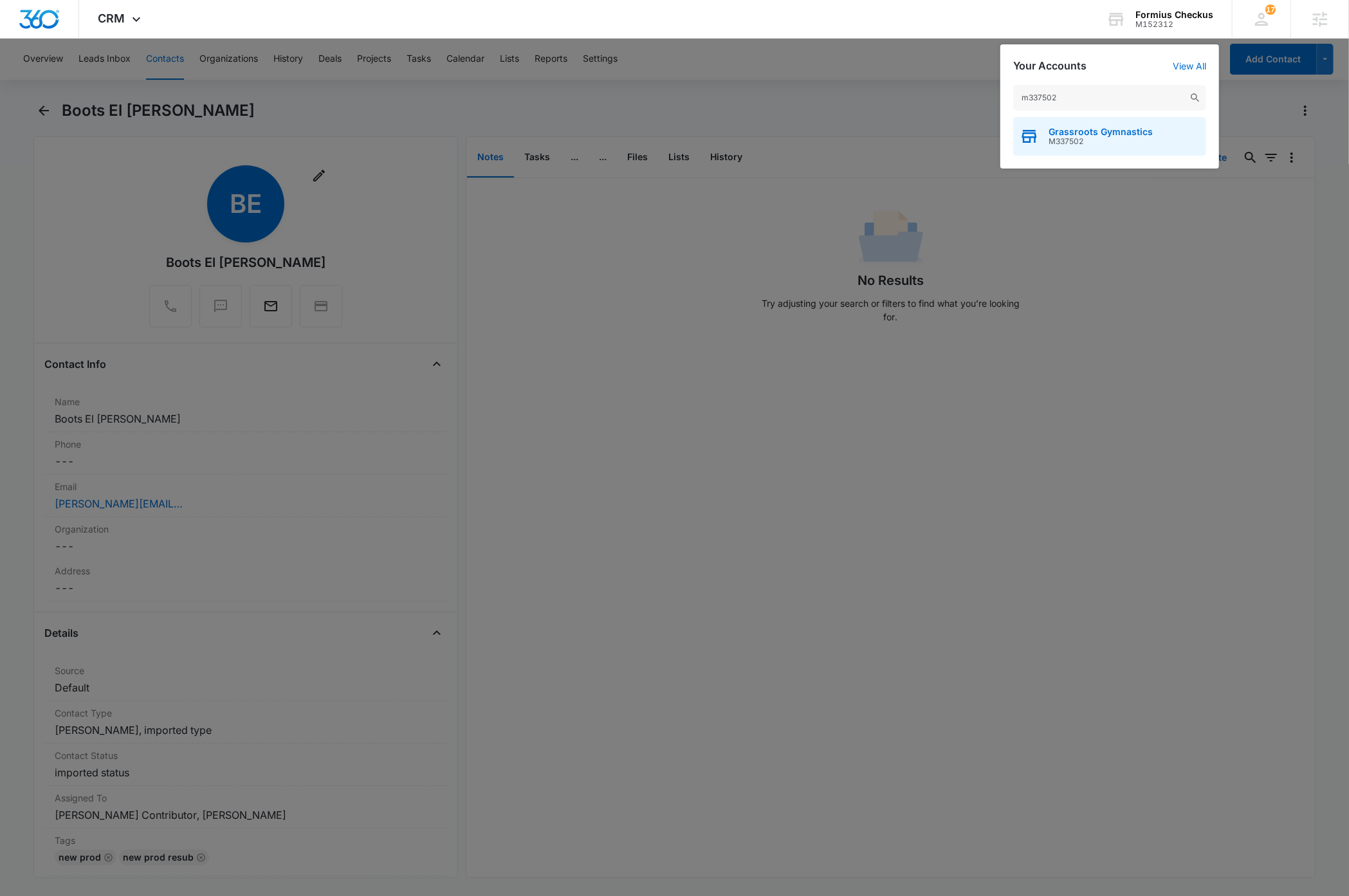
type input "m337502"
click at [1125, 141] on span "M337502" at bounding box center [1100, 141] width 104 height 9
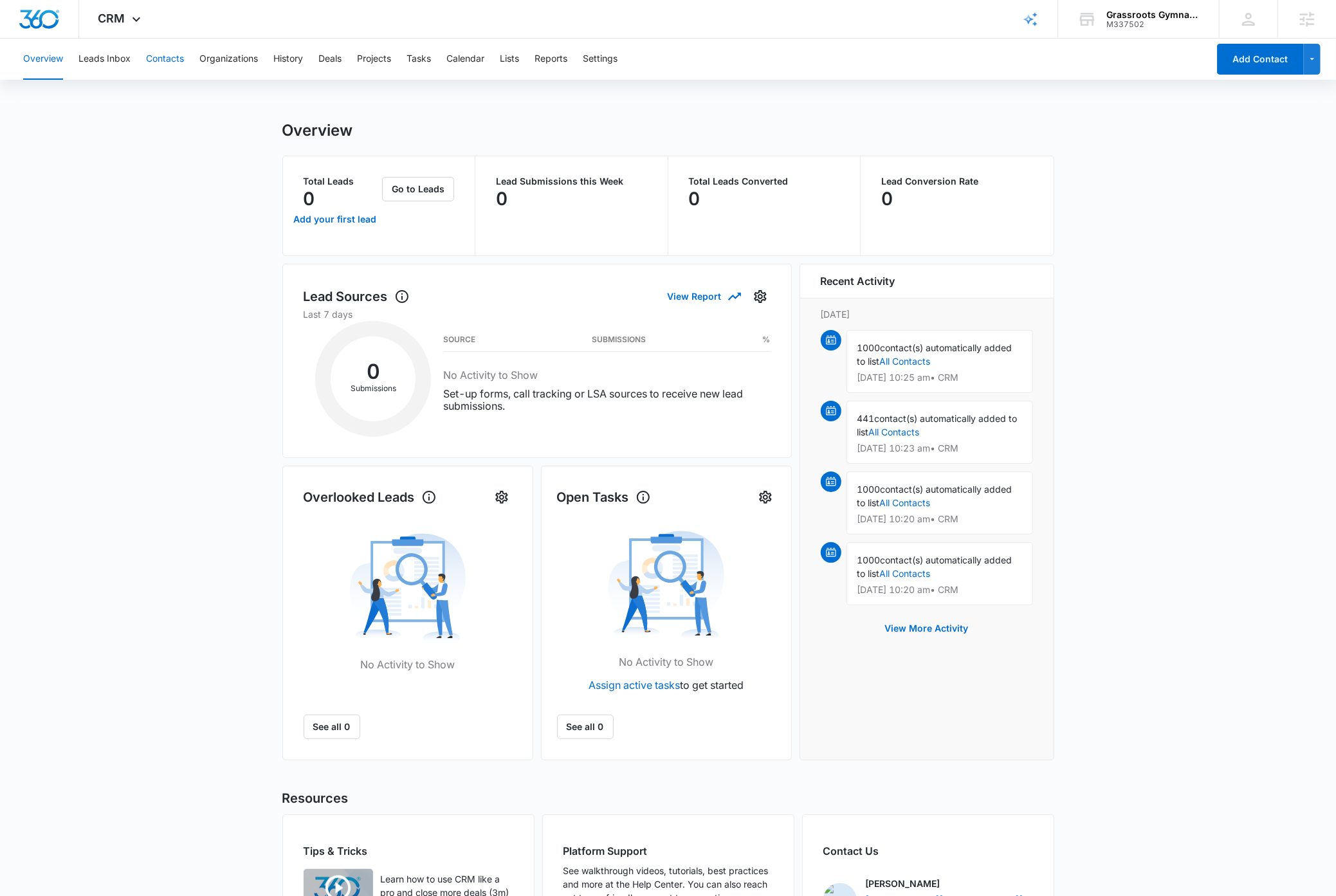
click at [169, 61] on button "Contacts" at bounding box center [165, 60] width 38 height 42
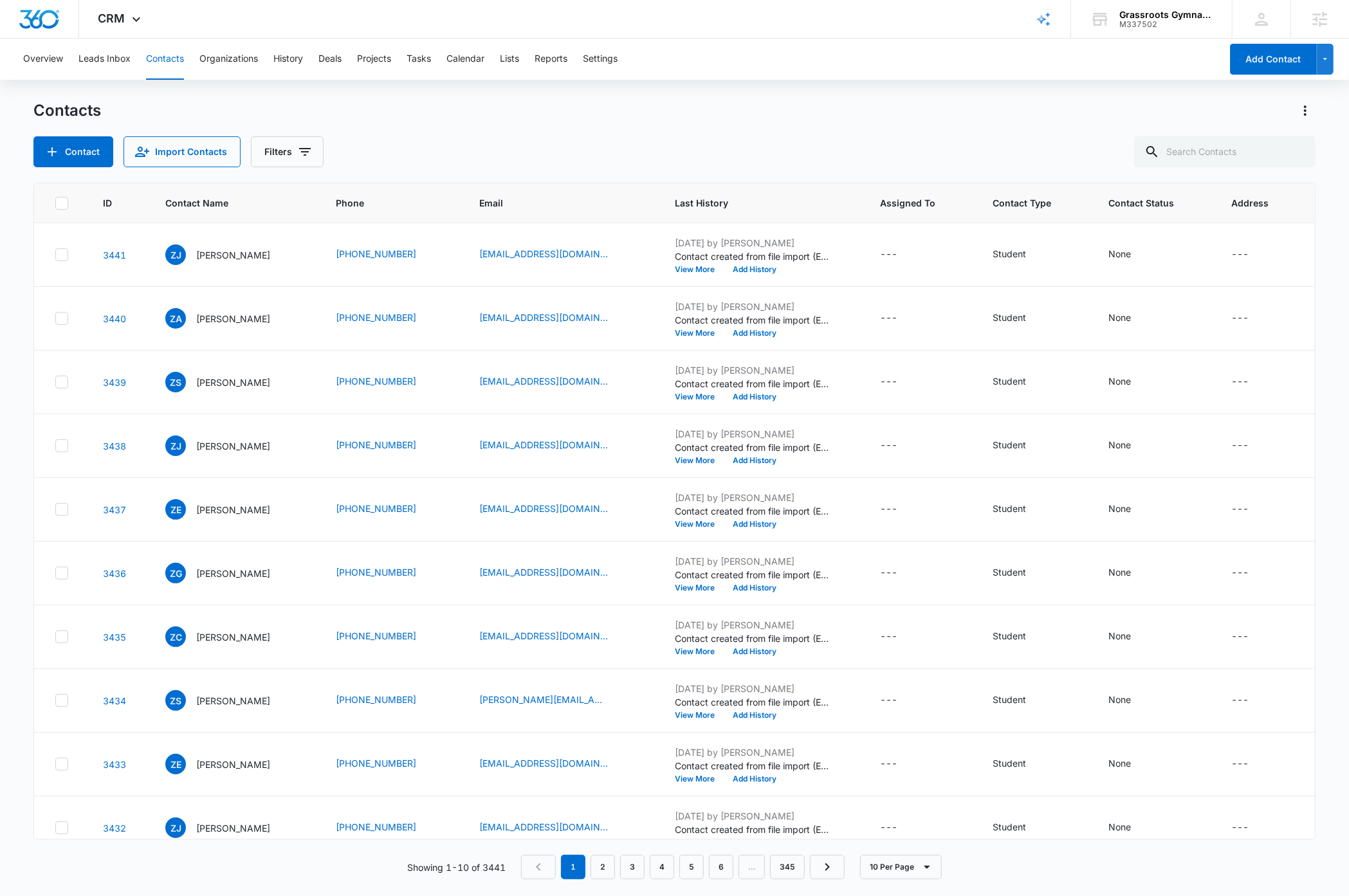
click at [678, 128] on div "Contacts Contact Import Contacts Filters" at bounding box center [674, 133] width 1281 height 67
click at [809, 134] on div "Contacts Contact Import Contacts Filters" at bounding box center [674, 133] width 1281 height 67
click at [585, 144] on div "Contact Import Contacts Filters" at bounding box center [674, 152] width 1281 height 31
click at [1275, 115] on span "Reload Page" at bounding box center [1290, 118] width 46 height 12
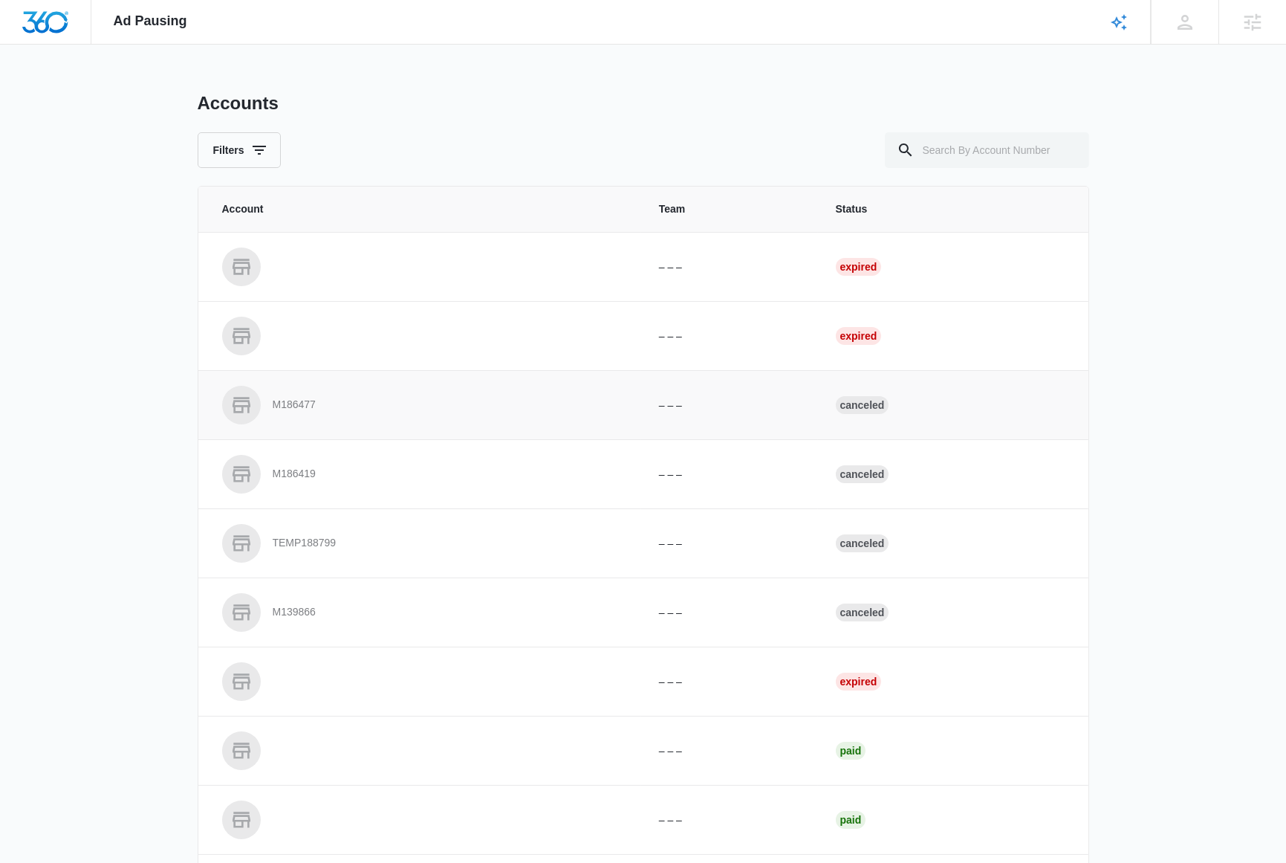
click at [306, 405] on p "M186477" at bounding box center [294, 405] width 43 height 15
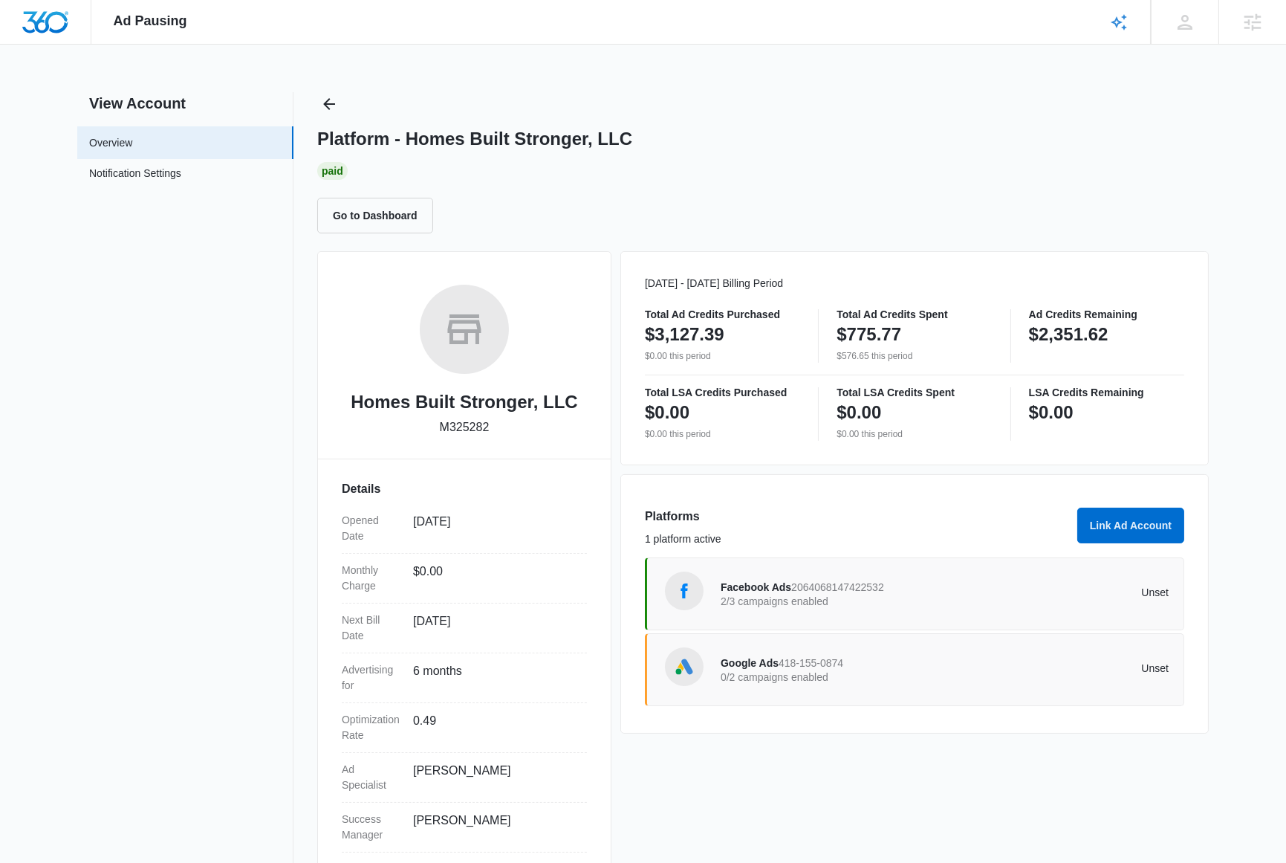
click at [1251, 669] on div "Ad Pausing Apps Reputation Websites Forms CRM Email Social Payments Content Ads…" at bounding box center [643, 431] width 1286 height 863
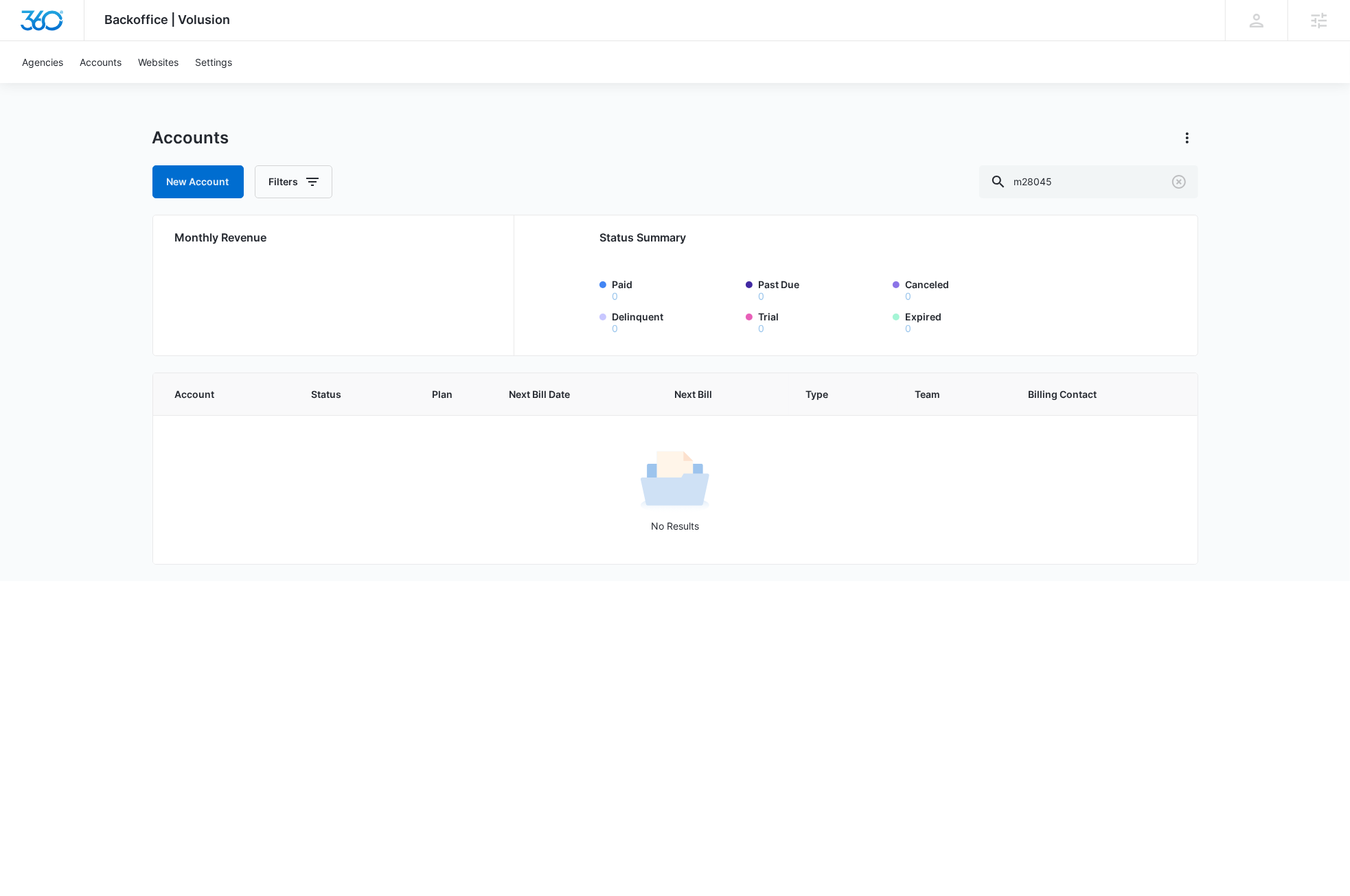
click at [748, 145] on div "Accounts" at bounding box center [675, 138] width 1046 height 22
click at [1118, 181] on input "m28045" at bounding box center [1089, 182] width 219 height 33
click at [43, 67] on link "Agencies" at bounding box center [43, 62] width 57 height 42
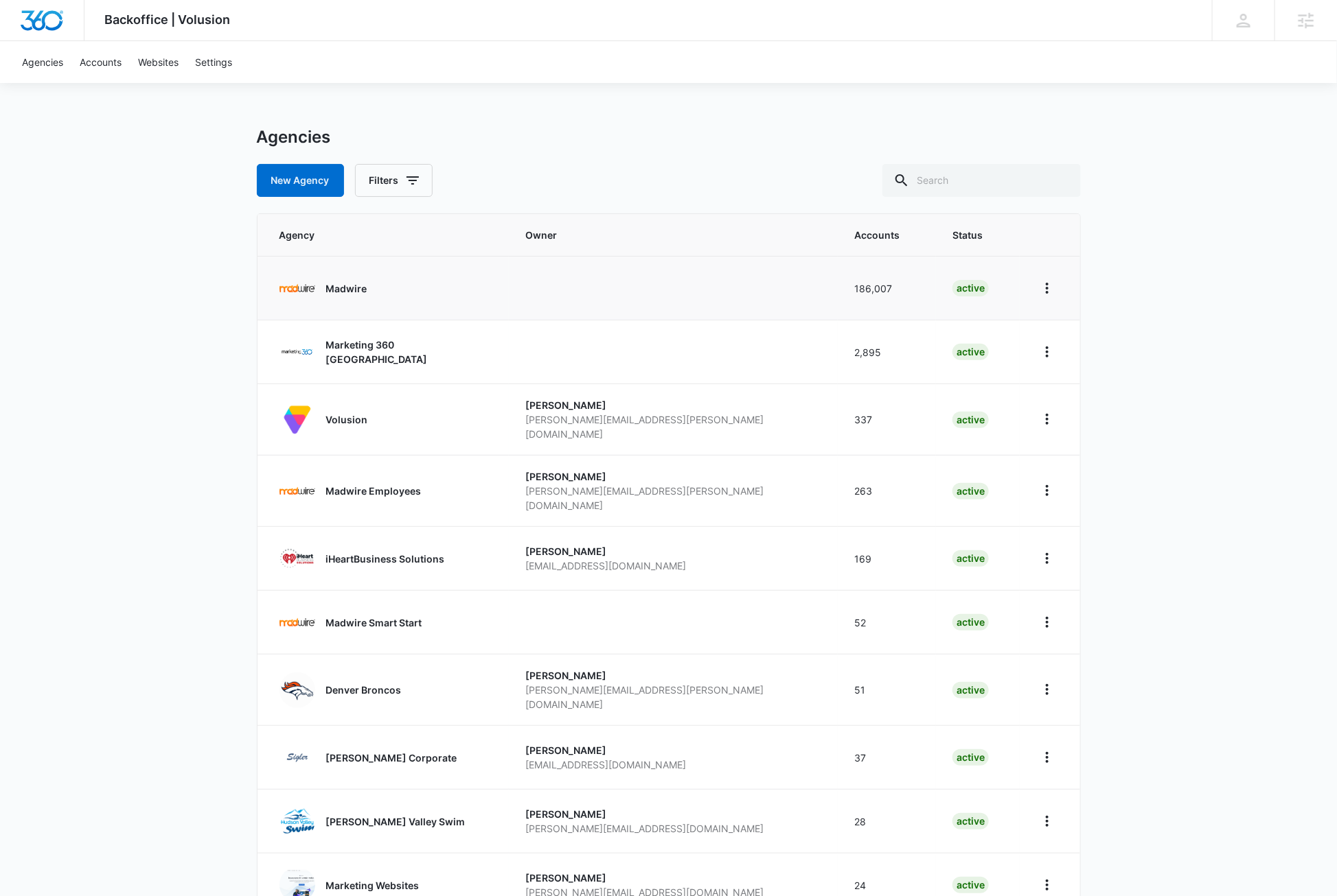
click at [347, 287] on p "Madwire" at bounding box center [346, 289] width 42 height 15
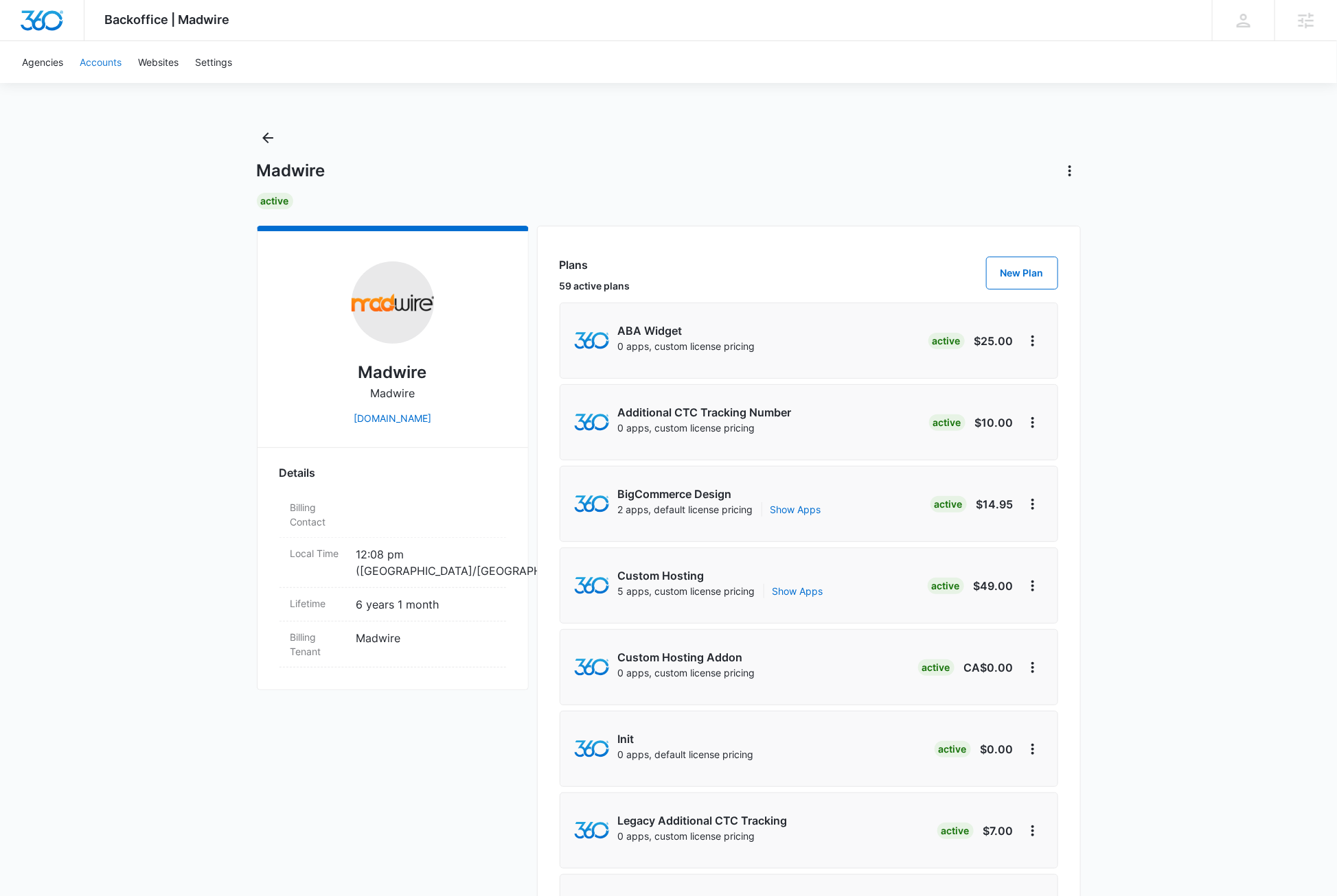
click at [106, 57] on link "Accounts" at bounding box center [100, 62] width 58 height 42
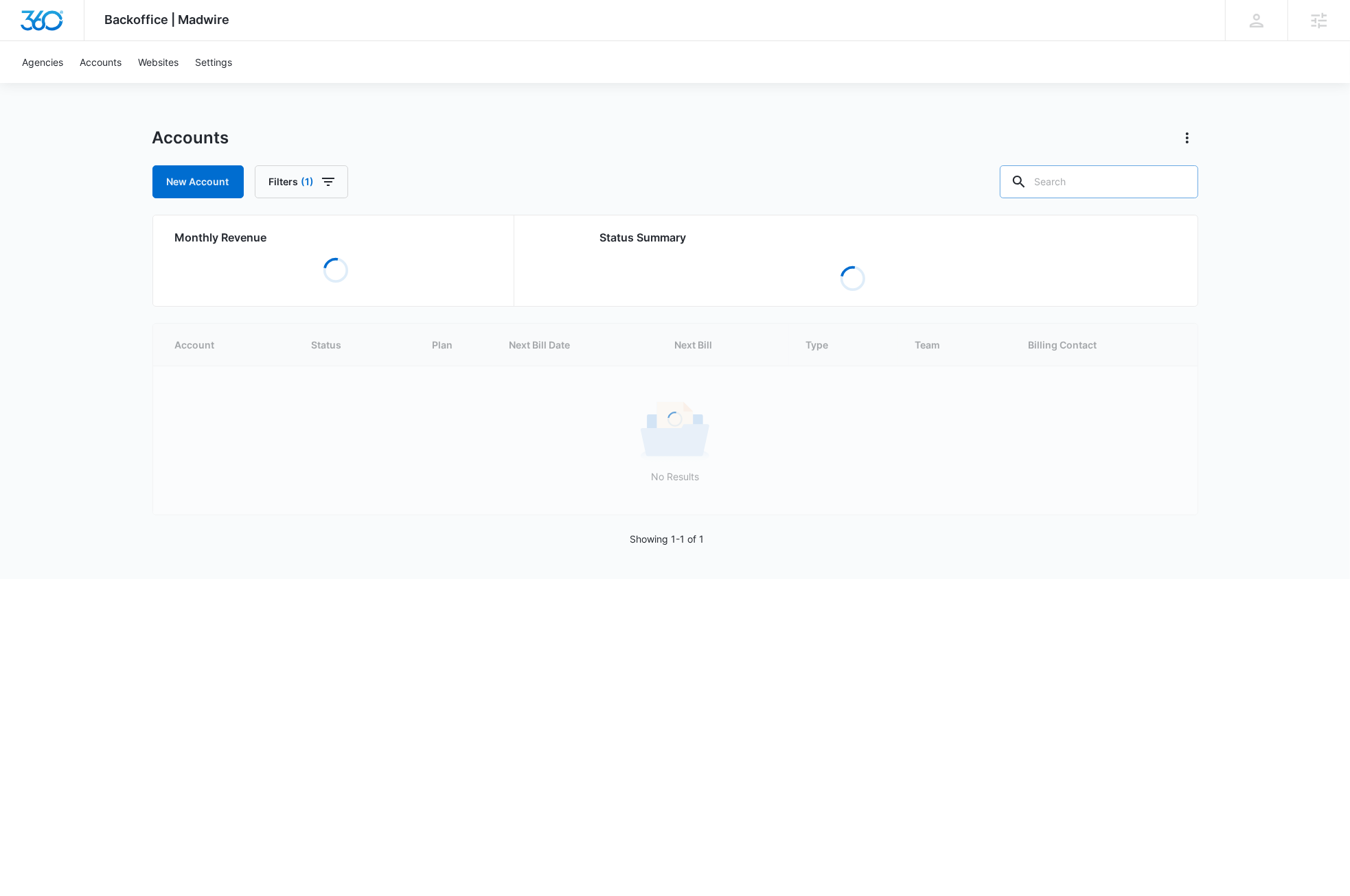
click at [1116, 183] on input "text" at bounding box center [1099, 182] width 199 height 33
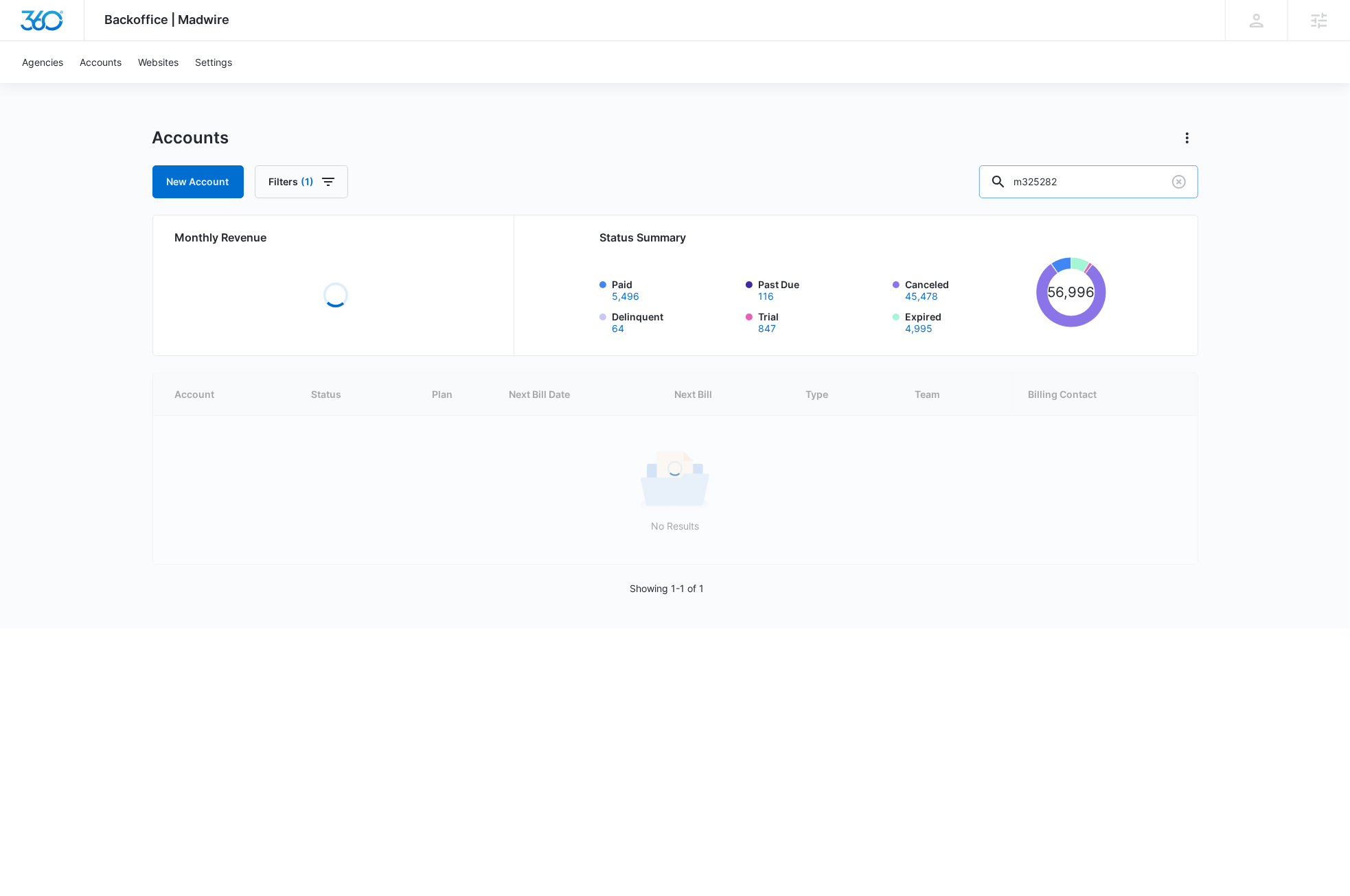
type input "m325282"
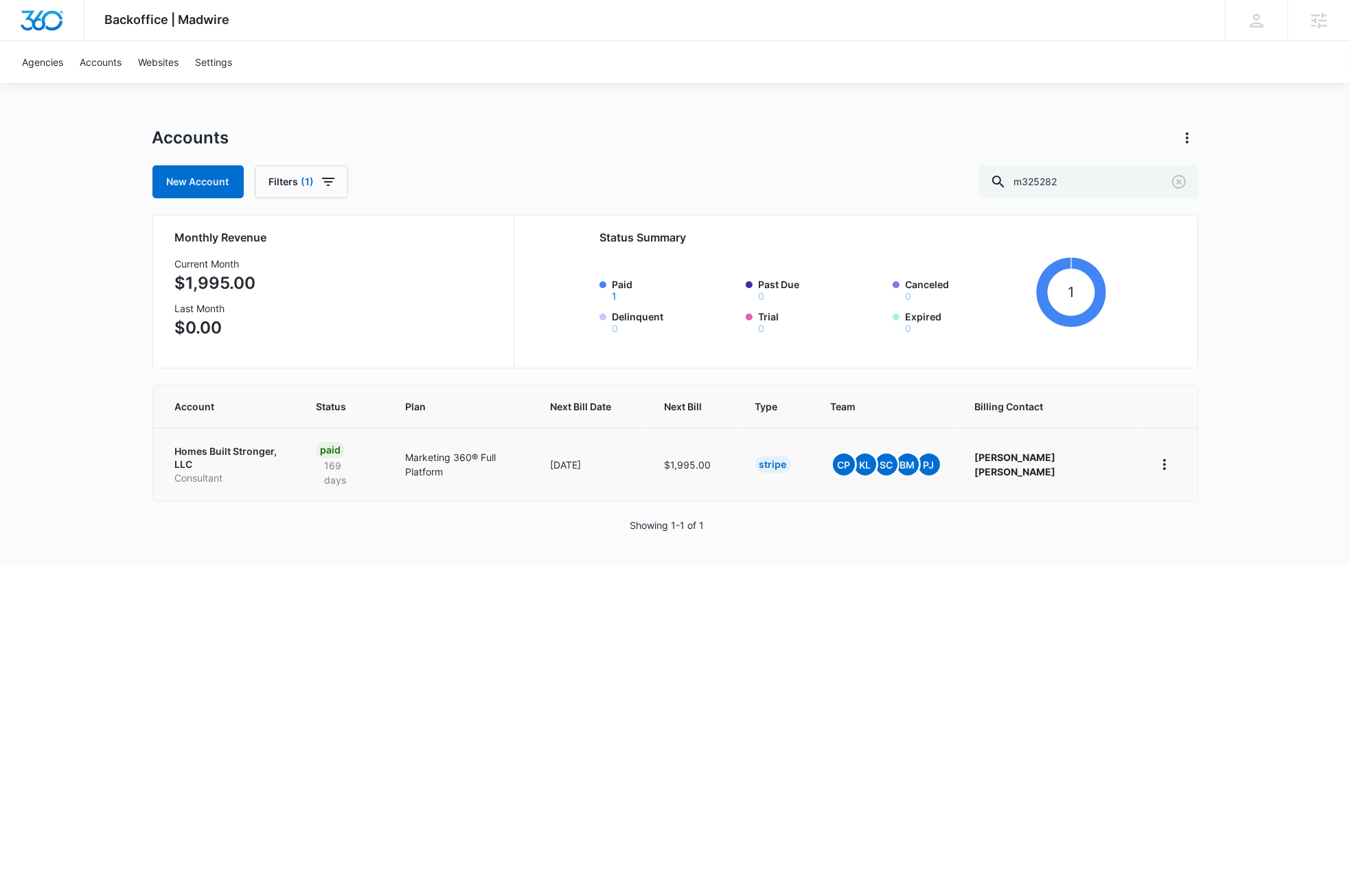
click at [263, 451] on p "Homes Built Stronger, LLC" at bounding box center [228, 458] width 108 height 27
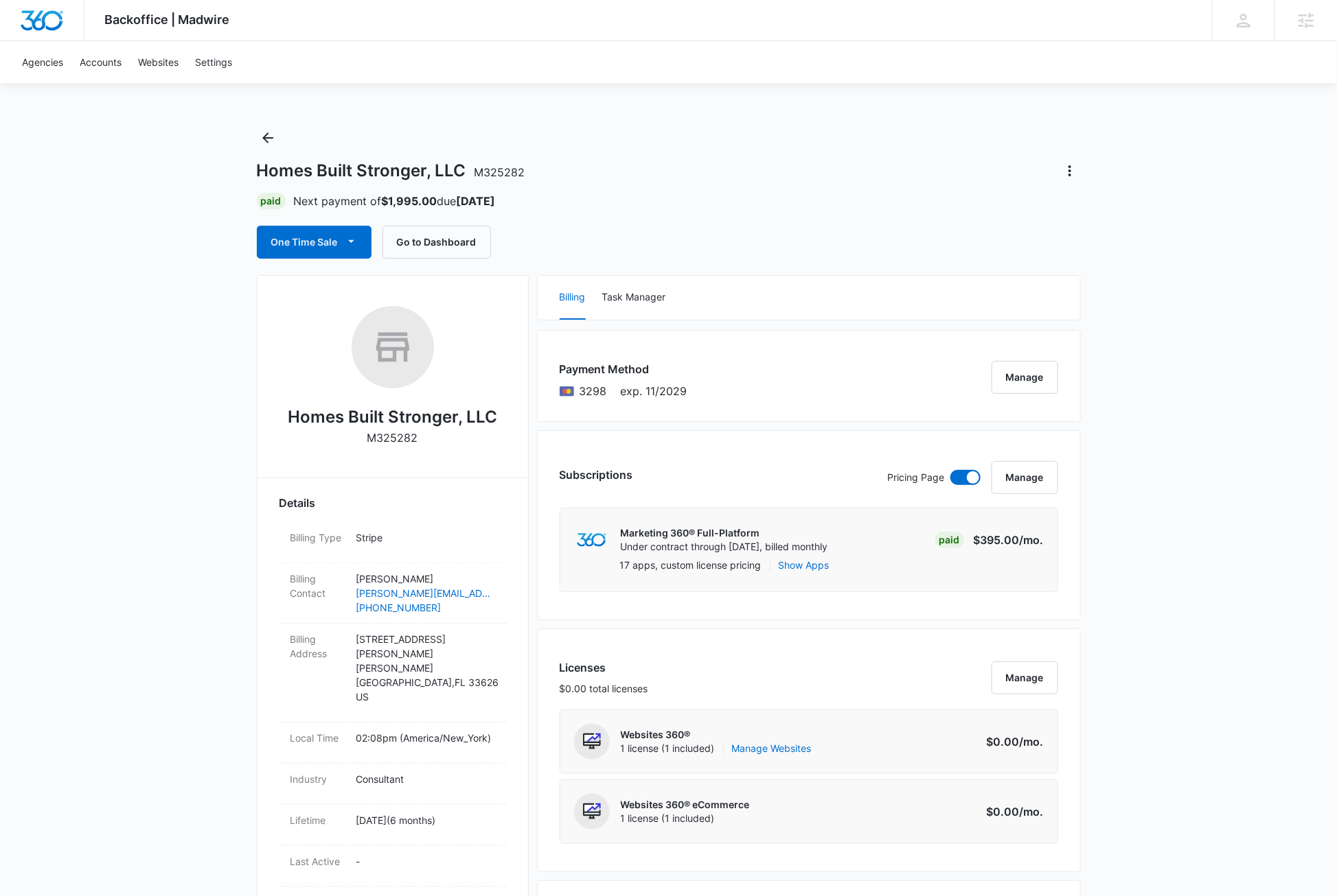
click at [393, 436] on p "M325282" at bounding box center [393, 438] width 51 height 17
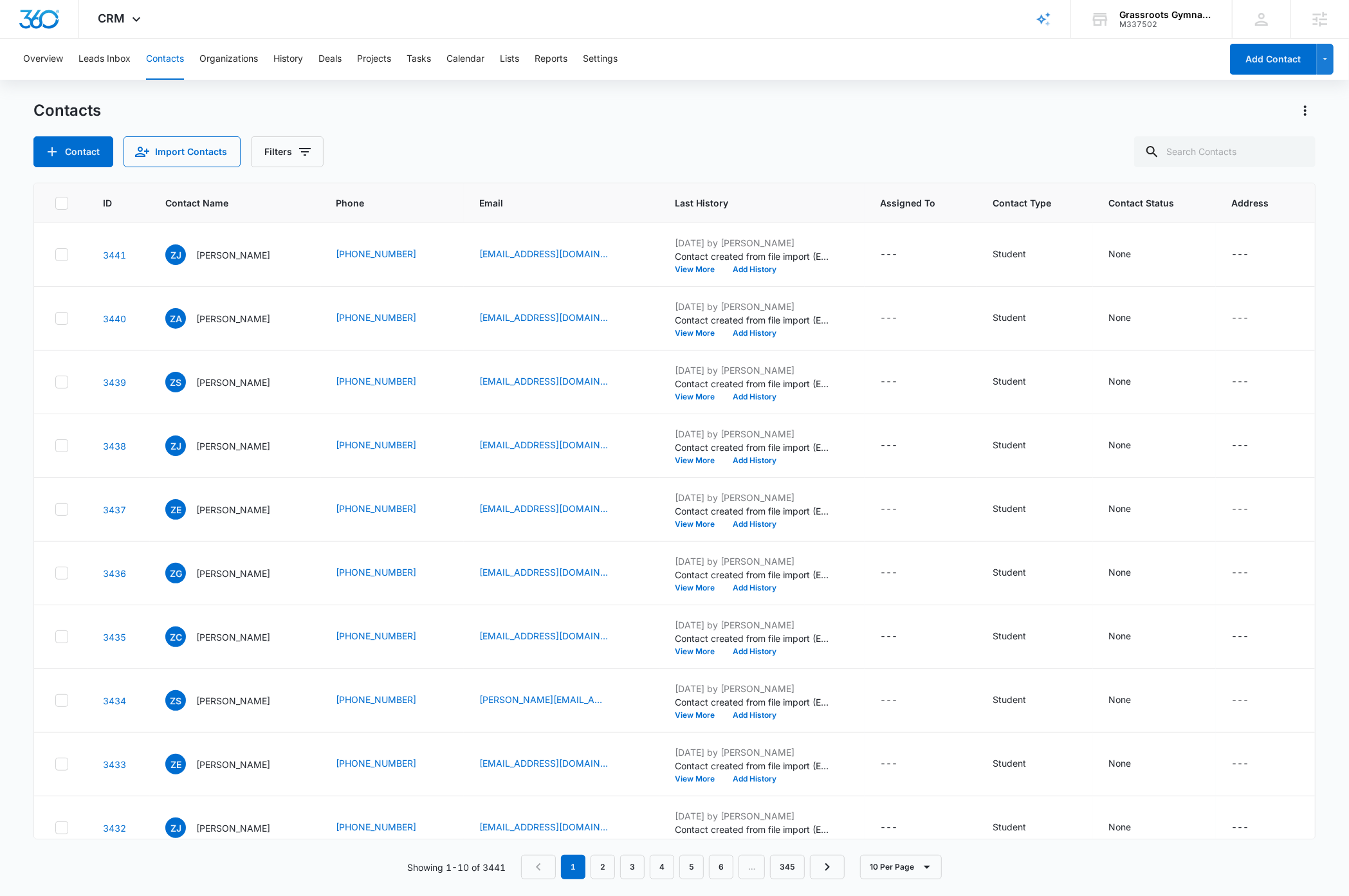
click at [806, 126] on div "Contacts Contact Import Contacts Filters" at bounding box center [674, 133] width 1281 height 67
click at [1176, 21] on div "M337502" at bounding box center [1166, 24] width 94 height 9
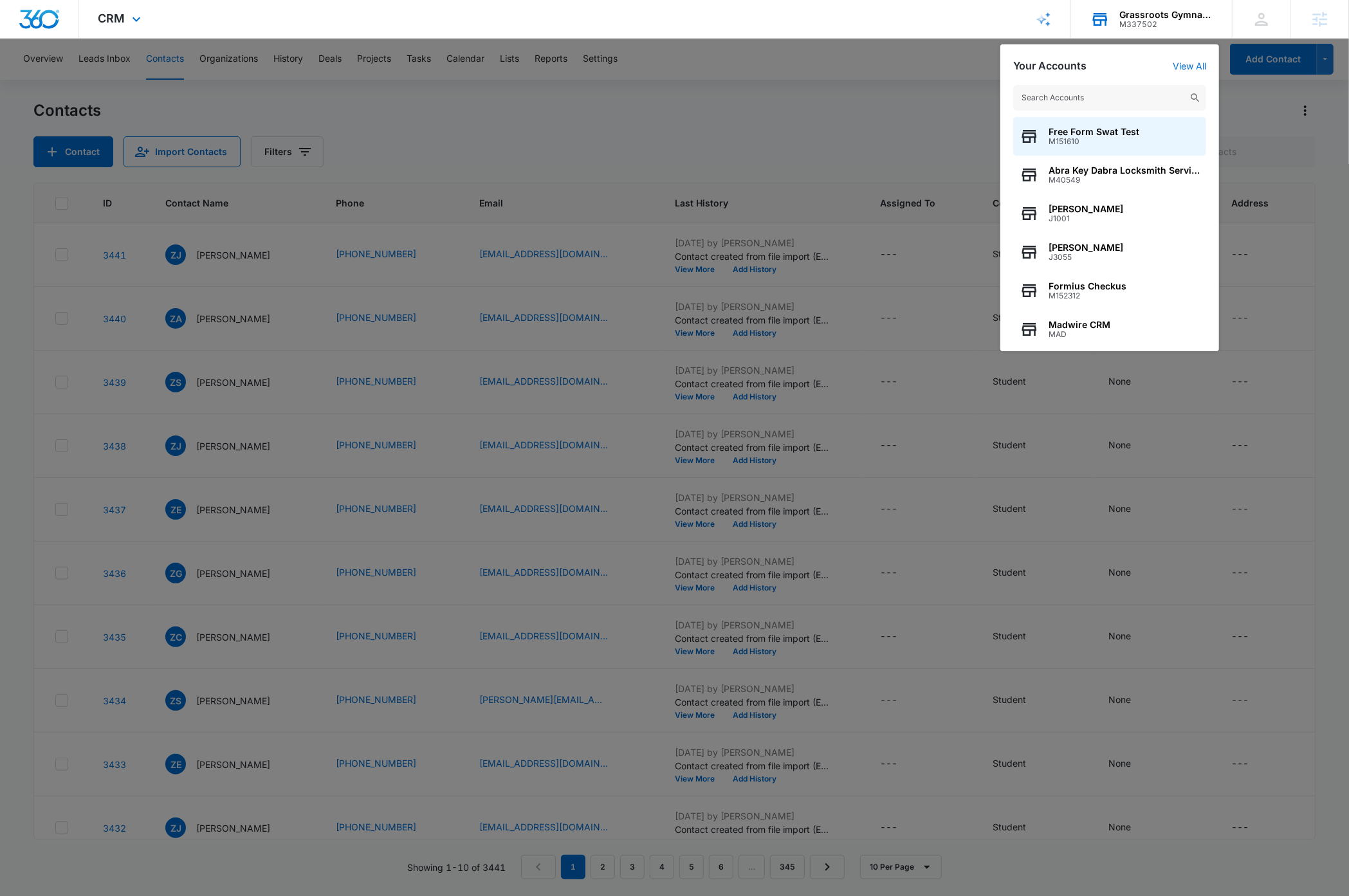
click at [1106, 100] on input "text" at bounding box center [1109, 98] width 193 height 26
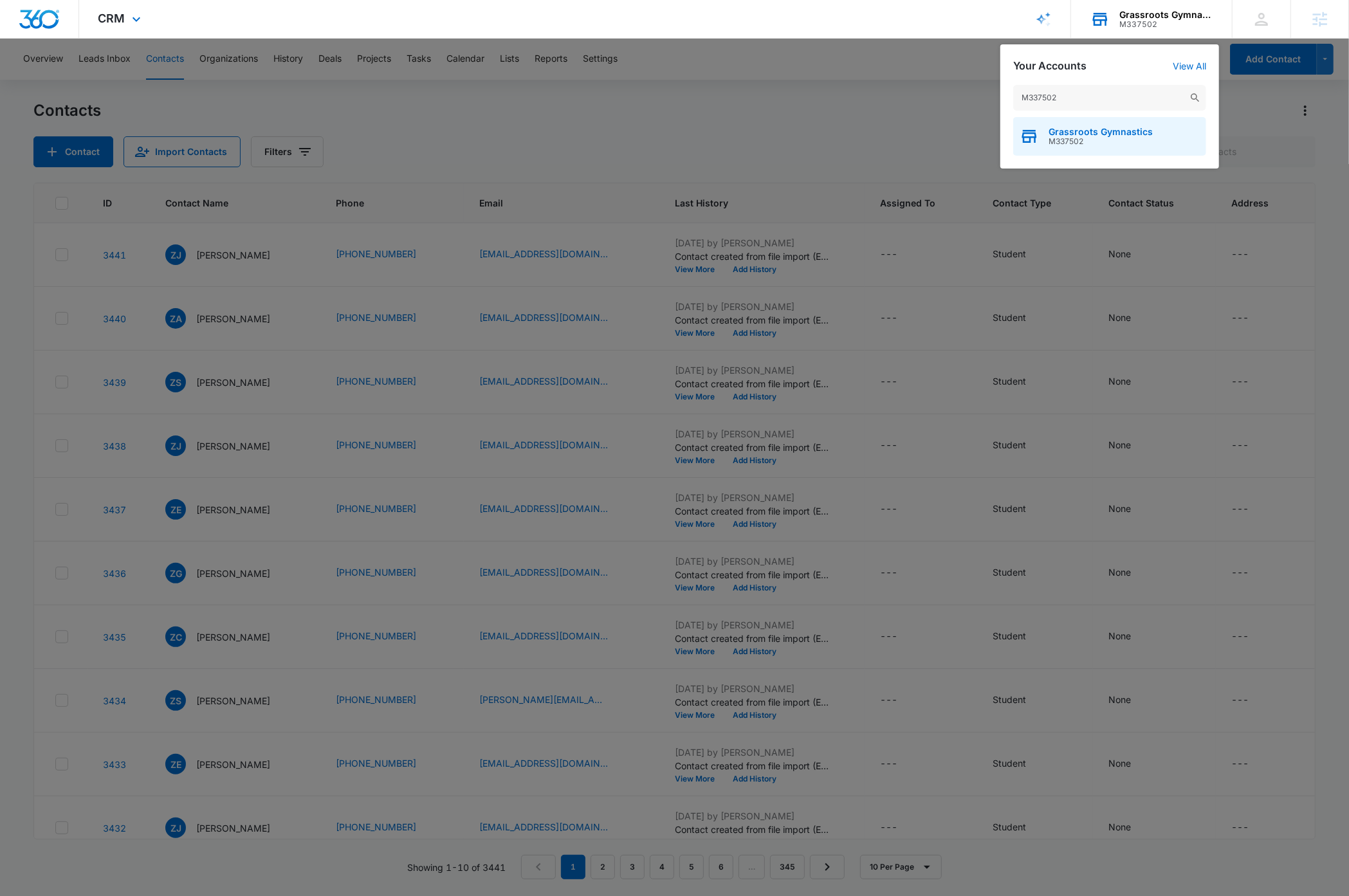
type input "M337502"
click at [1100, 132] on span "Grassroots Gymnastics" at bounding box center [1100, 132] width 104 height 10
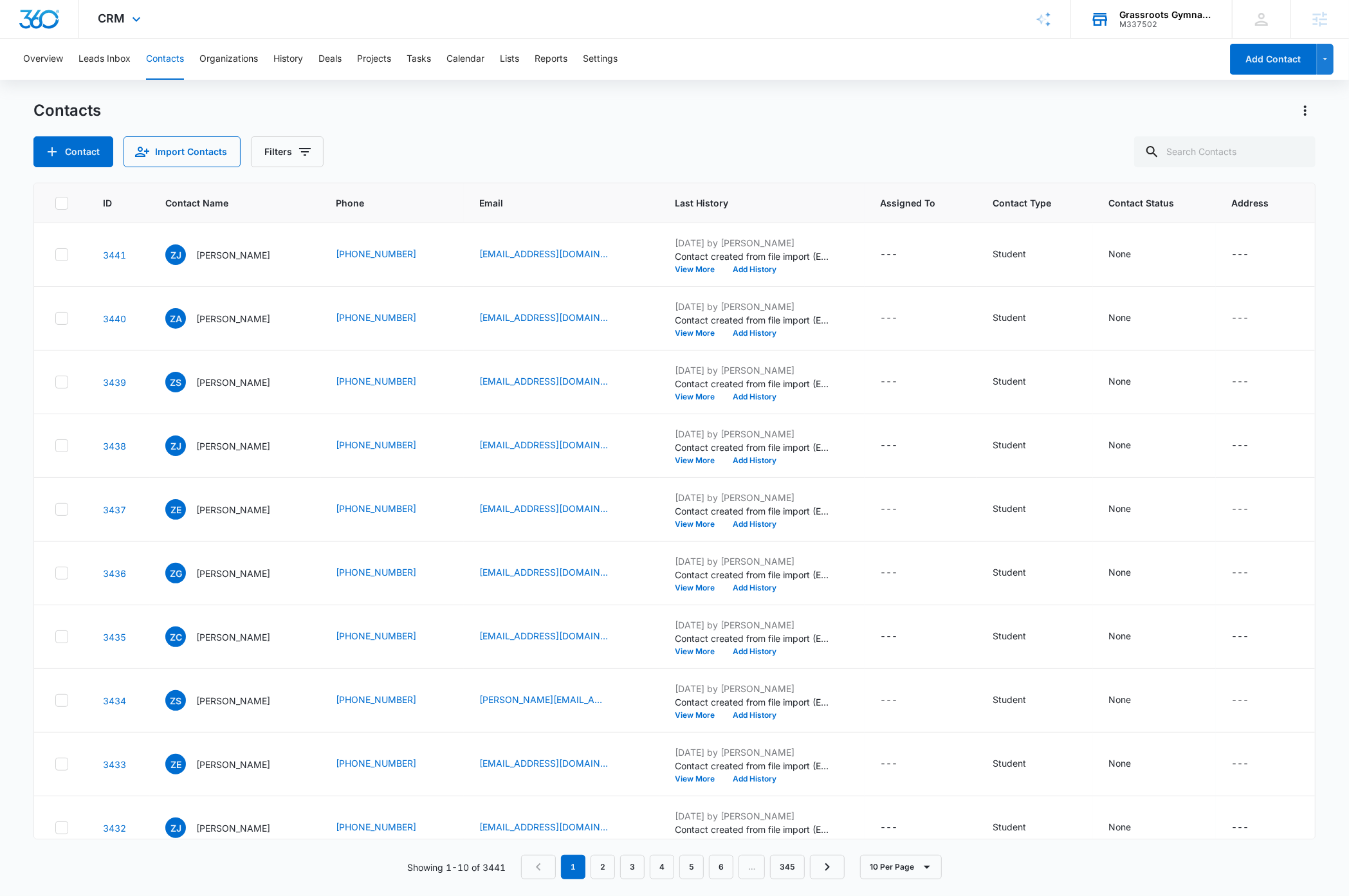
click at [576, 124] on div "Contacts Contact Import Contacts Filters" at bounding box center [674, 133] width 1281 height 67
click at [115, 57] on button "Leads Inbox" at bounding box center [105, 60] width 52 height 42
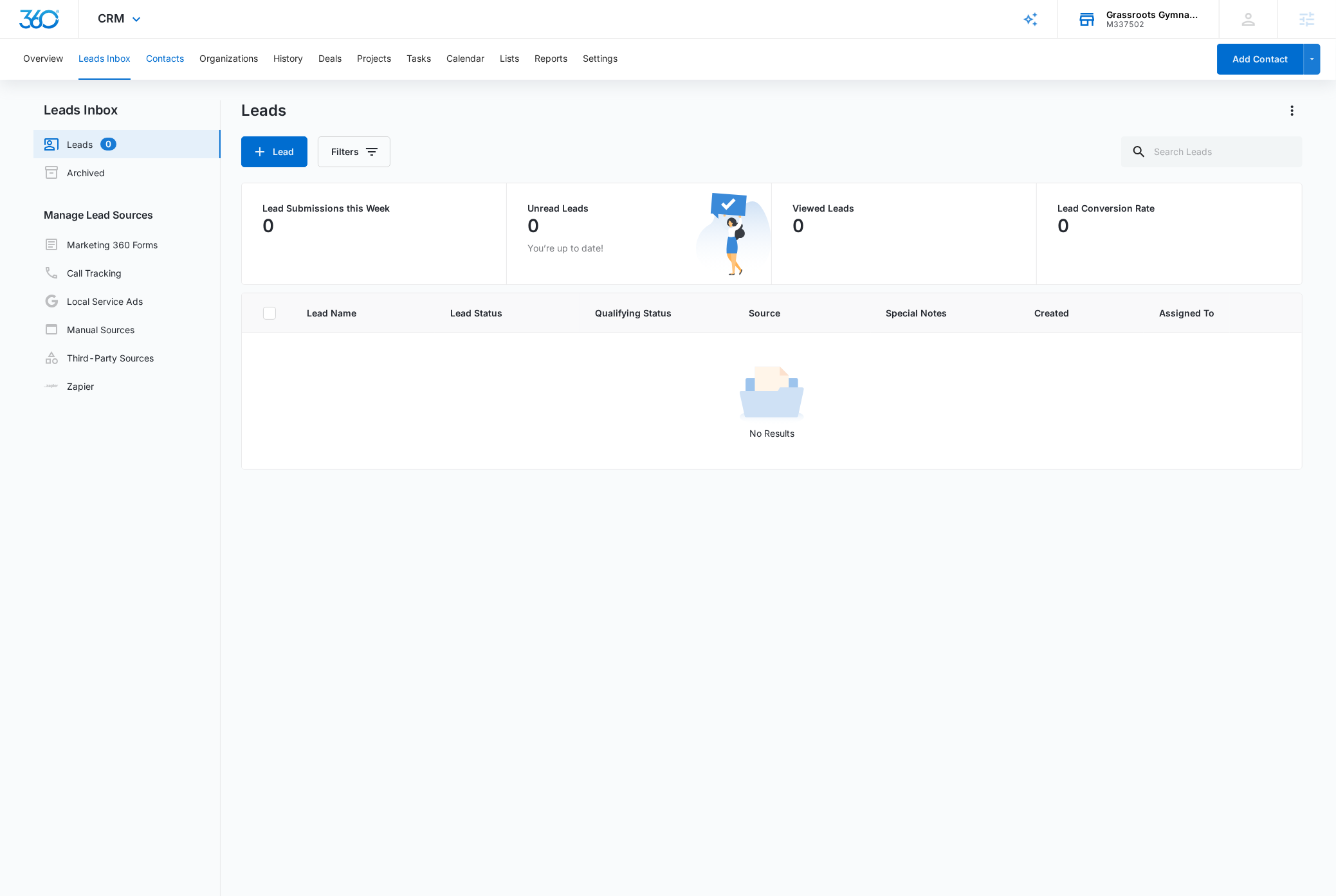
click at [170, 58] on button "Contacts" at bounding box center [165, 60] width 38 height 42
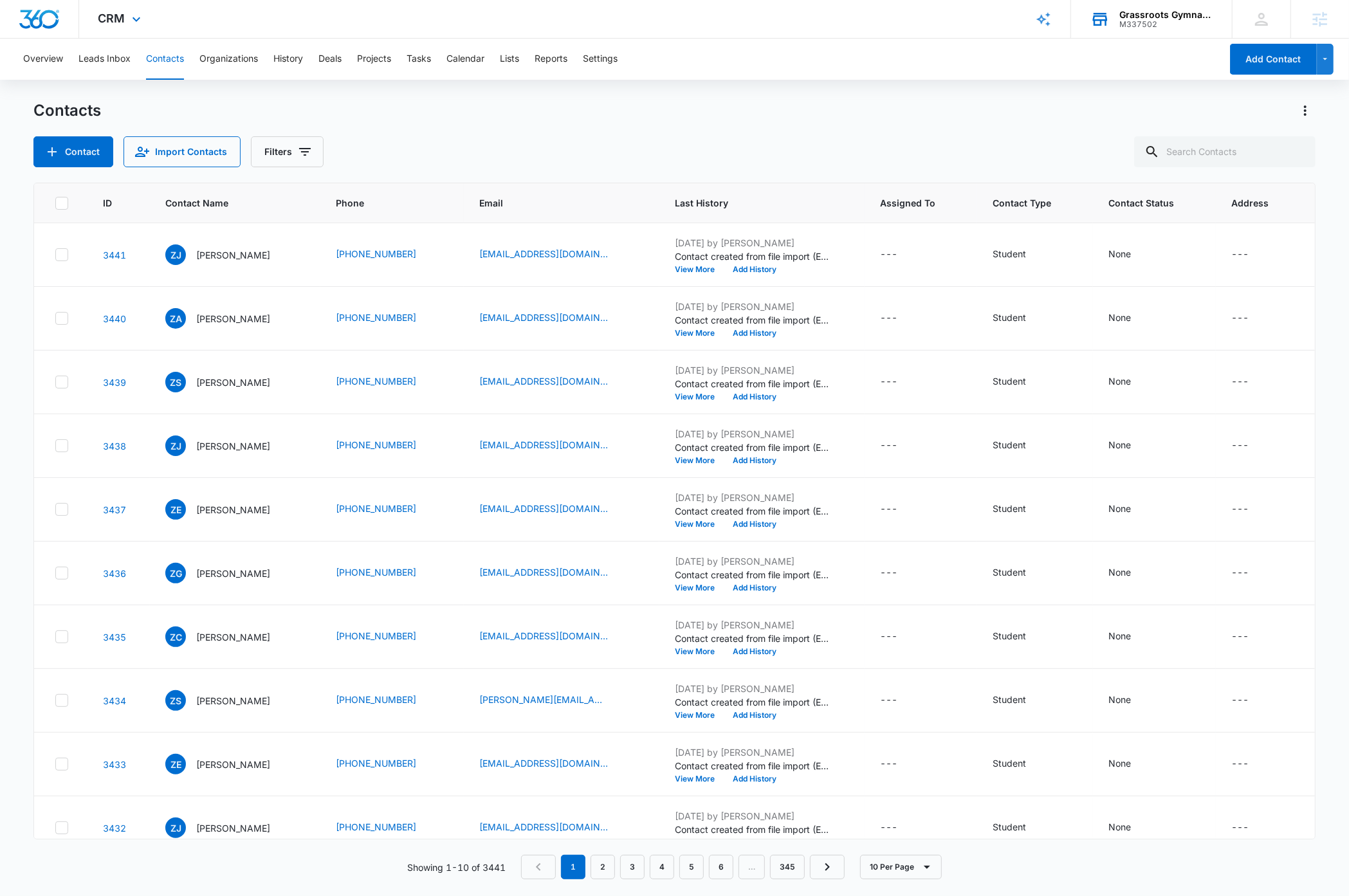
click at [686, 119] on div "Contacts" at bounding box center [674, 111] width 1281 height 21
click at [312, 154] on button "Filters" at bounding box center [287, 152] width 73 height 31
click at [403, 200] on icon "Show Assigned To filters" at bounding box center [403, 198] width 3 height 6
click at [274, 282] on icon at bounding box center [272, 285] width 11 height 11
click at [267, 285] on input "(Unassigned)" at bounding box center [266, 285] width 1 height 1
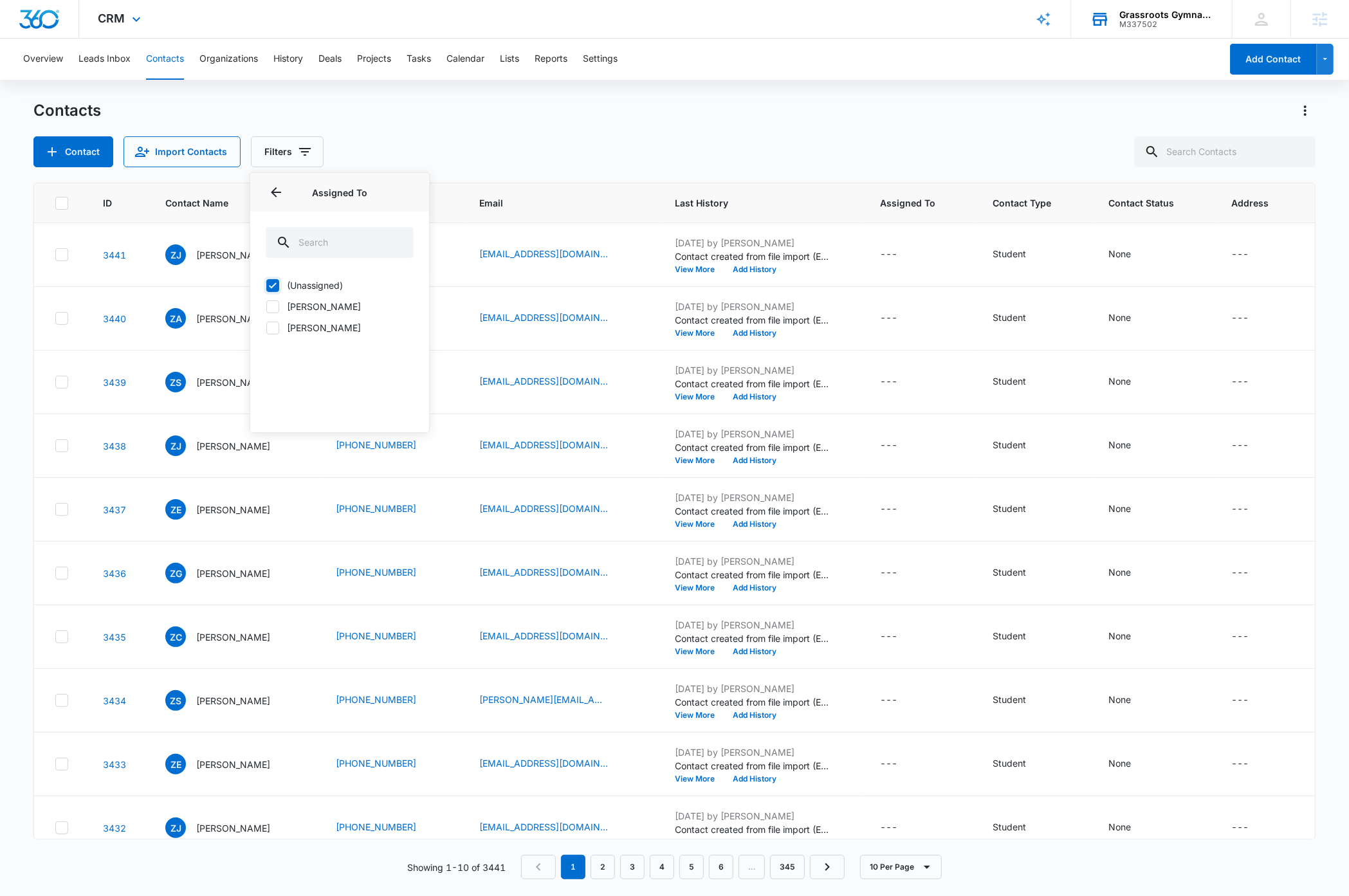
checkbox input "true"
click at [545, 139] on div "Actions Contact Import Contacts Filters (1) Assigned To 1 Assigned To (1) (Unas…" at bounding box center [674, 152] width 1281 height 31
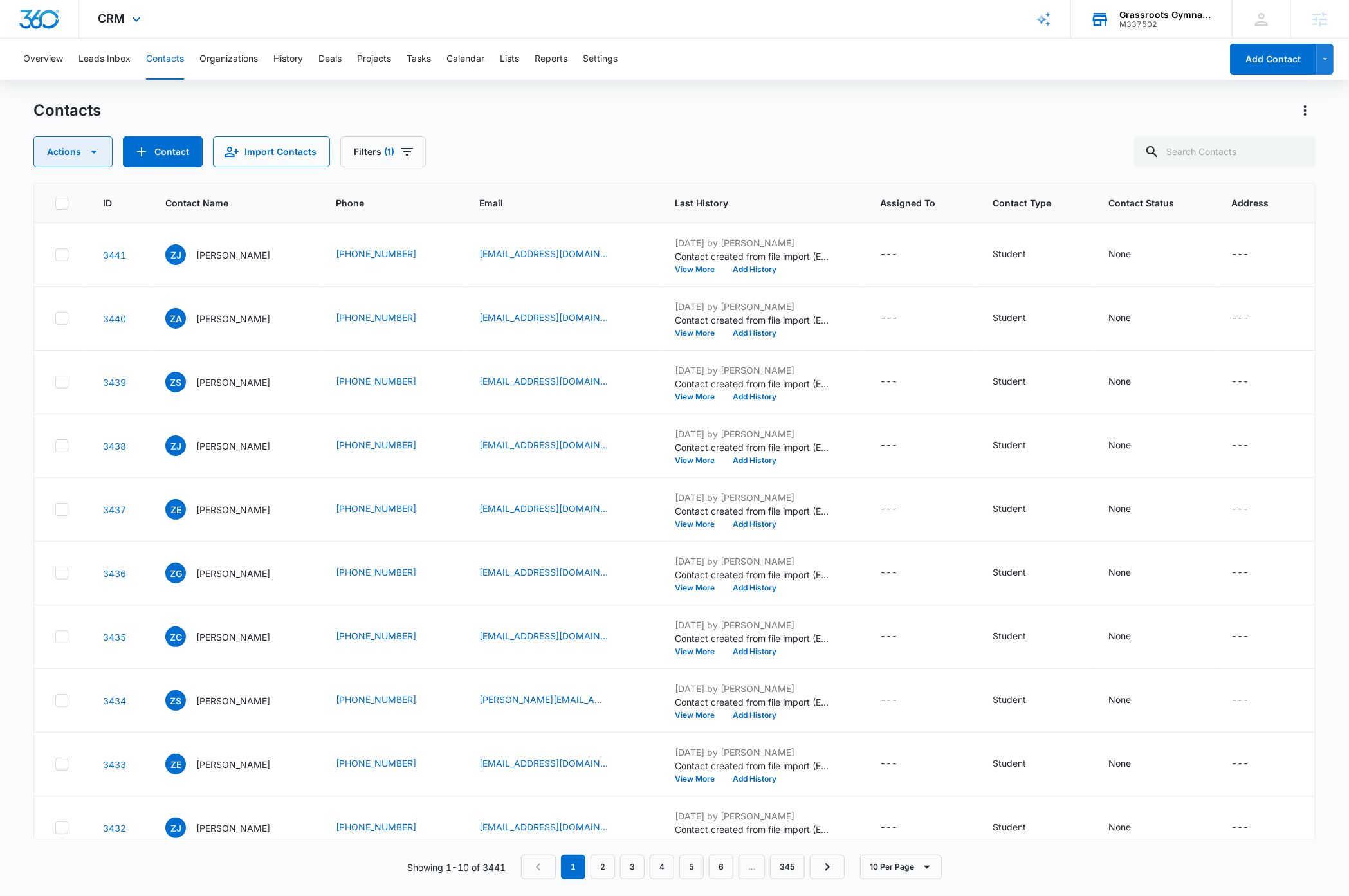
click at [97, 151] on icon "button" at bounding box center [94, 151] width 16 height 16
click at [259, 325] on div "Delete Filtered (3441)" at bounding box center [242, 322] width 93 height 9
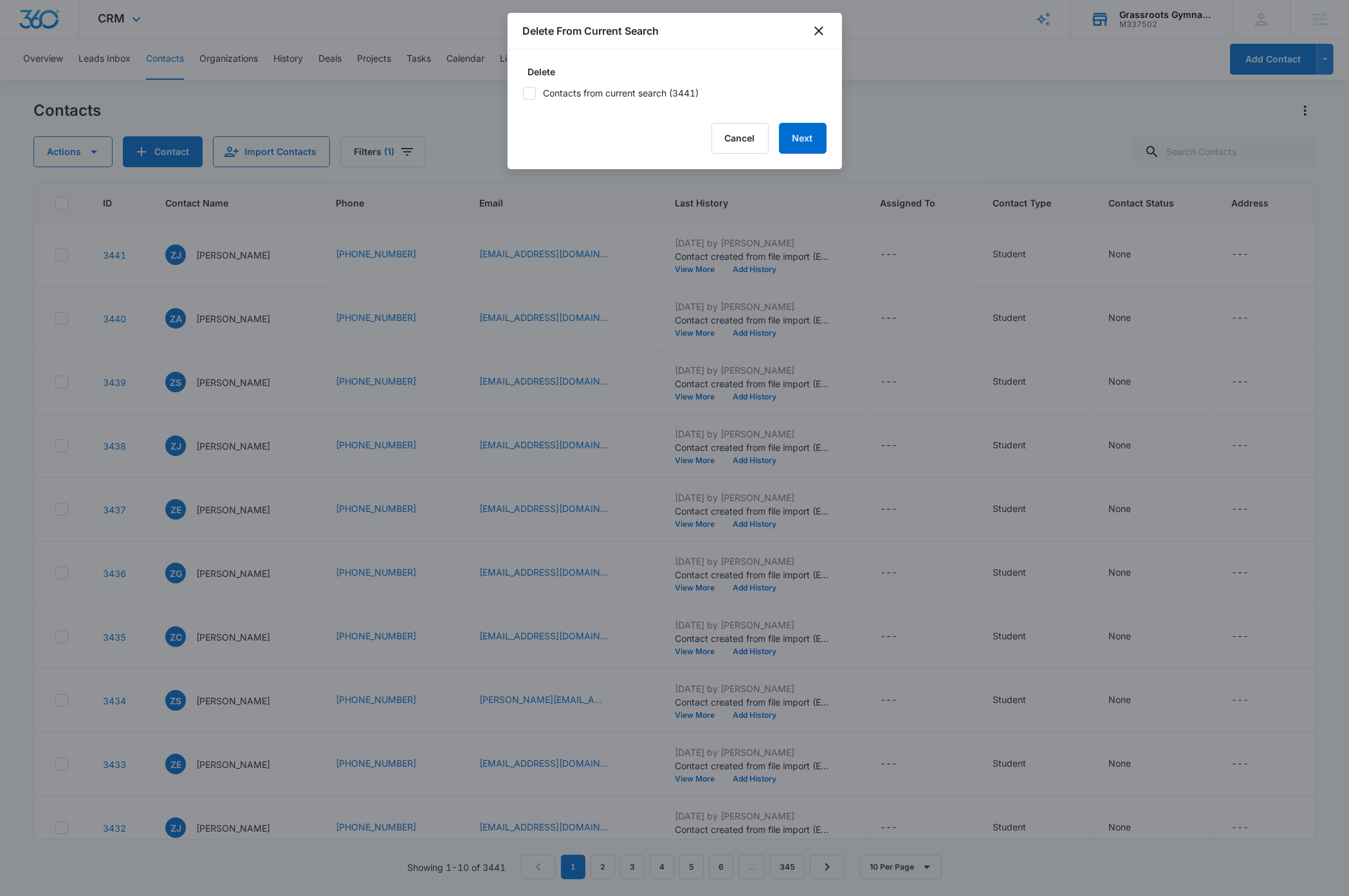
click at [533, 93] on icon at bounding box center [529, 93] width 11 height 11
click at [523, 93] on input "Contacts from current search (3441)" at bounding box center [523, 93] width 0 height 0
click at [801, 134] on button "Next" at bounding box center [803, 139] width 48 height 31
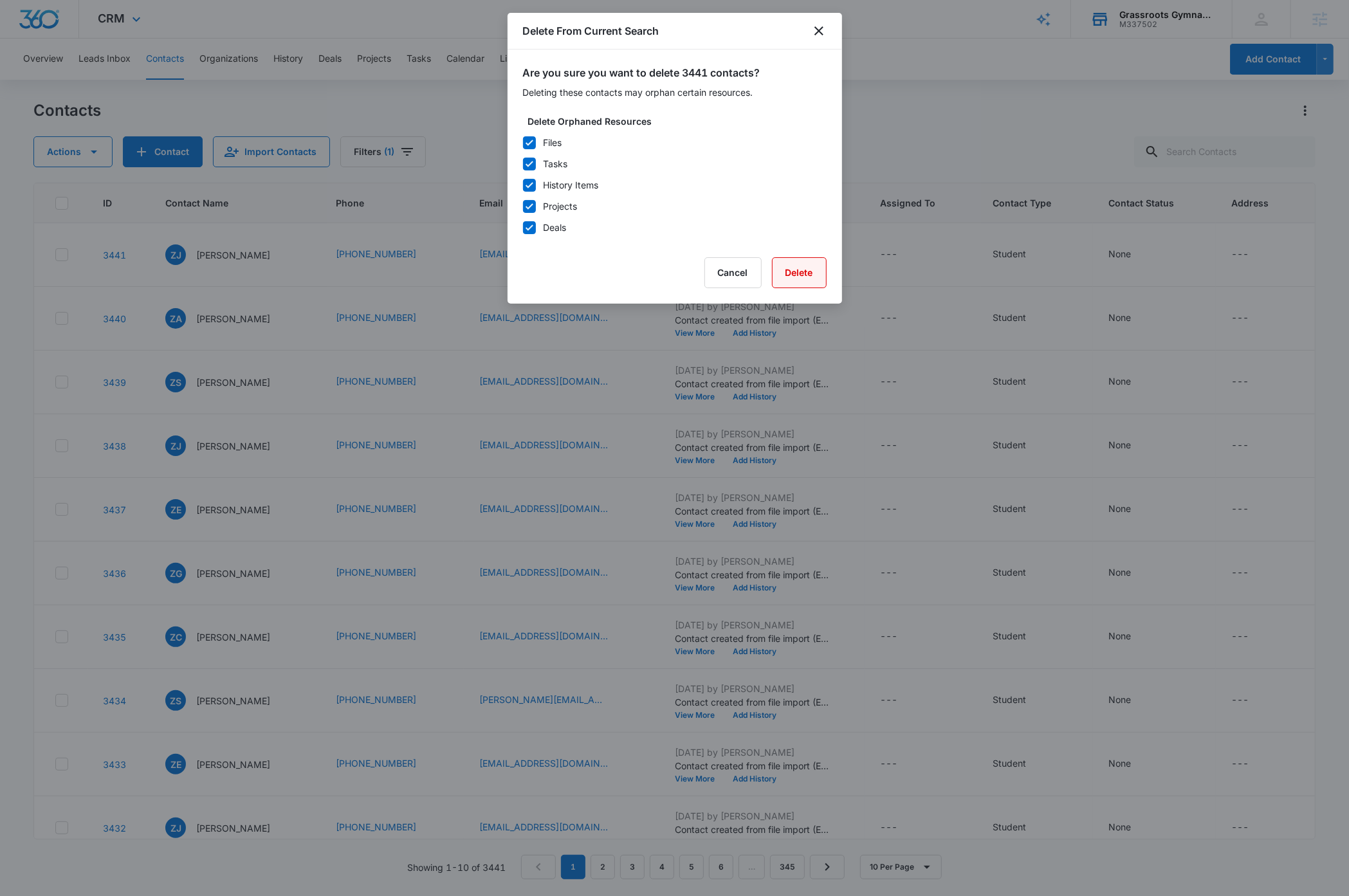
click at [799, 269] on button "Delete" at bounding box center [799, 273] width 55 height 31
click at [730, 271] on button "Cancel" at bounding box center [733, 273] width 57 height 31
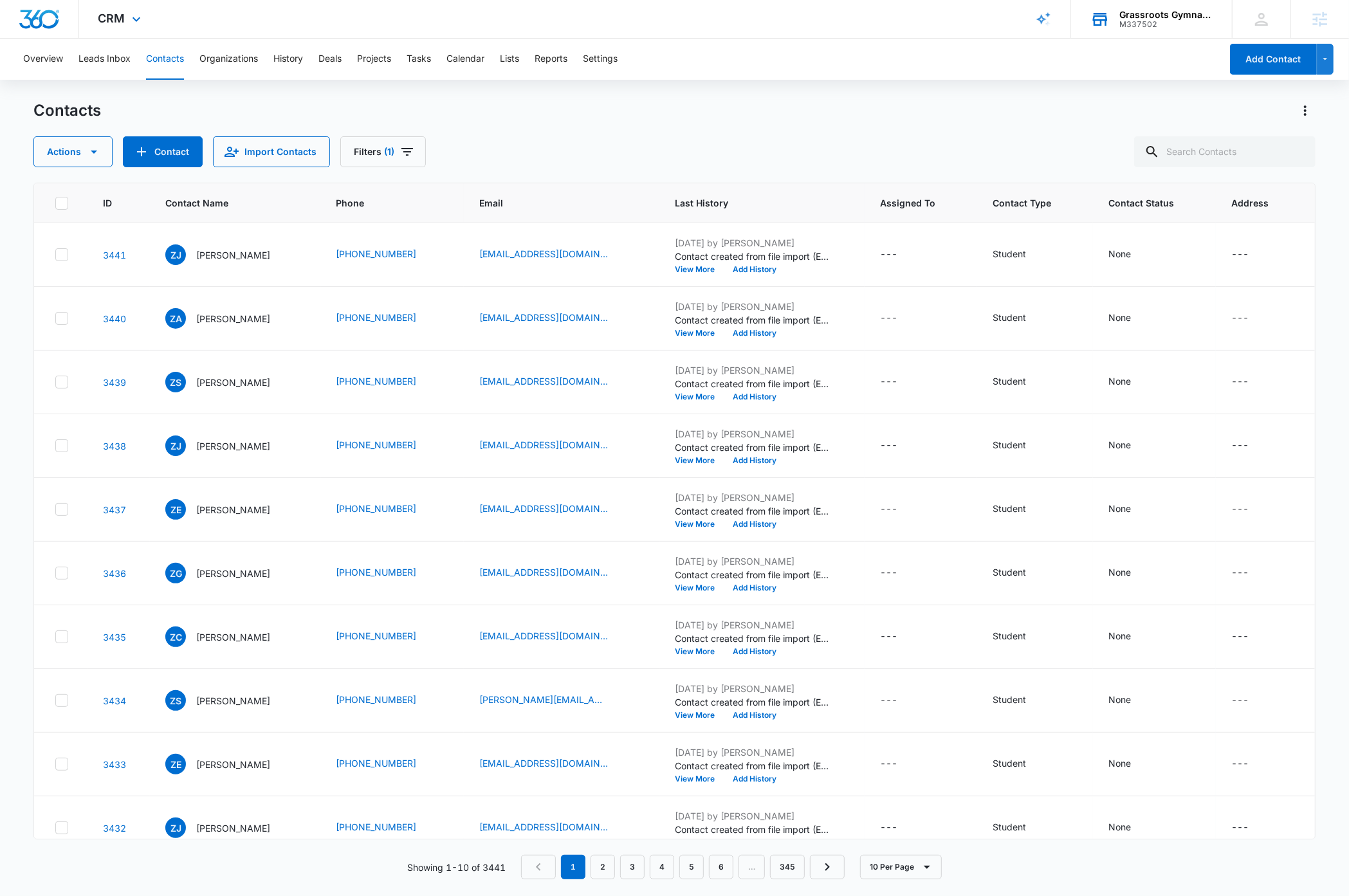
click at [755, 129] on div "Contacts Actions Contact Import Contacts Filters (1)" at bounding box center [674, 133] width 1281 height 67
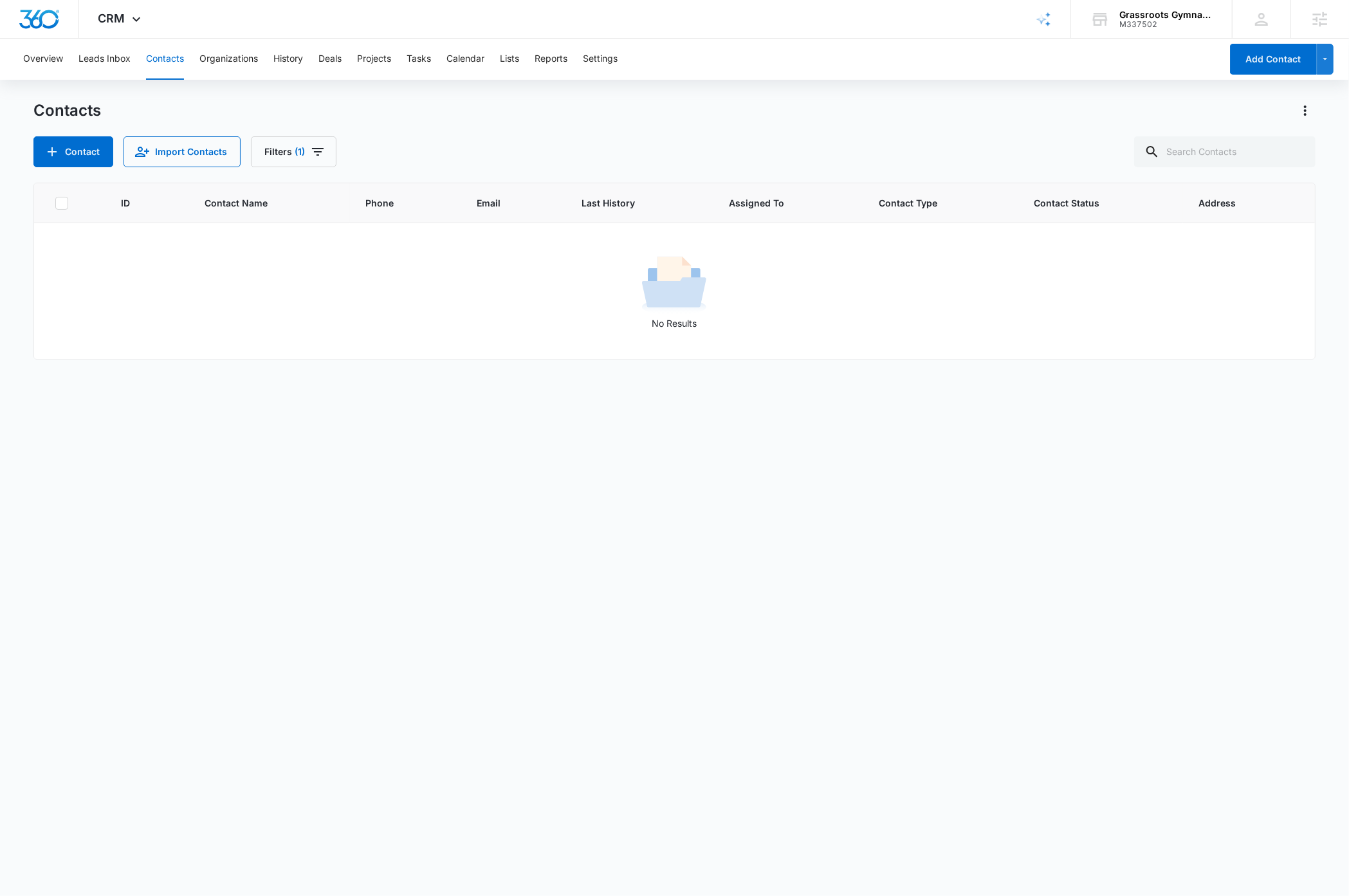
click at [580, 542] on div "ID Contact Name Phone Email Last History Assigned To Contact Type Contact Statu…" at bounding box center [674, 531] width 1281 height 697
click at [316, 151] on icon "Filters" at bounding box center [317, 151] width 11 height 8
click at [335, 416] on button "Clear All" at bounding box center [339, 412] width 148 height 24
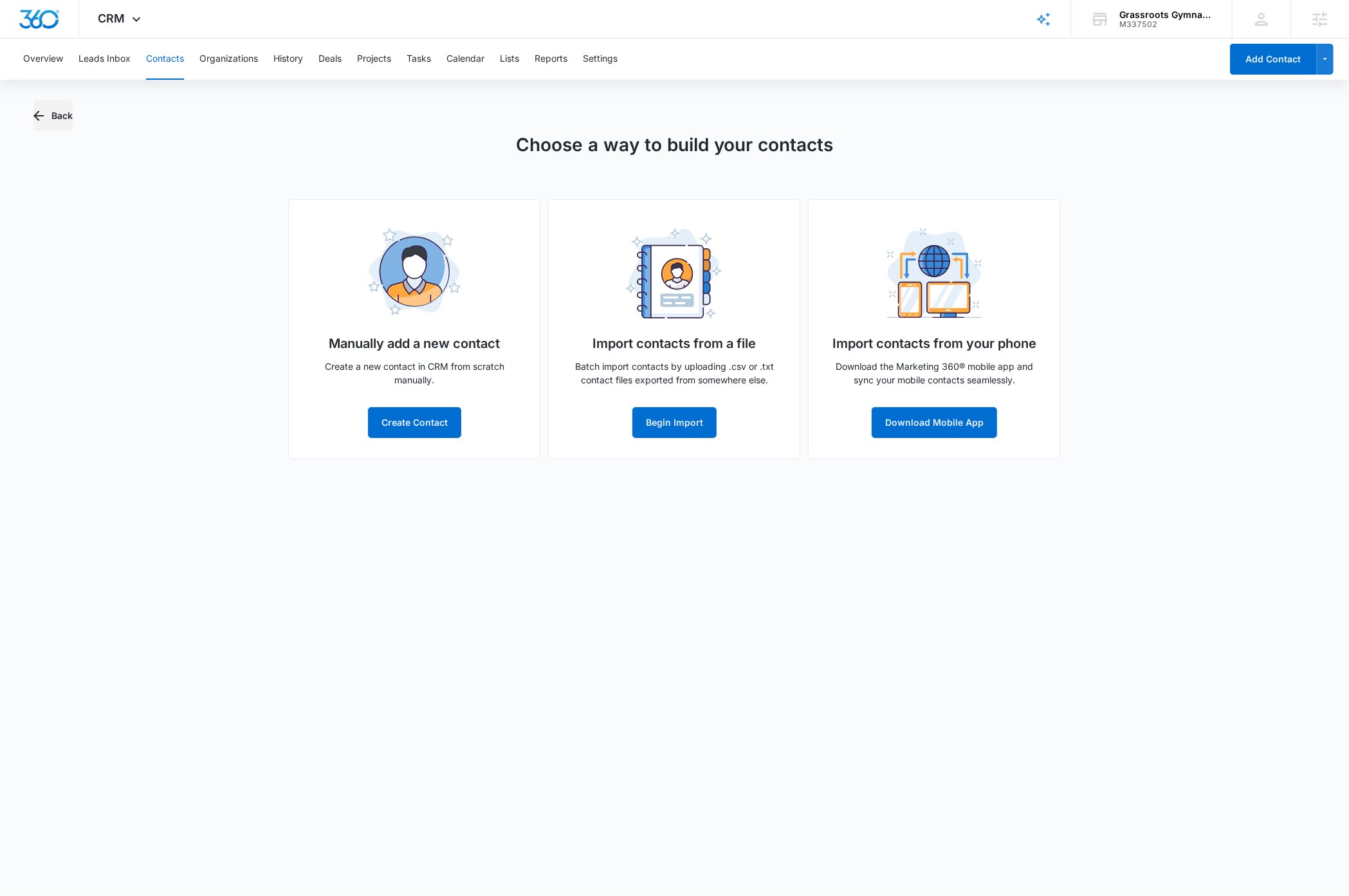
click at [56, 116] on button "Back" at bounding box center [53, 116] width 39 height 31
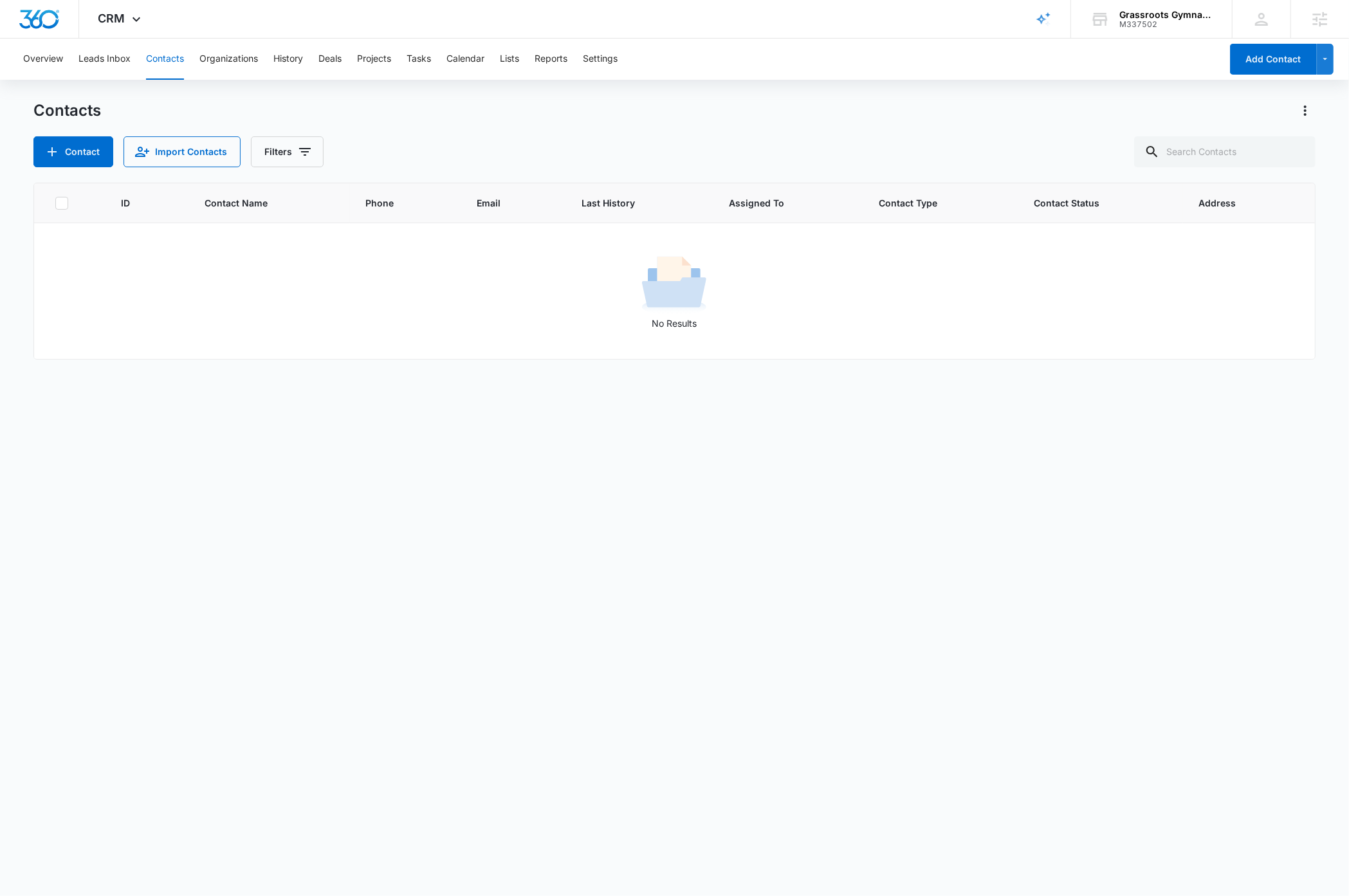
click at [419, 101] on div "Contacts" at bounding box center [674, 111] width 1281 height 21
click at [616, 577] on div "ID Contact Name Phone Email Last History Assigned To Contact Type Contact Statu…" at bounding box center [674, 531] width 1281 height 697
click at [549, 123] on div "Contacts Contact Import Contacts Filters" at bounding box center [674, 133] width 1281 height 67
